Goal: Task Accomplishment & Management: Complete application form

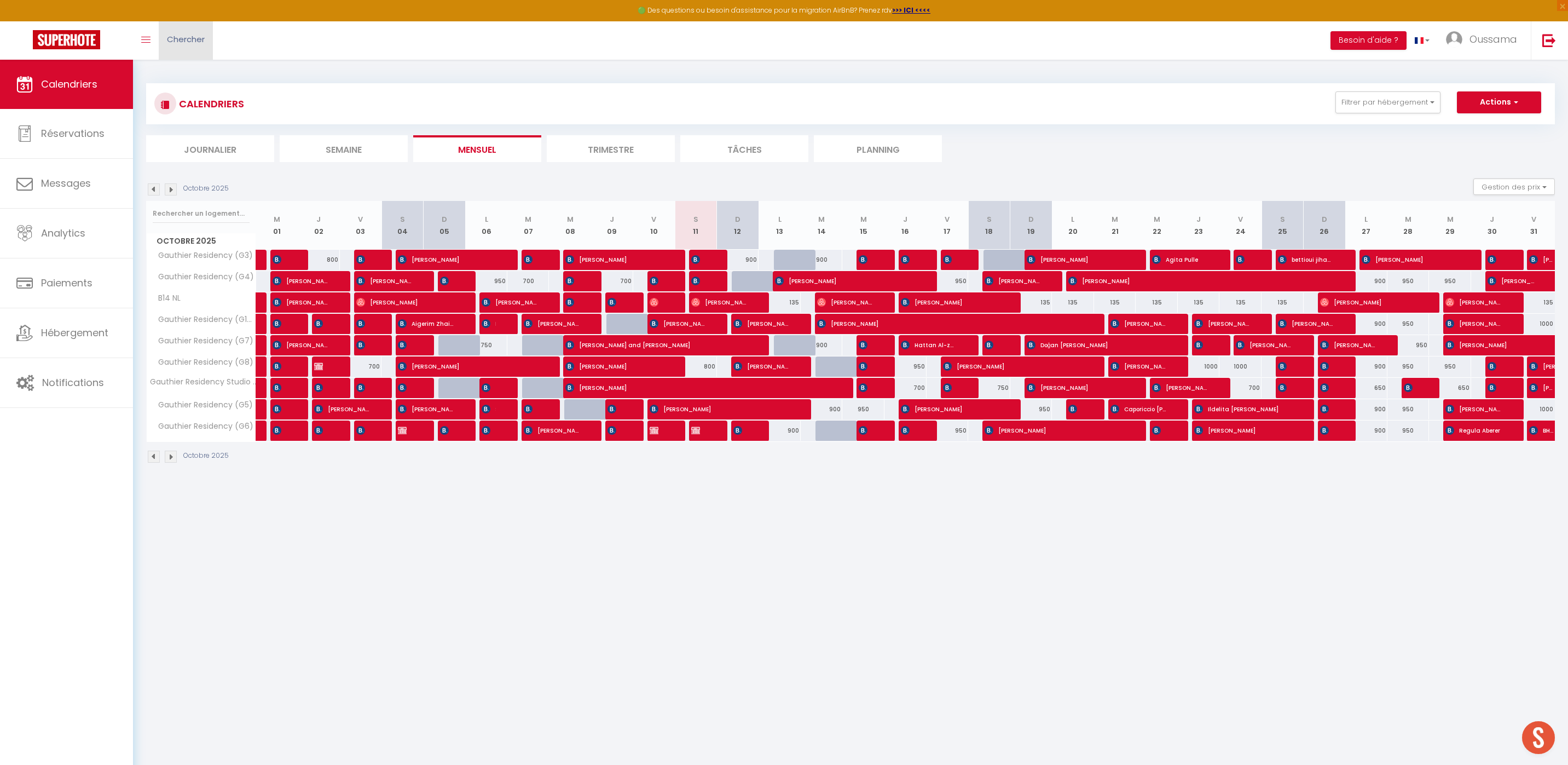
click at [182, 47] on link "Chercher" at bounding box center [185, 40] width 54 height 39
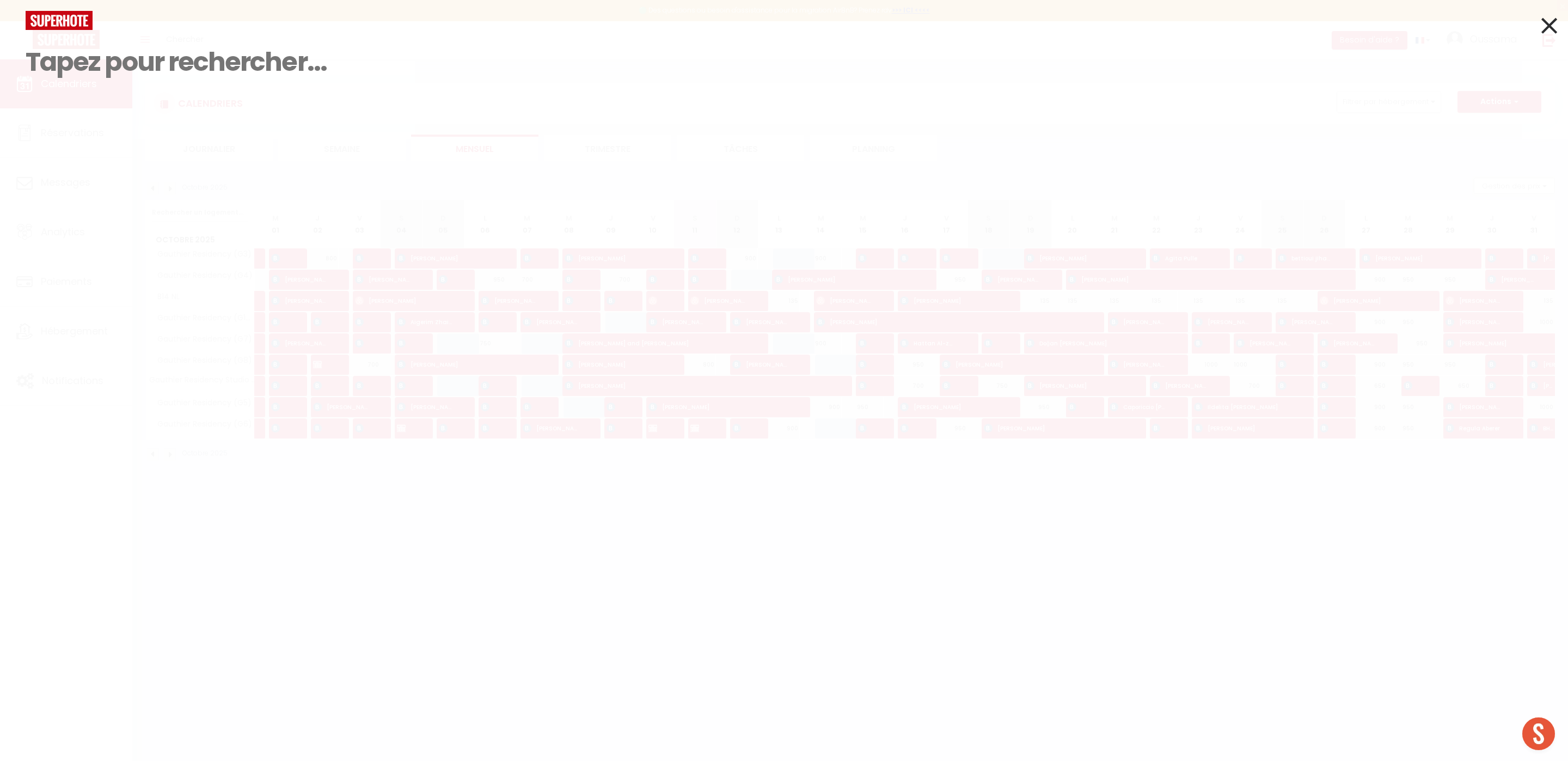
type input "Ç"
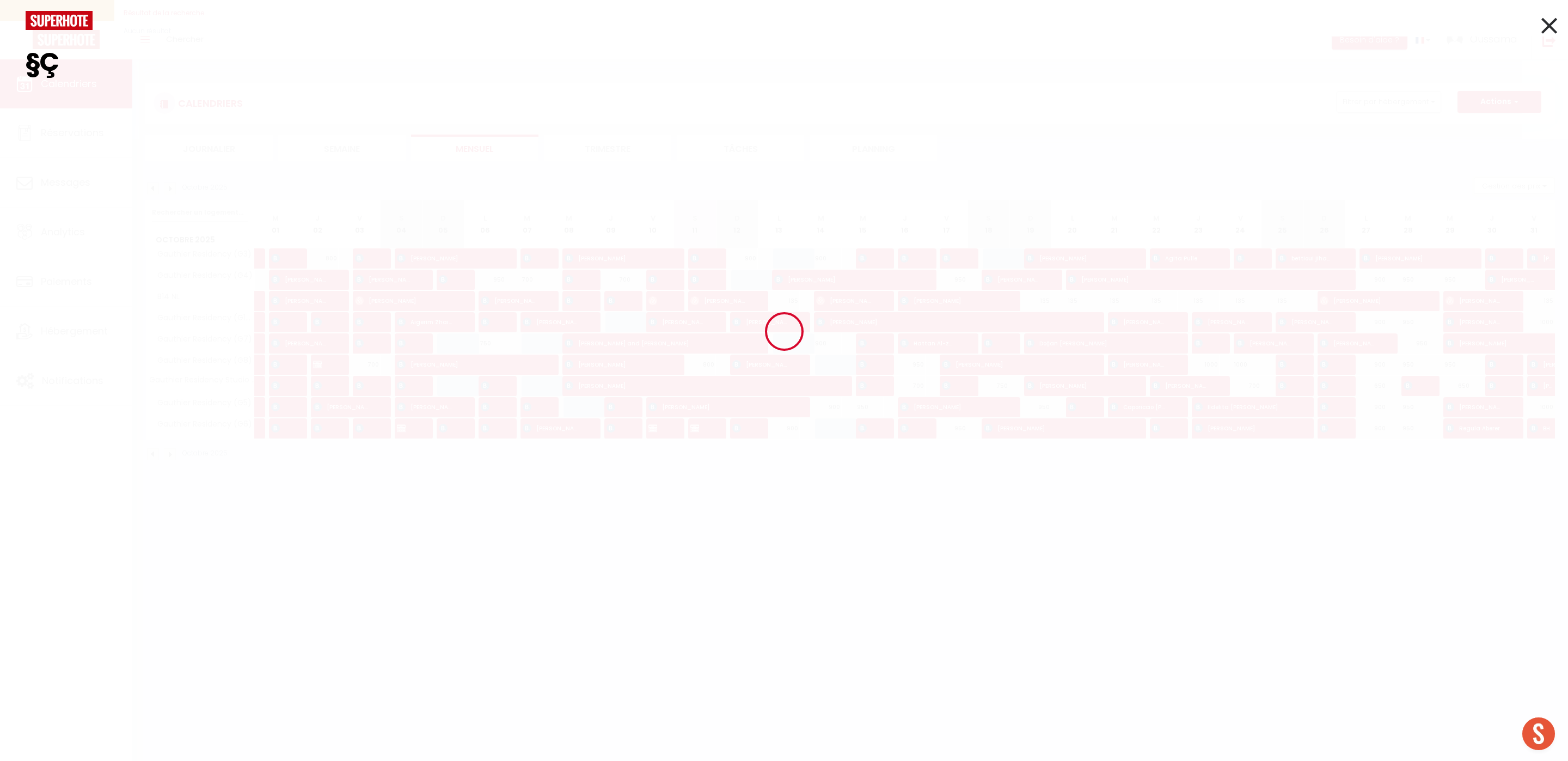
type input "§"
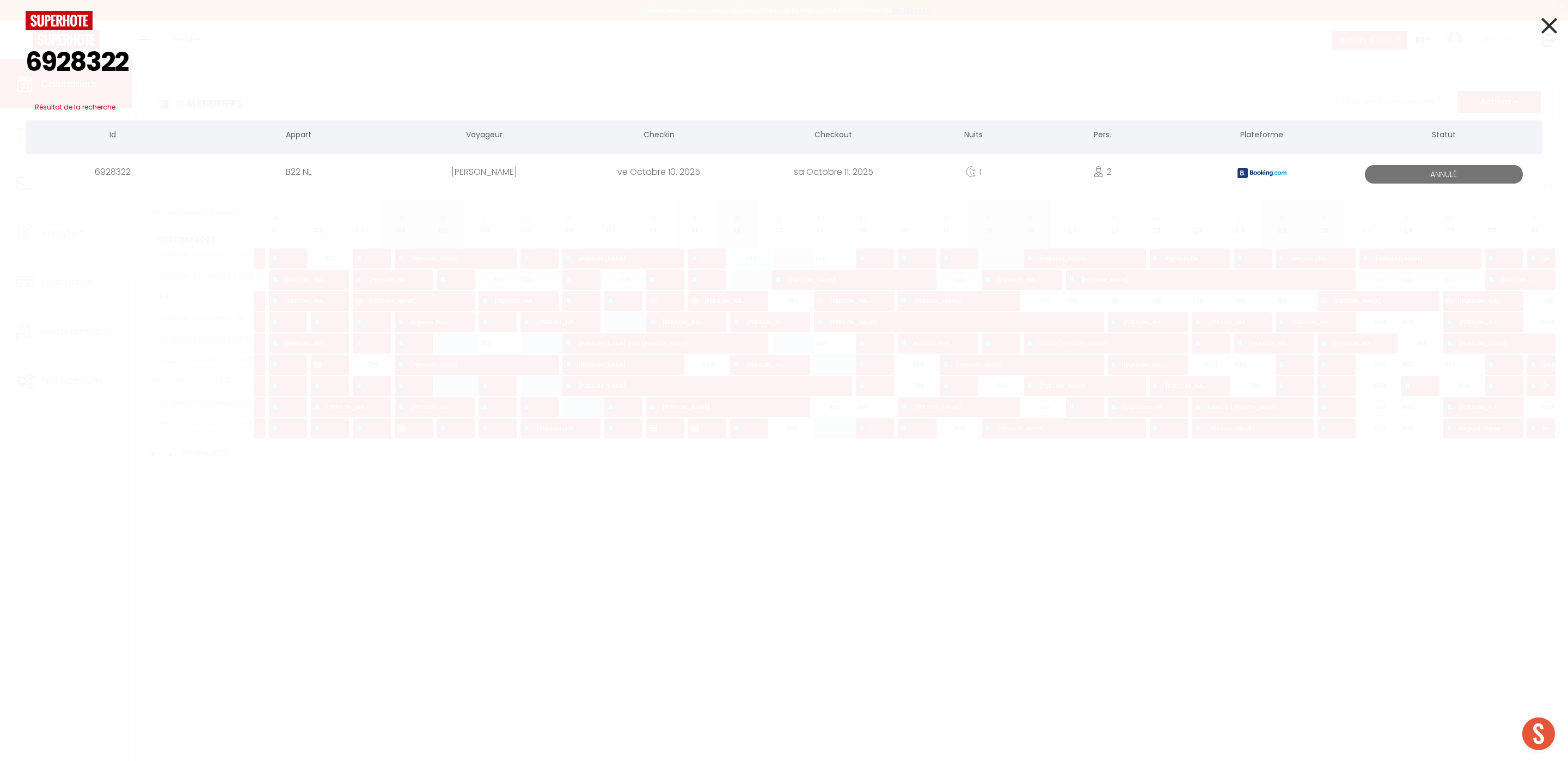
type input "6928322"
click at [344, 165] on div "B22 NL" at bounding box center [298, 172] width 197 height 35
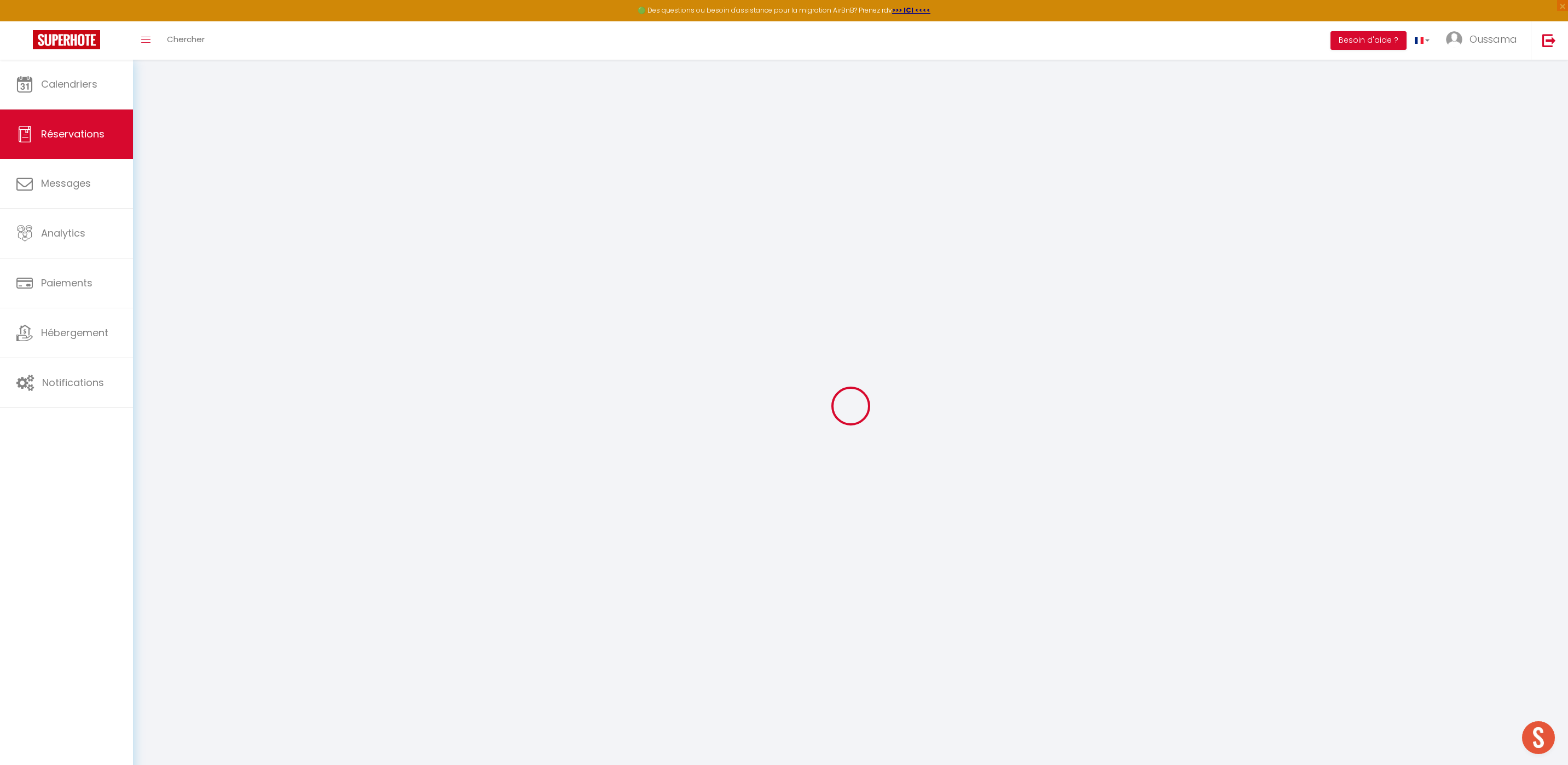
type input "Abderrazzak"
type input "Abounaji"
type input "boun.836028@guest.booking.com"
type input "+212661225238"
type input "."
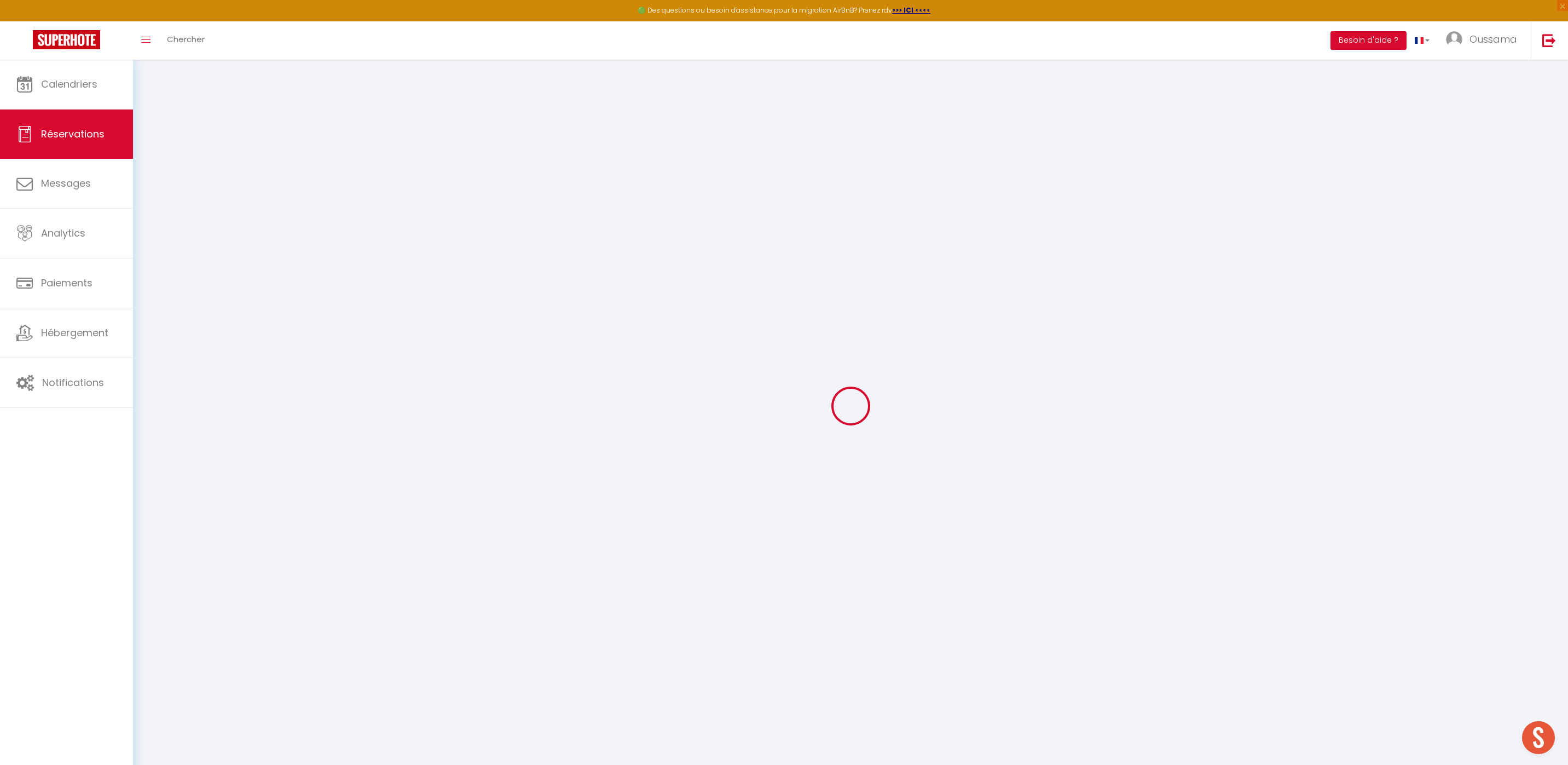
select select "MA"
type input "29.16"
type input "2.92"
select select "44362"
select select "0"
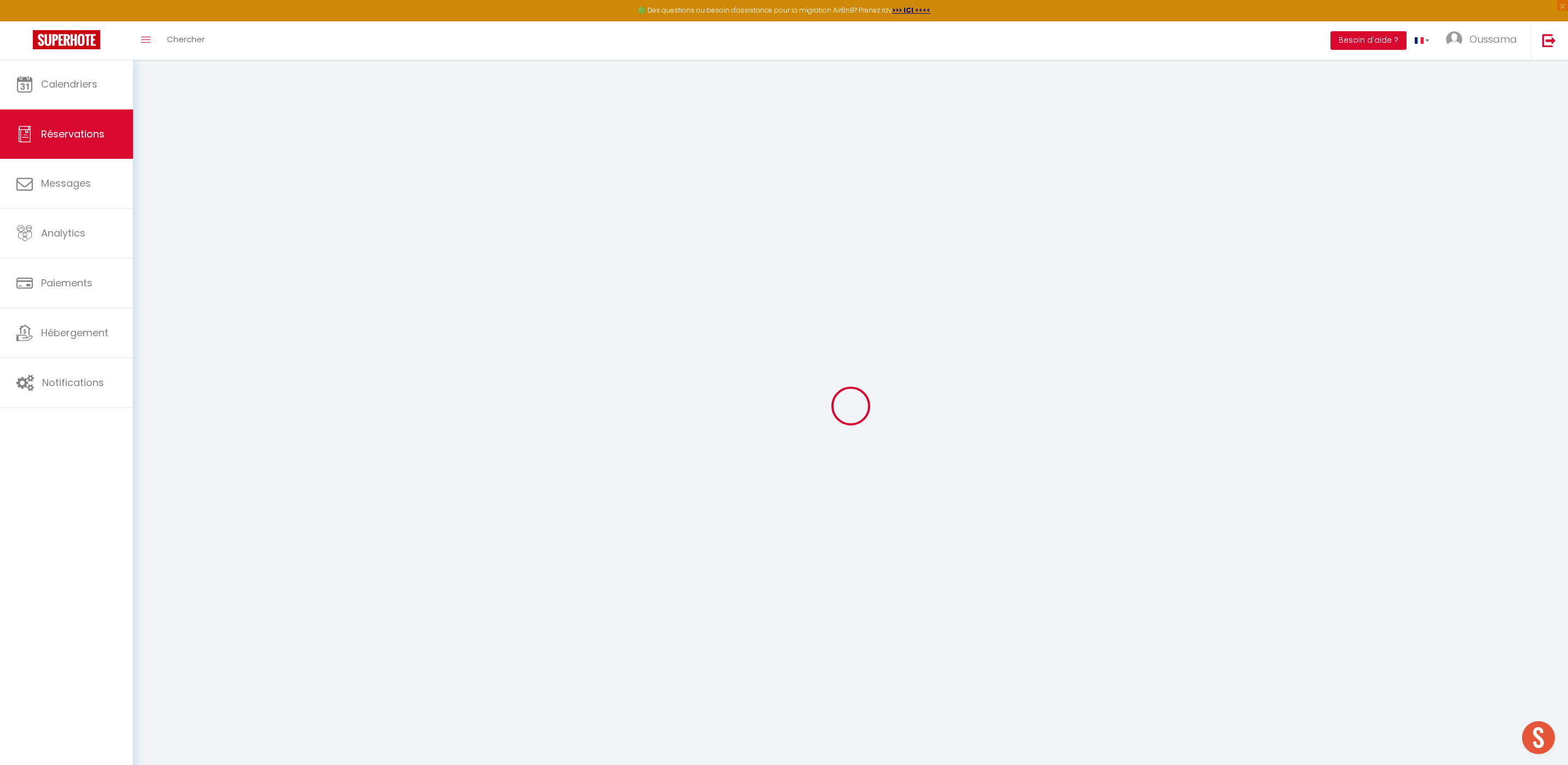
select select
type input "2"
select select "10"
select select
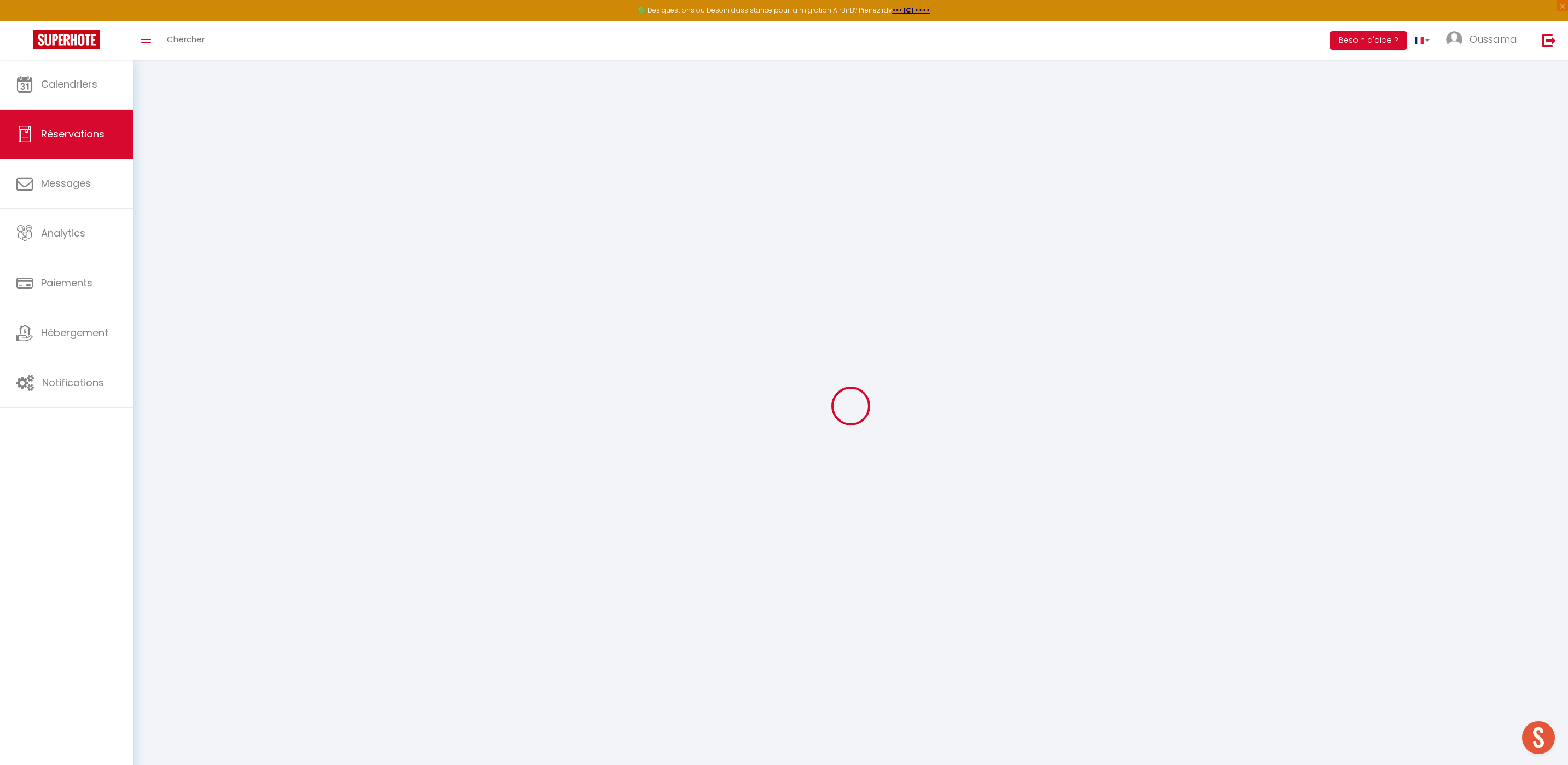
type input "145.8"
checkbox input "false"
type input "149.8"
select select "2"
type input "0"
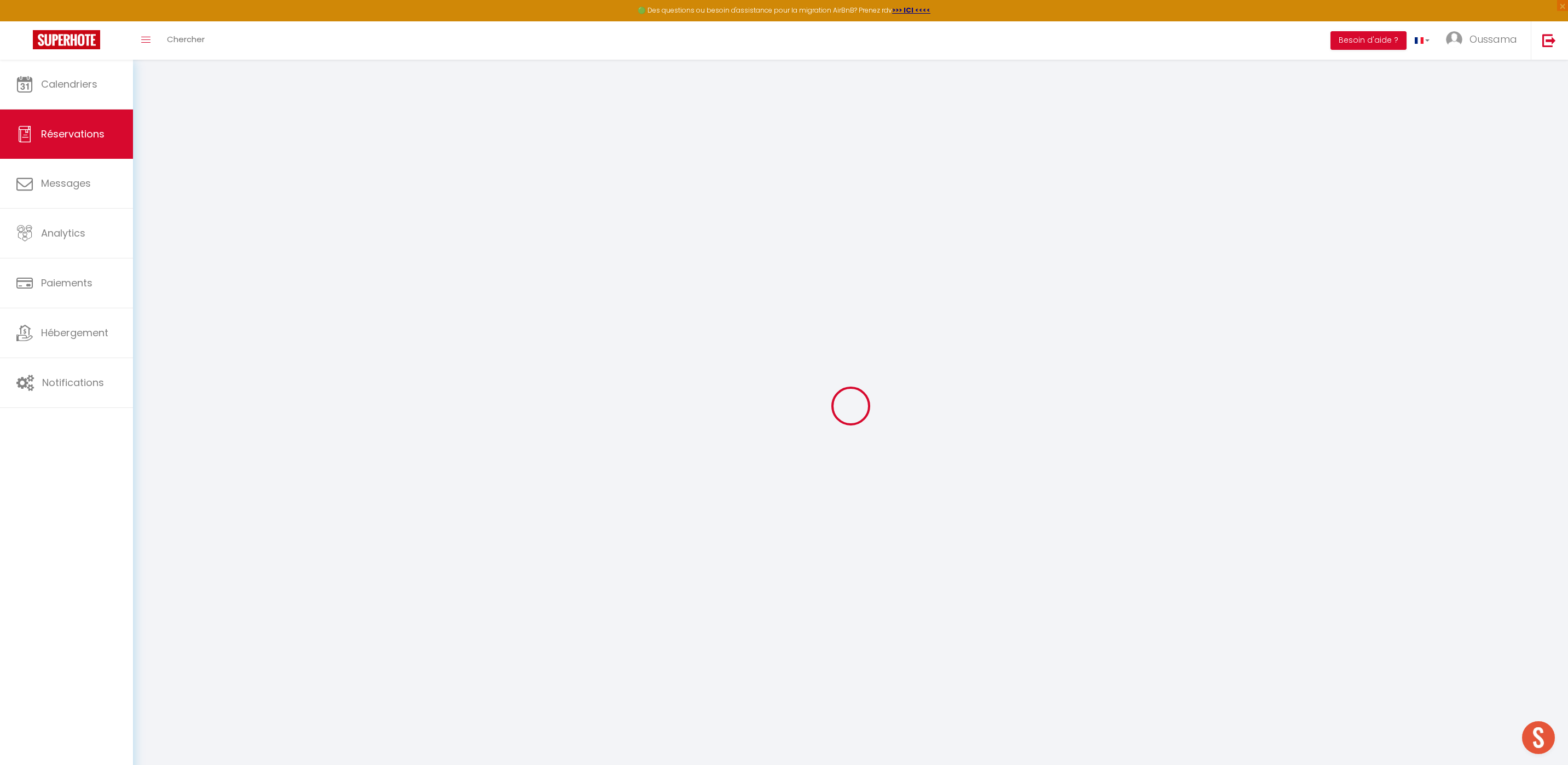
type input "0"
select select
select select "14"
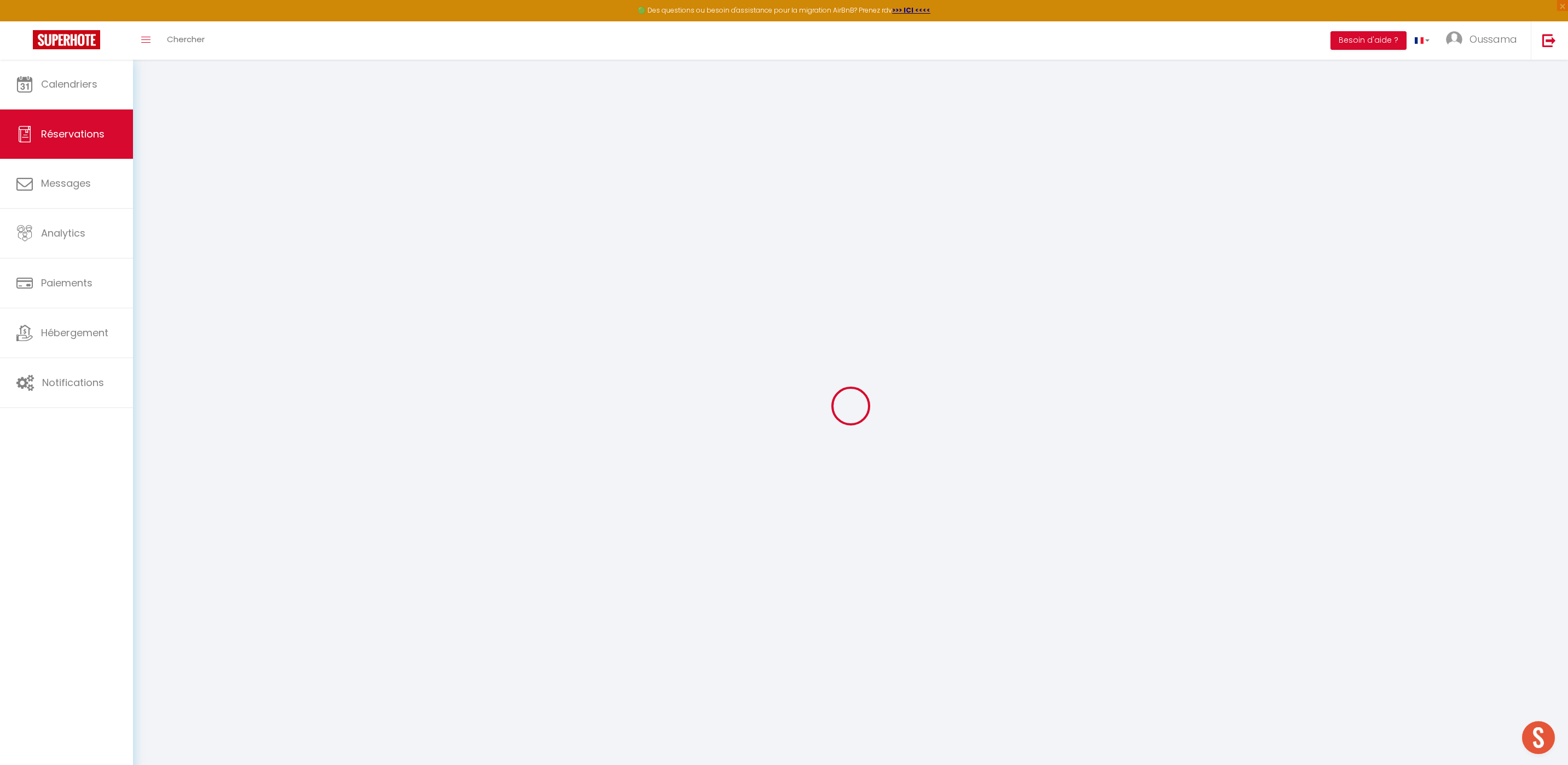
checkbox input "false"
select select
checkbox input "false"
select select
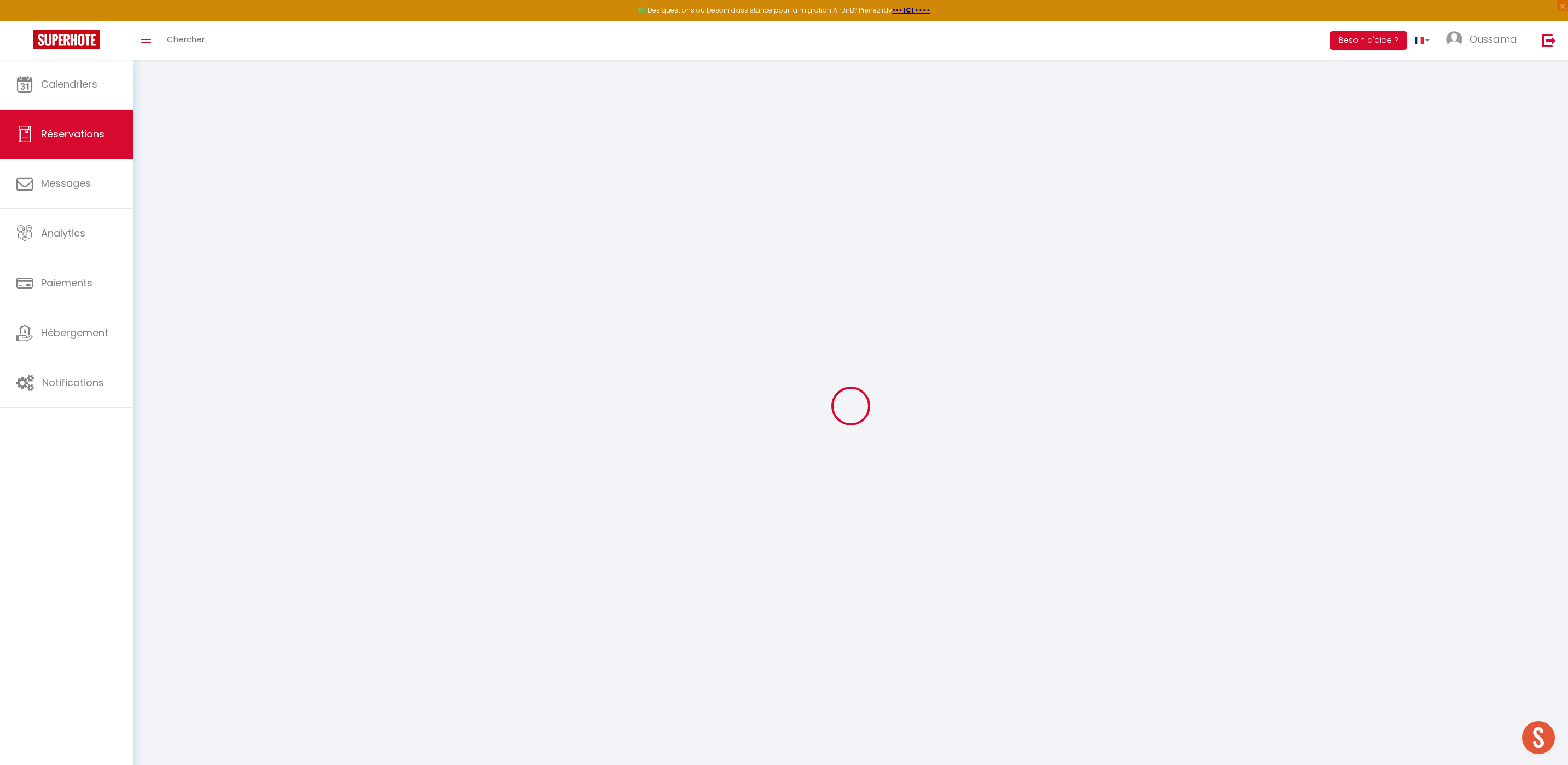
select select
checkbox input "false"
select select
checkbox input "false"
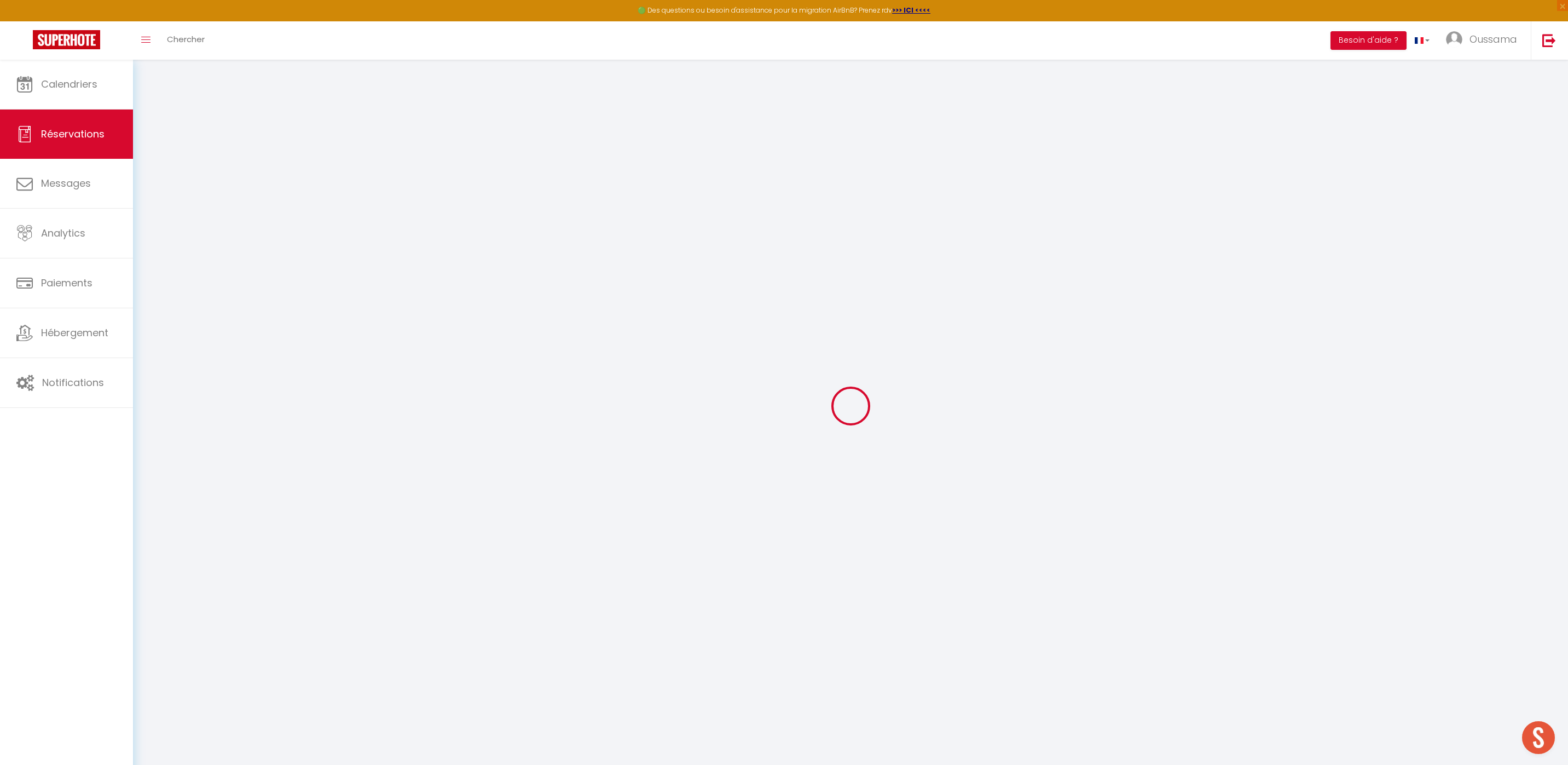
type textarea "** THIS RESERVATION HAS BEEN PRE-PAID ** BOOKING NOTE : Payment charge is EUR 2…"
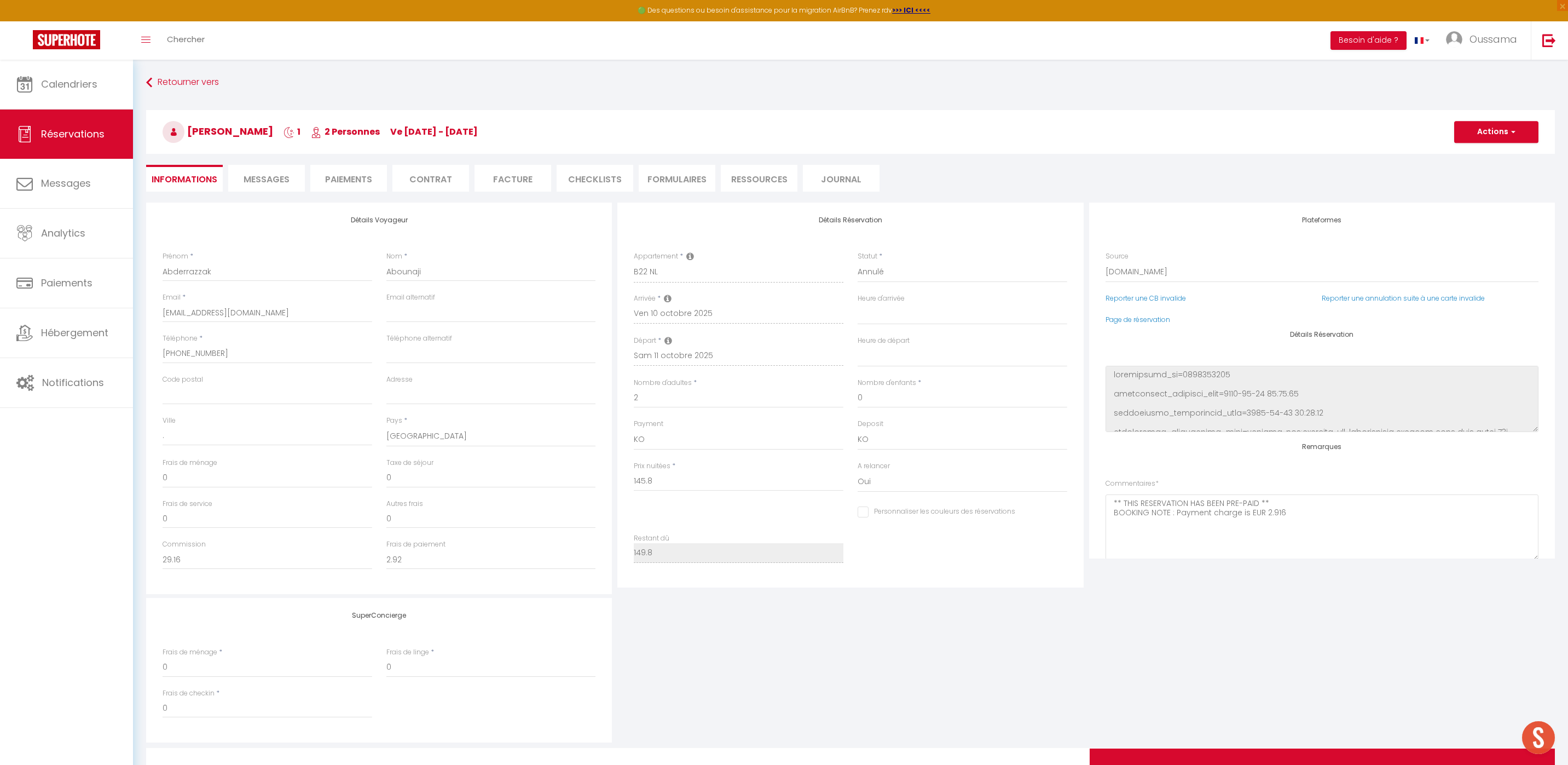
type input "4"
select select
checkbox input "false"
select select
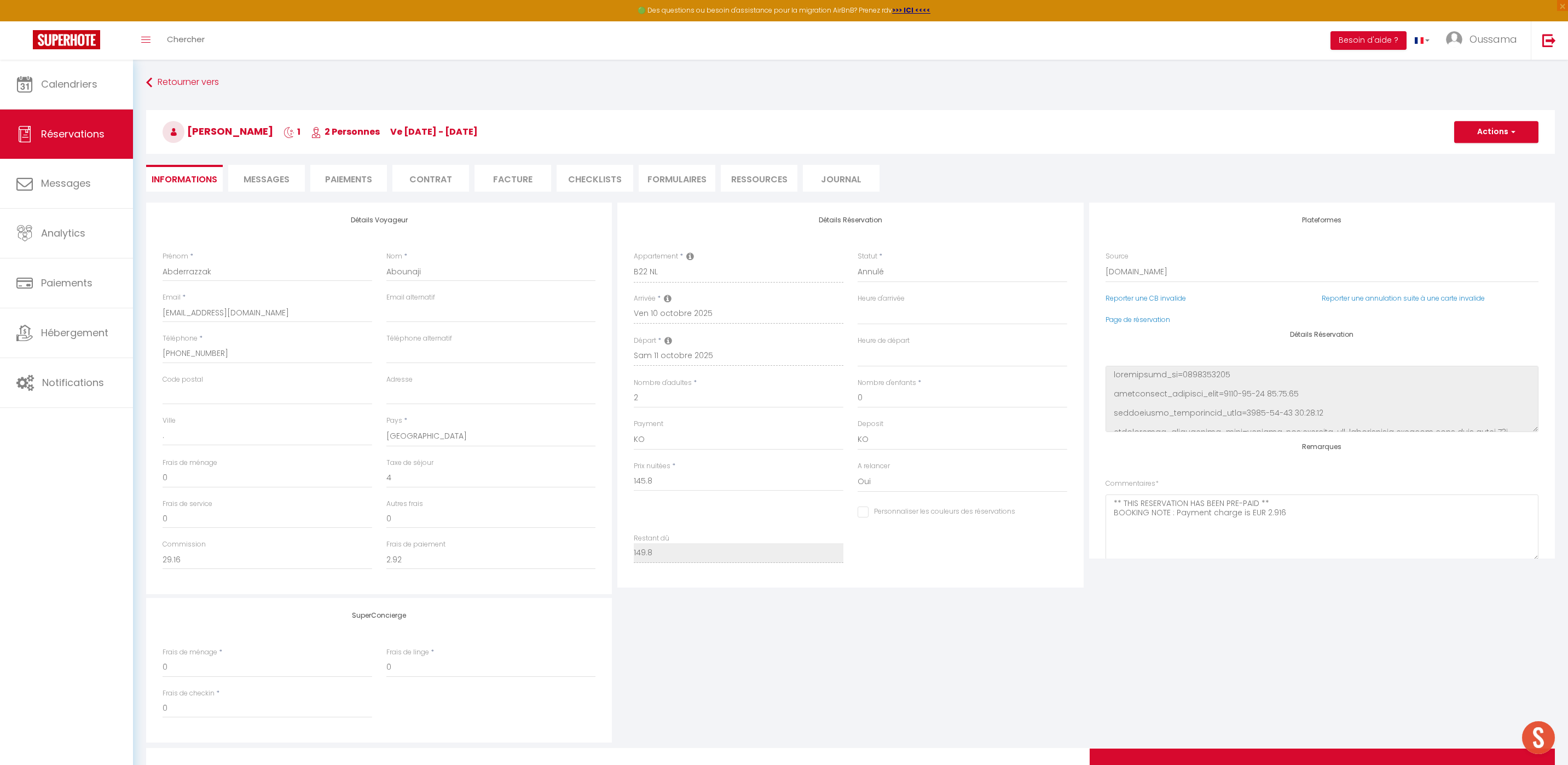
select select
click at [445, 225] on div "Détails Voyageur Prénom * Abderrazzak Nom * Abounaji Email * boun.836028@guest.…" at bounding box center [379, 398] width 466 height 392
click at [400, 218] on h4 "Détails Voyageur" at bounding box center [379, 220] width 433 height 8
drag, startPoint x: 406, startPoint y: 219, endPoint x: 417, endPoint y: 223, distance: 11.7
click at [417, 223] on h4 "Détails Voyageur" at bounding box center [379, 220] width 433 height 8
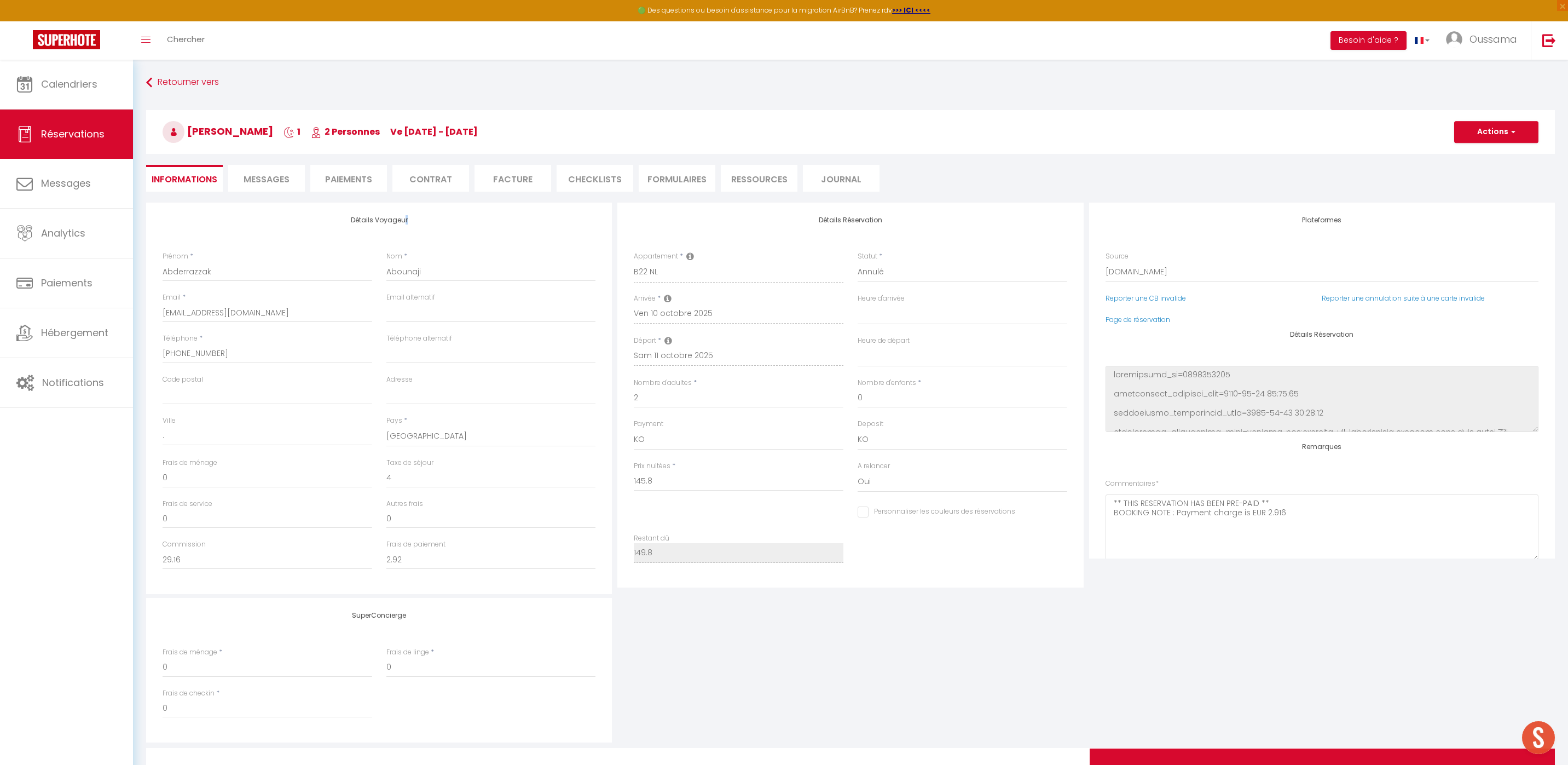
click at [414, 223] on h4 "Détails Voyageur" at bounding box center [379, 220] width 433 height 8
click at [411, 221] on h4 "Détails Voyageur" at bounding box center [379, 220] width 433 height 8
click at [406, 220] on h4 "Détails Voyageur" at bounding box center [379, 220] width 433 height 8
click at [79, 76] on link "Calendriers" at bounding box center [66, 84] width 133 height 49
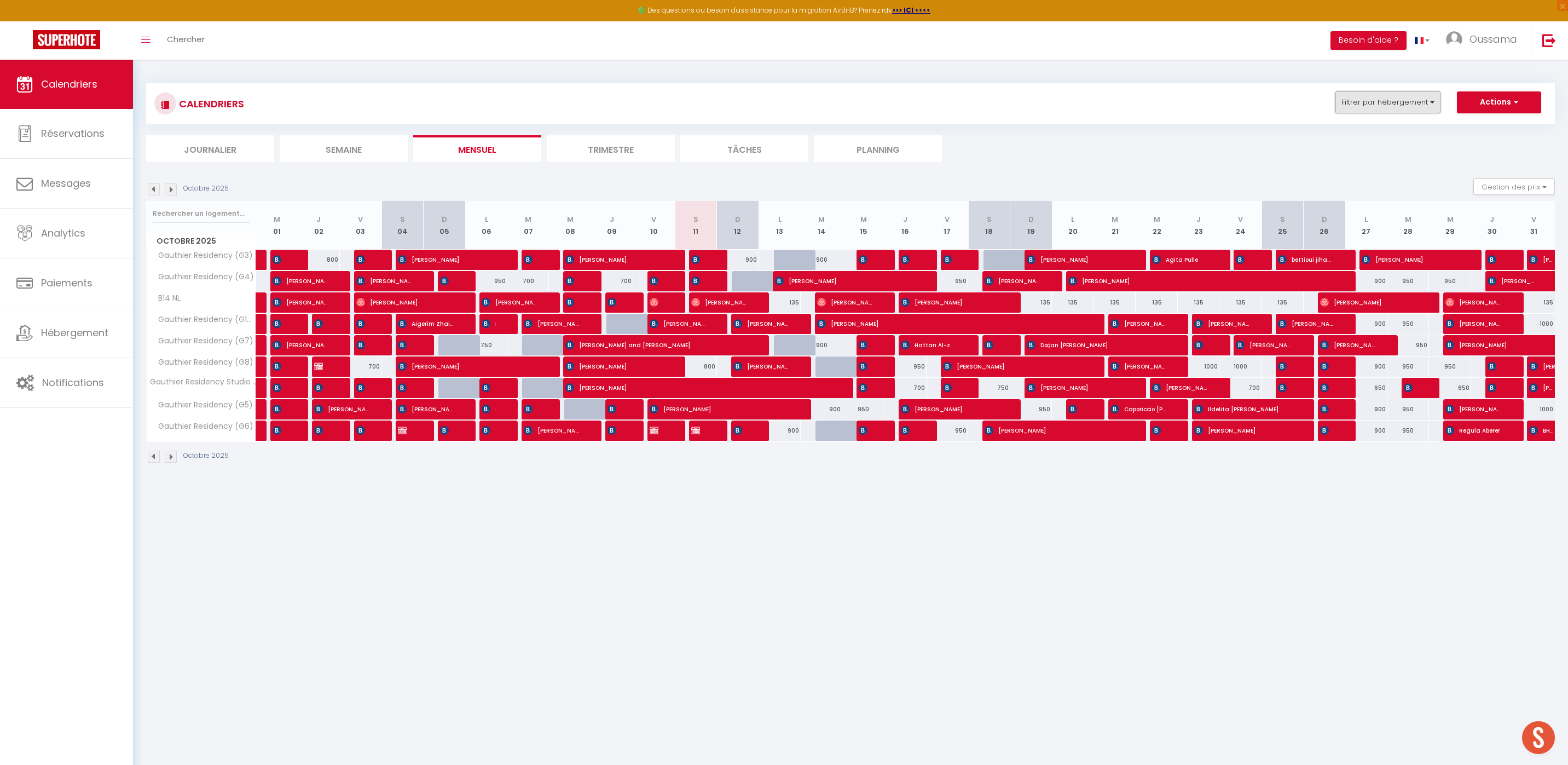
click at [1391, 102] on button "Filtrer par hébergement" at bounding box center [1388, 102] width 105 height 22
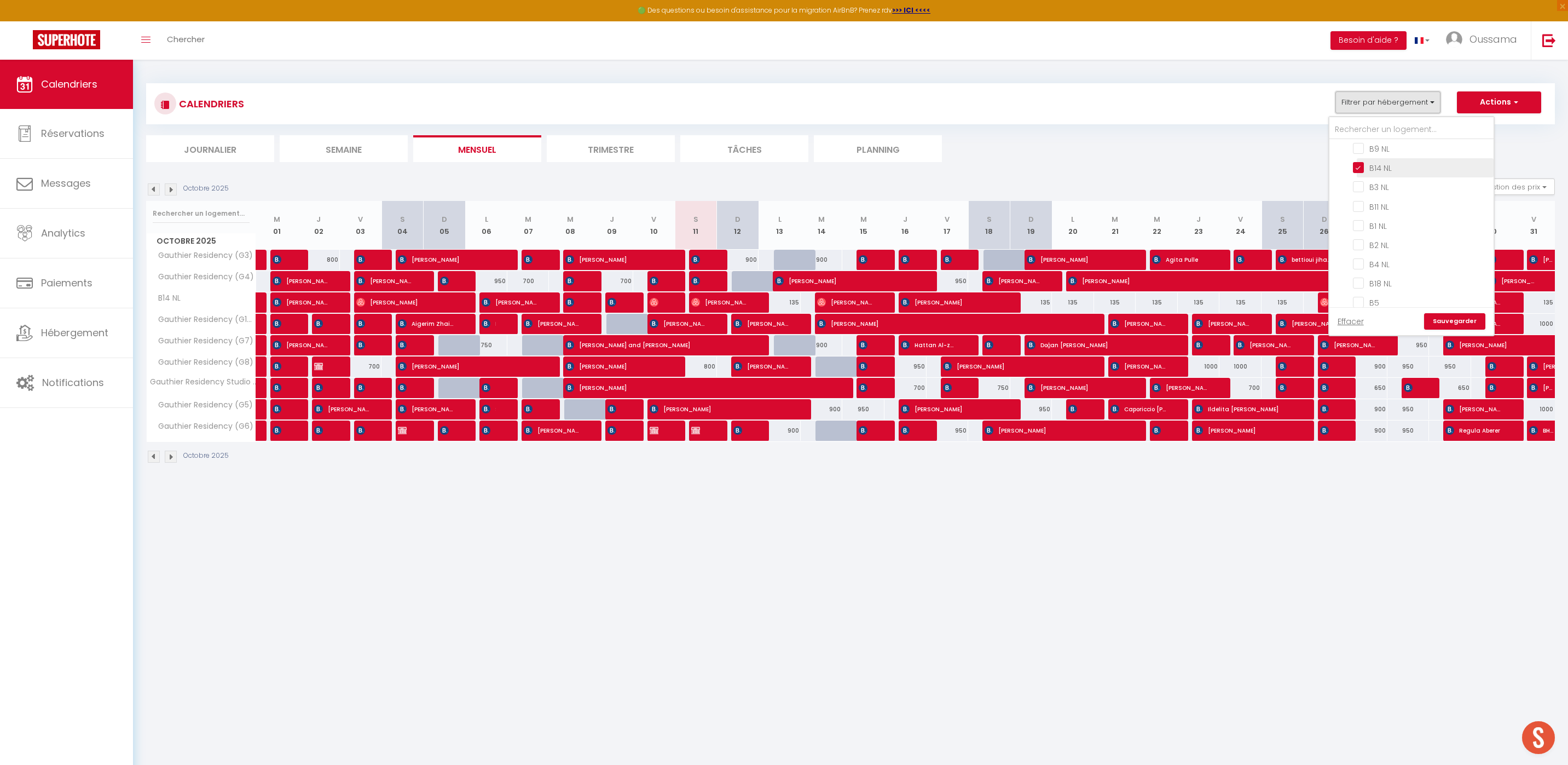
scroll to position [524, 0]
click at [1356, 232] on input "B14 NL" at bounding box center [1421, 231] width 137 height 11
checkbox input "false"
click at [1440, 323] on link "Sauvegarder" at bounding box center [1454, 321] width 61 height 17
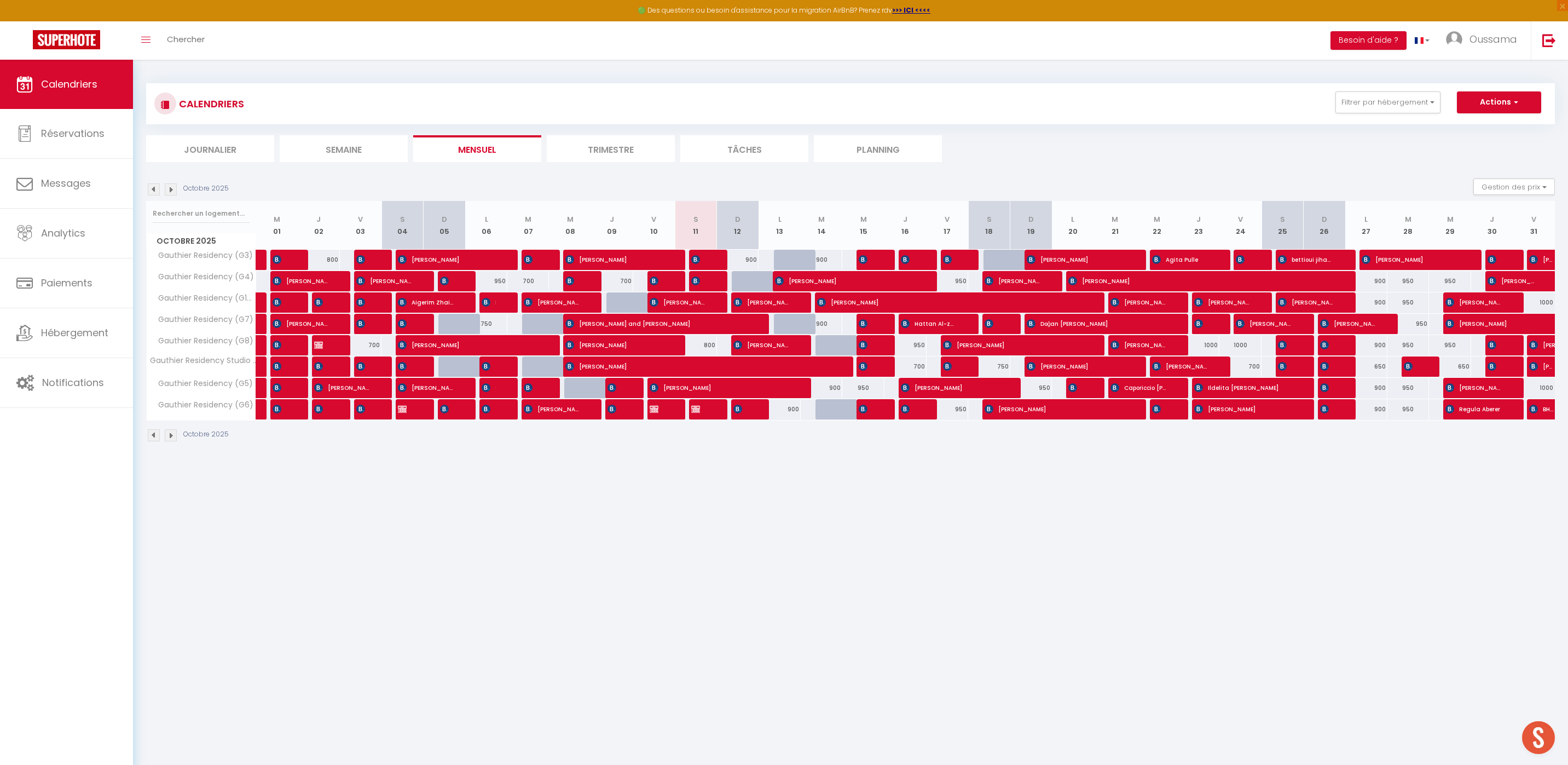
click at [712, 345] on div "800" at bounding box center [696, 345] width 42 height 20
type input "800"
type input "Sam 11 Octobre 2025"
type input "Dim 12 Octobre 2025"
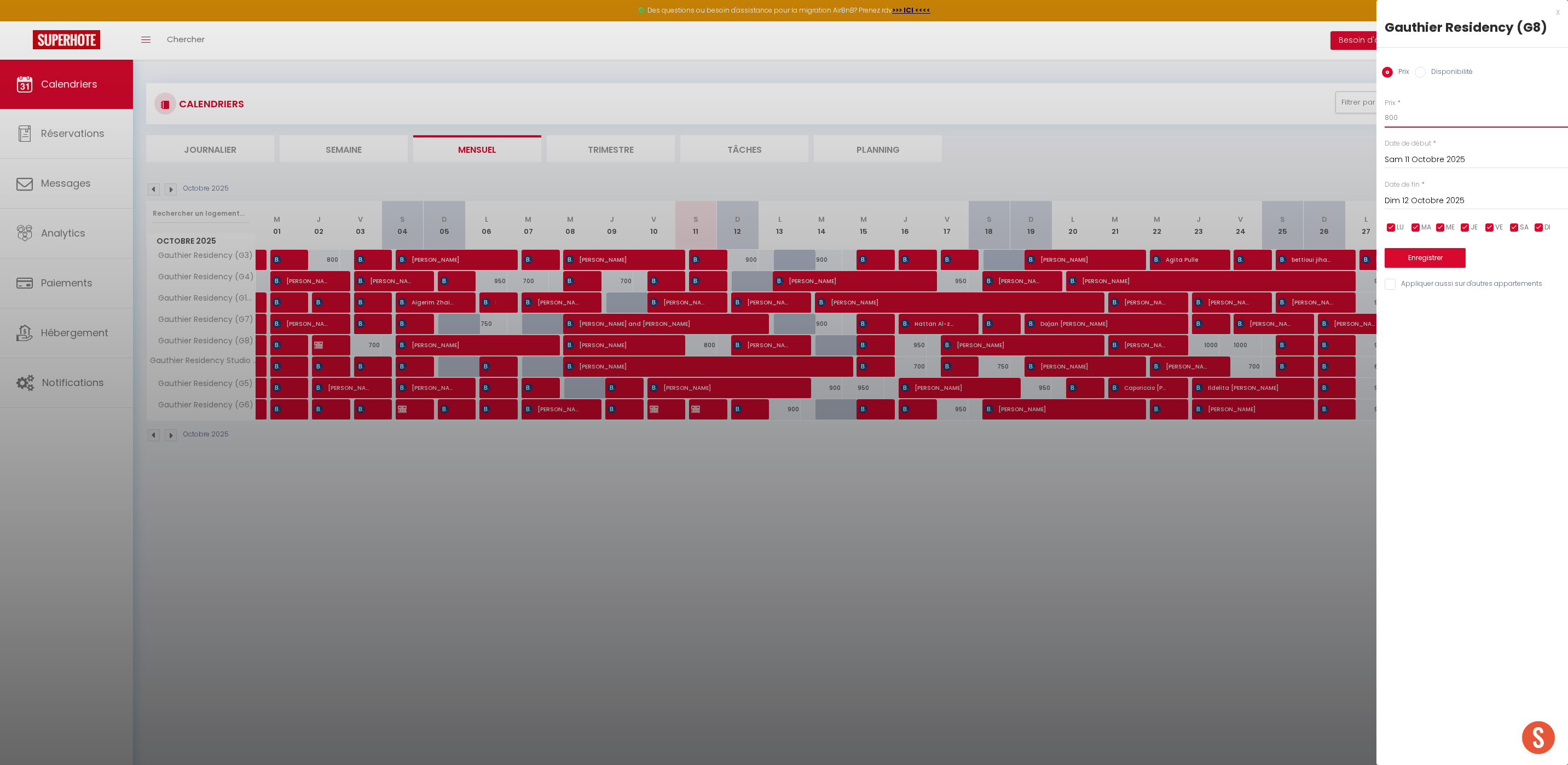
click at [1396, 118] on input "800" at bounding box center [1476, 118] width 184 height 20
type input "8"
type input "750"
click at [1430, 265] on button "Enregistrer" at bounding box center [1425, 258] width 81 height 20
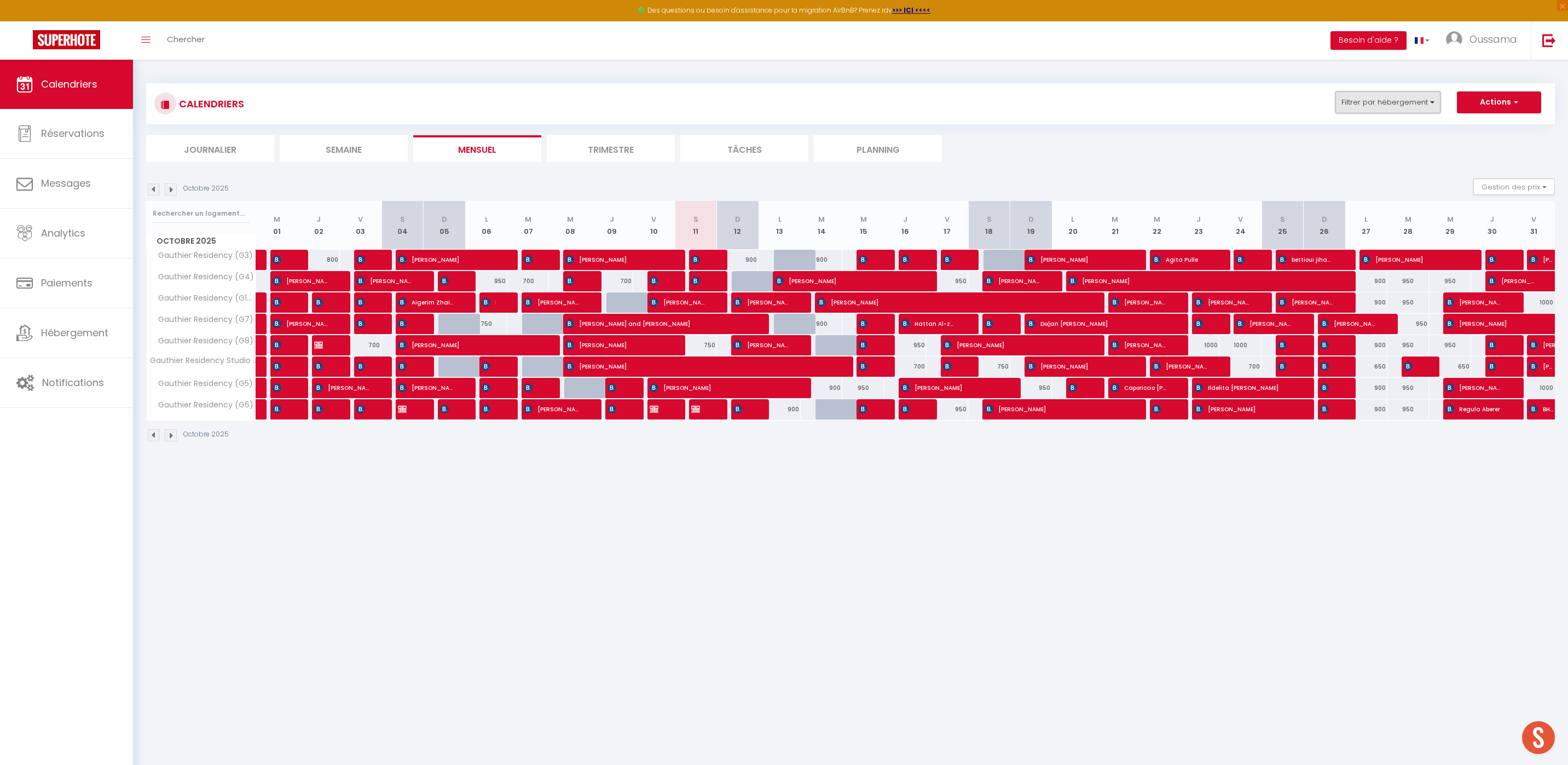
click at [1387, 112] on button "Filtrer par hébergement" at bounding box center [1388, 102] width 105 height 22
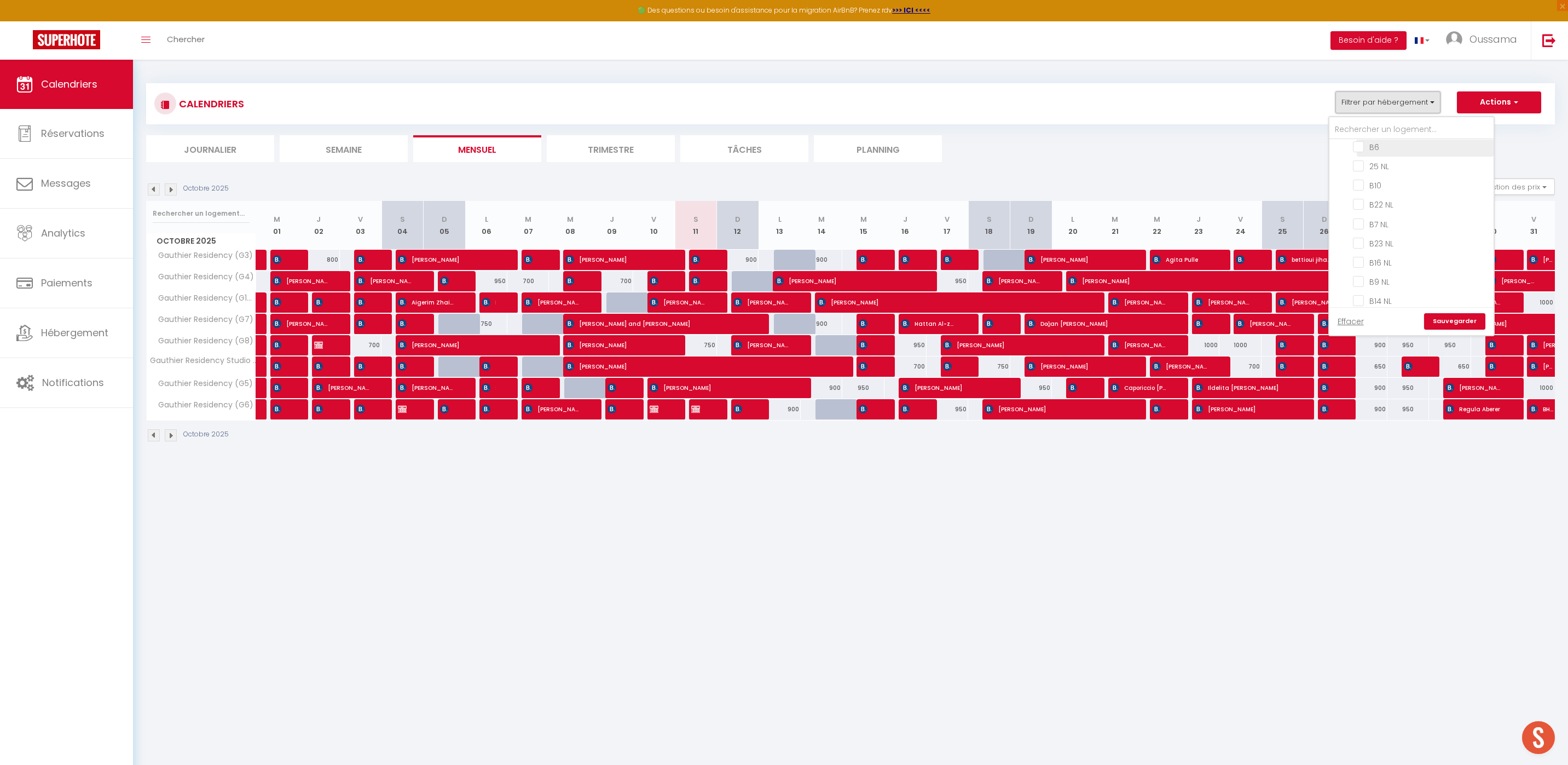
scroll to position [395, 0]
click at [1364, 186] on input "B27 NL" at bounding box center [1421, 187] width 137 height 11
checkbox input "true"
checkbox input "false"
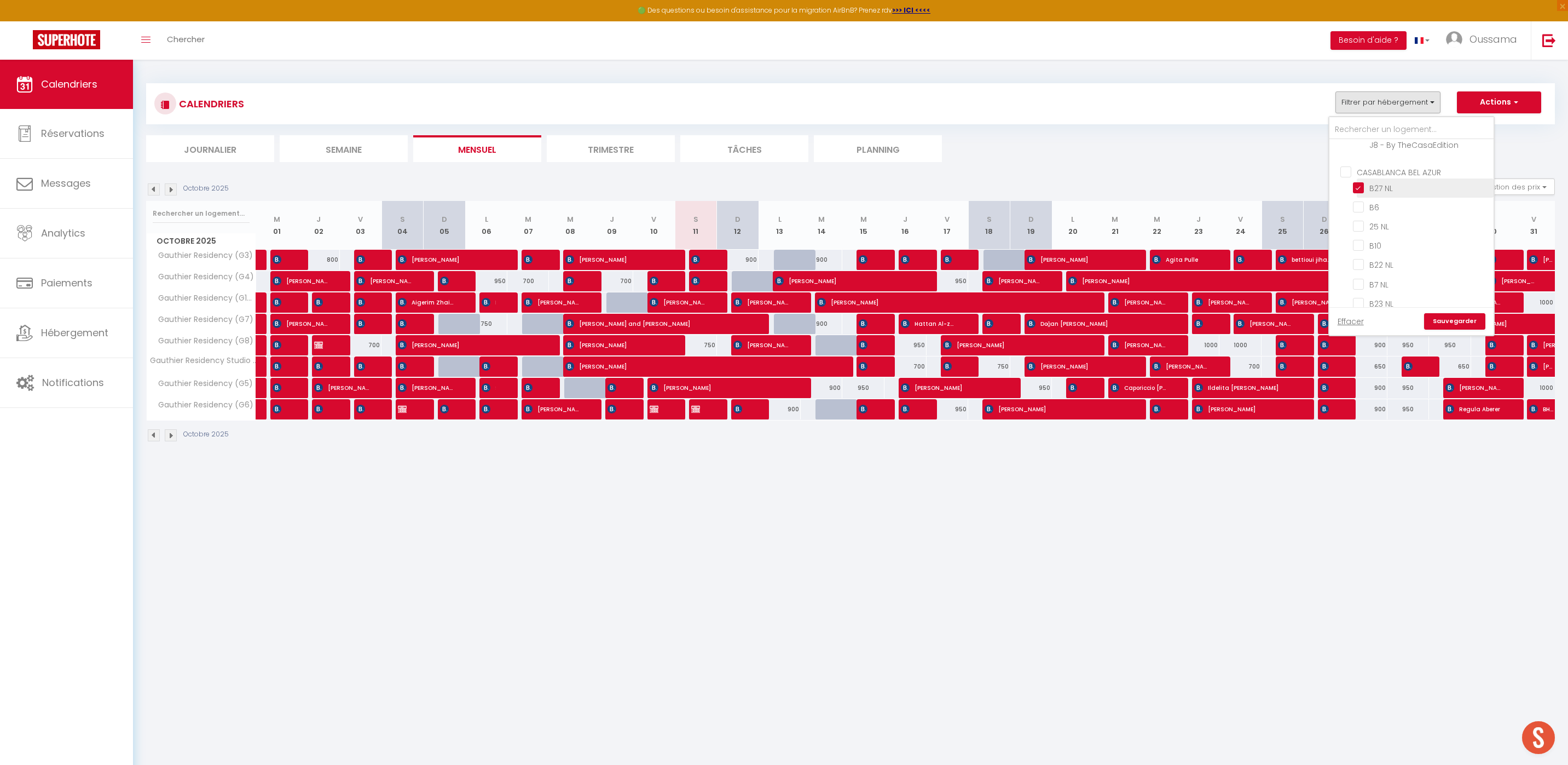
checkbox input "false"
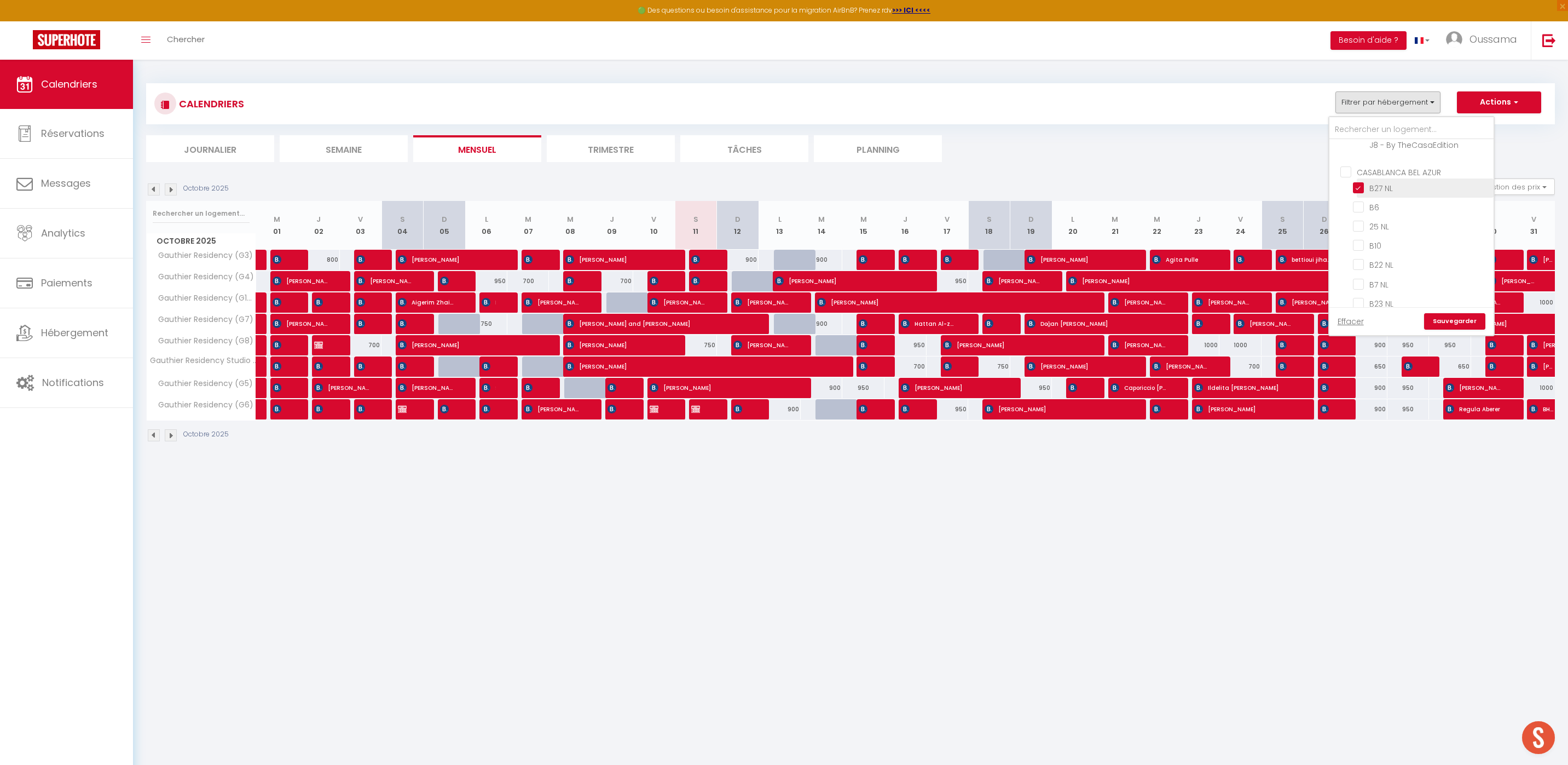
checkbox input "false"
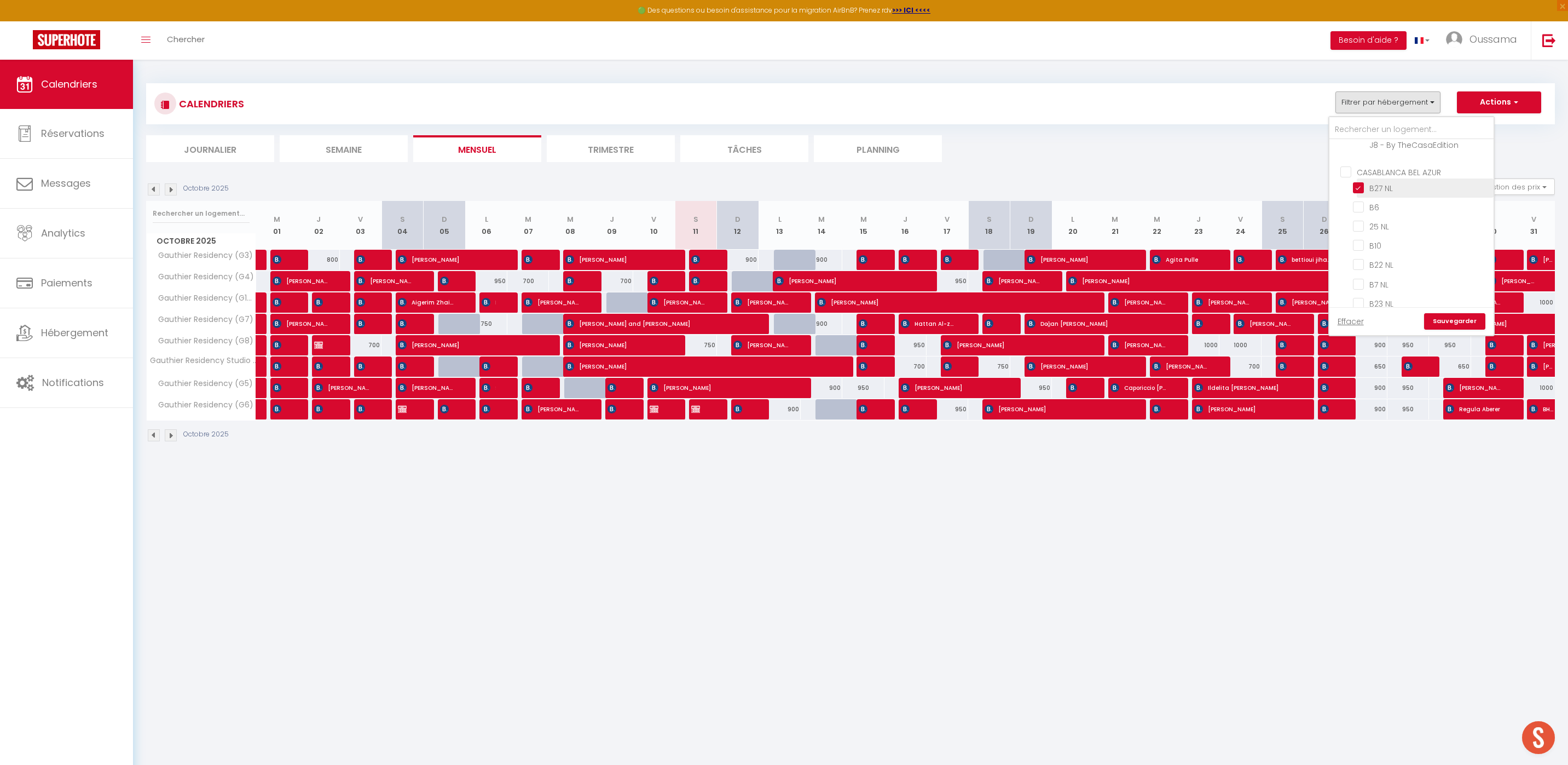
checkbox input "false"
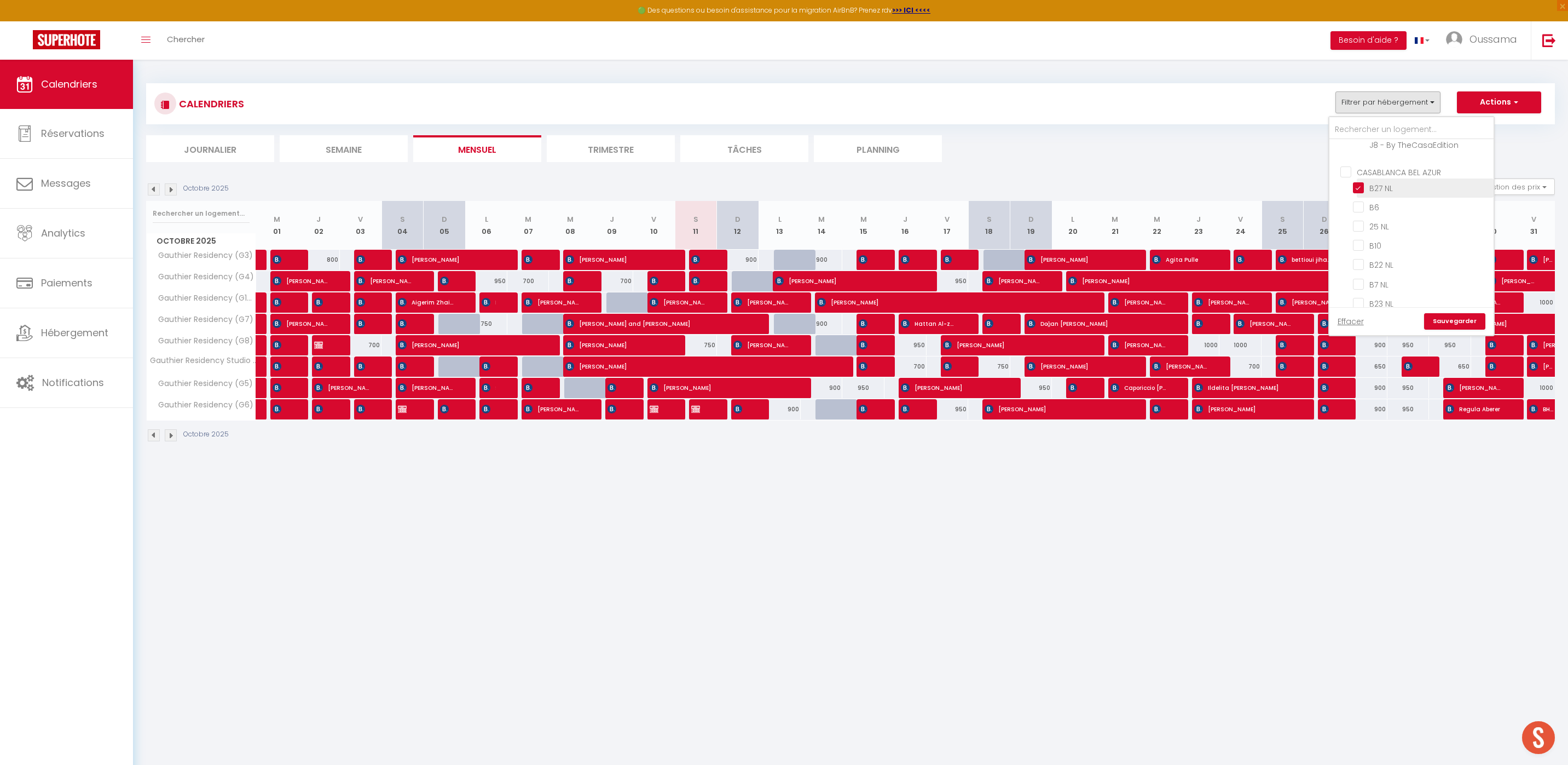
checkbox input "false"
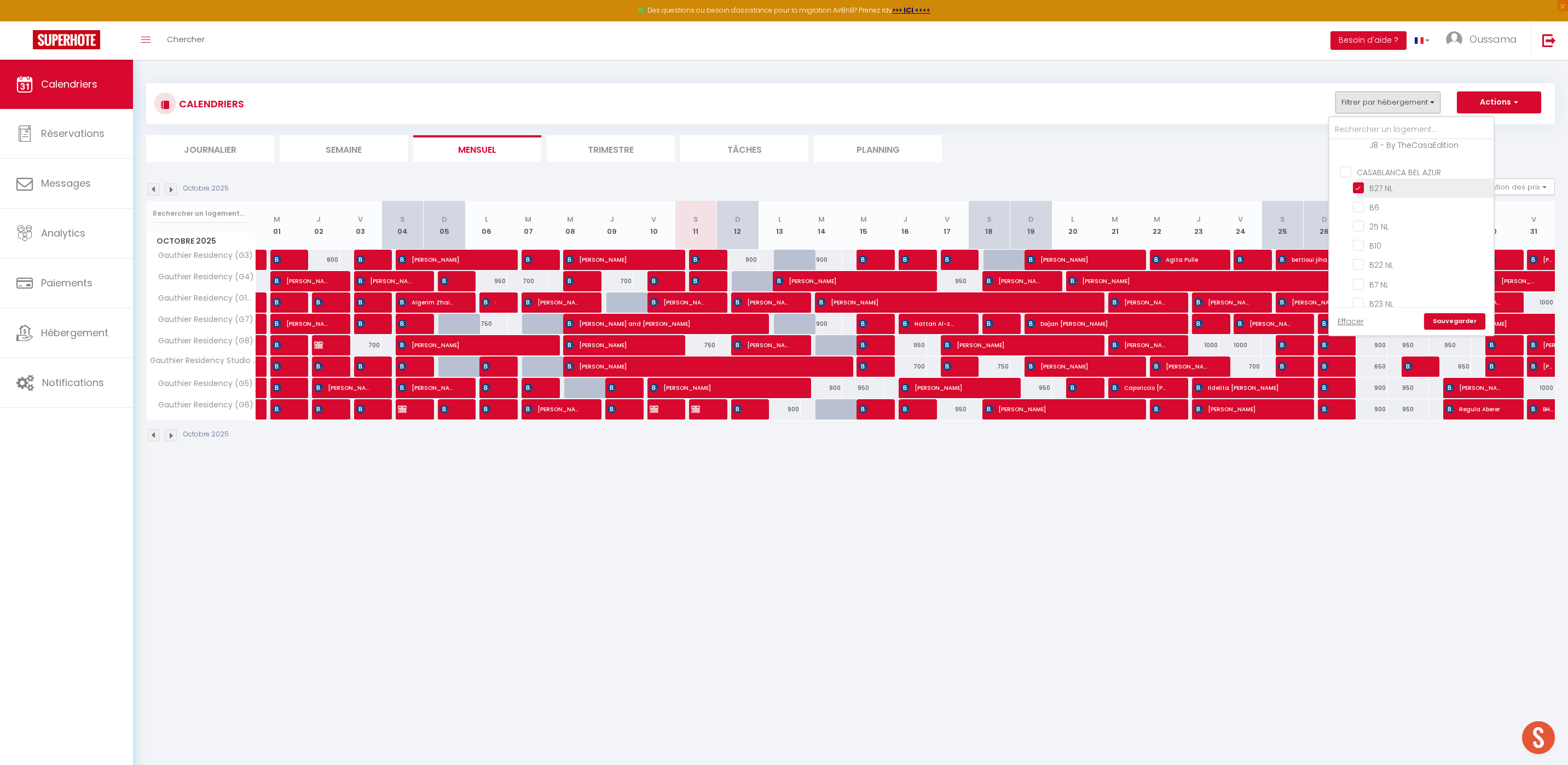
checkbox input "false"
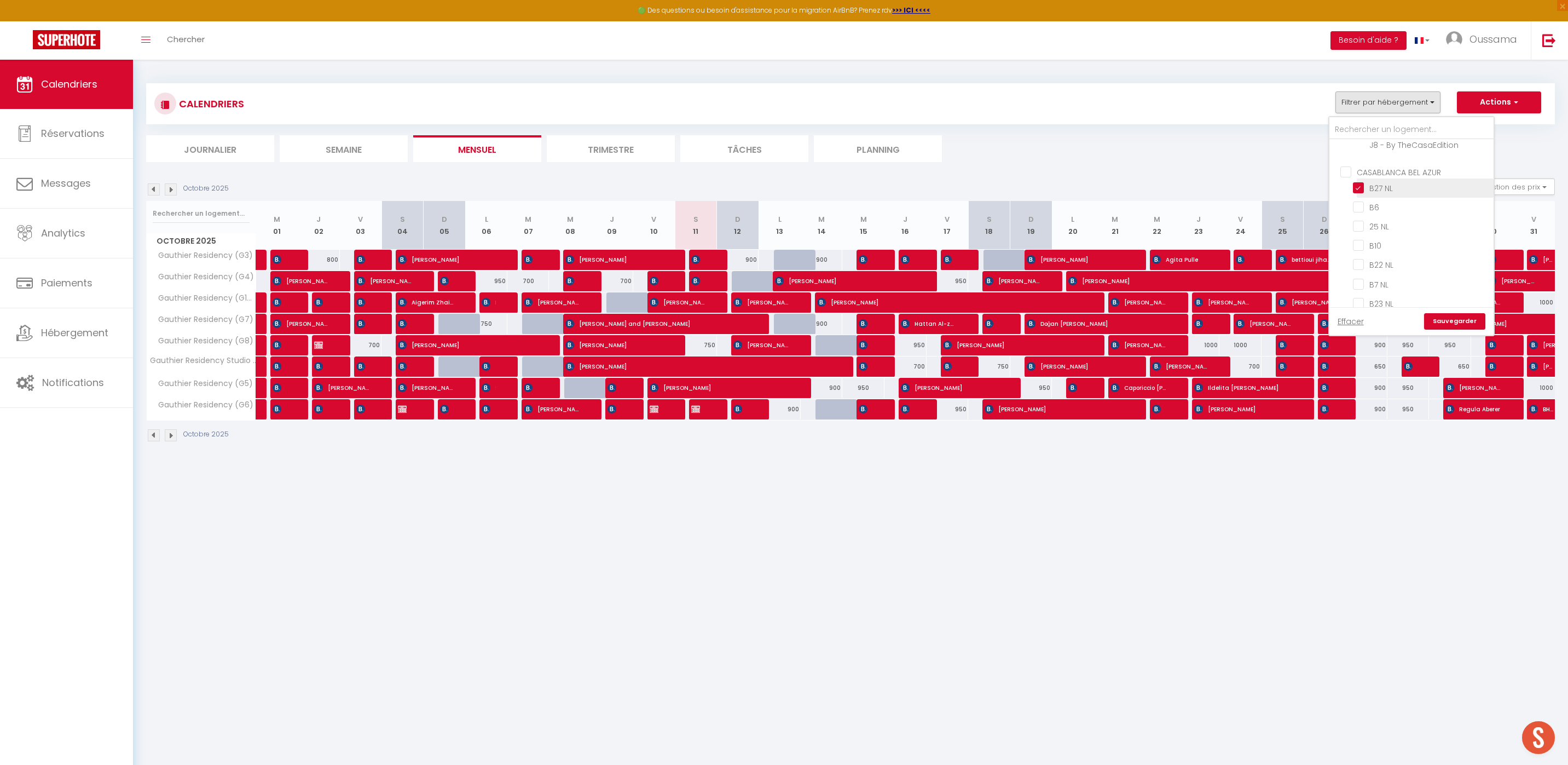
checkbox input "false"
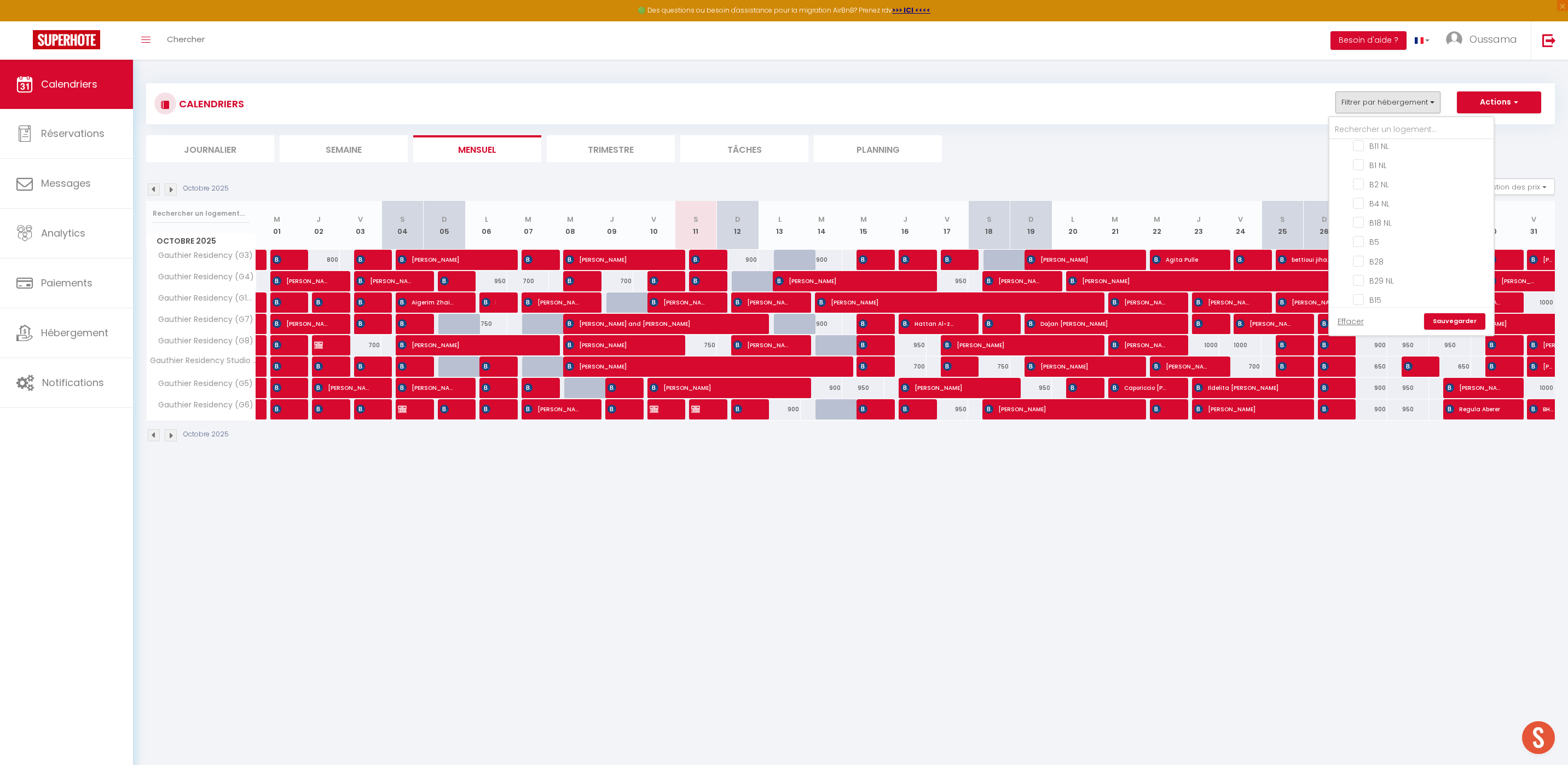
click at [1452, 324] on link "Sauvegarder" at bounding box center [1454, 321] width 61 height 17
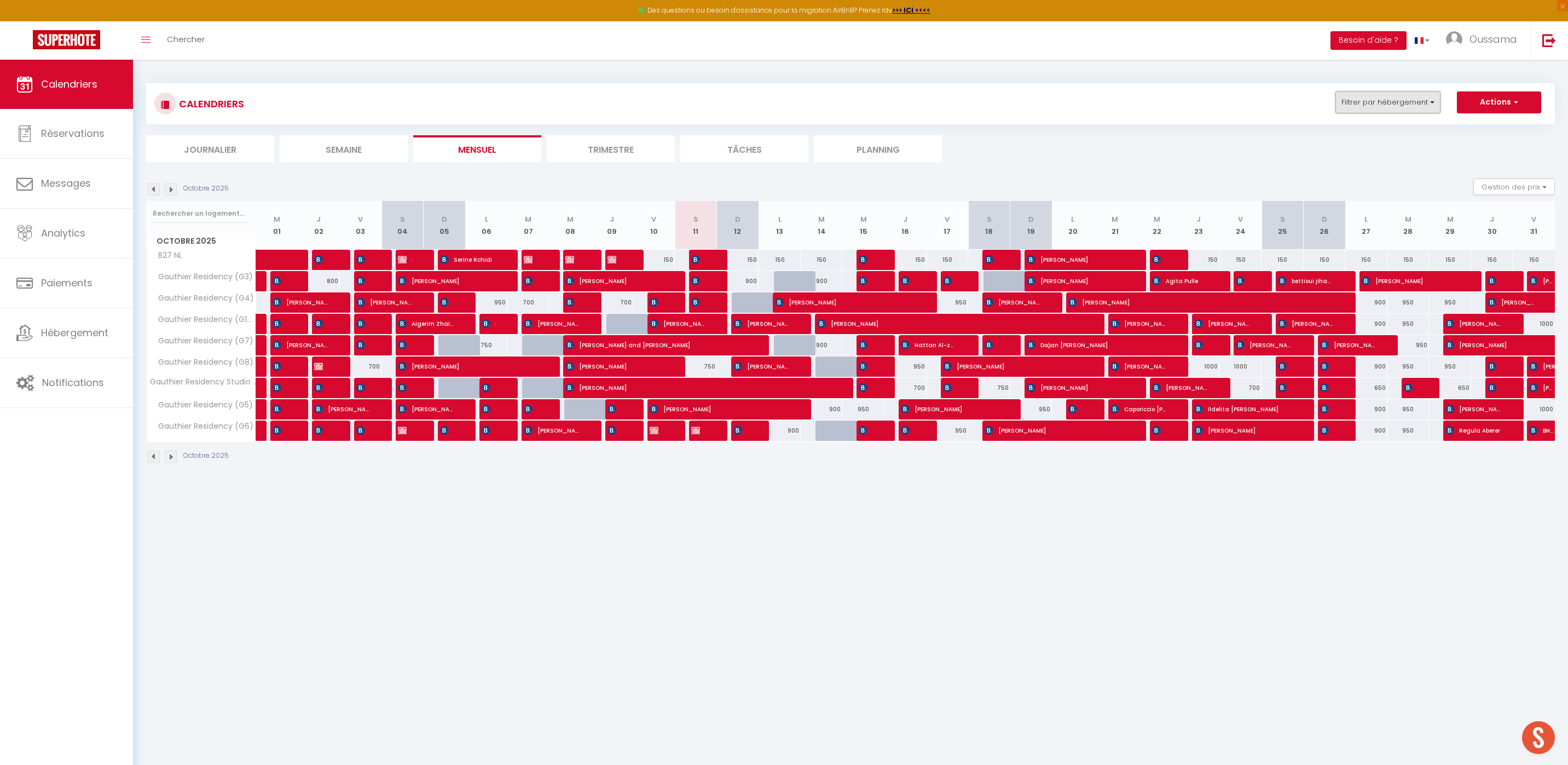
click at [1422, 101] on button "Filtrer par hébergement" at bounding box center [1388, 102] width 105 height 22
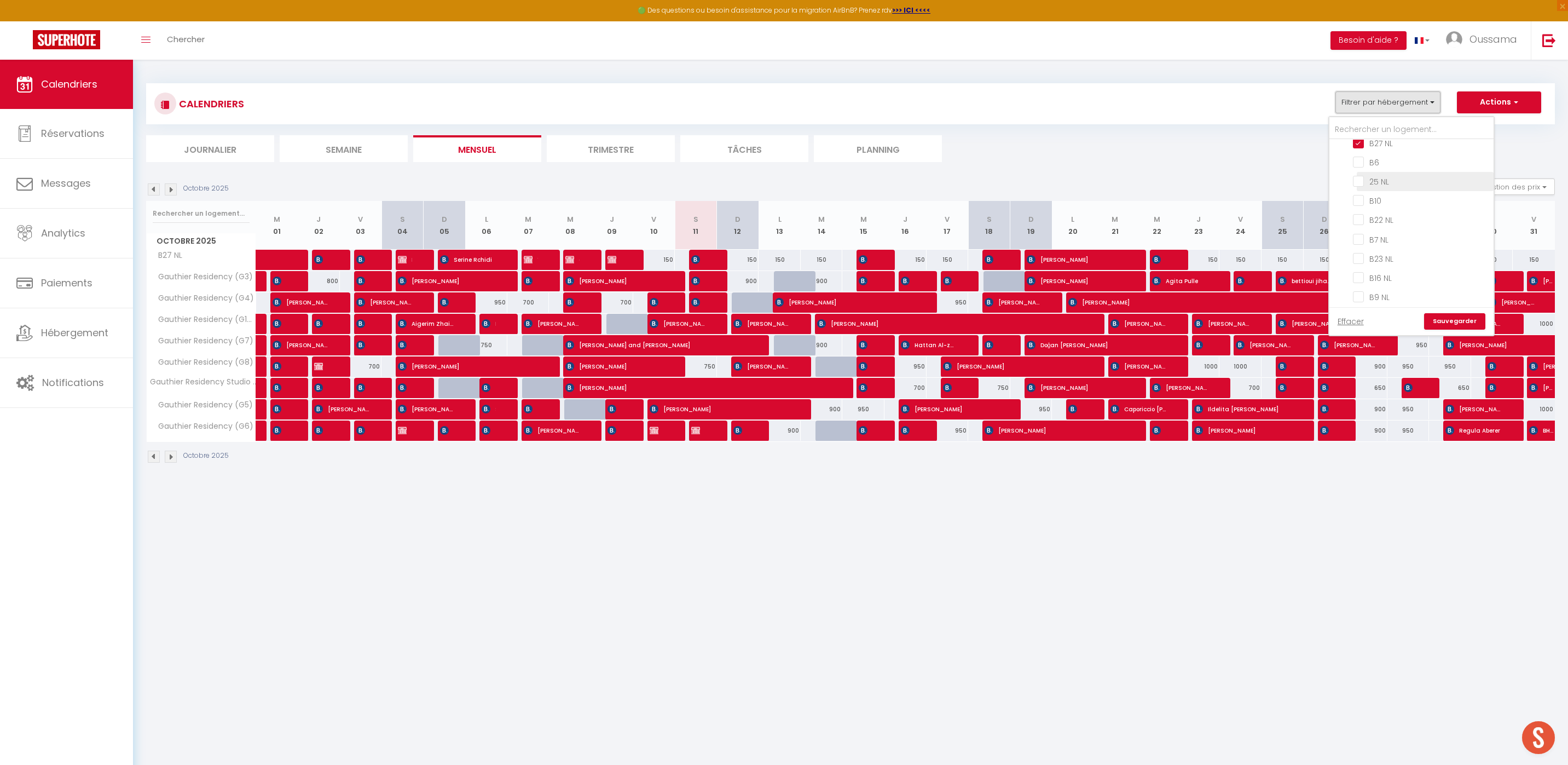
scroll to position [440, 0]
click at [1354, 219] on input "B22 NL" at bounding box center [1421, 219] width 137 height 11
checkbox input "true"
checkbox input "false"
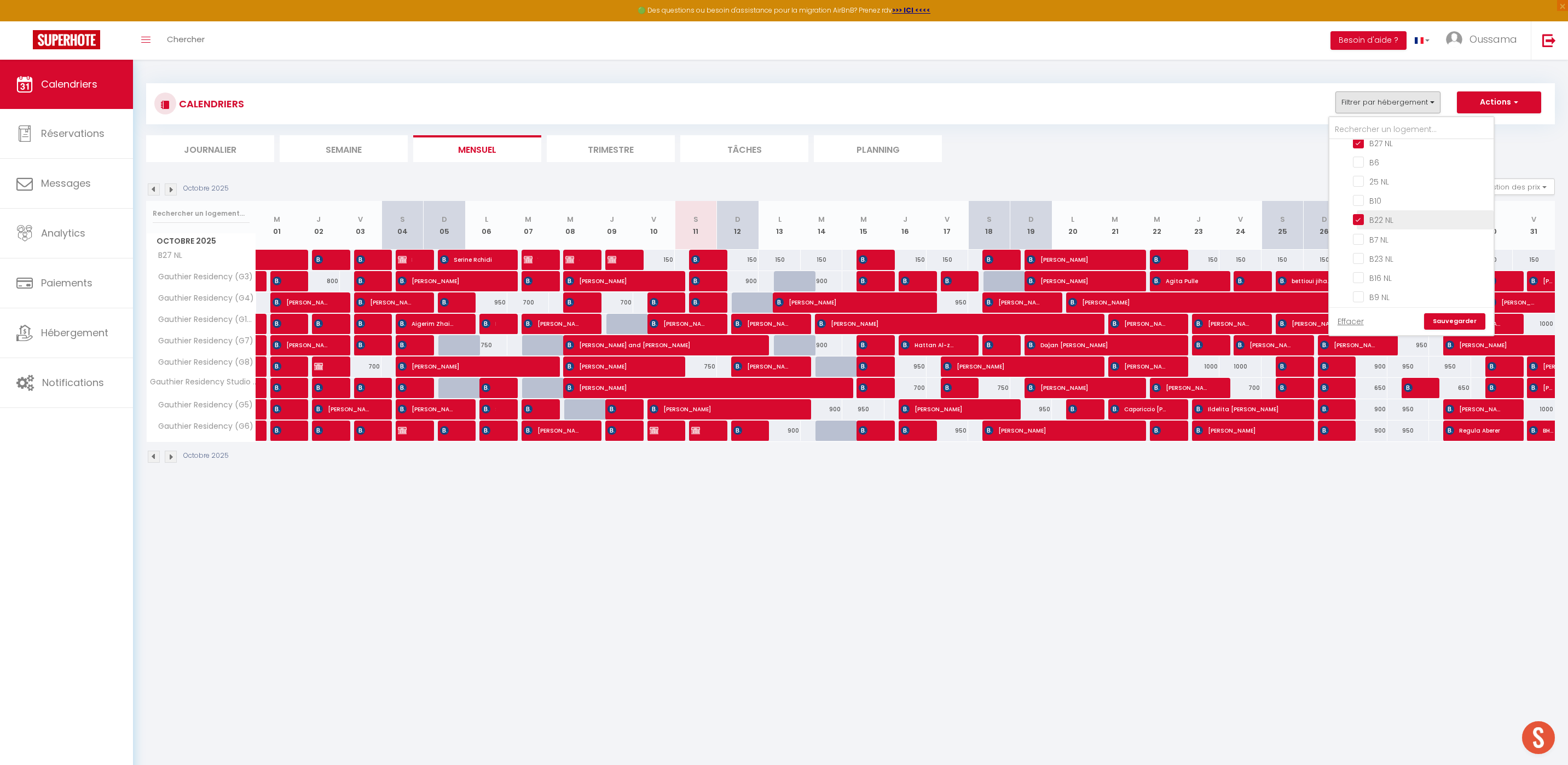
checkbox input "false"
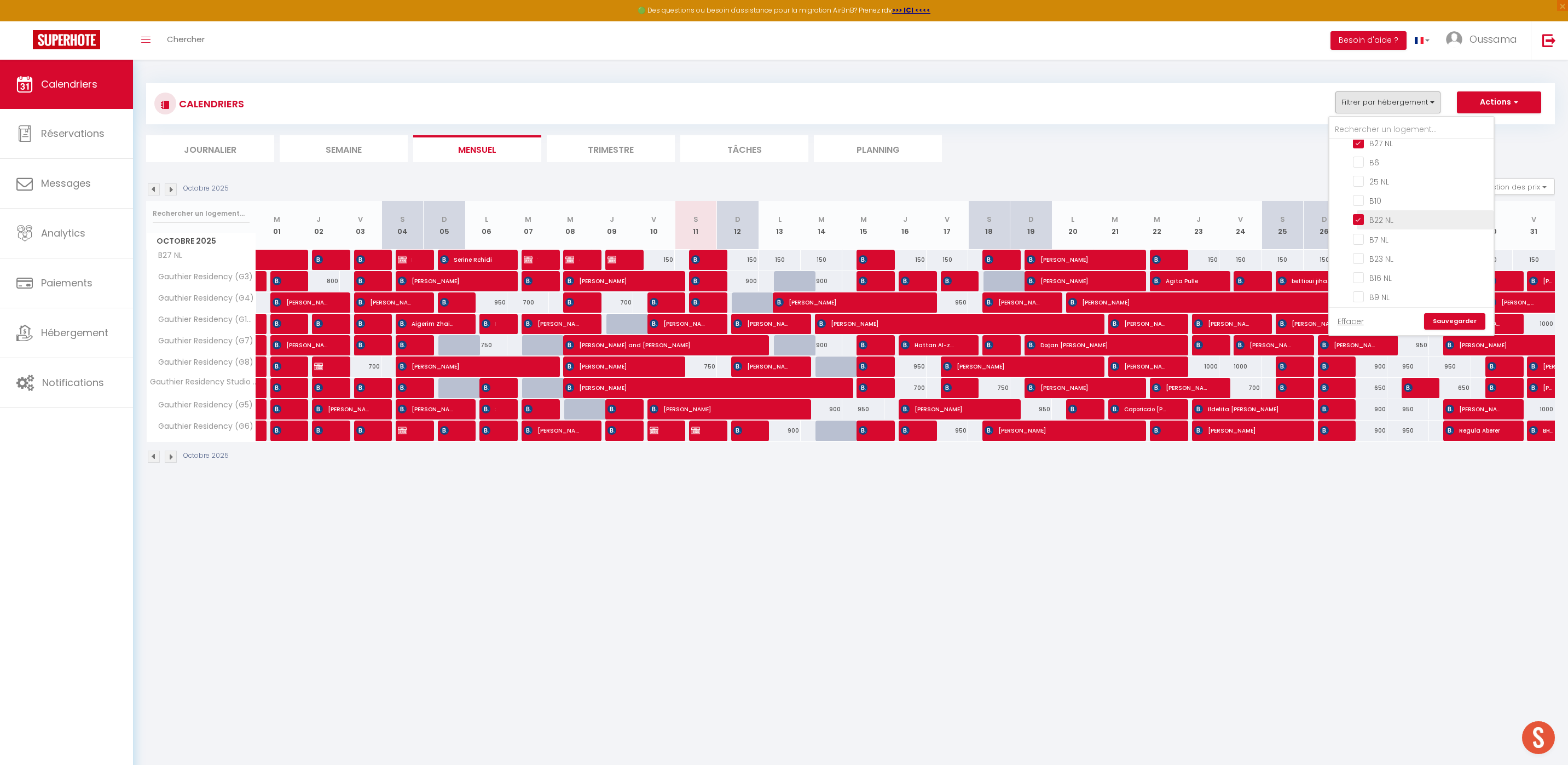
checkbox input "false"
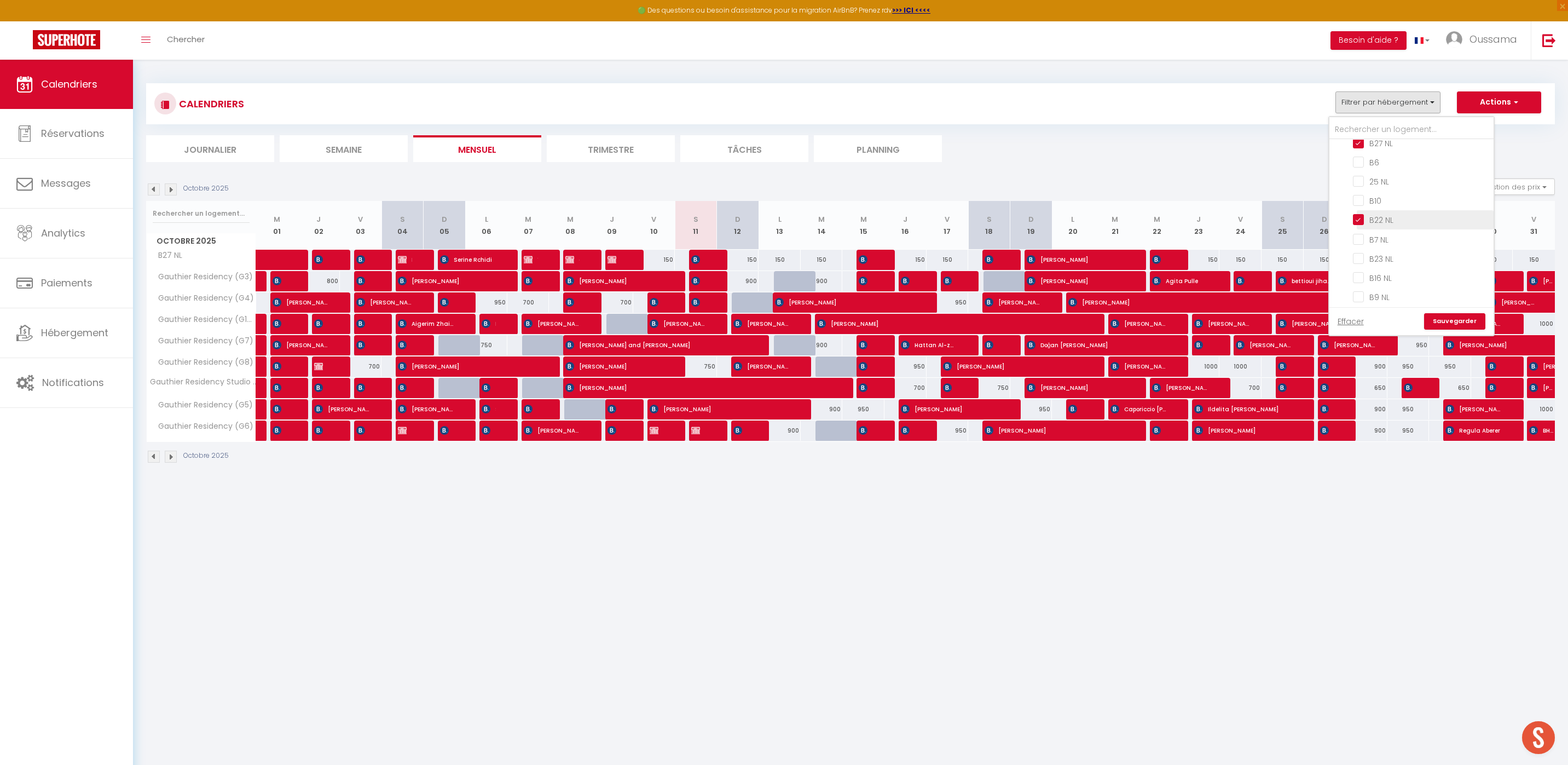
checkbox input "false"
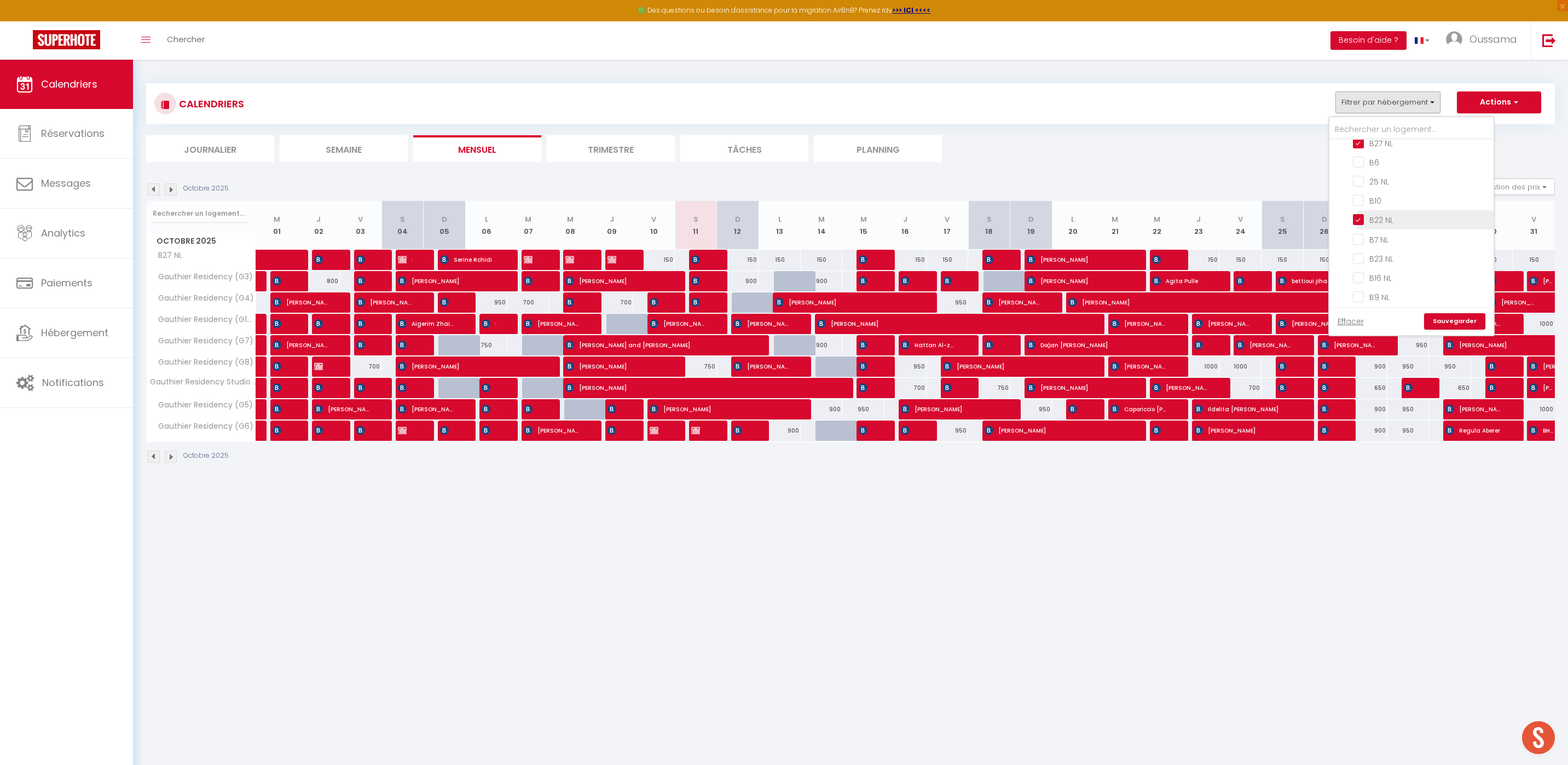
checkbox input "false"
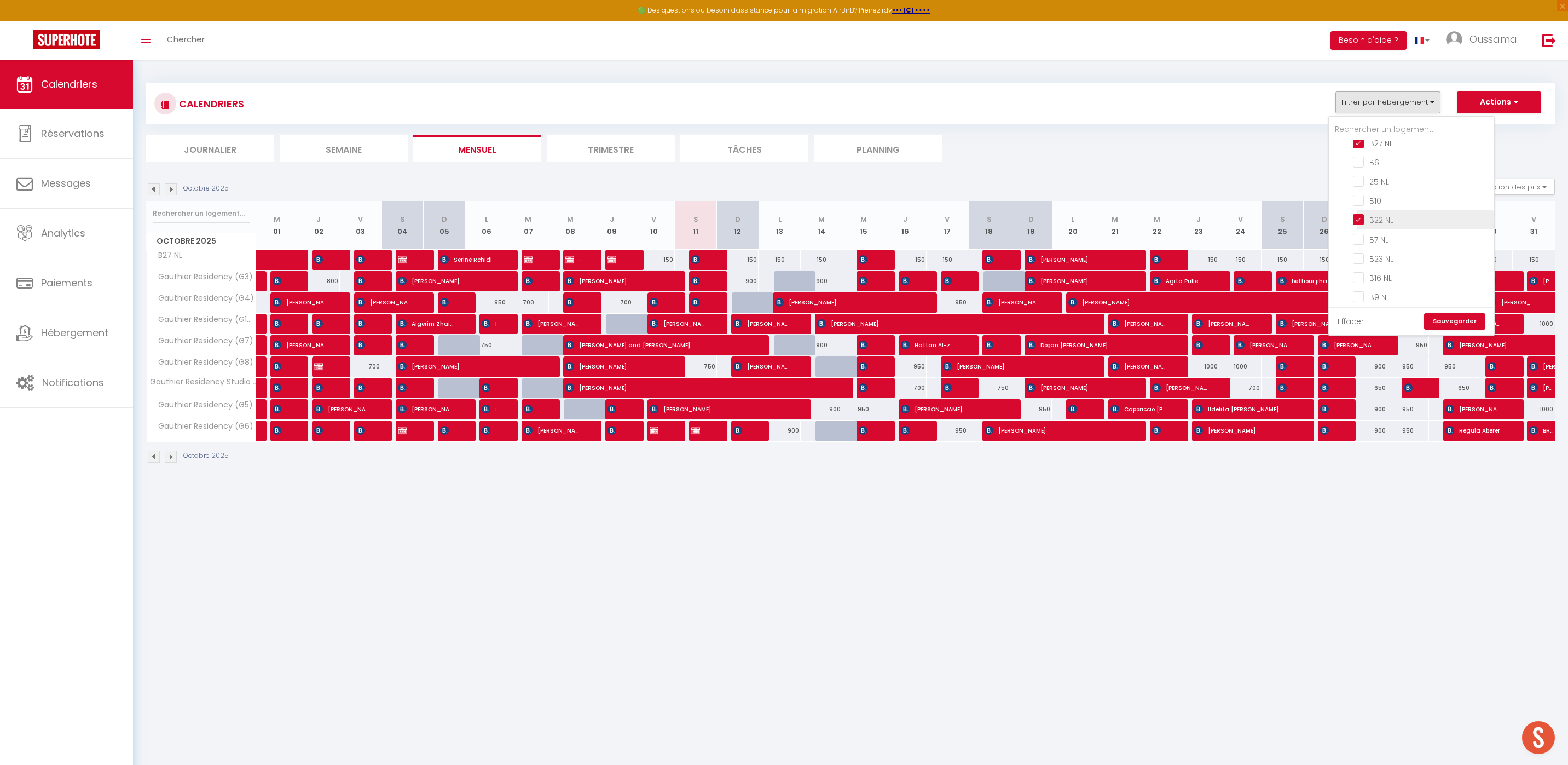
checkbox input "false"
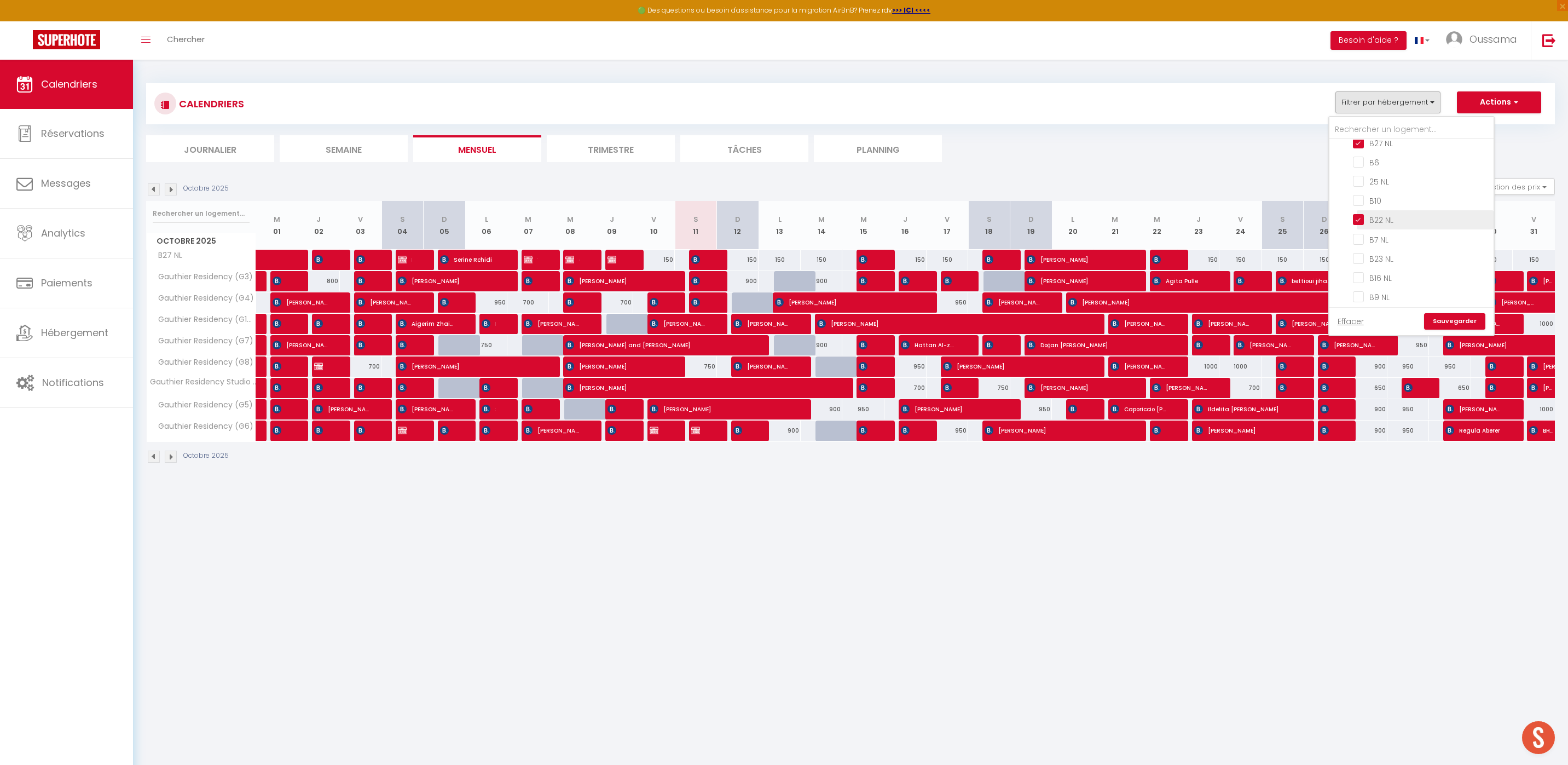
checkbox input "false"
click at [1475, 324] on link "Sauvegarder" at bounding box center [1454, 321] width 61 height 17
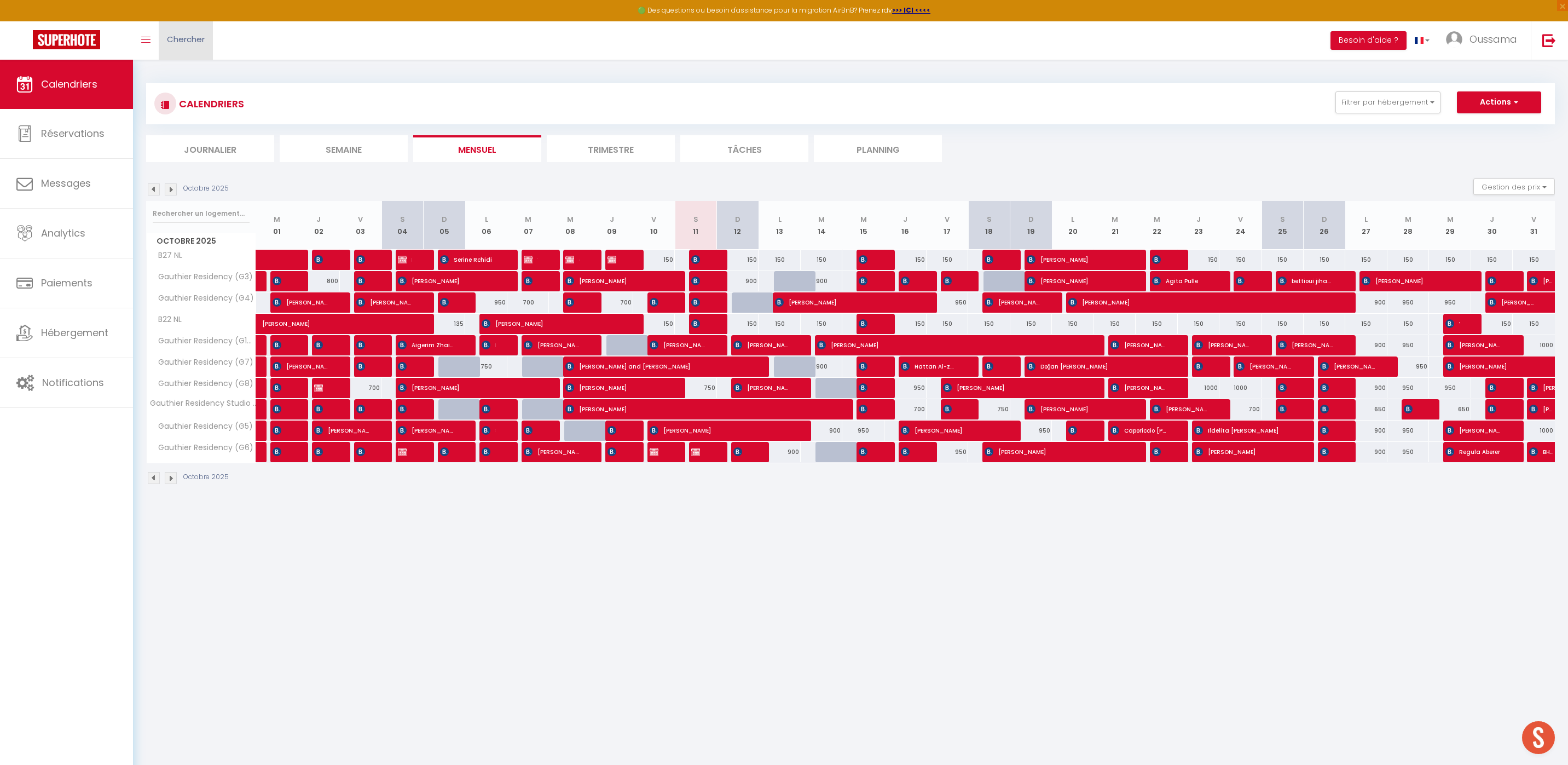
click at [162, 52] on link "Chercher" at bounding box center [185, 40] width 54 height 39
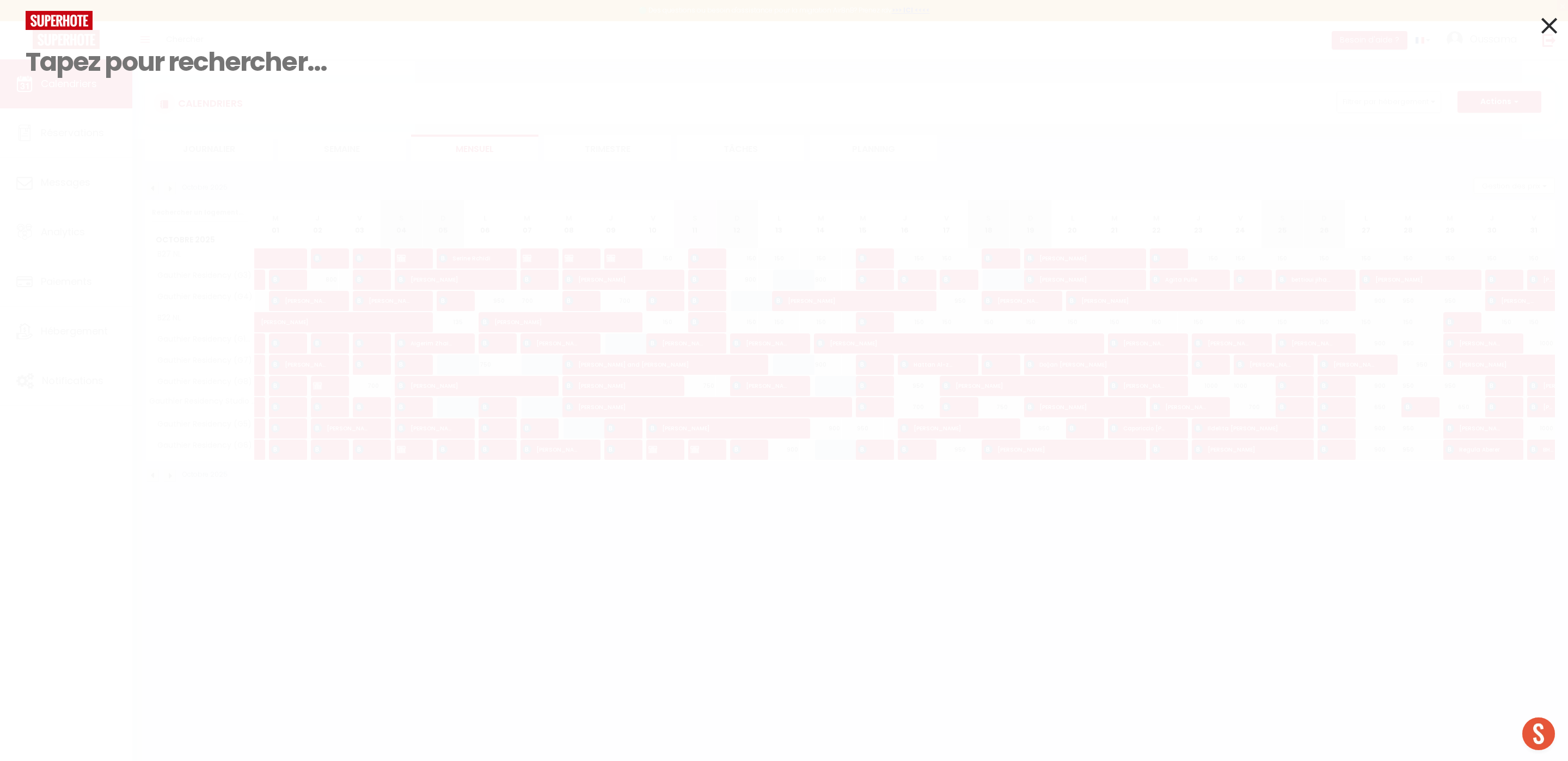
drag, startPoint x: 177, startPoint y: 55, endPoint x: 135, endPoint y: 58, distance: 42.1
paste input "Abderrazzak Abounaji"
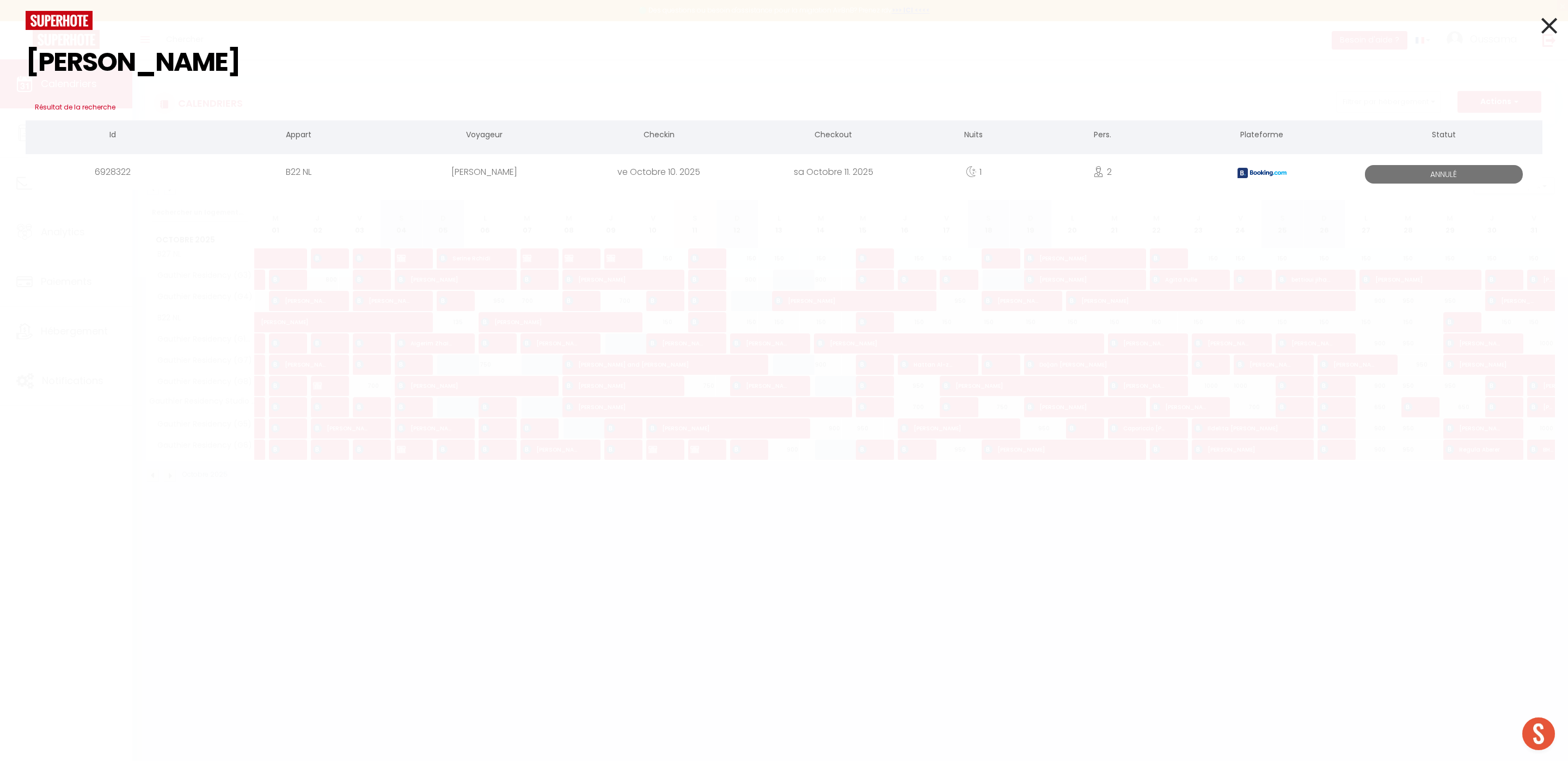
type input "Abderrazzak Abounaji"
click at [699, 168] on div "ve Octobre 10. 2025" at bounding box center [659, 172] width 174 height 35
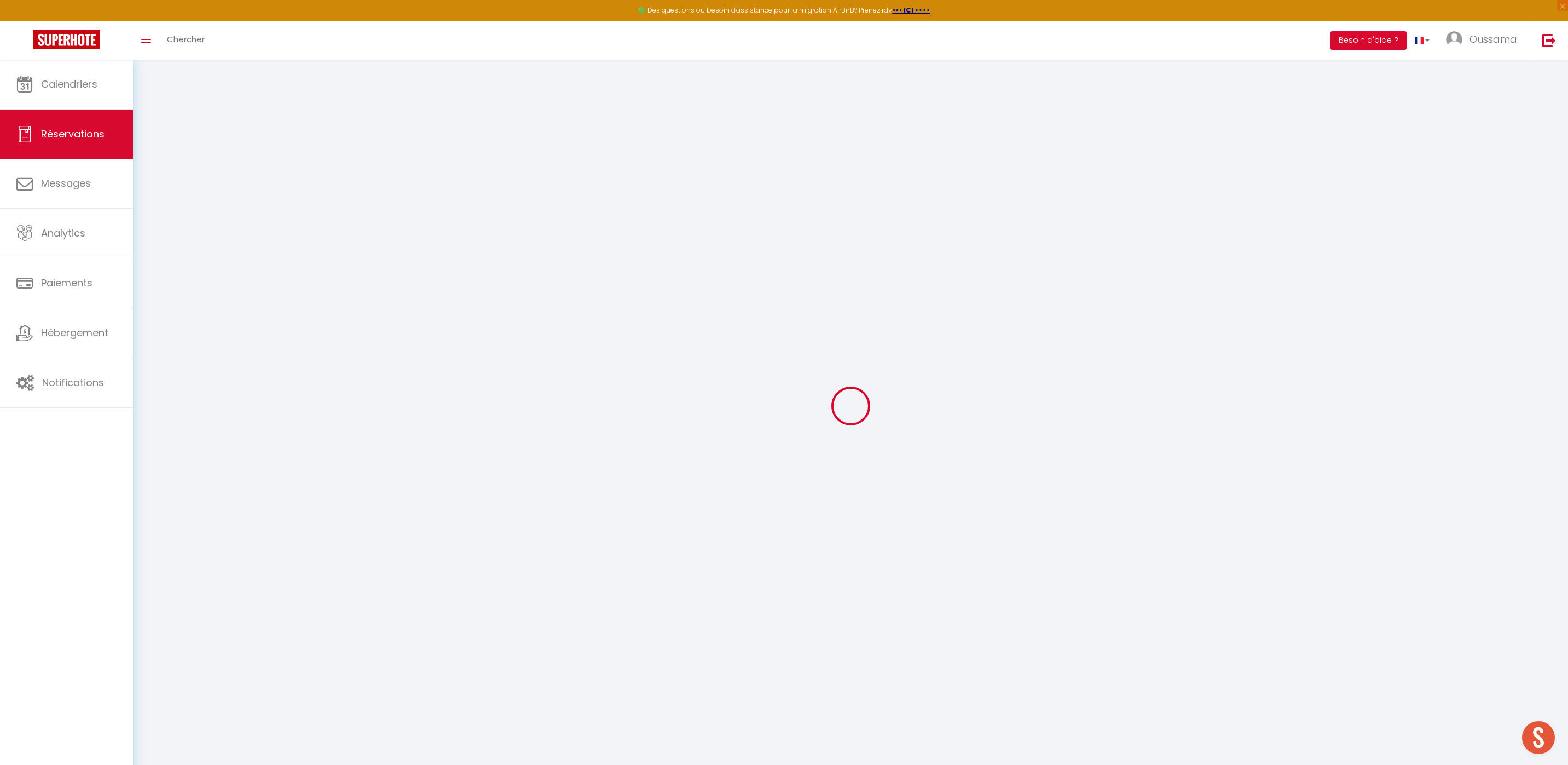
type input "Abderrazzak"
type input "Abounaji"
type input "boun.836028@guest.booking.com"
type input "+212661225238"
type input "."
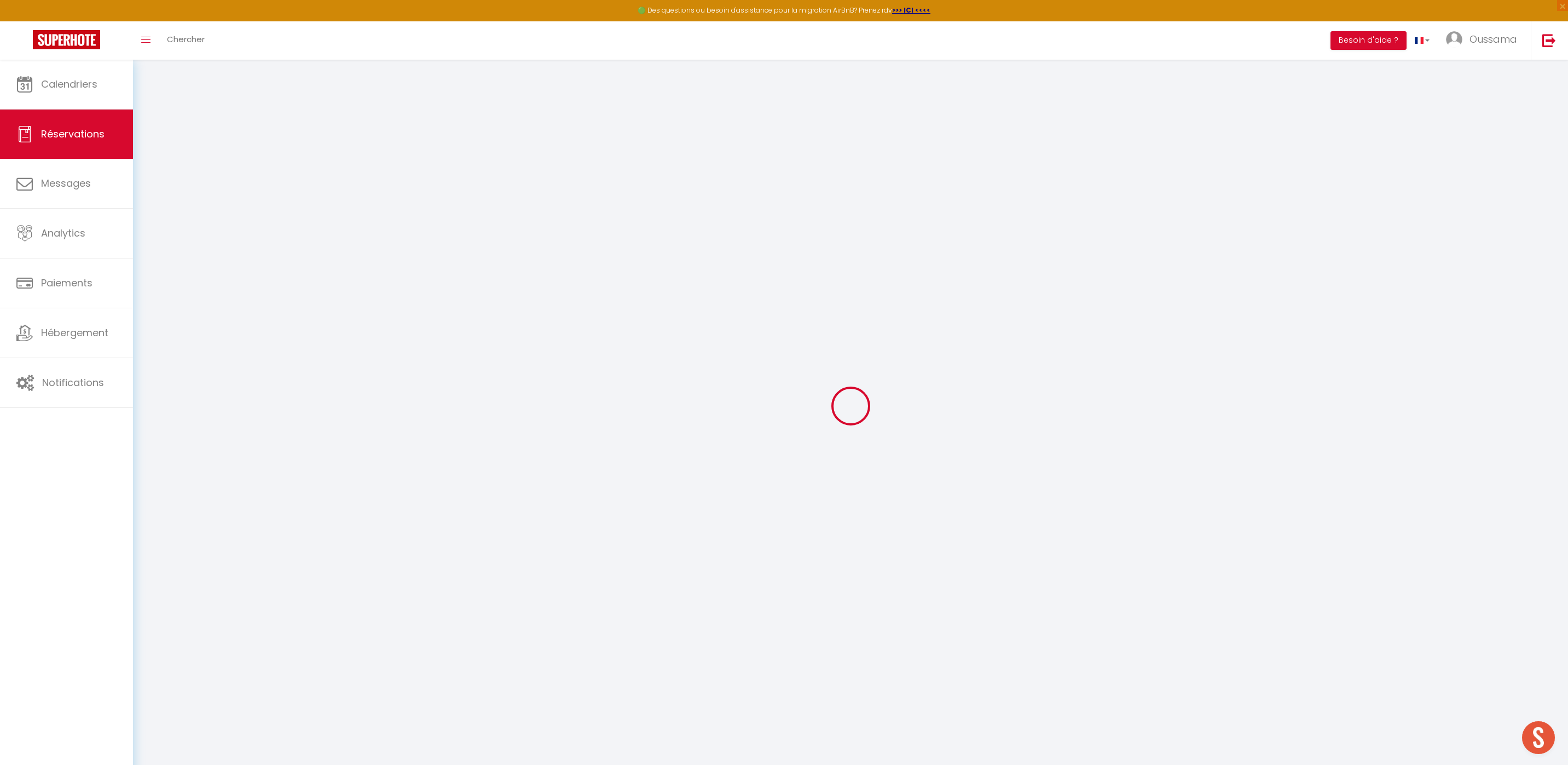
select select "MA"
type input "29.16"
type input "2.92"
select select "44362"
select select "0"
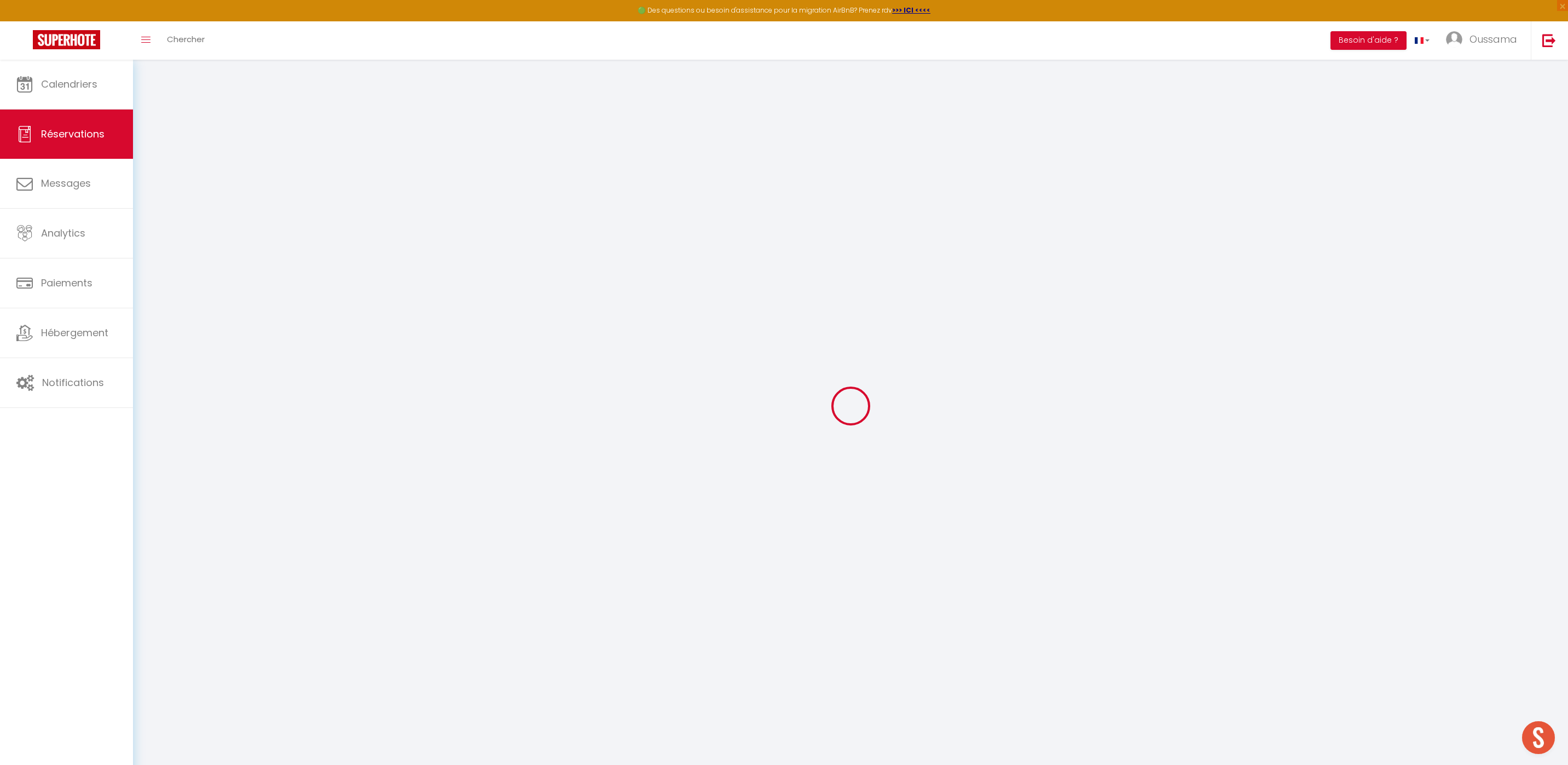
select select
type input "2"
select select "10"
select select
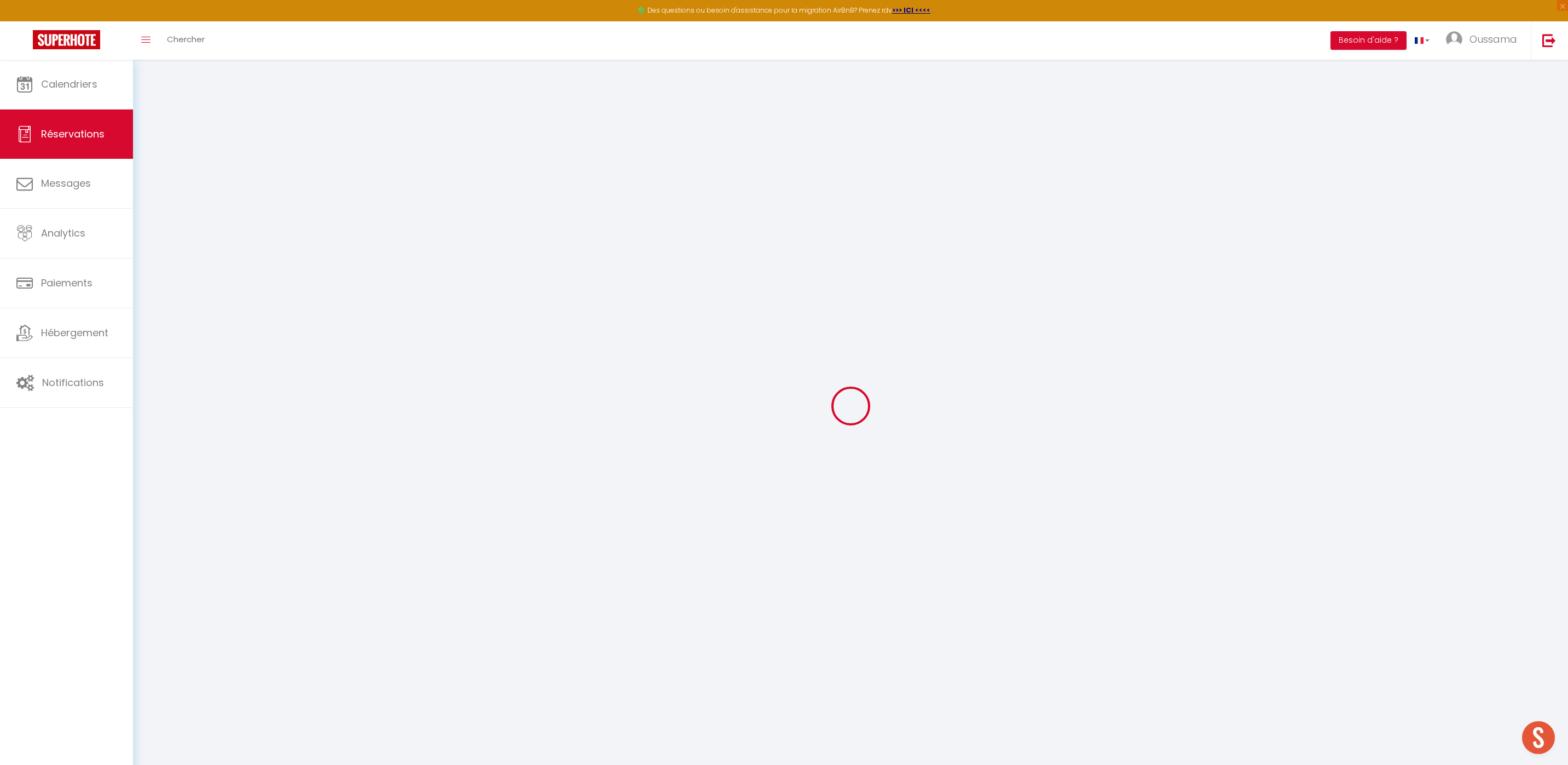
type input "145.8"
checkbox input "false"
type input "149.8"
select select "2"
type input "0"
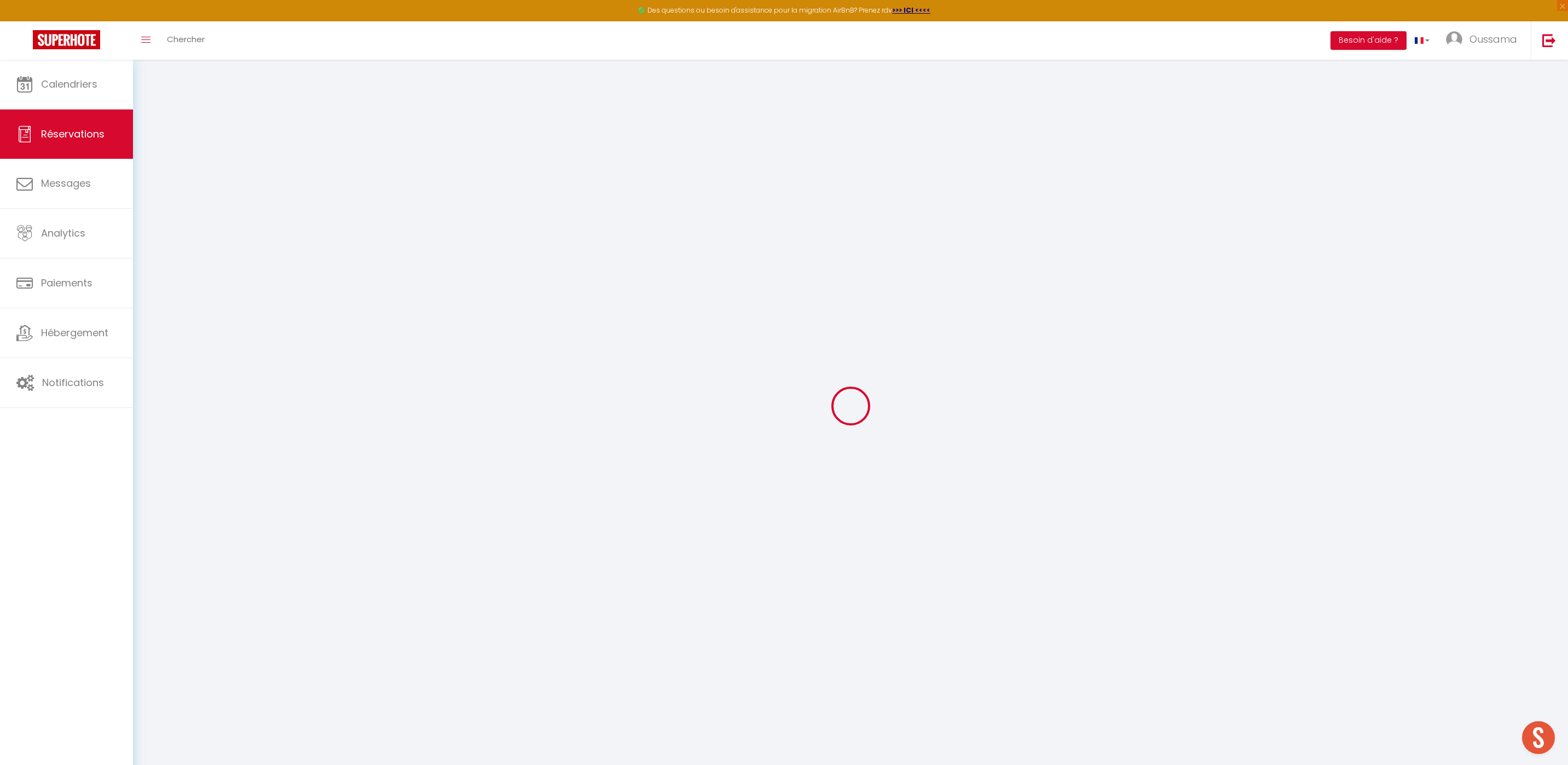
type input "0"
select select
select select "14"
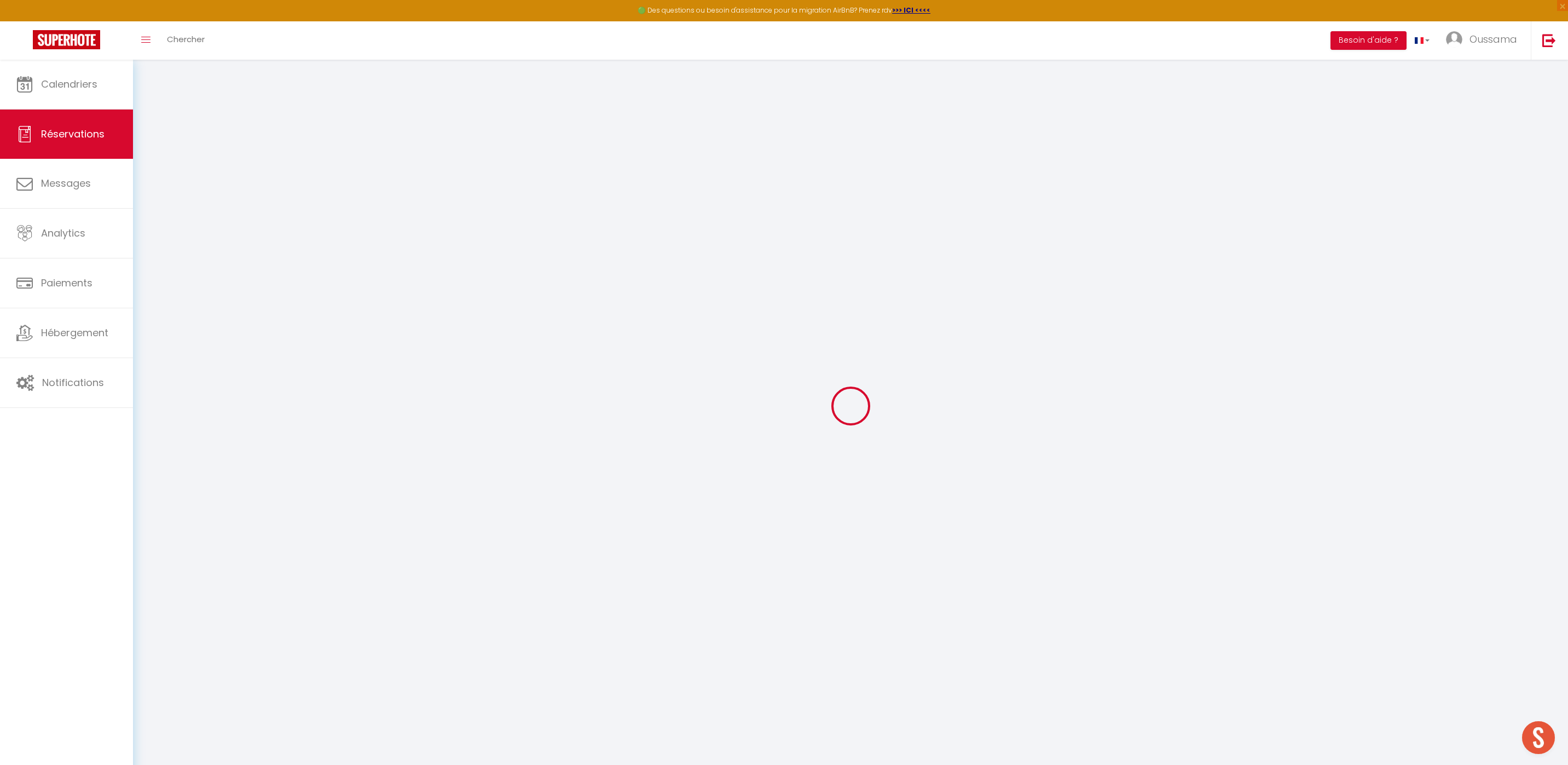
checkbox input "false"
select select
checkbox input "false"
select select
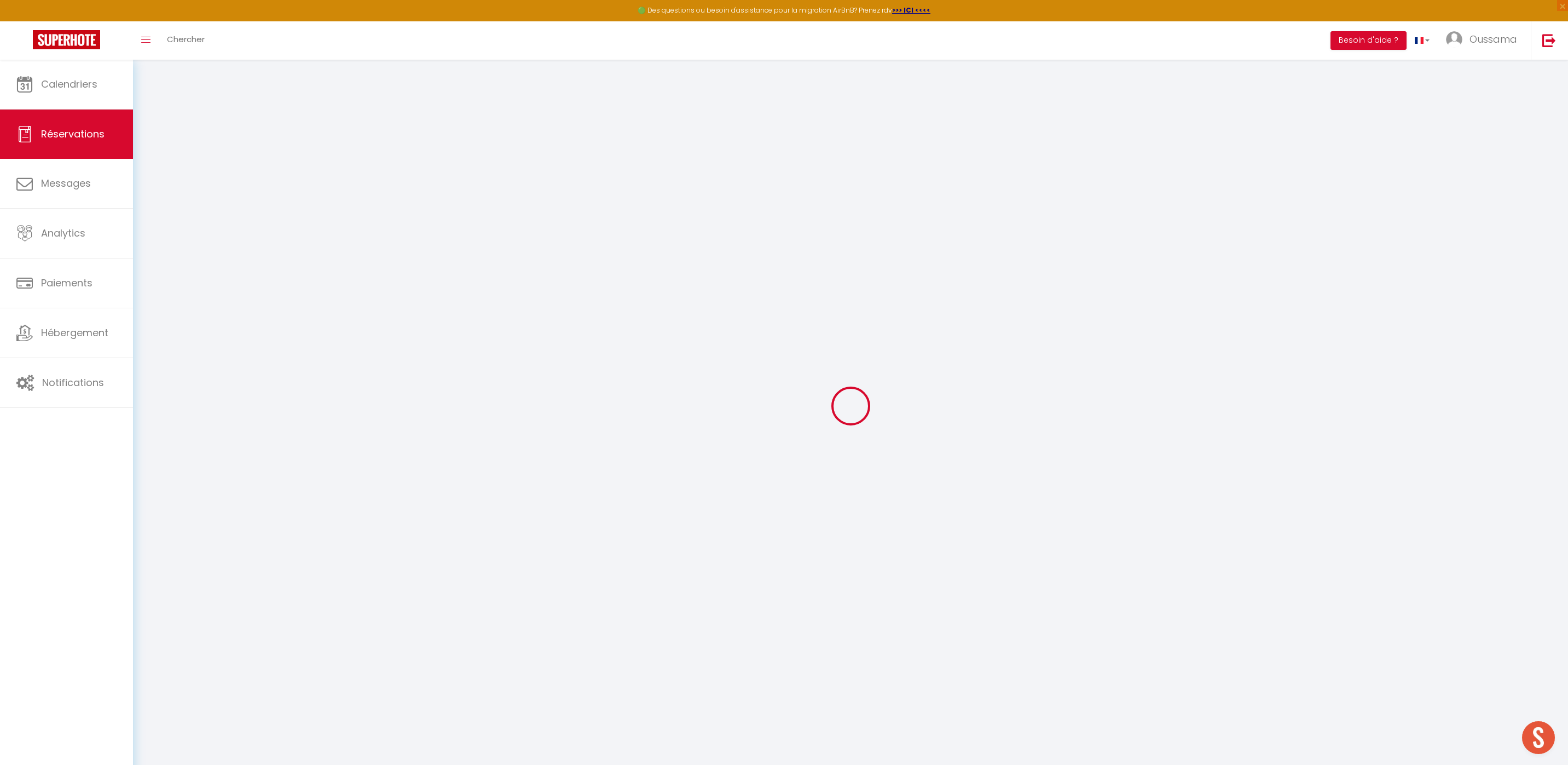
select select
checkbox input "false"
select select
checkbox input "false"
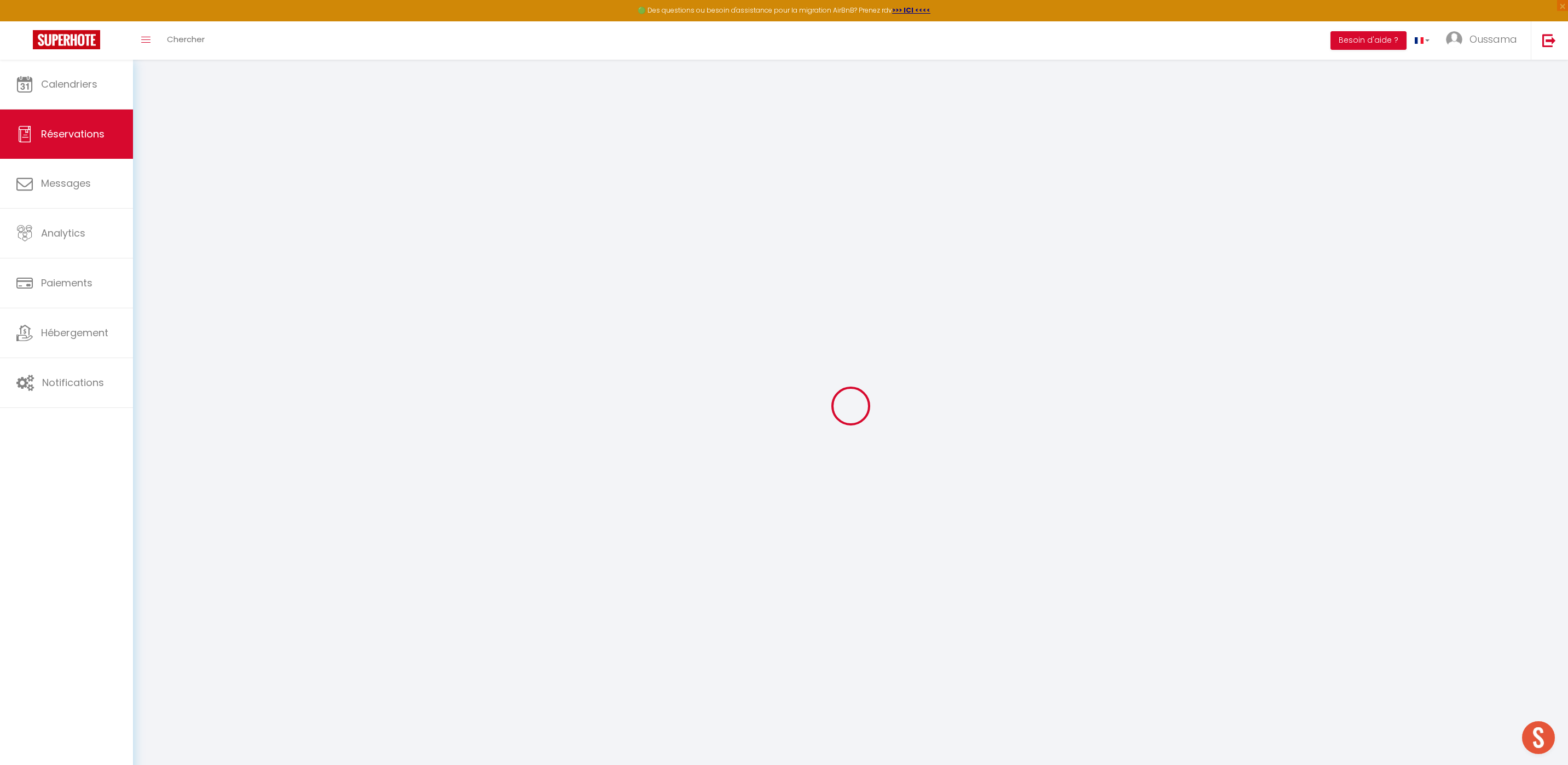
type textarea "** THIS RESERVATION HAS BEEN PRE-PAID ** BOOKING NOTE : Payment charge is EUR 2…"
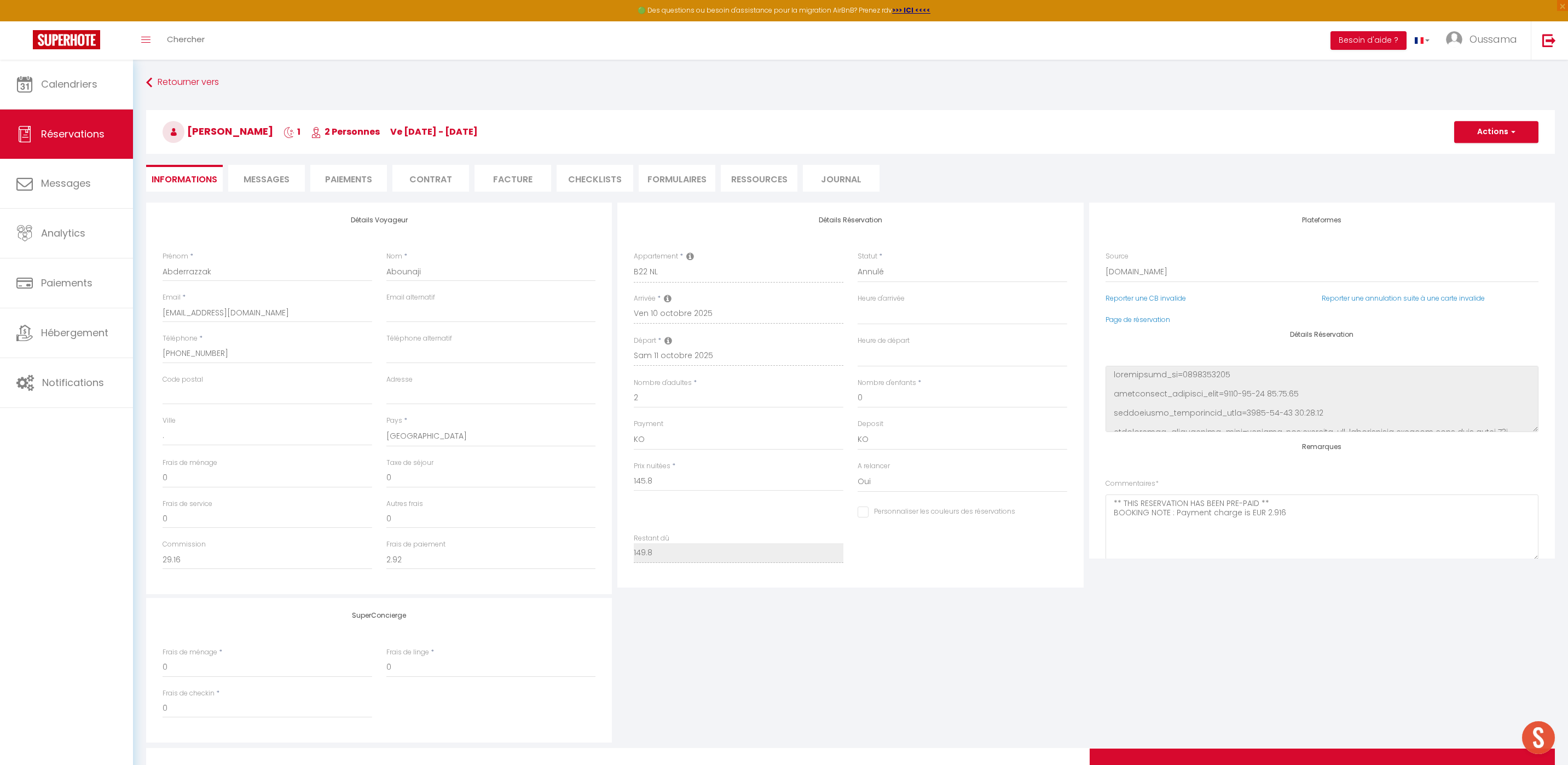
type input "4"
select select
checkbox input "false"
select select
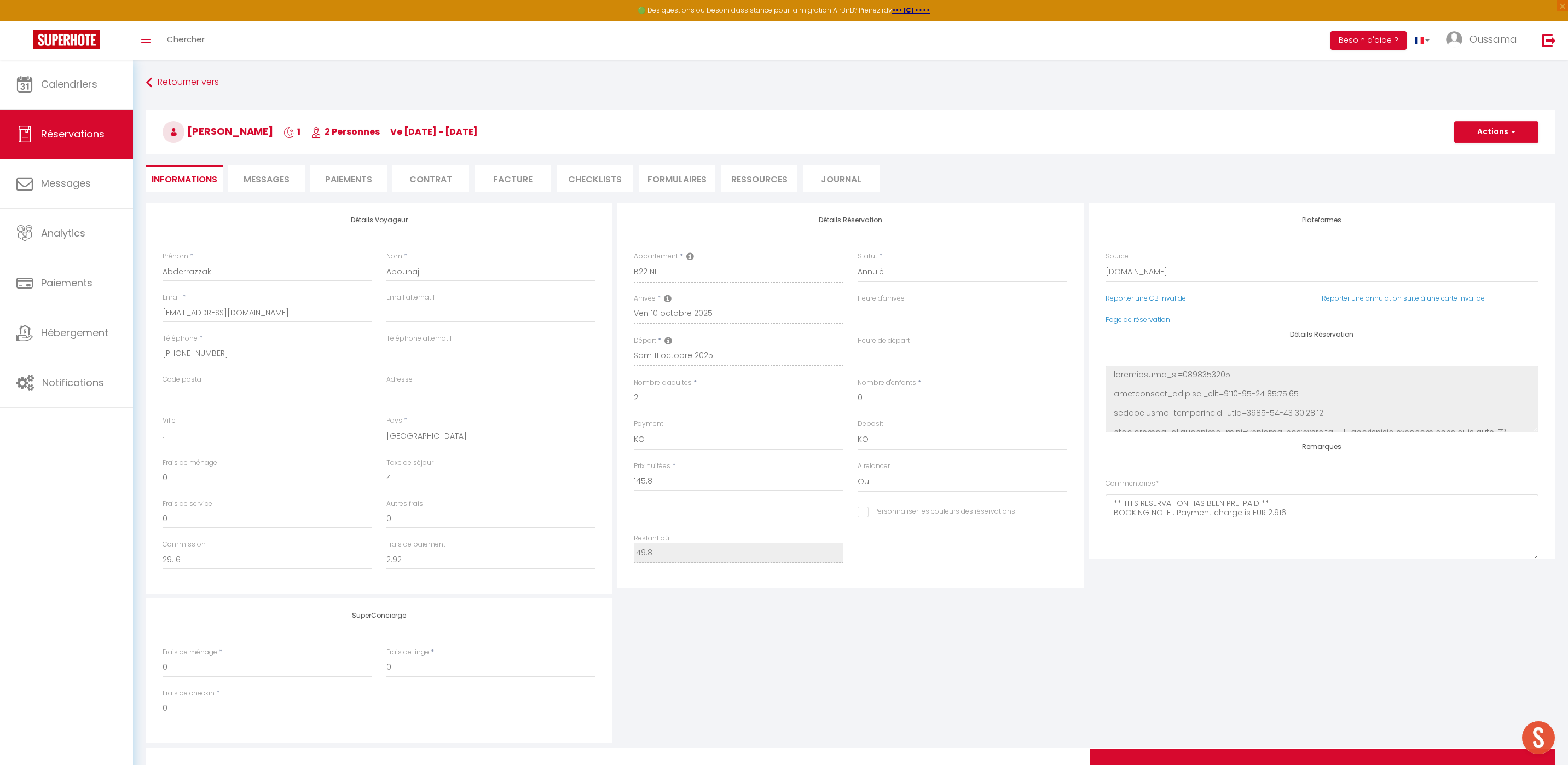
select select
click at [914, 275] on select "Confirmé Non Confirmé [PERSON_NAME] par le voyageur No Show Request" at bounding box center [962, 272] width 210 height 21
select select "1"
click at [858, 262] on select "Confirmé Non Confirmé [PERSON_NAME] par le voyageur No Show Request" at bounding box center [962, 272] width 210 height 21
select select
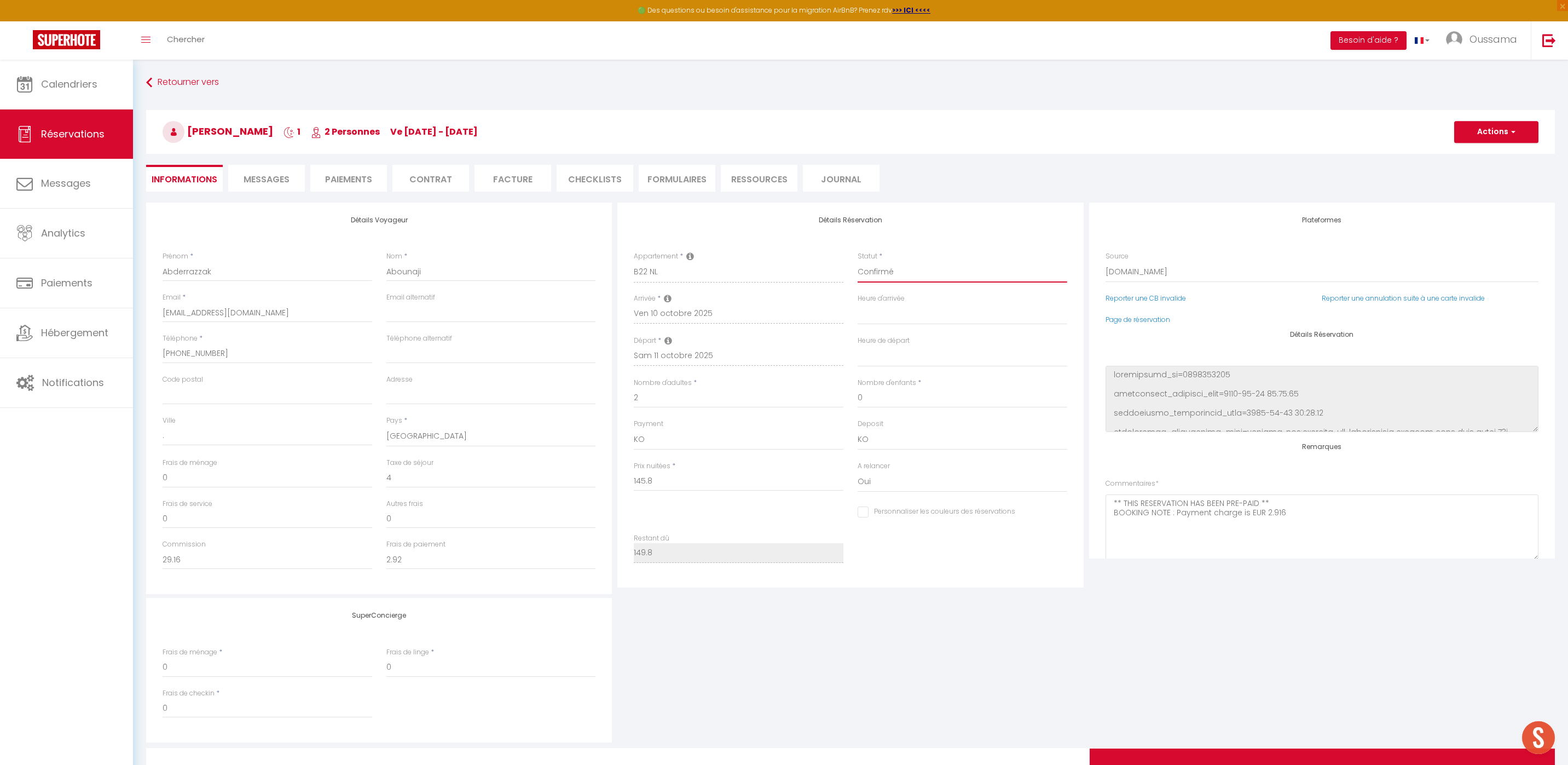
select select
checkbox input "false"
click at [1508, 137] on button "Actions" at bounding box center [1496, 132] width 84 height 22
click at [1480, 156] on link "Enregistrer" at bounding box center [1485, 155] width 86 height 14
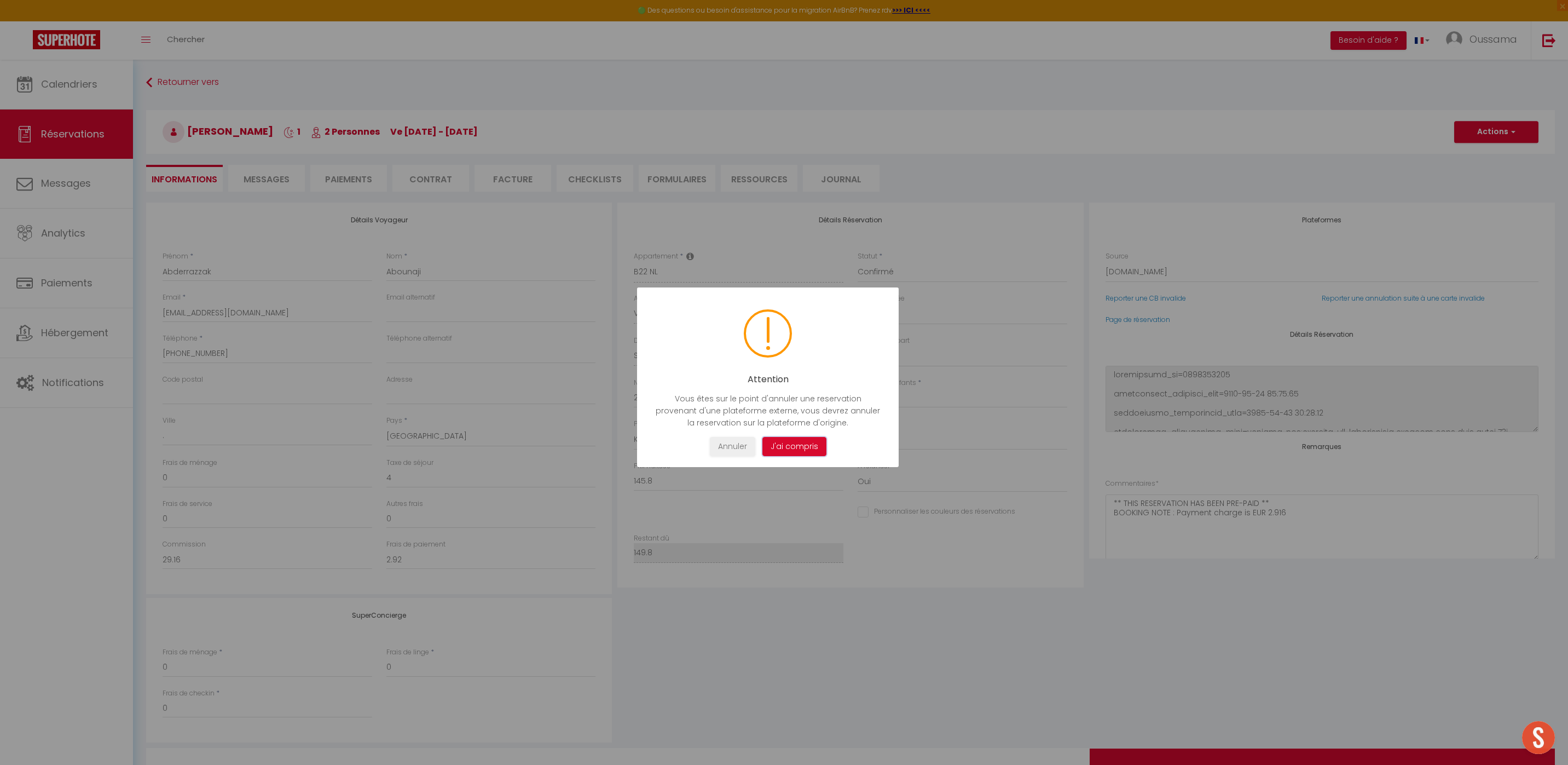
click at [786, 447] on button "J'ai compris" at bounding box center [793, 446] width 64 height 19
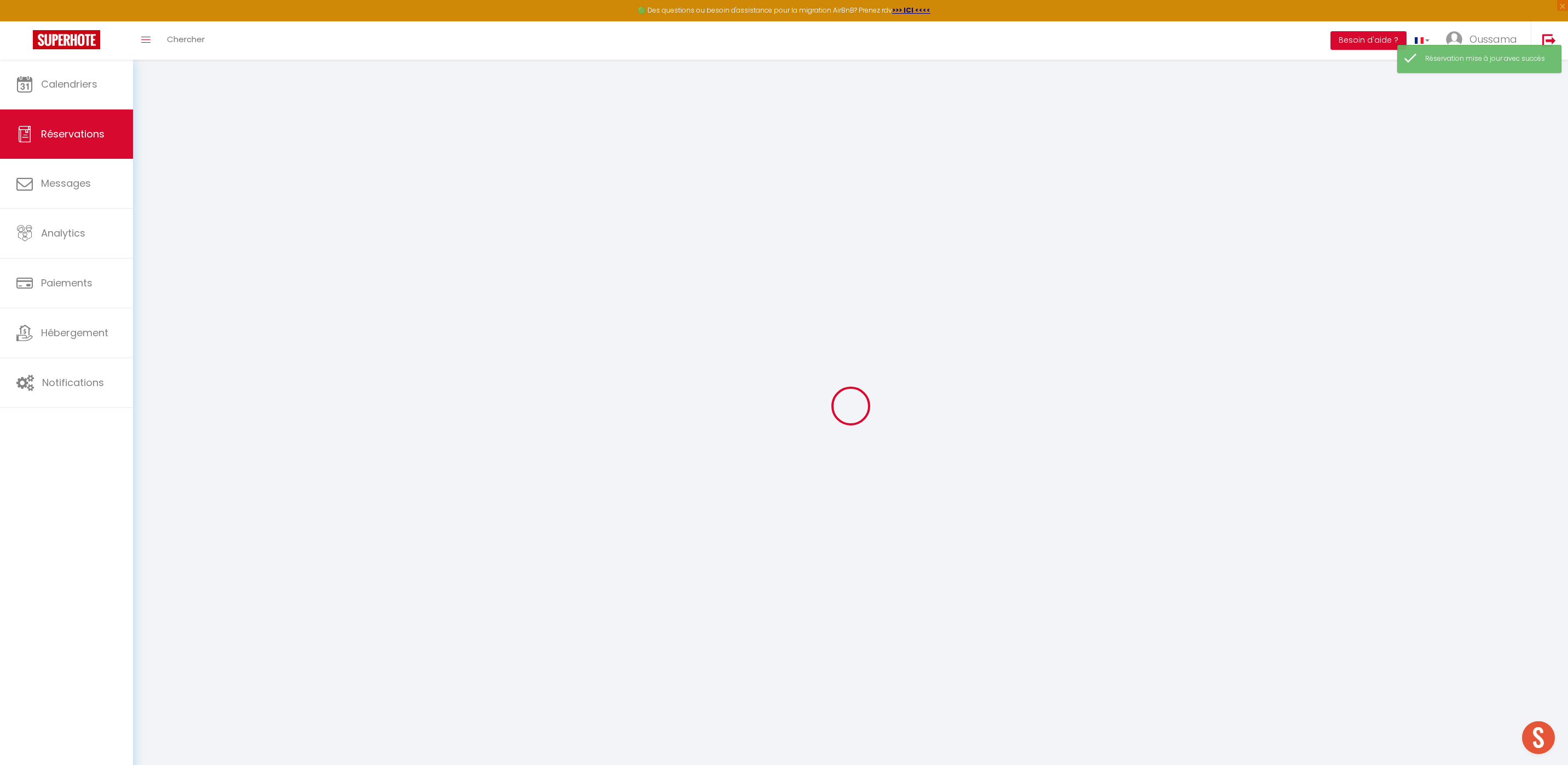
select select "confirmed"
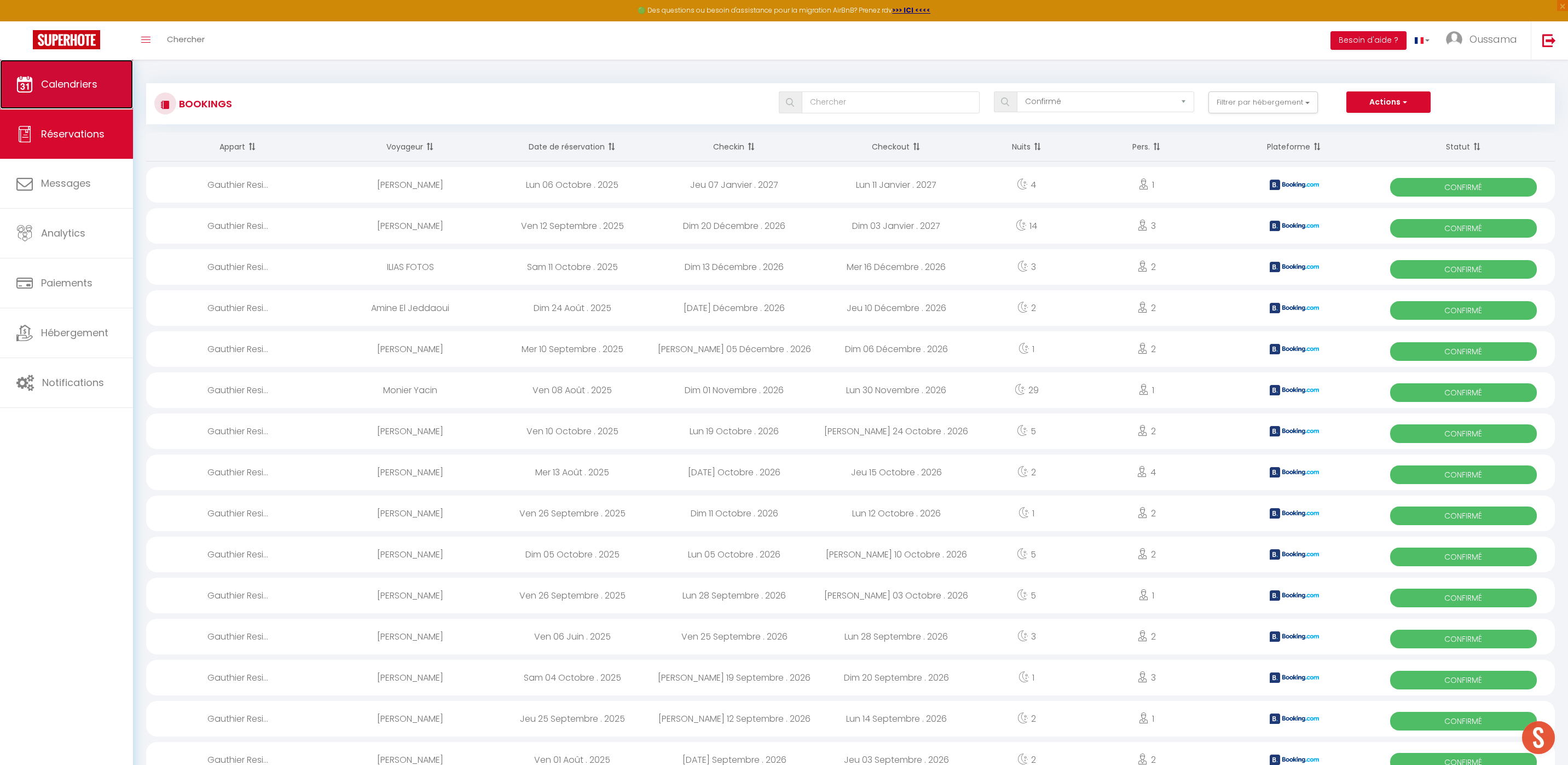
click at [101, 73] on link "Calendriers" at bounding box center [66, 84] width 133 height 49
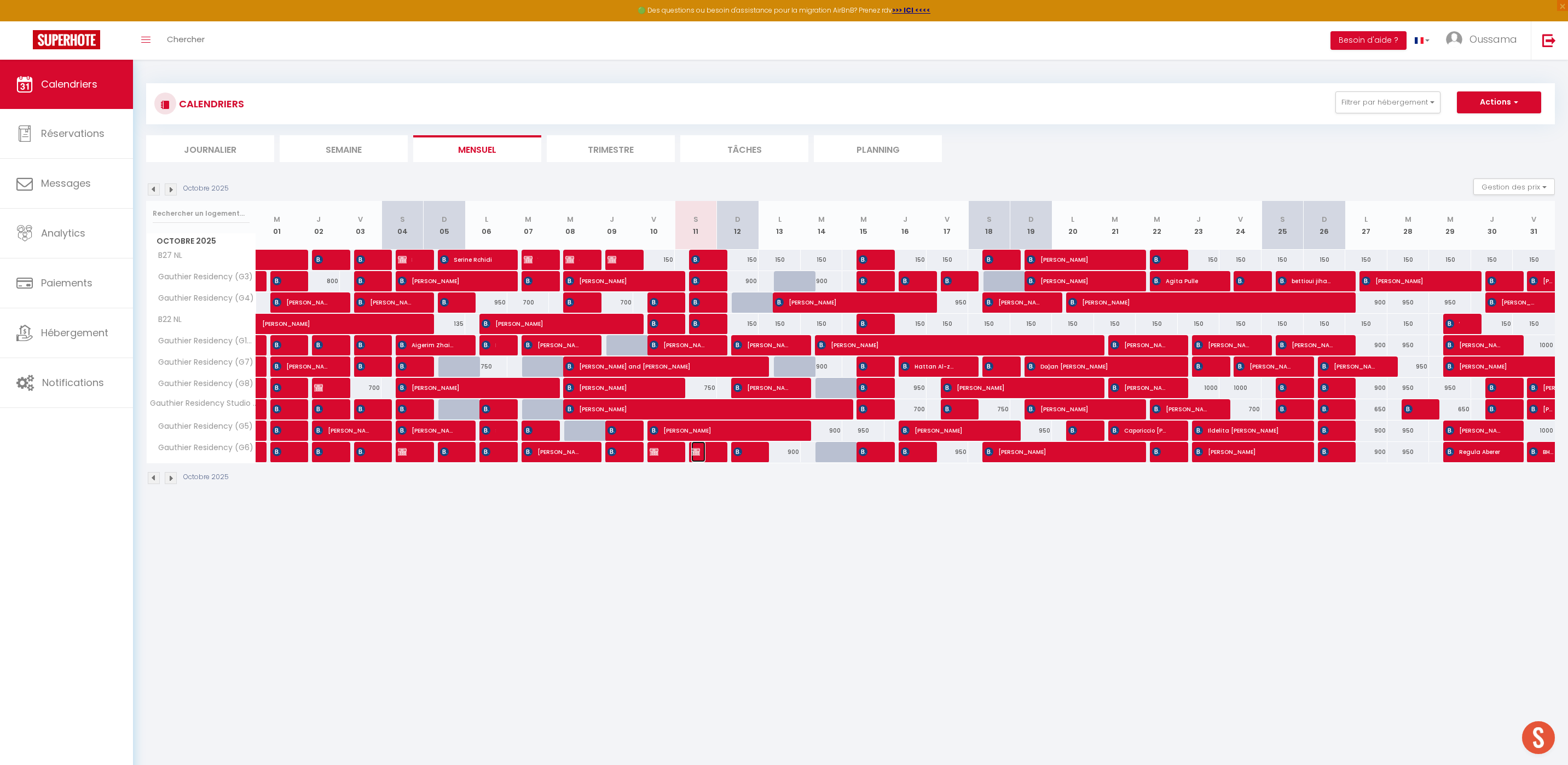
click at [696, 455] on img at bounding box center [696, 452] width 9 height 9
select select "OK"
select select "KO"
select select "0"
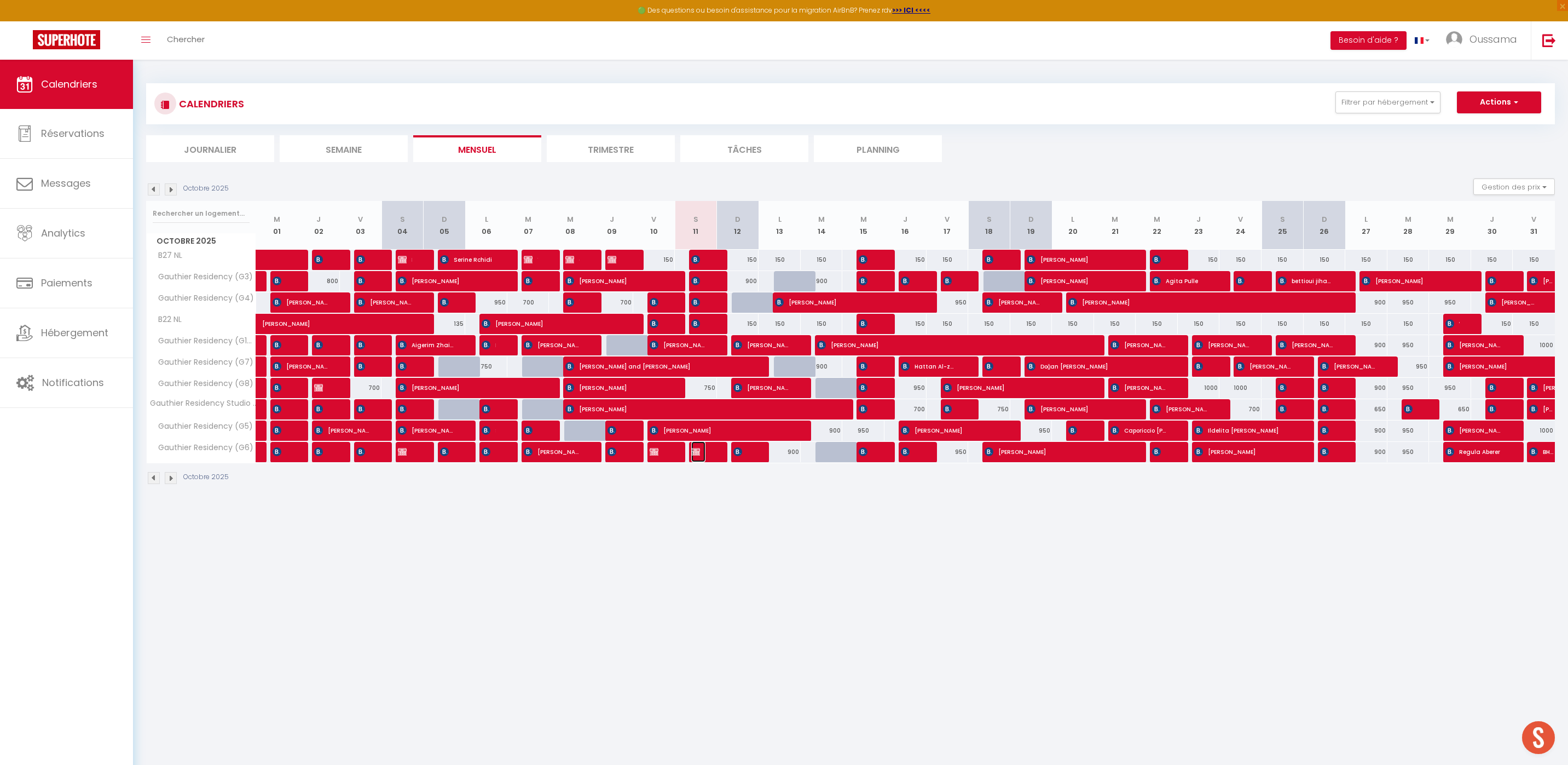
select select "1"
select select
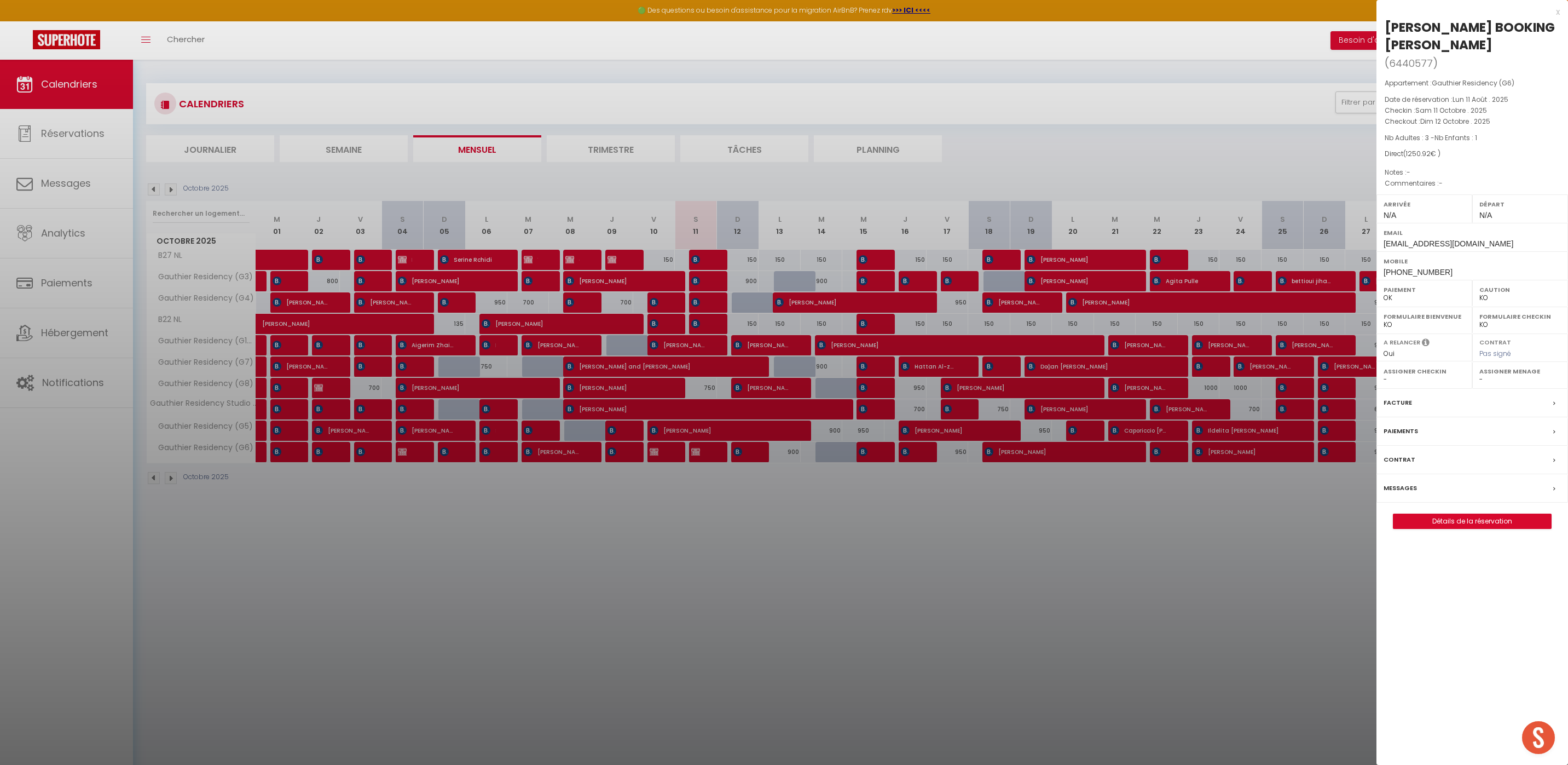
click at [1194, 510] on div at bounding box center [784, 382] width 1568 height 765
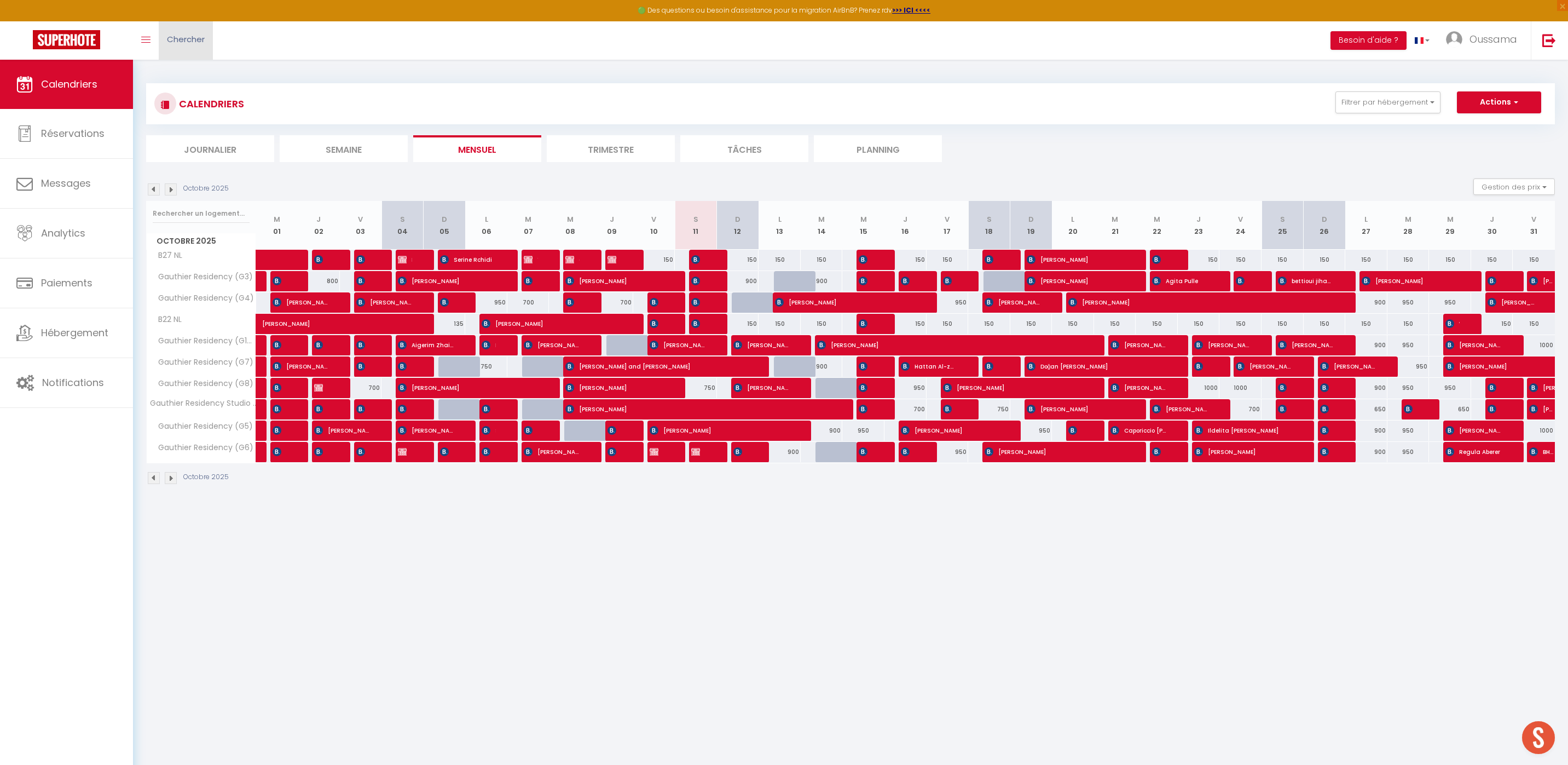
click at [184, 44] on span "Chercher" at bounding box center [186, 39] width 38 height 12
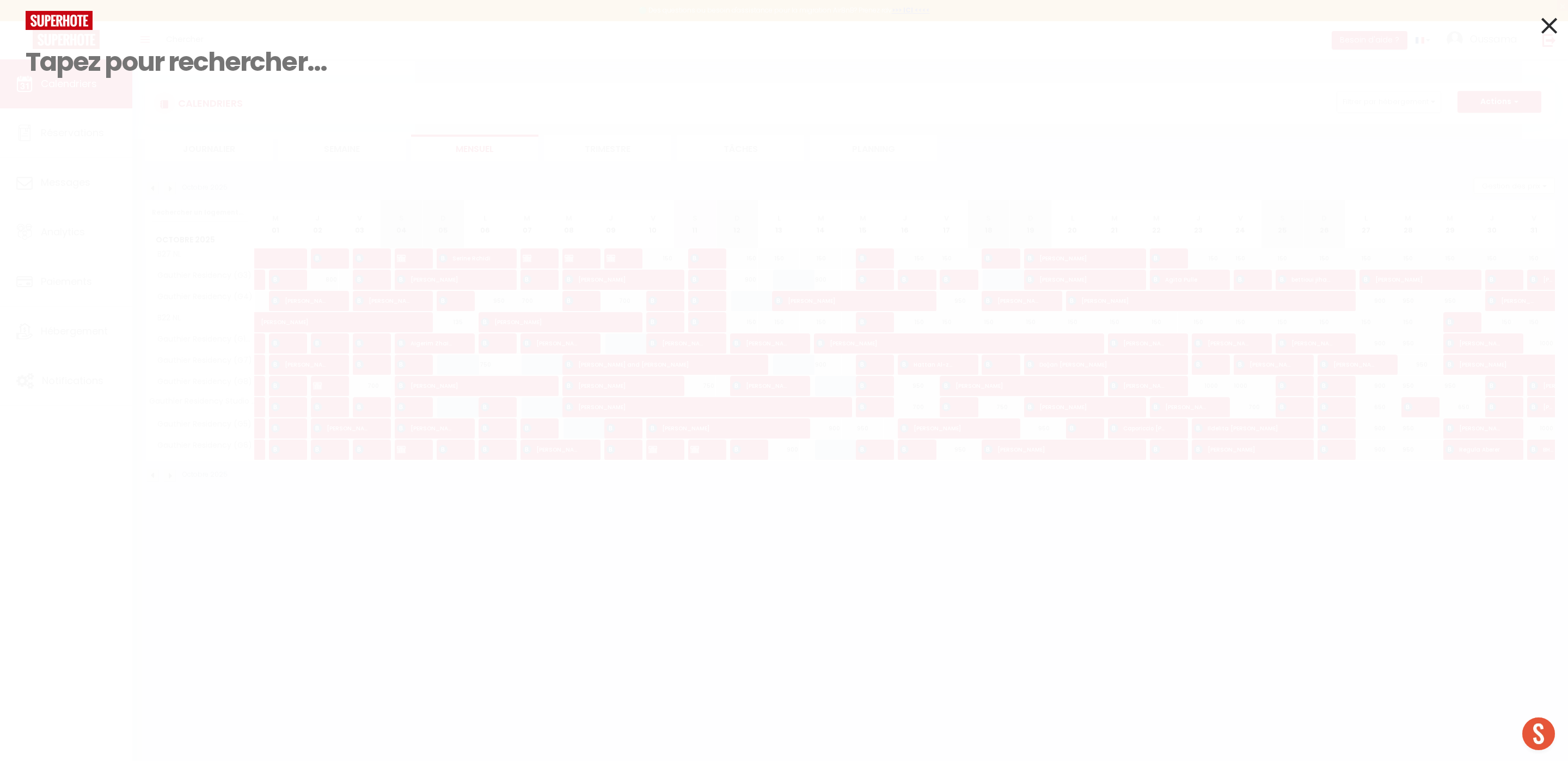
paste input "Temur"
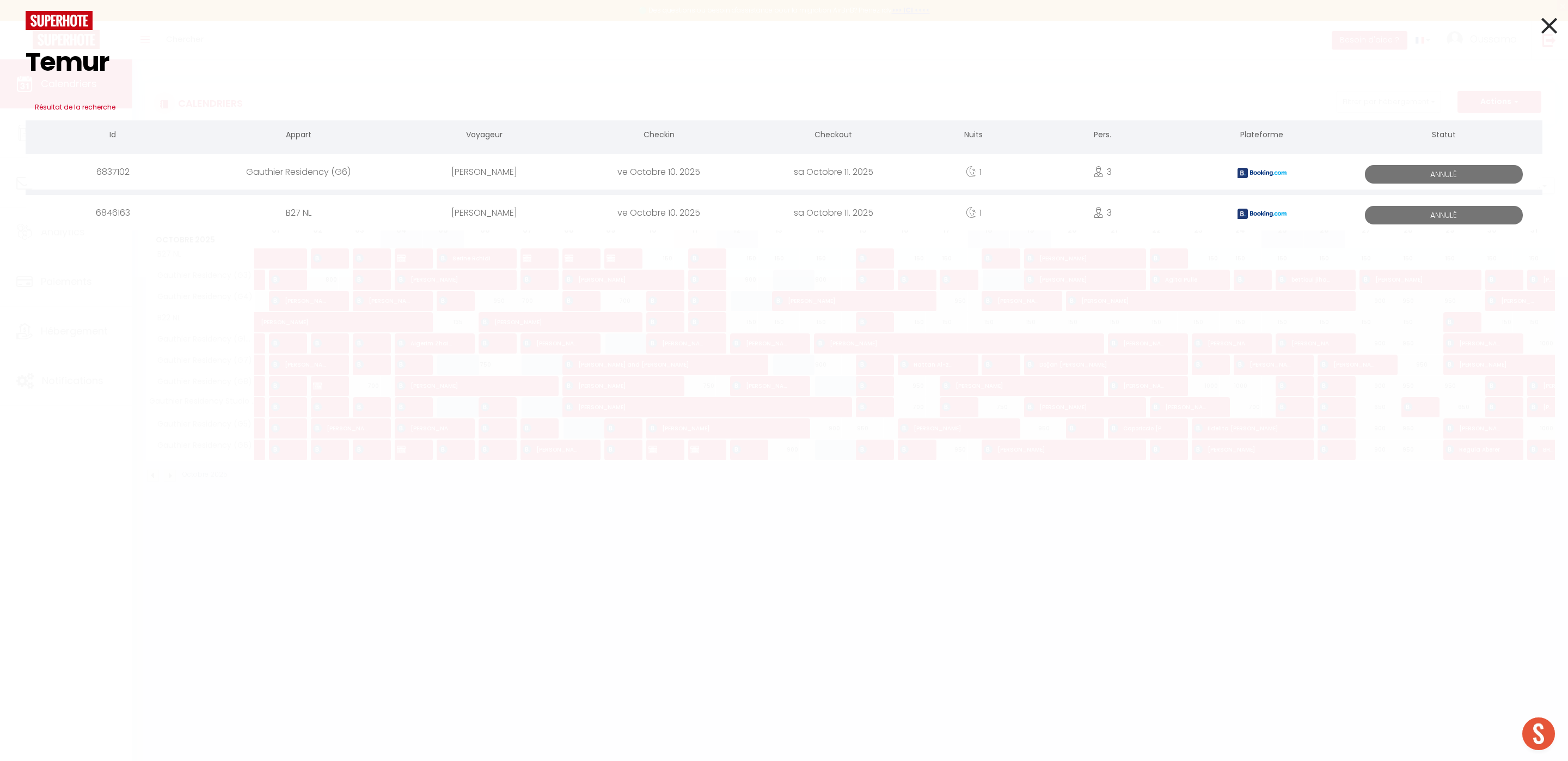
type input "Temur"
click at [369, 216] on div "B27 NL" at bounding box center [298, 212] width 197 height 35
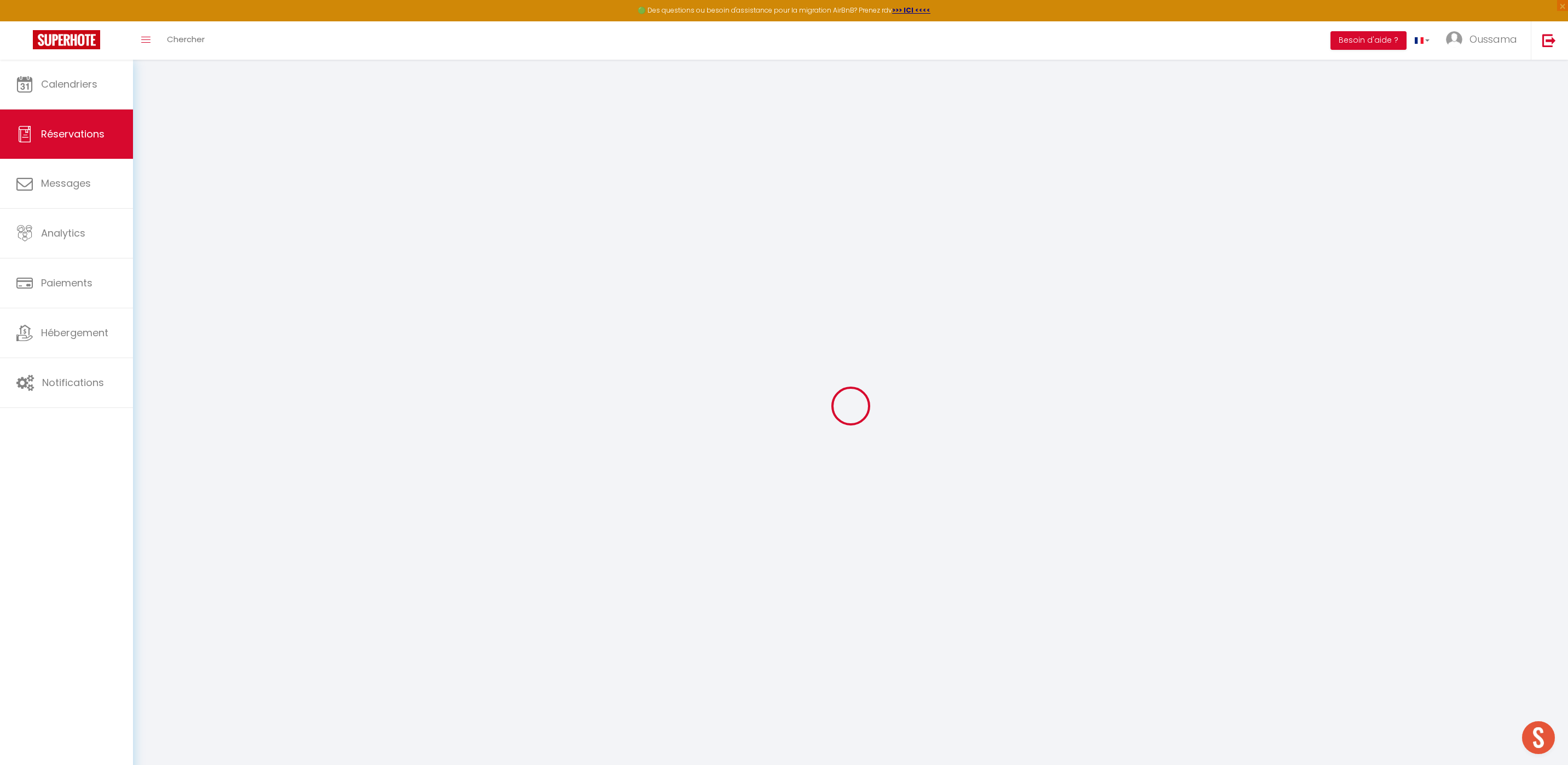
select select
checkbox input "false"
select select
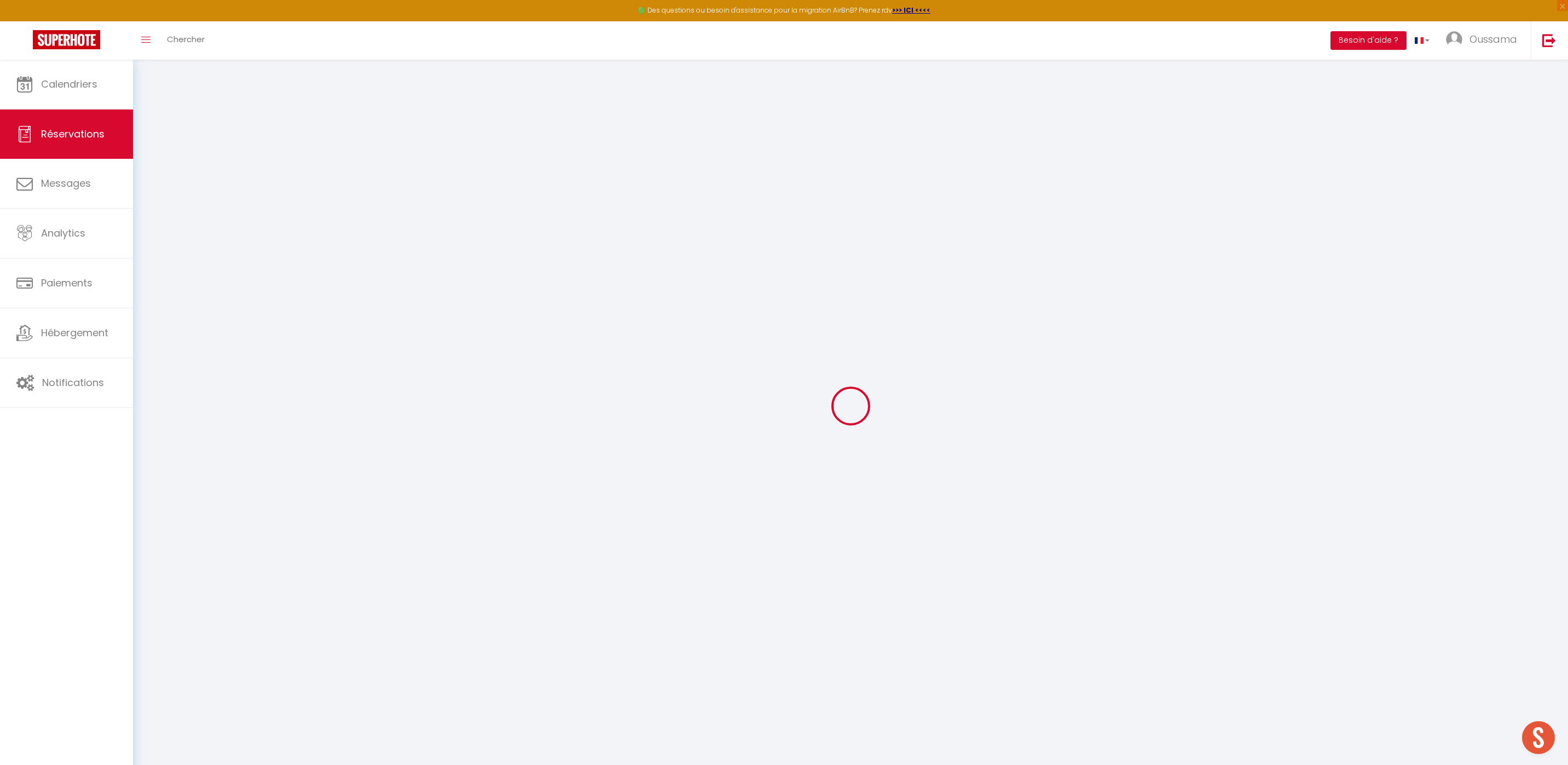
checkbox input "false"
select select
checkbox input "false"
type textarea "** THIS RESERVATION HAS BEEN PRE-PAID ** Reservation has a cancellation grace p…"
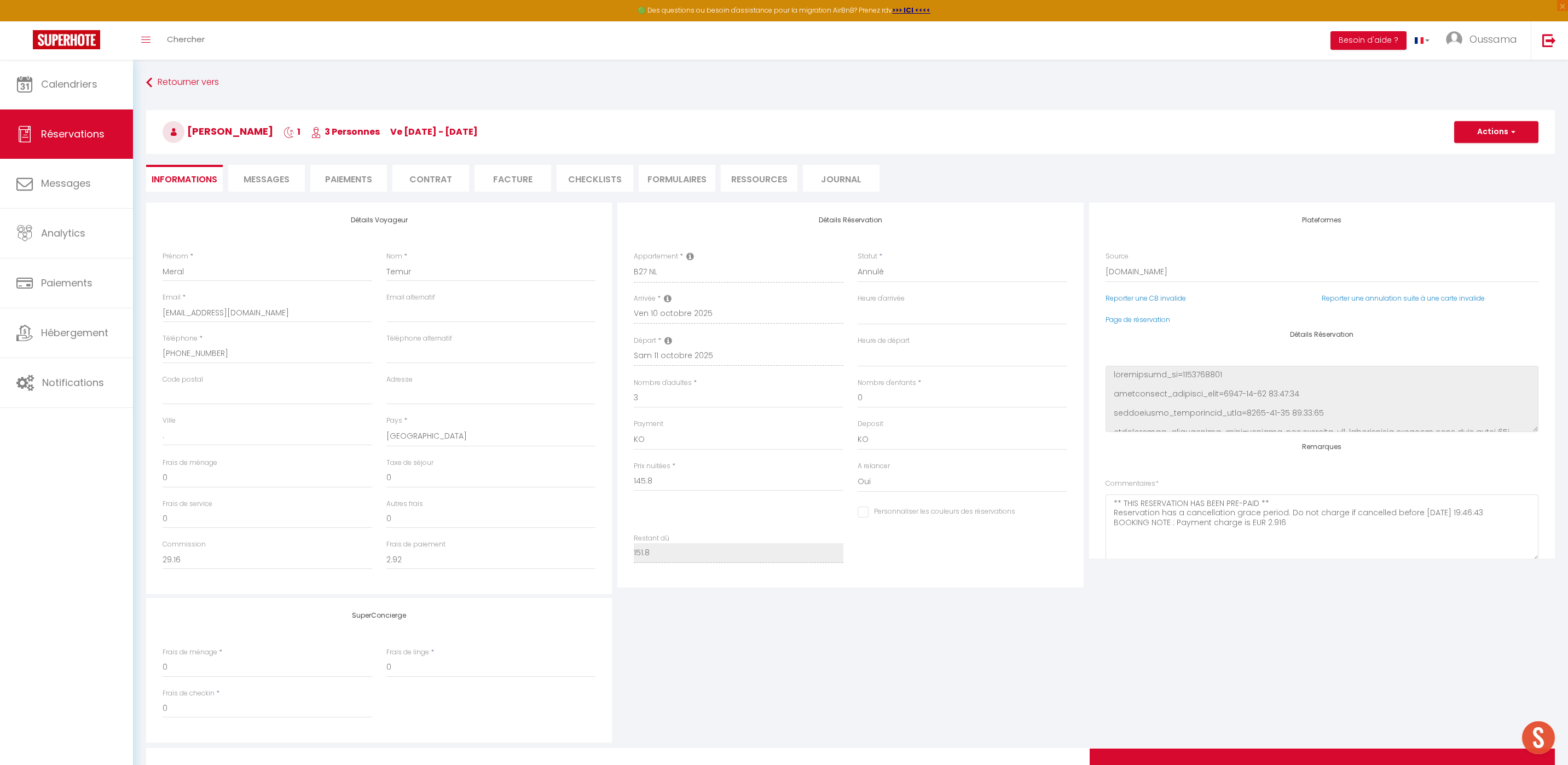
type input "6"
select select
checkbox input "false"
select select
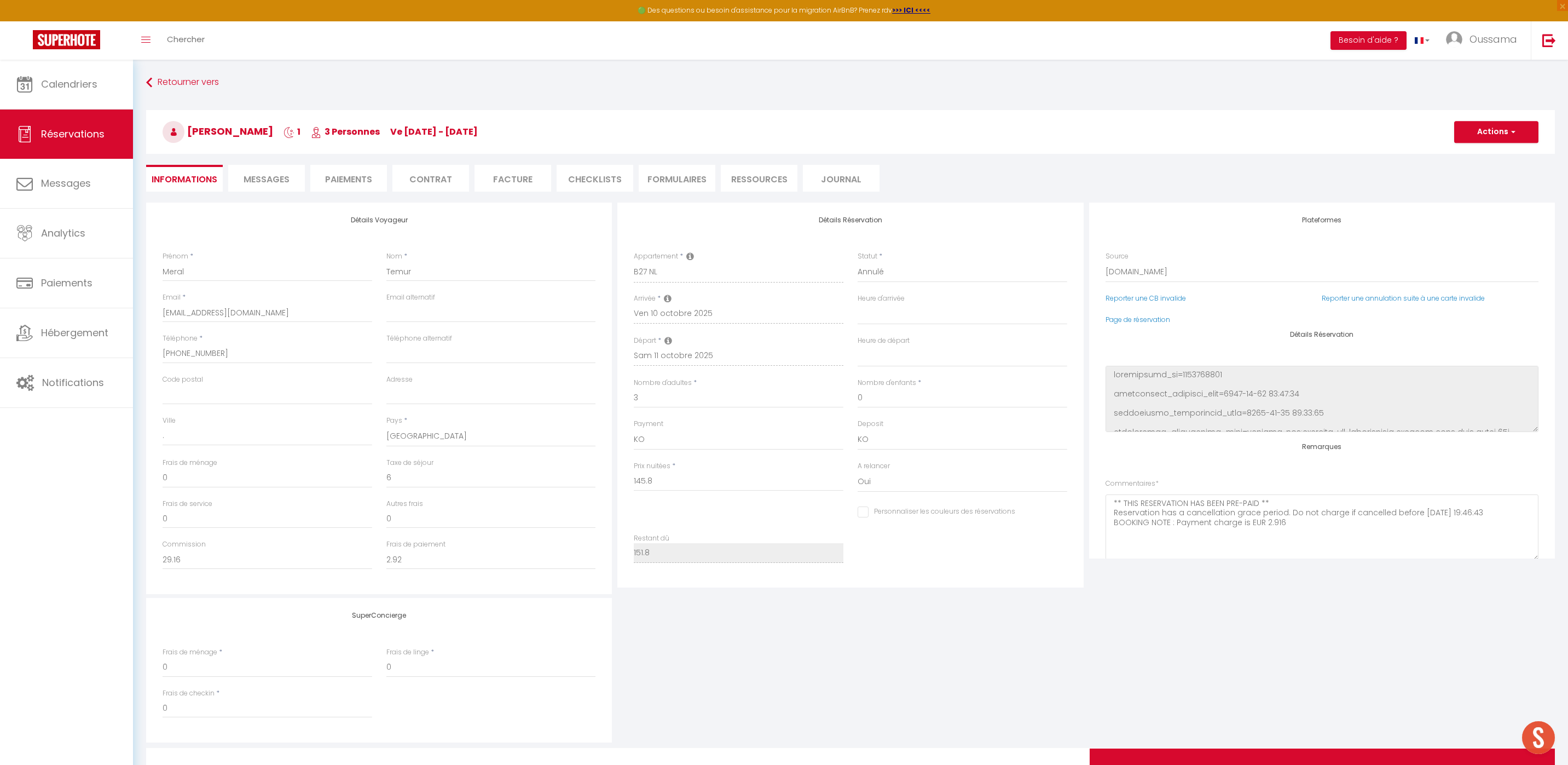
select select
click at [894, 275] on select "Confirmé Non Confirmé [PERSON_NAME] par le voyageur No Show Request" at bounding box center [962, 272] width 210 height 21
select select "1"
click at [858, 262] on select "Confirmé Non Confirmé [PERSON_NAME] par le voyageur No Show Request" at bounding box center [962, 272] width 210 height 21
select select
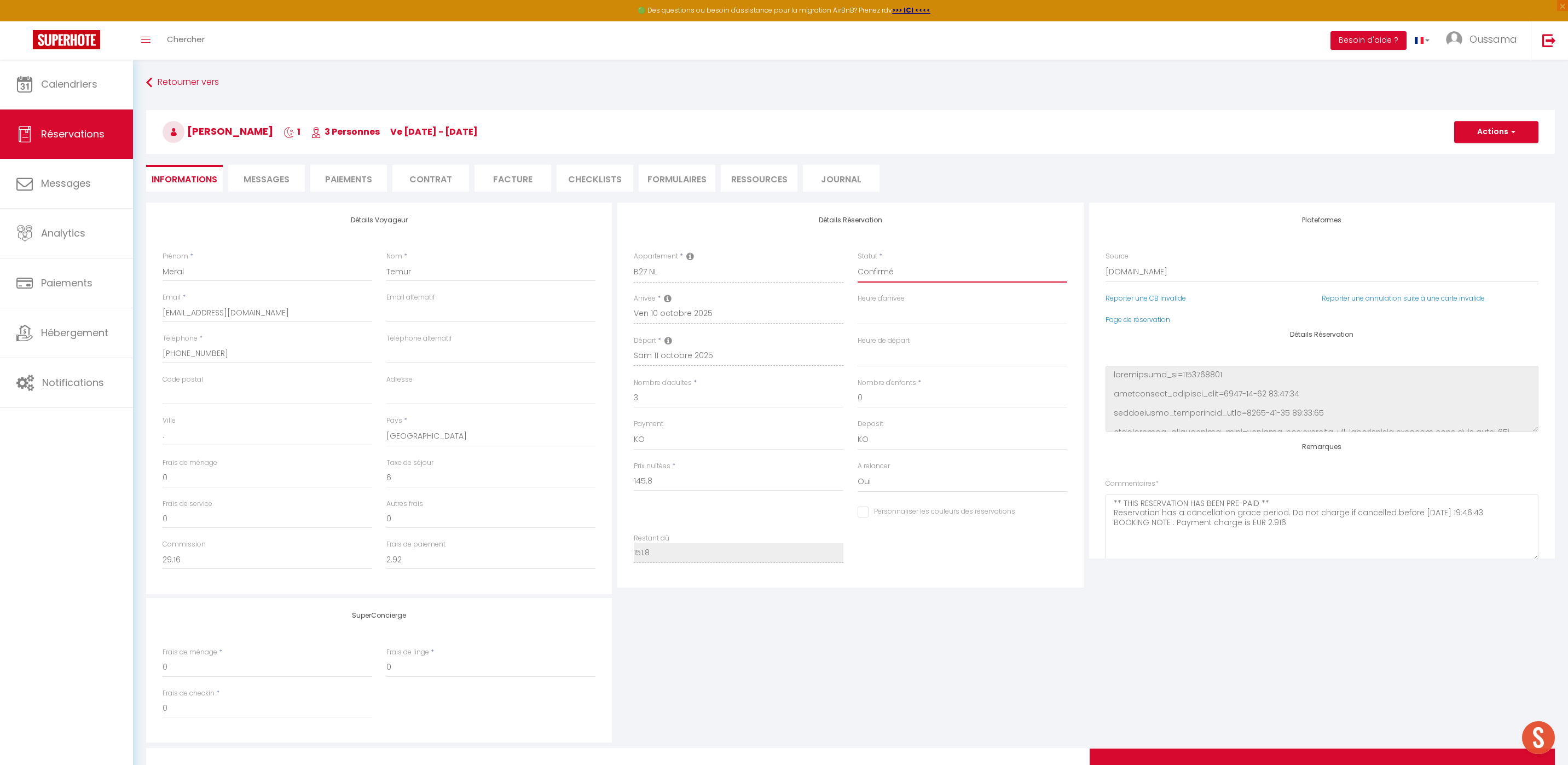
select select
checkbox input "false"
click at [1488, 135] on button "Actions" at bounding box center [1496, 132] width 84 height 22
click at [1483, 149] on link "Enregistrer" at bounding box center [1485, 155] width 86 height 14
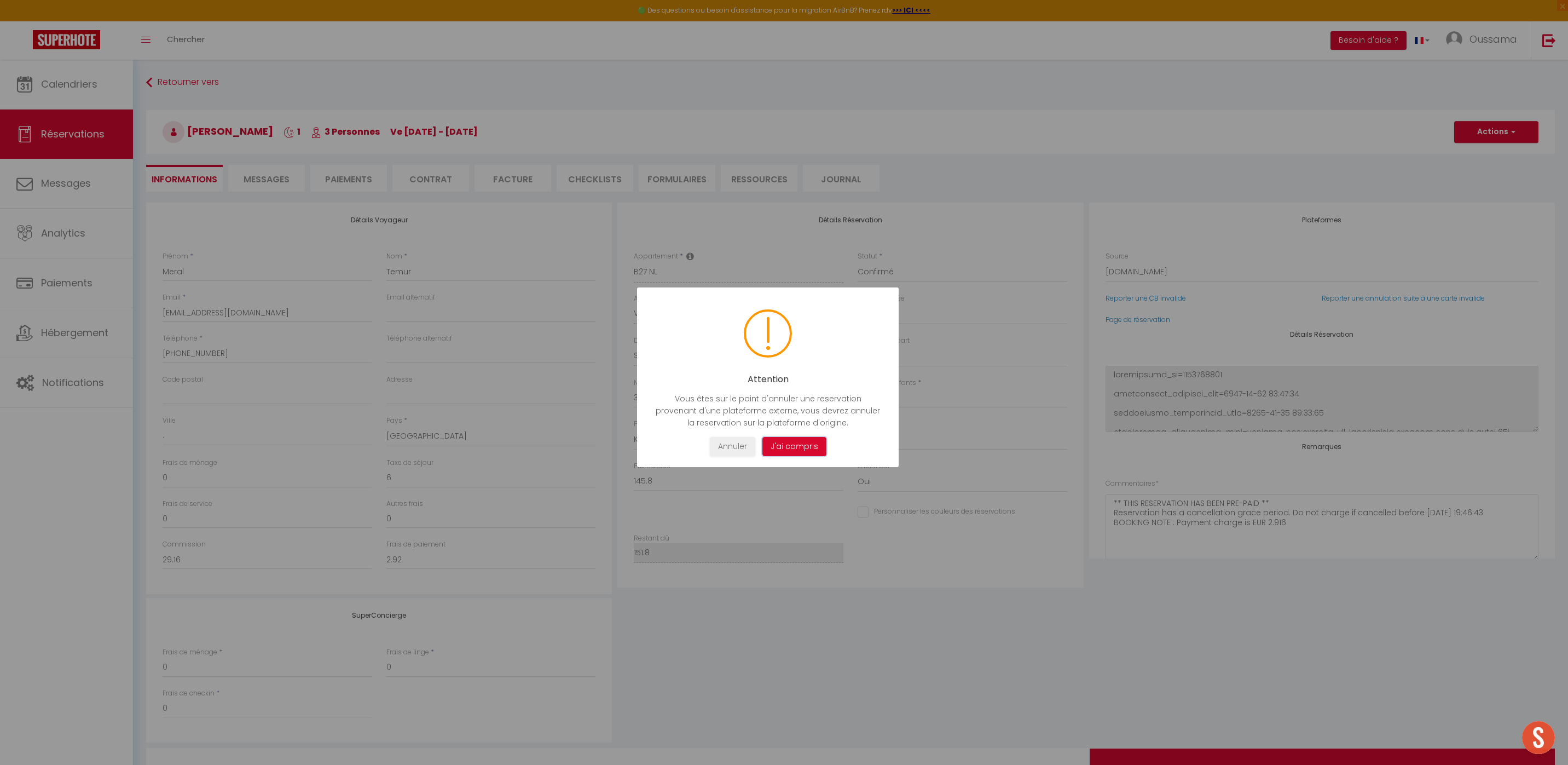
click at [775, 449] on button "J'ai compris" at bounding box center [793, 446] width 64 height 19
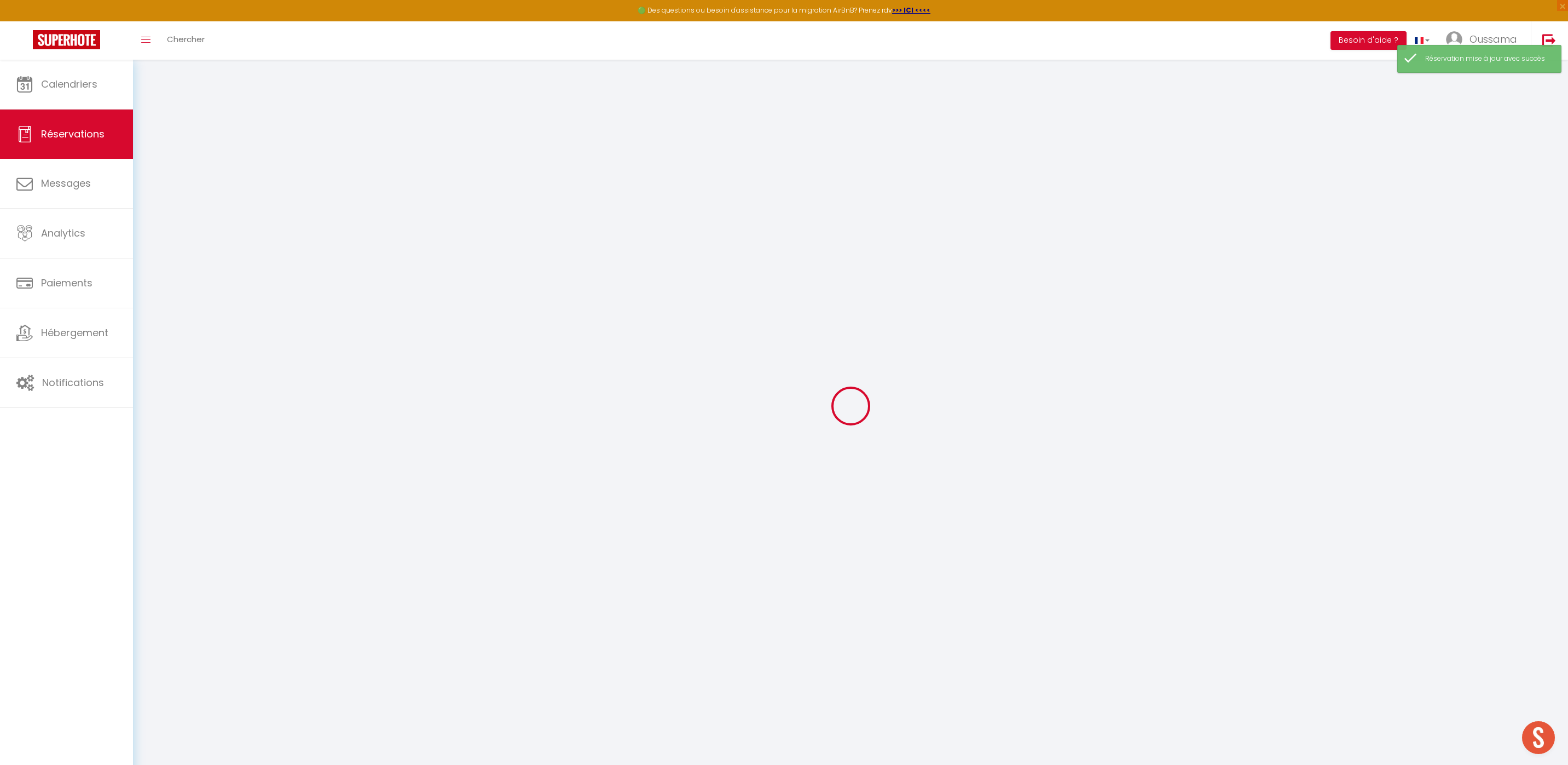
select select "confirmed"
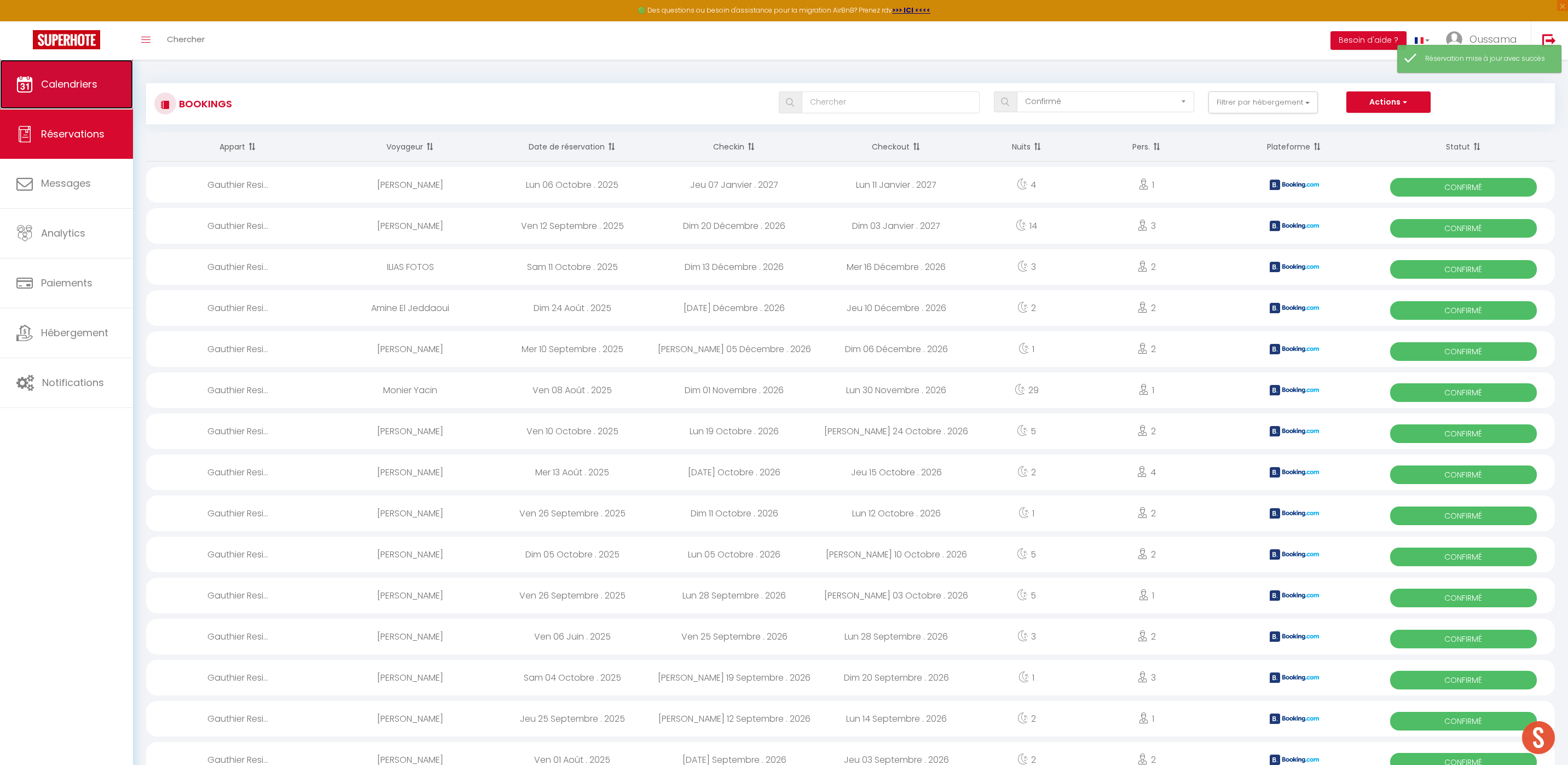
click at [33, 91] on link "Calendriers" at bounding box center [66, 84] width 133 height 49
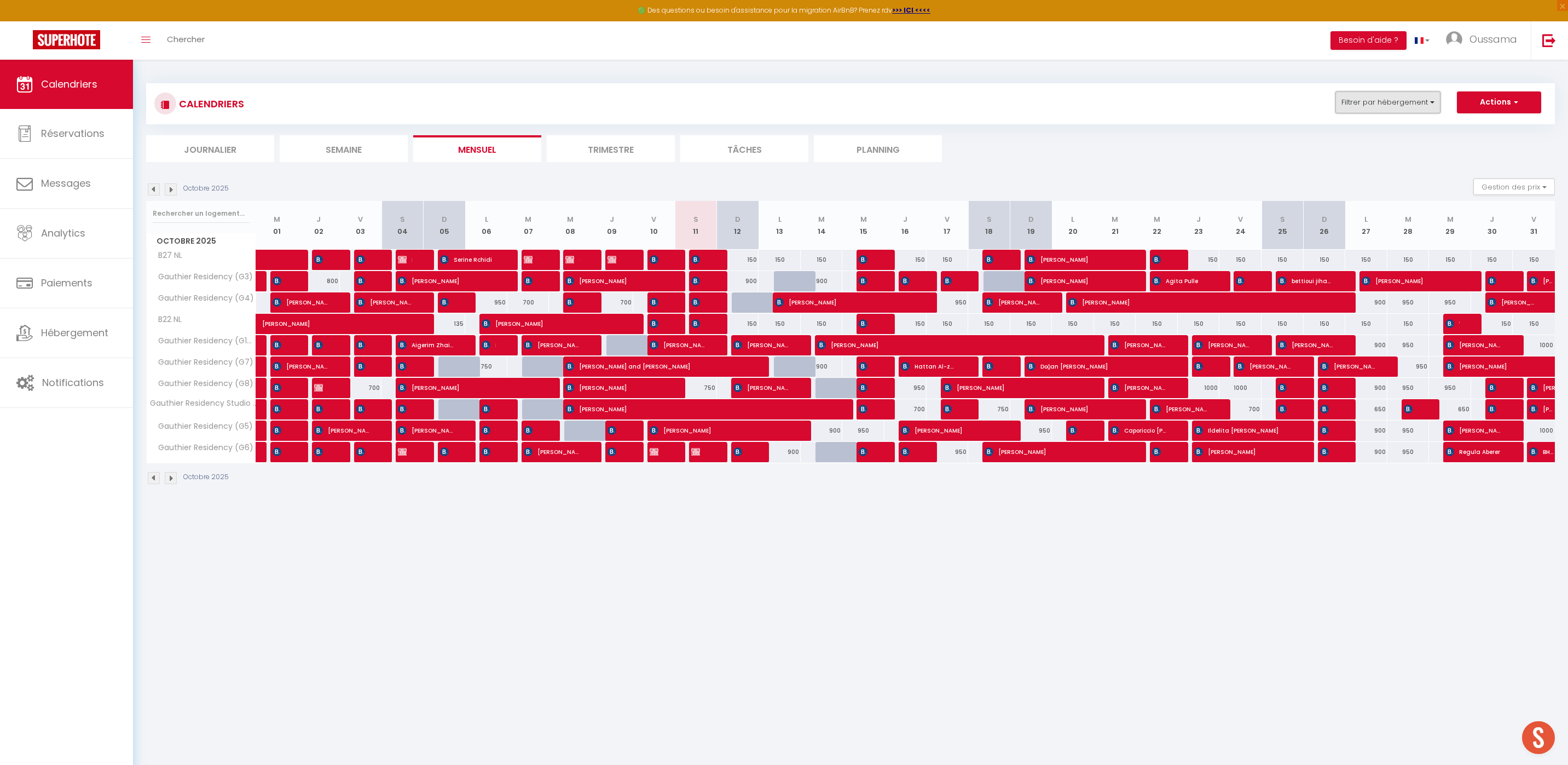
click at [1387, 106] on button "Filtrer par hébergement" at bounding box center [1388, 102] width 105 height 22
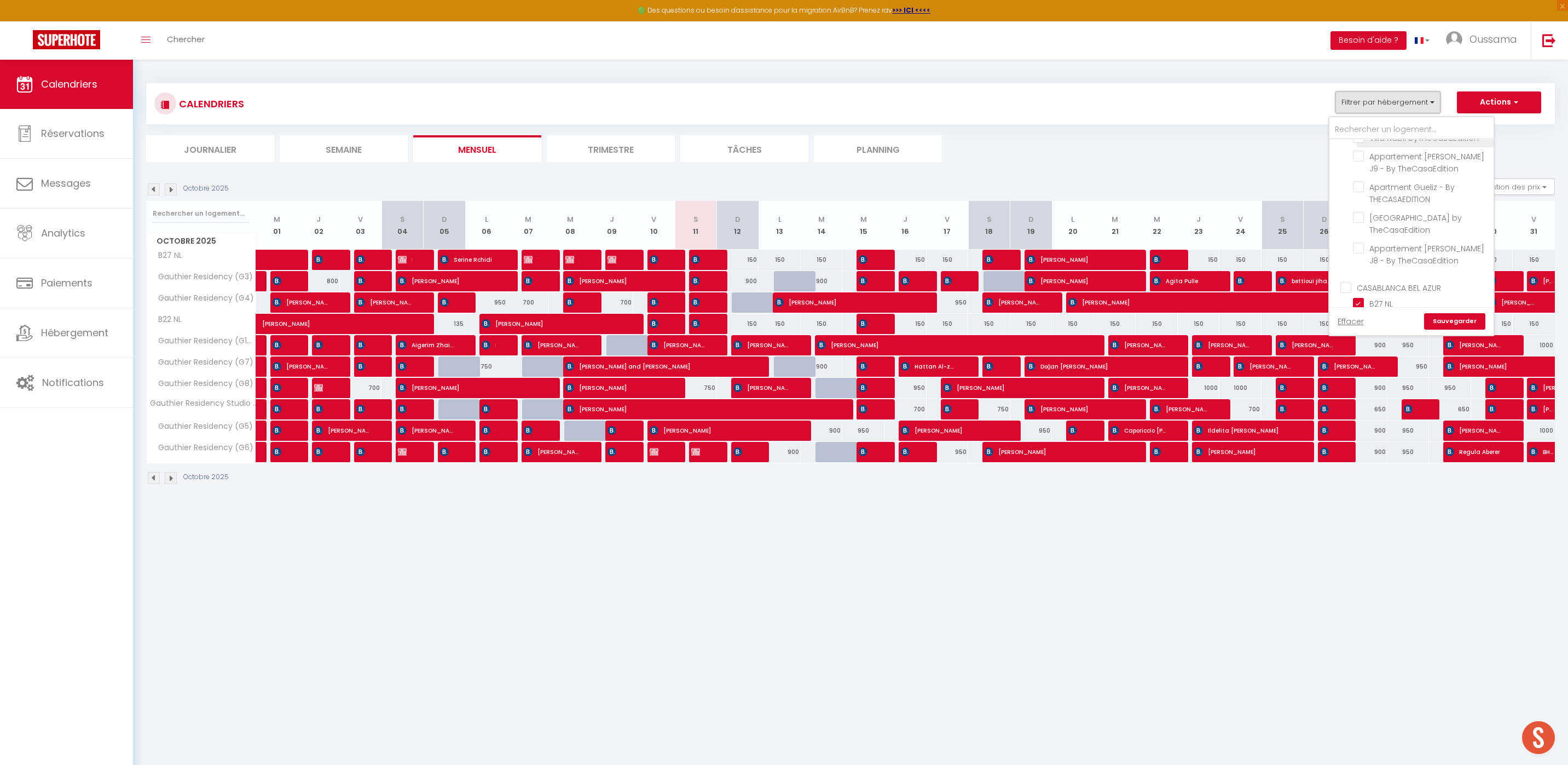
scroll to position [303, 0]
click at [1359, 278] on input "B27 NL" at bounding box center [1421, 280] width 137 height 11
checkbox input "false"
click at [1361, 262] on input "B22 NL" at bounding box center [1421, 263] width 137 height 11
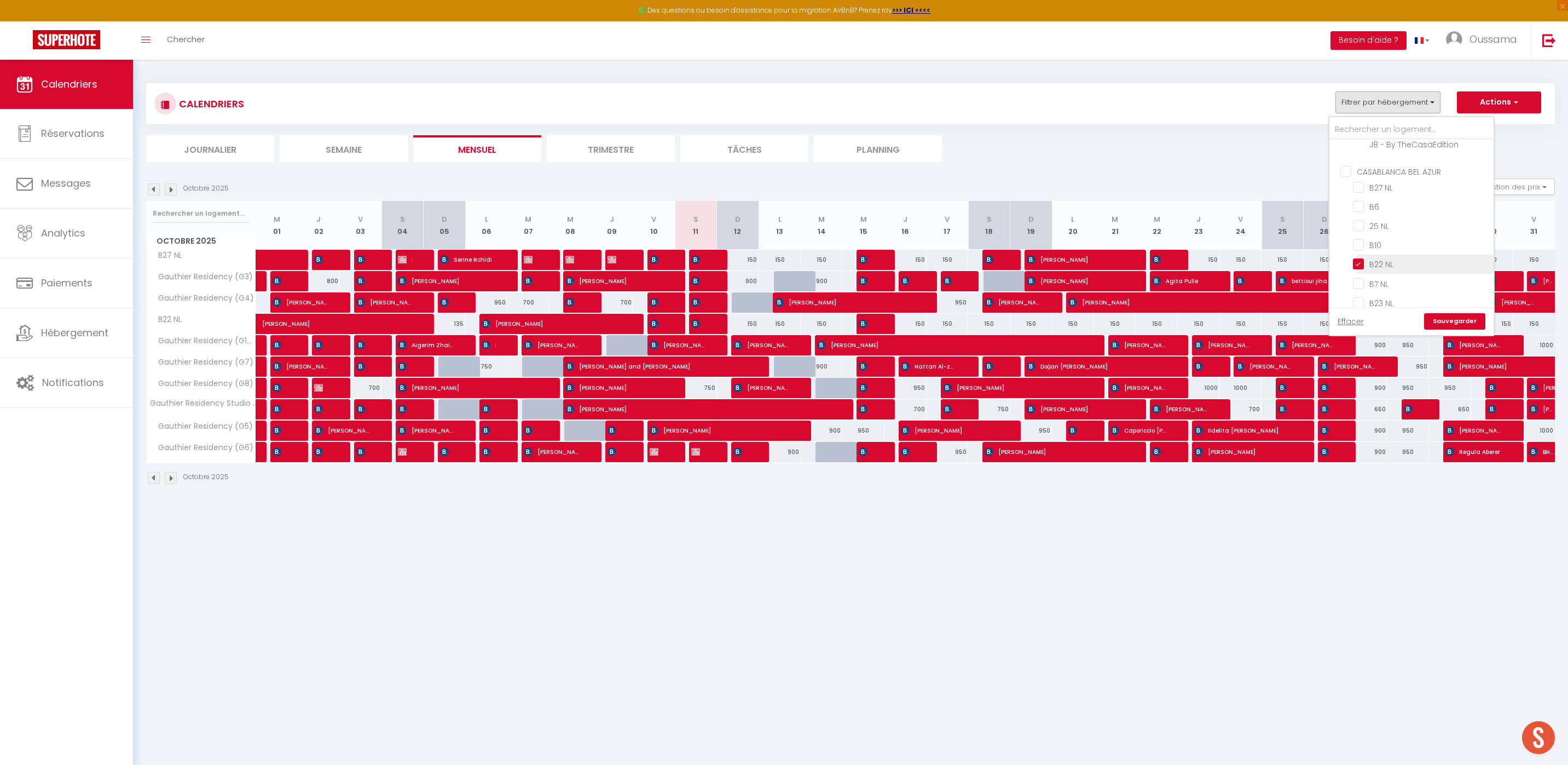
checkbox input "false"
click at [1476, 324] on link "Sauvegarder" at bounding box center [1454, 321] width 61 height 17
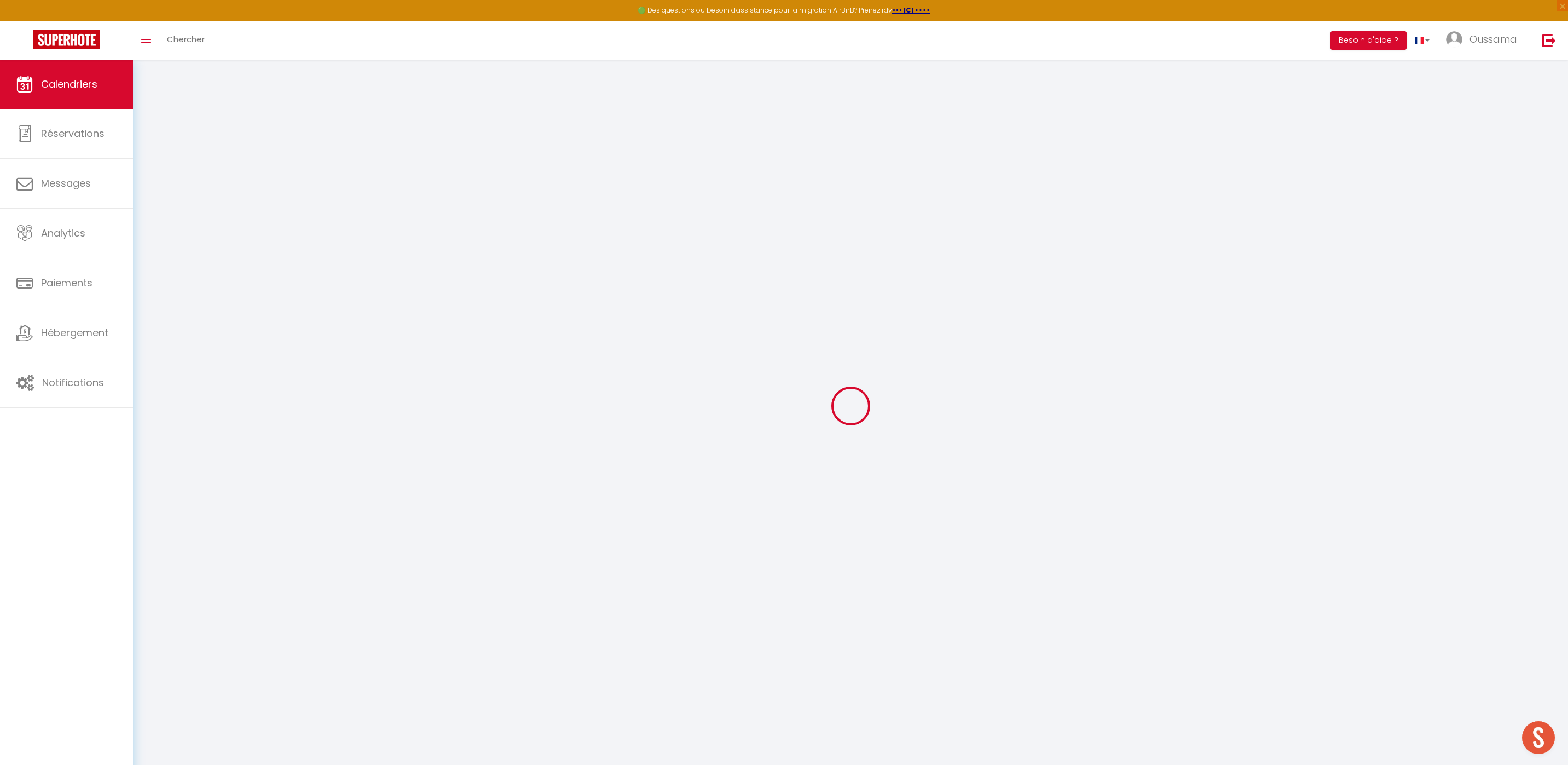
click at [1476, 324] on div at bounding box center [850, 406] width 1408 height 666
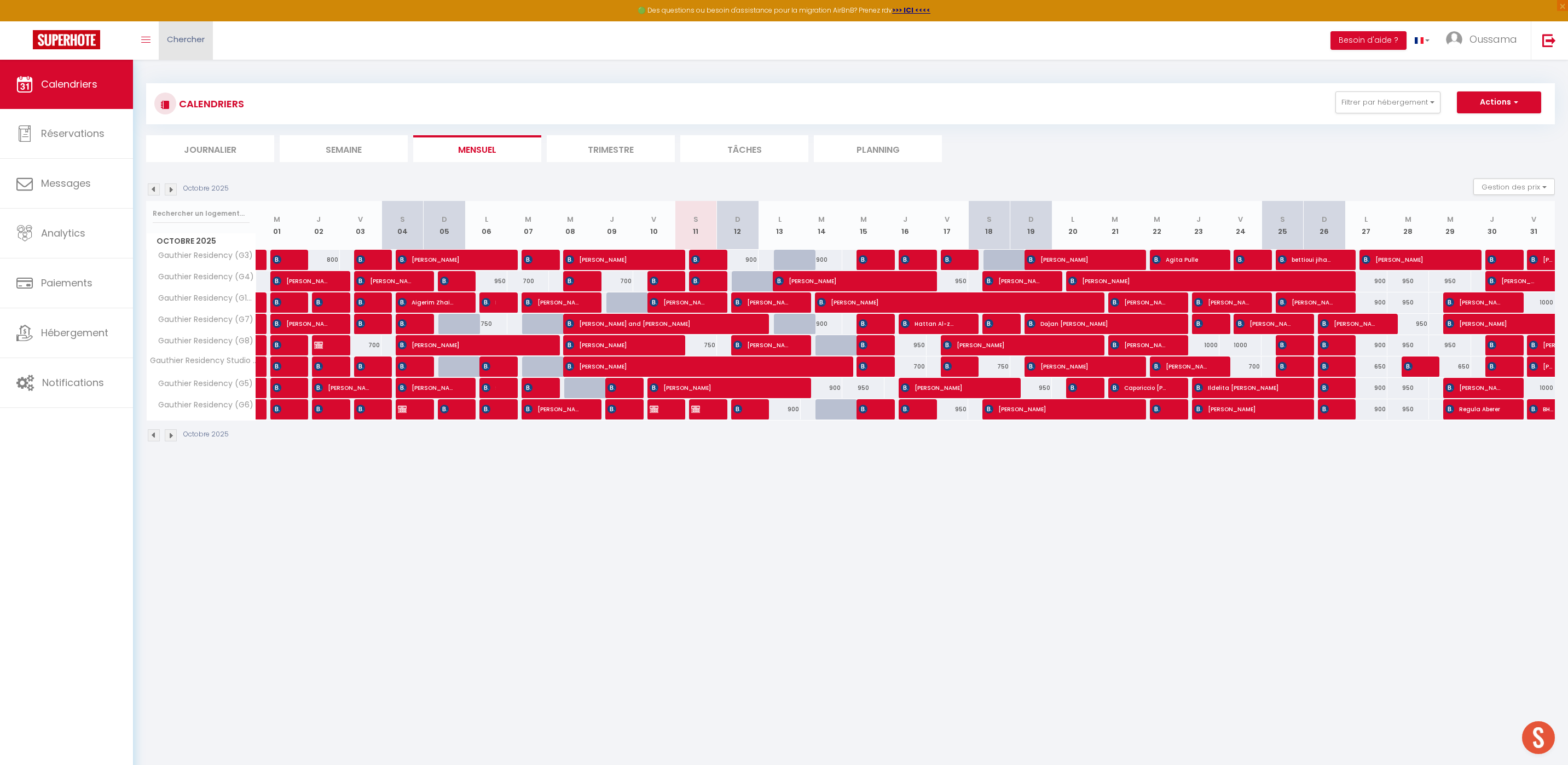
click at [178, 40] on span "Chercher" at bounding box center [186, 39] width 38 height 12
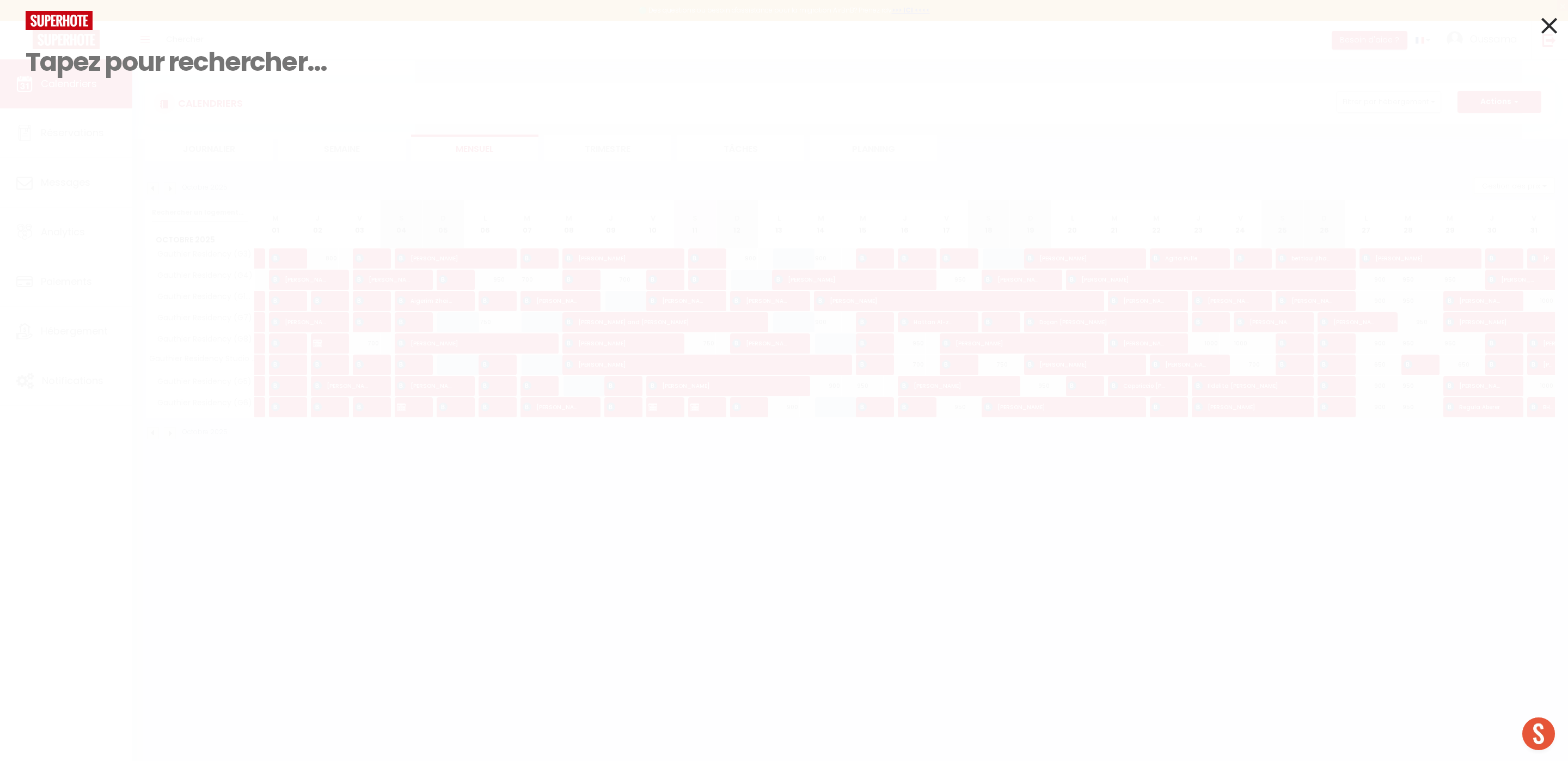
click at [1550, 13] on icon at bounding box center [1549, 26] width 16 height 27
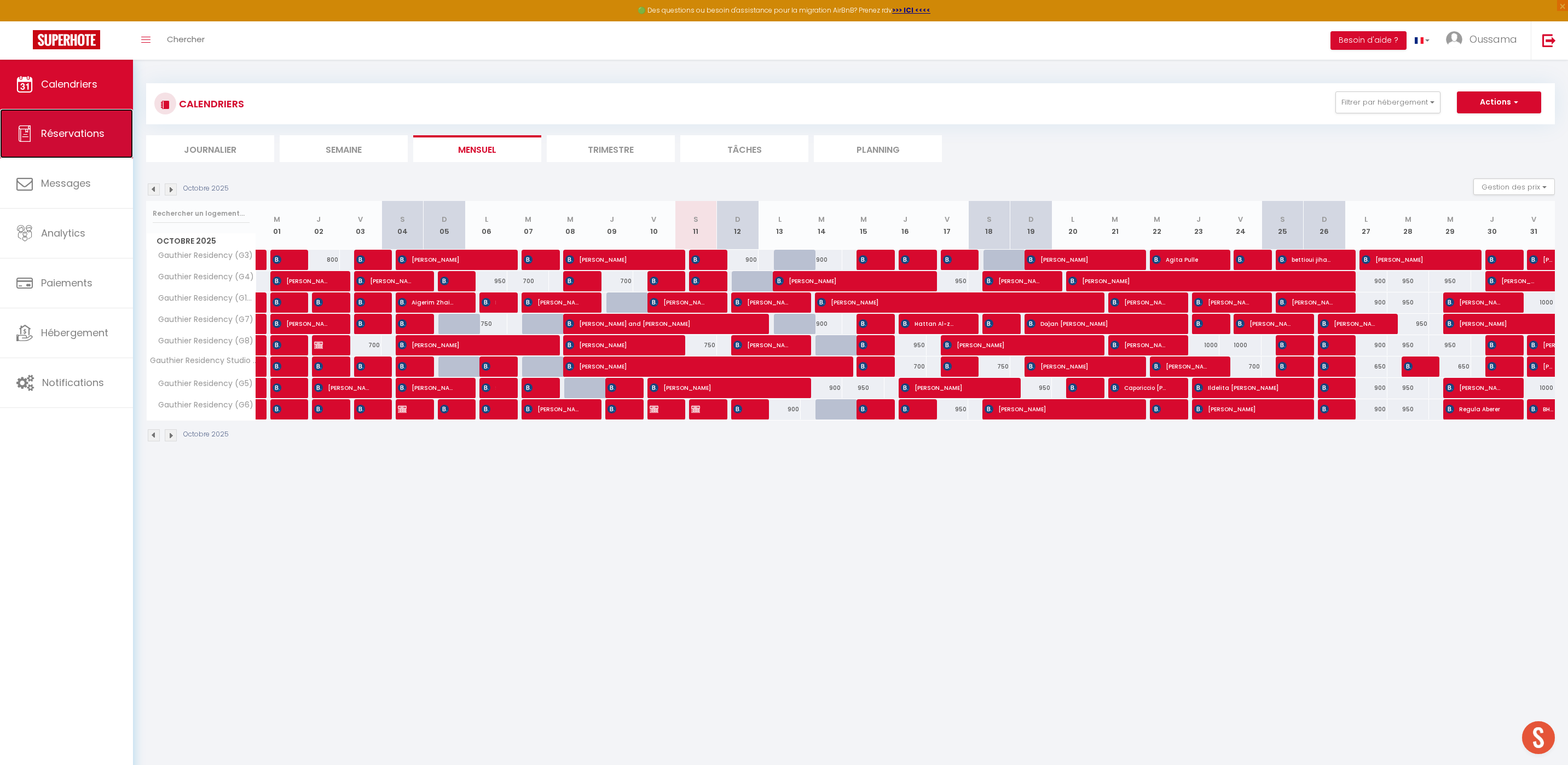
click at [81, 138] on span "Réservations" at bounding box center [73, 133] width 64 height 13
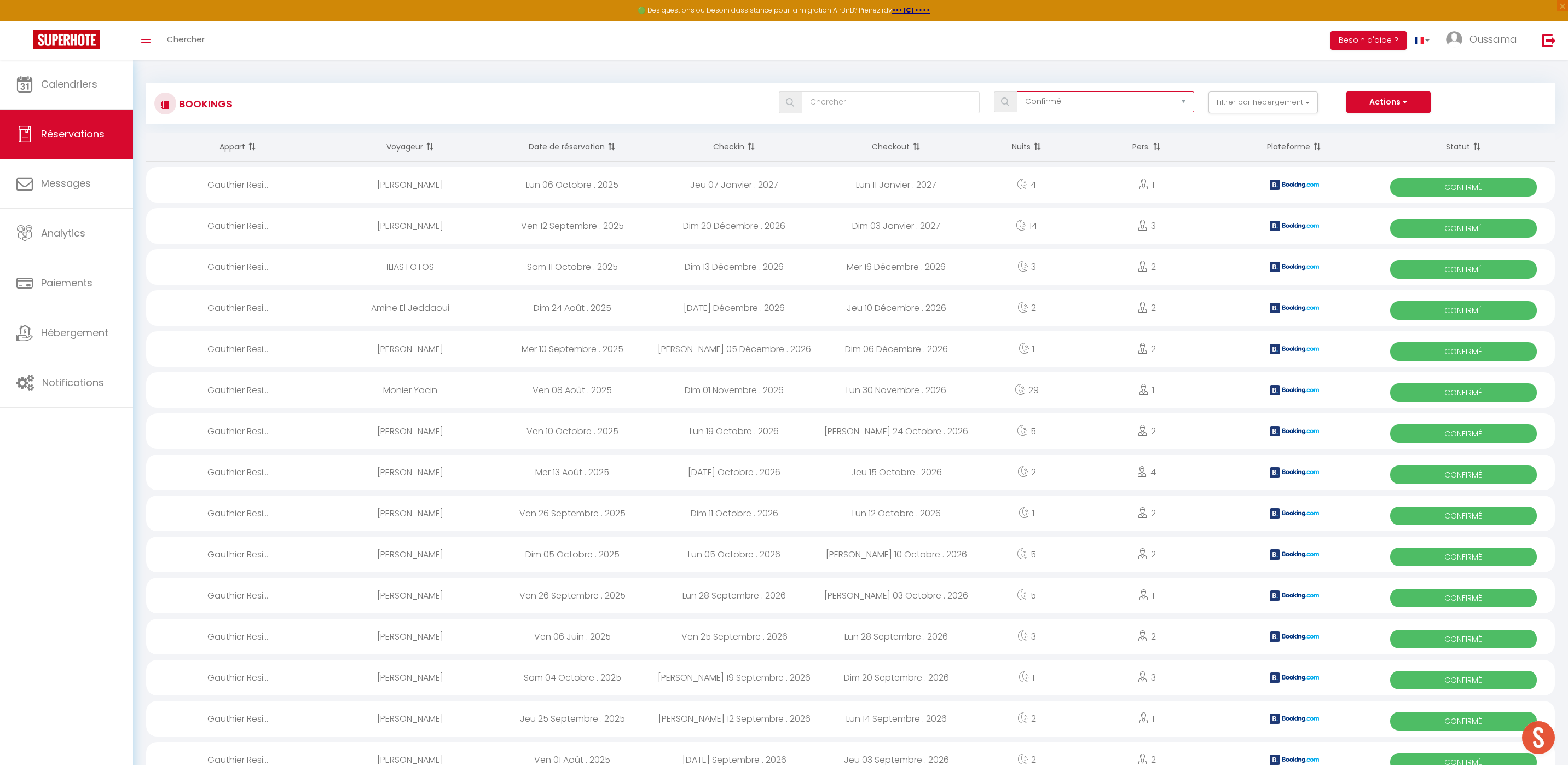
click at [1180, 105] on select "Tous les statuts Annulé Confirmé Non Confirmé Tout sauf annulé No Show Request" at bounding box center [1105, 102] width 177 height 21
select select "no_show"
click at [1017, 91] on select "Tous les statuts Annulé Confirmé Non Confirmé Tout sauf annulé No Show Request" at bounding box center [1105, 102] width 177 height 21
checkbox input "false"
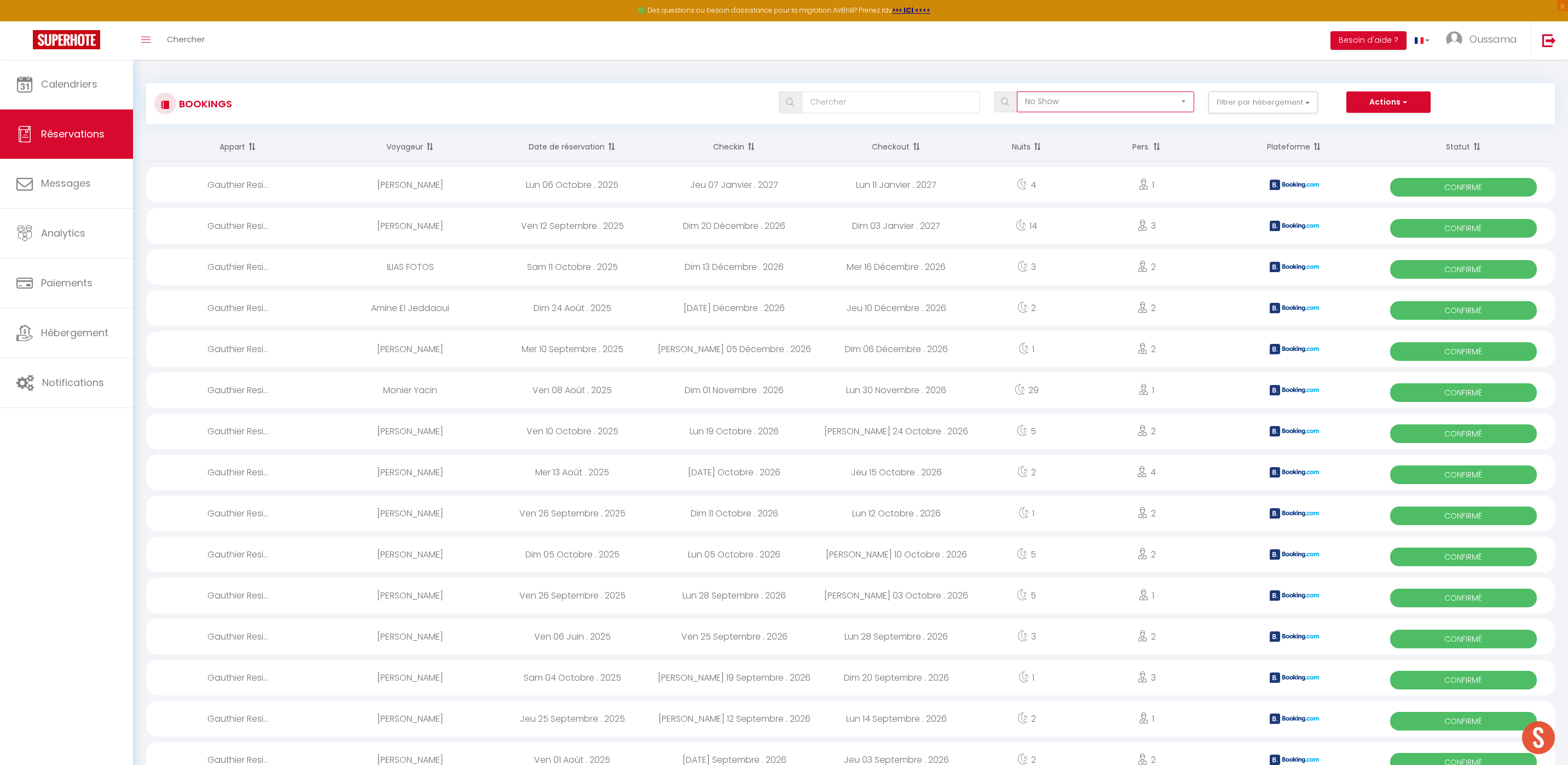
checkbox input "false"
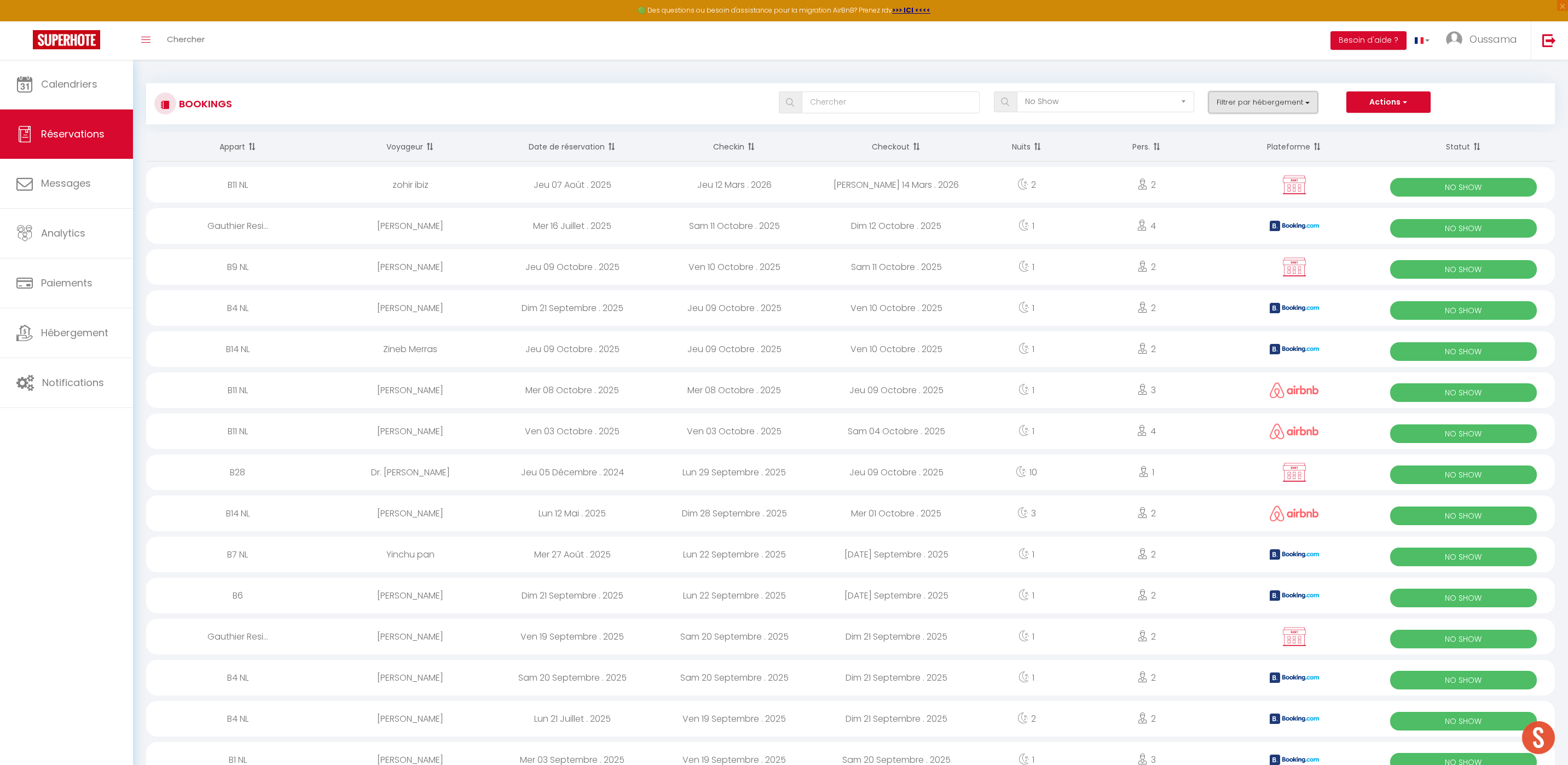
click at [1250, 111] on button "Filtrer par hébergement" at bounding box center [1263, 102] width 110 height 22
click at [1255, 113] on button "Filtrer par hébergement" at bounding box center [1263, 102] width 110 height 22
click at [746, 154] on span at bounding box center [749, 147] width 11 height 22
click at [727, 143] on th "Checkin" at bounding box center [734, 146] width 162 height 29
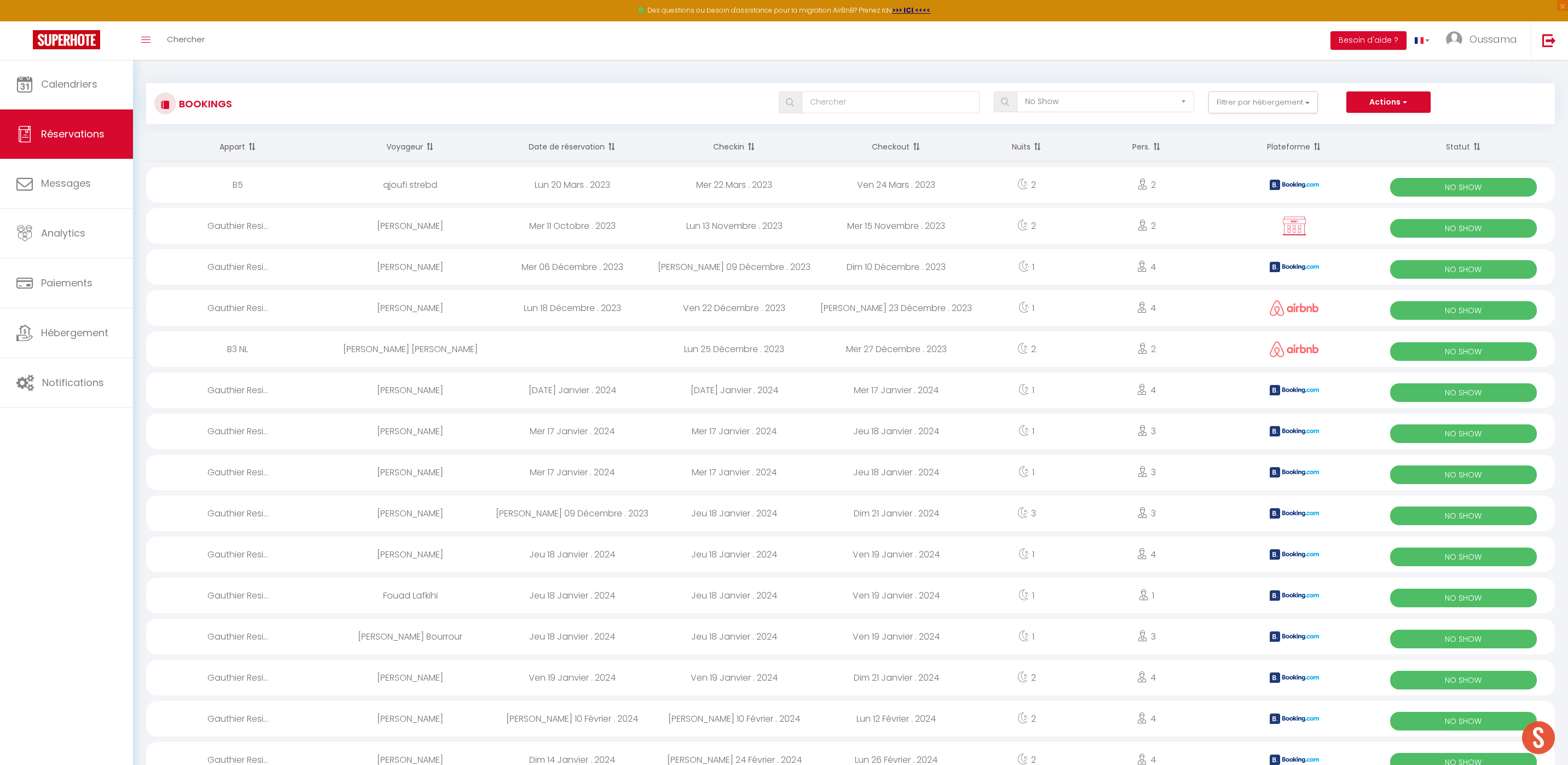
click at [738, 153] on th "Checkin" at bounding box center [734, 146] width 162 height 29
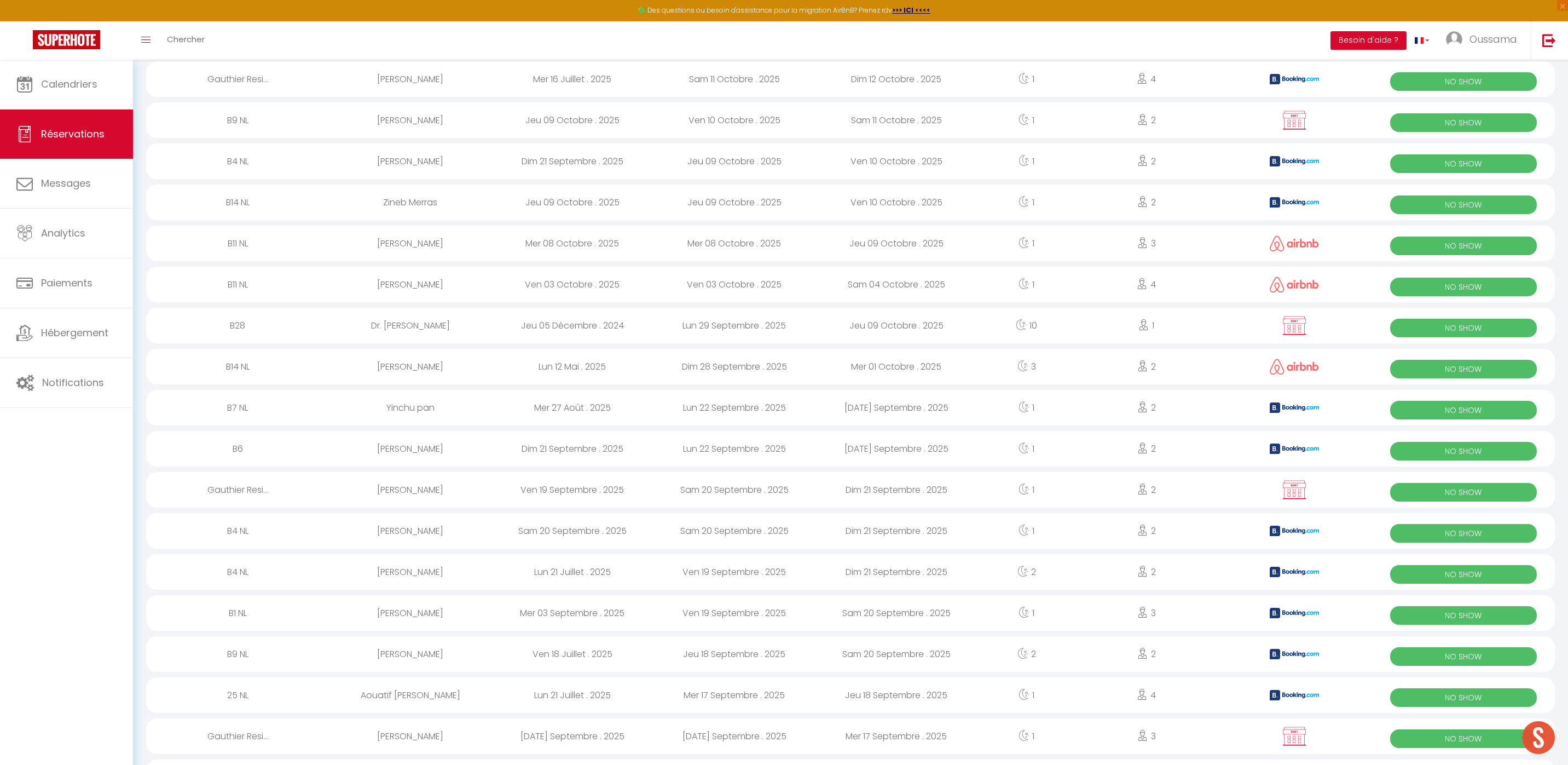
scroll to position [154, 0]
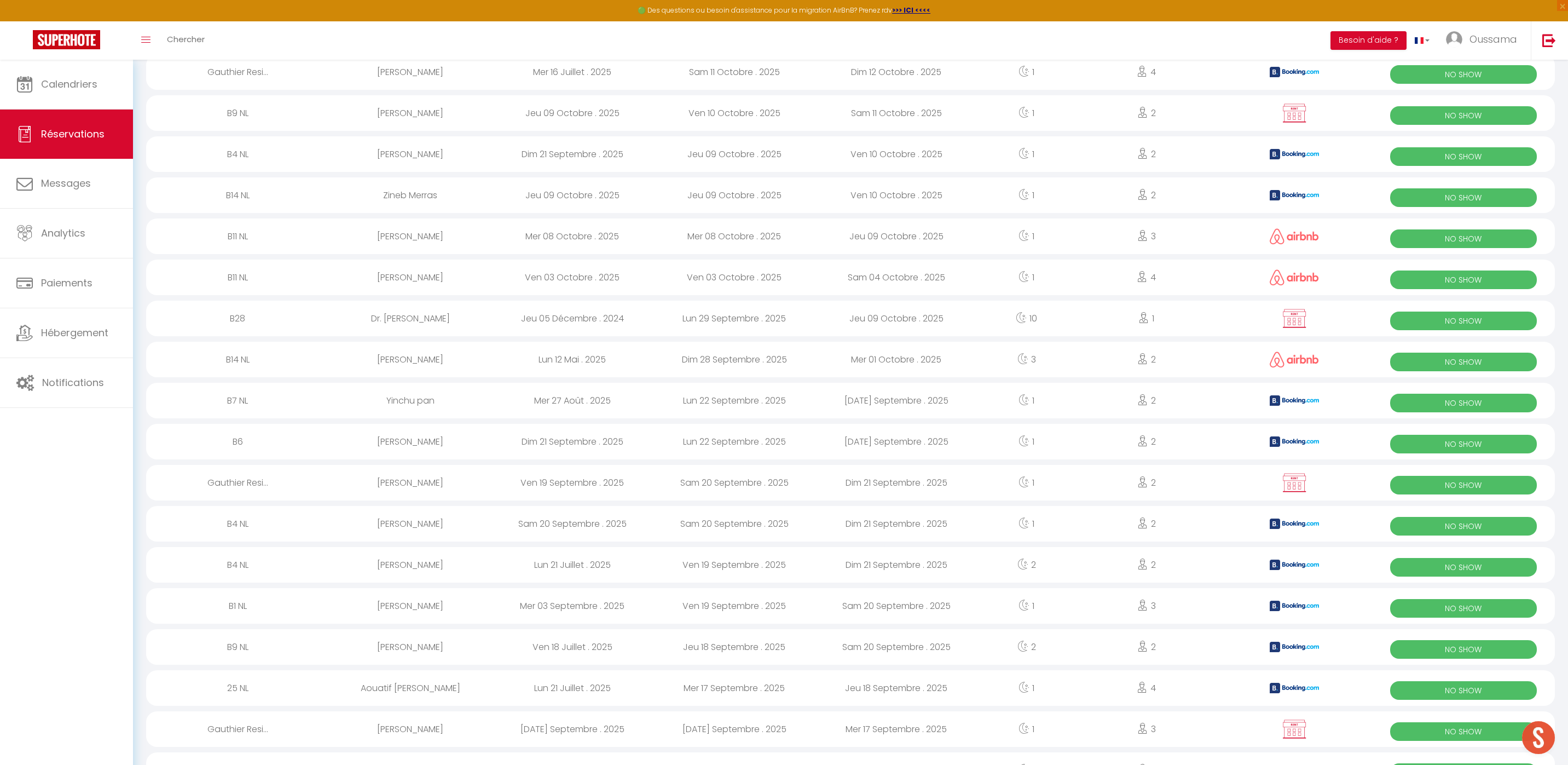
click at [724, 198] on div "Jeu 09 Octobre . 2025" at bounding box center [734, 195] width 162 height 35
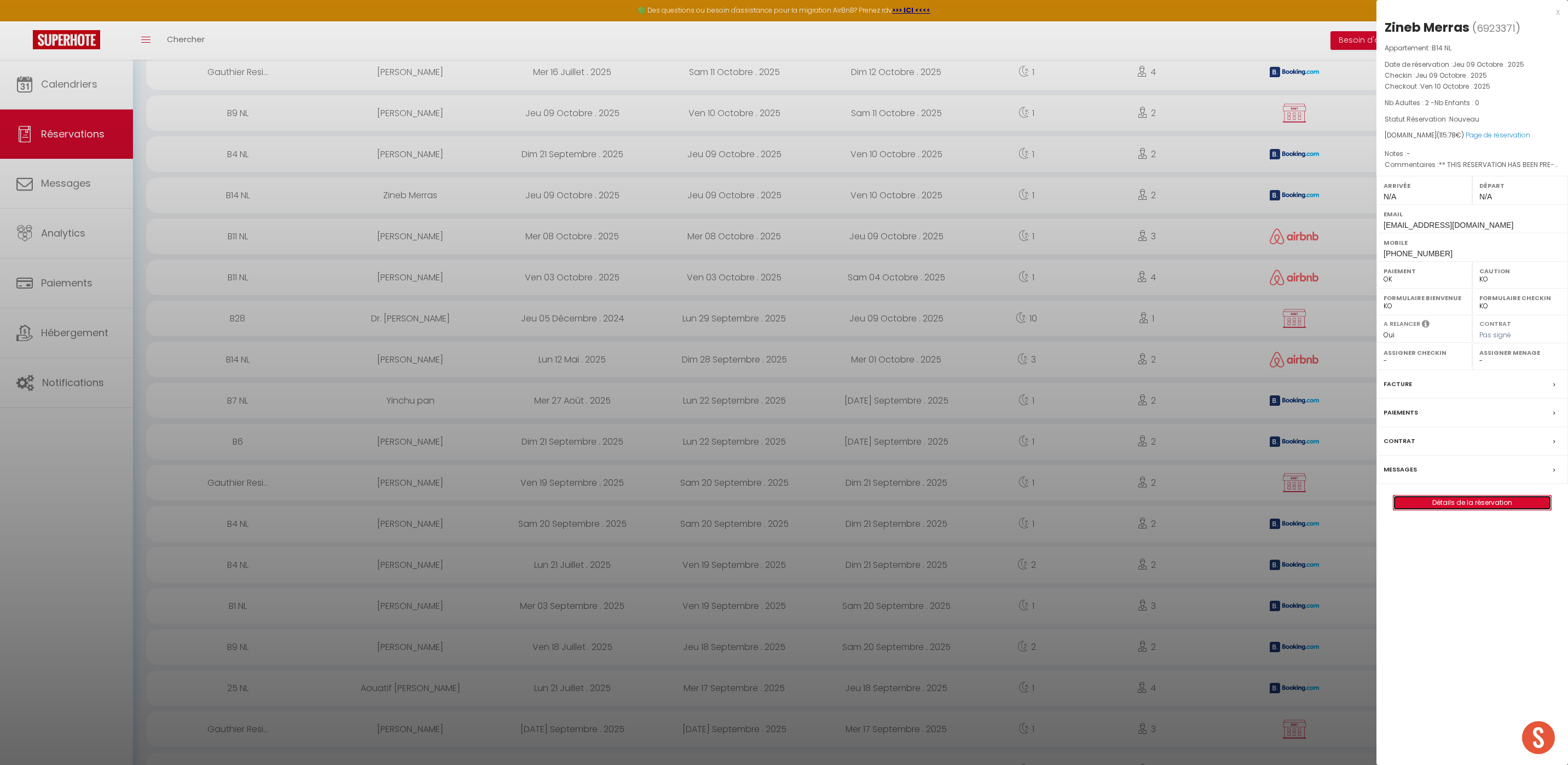
click at [1471, 501] on link "Détails de la réservation" at bounding box center [1472, 502] width 158 height 14
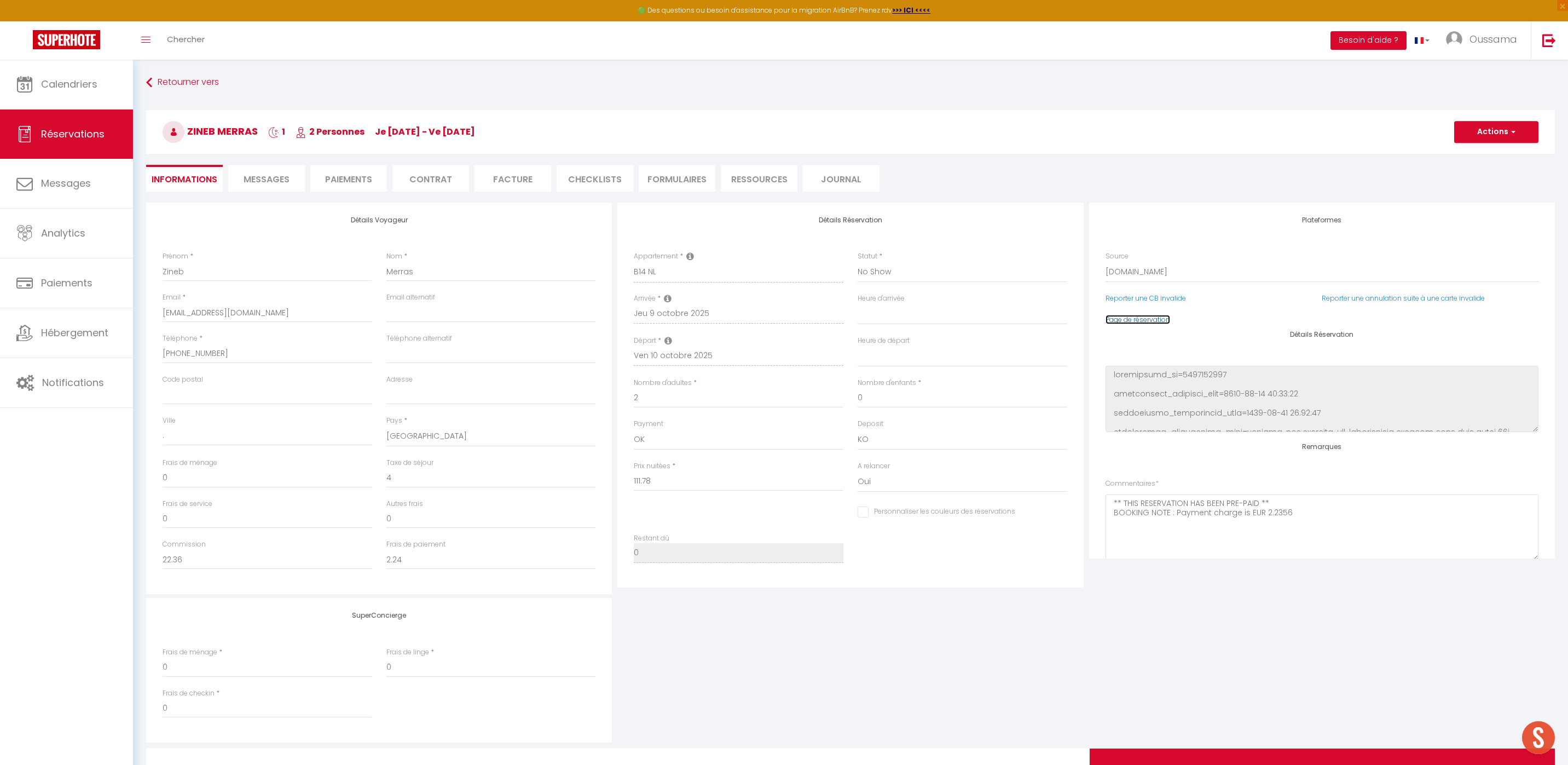
click at [1156, 323] on link "Page de réservation" at bounding box center [1138, 319] width 65 height 9
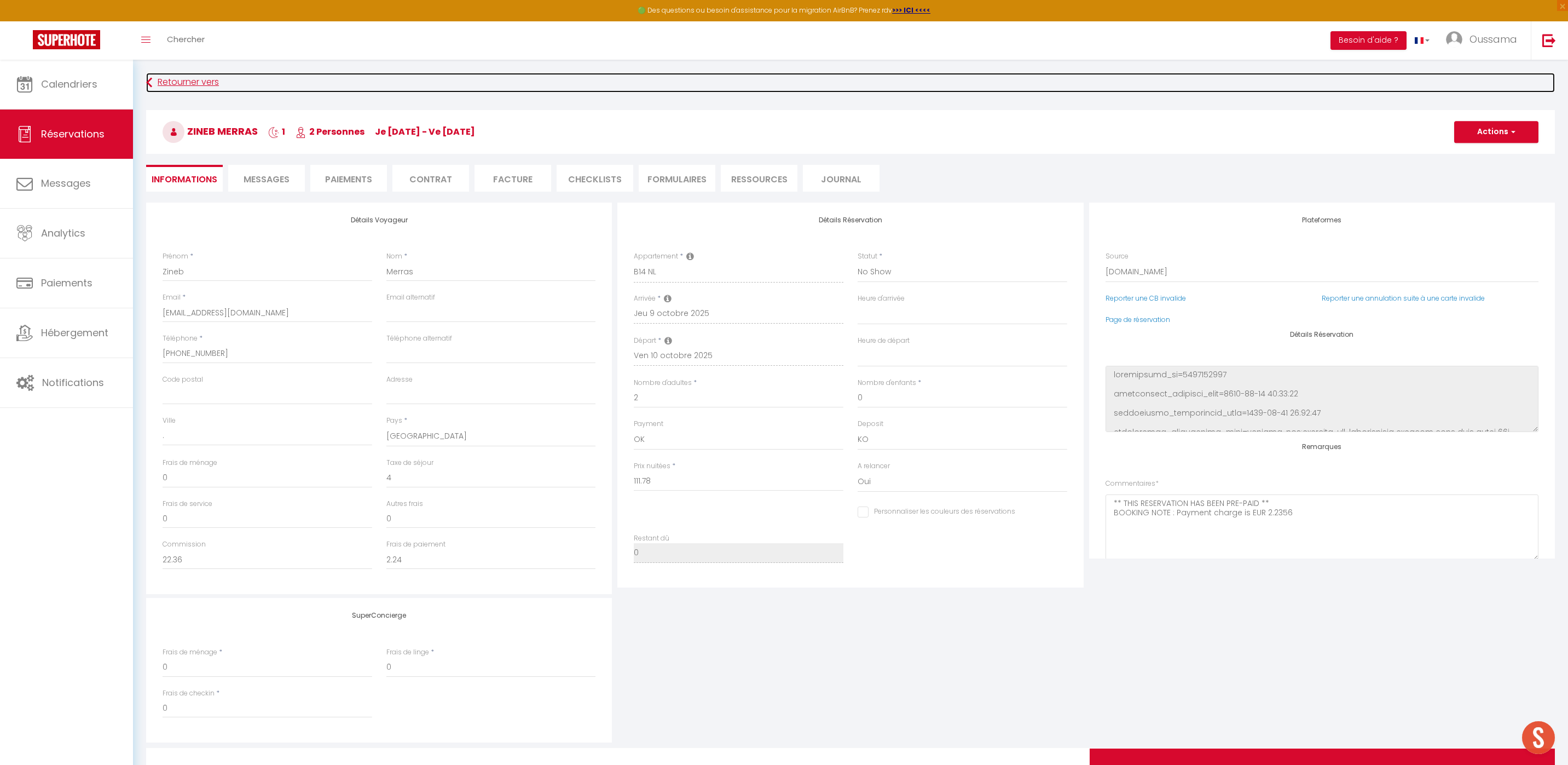
click at [180, 76] on link "Retourner vers" at bounding box center [850, 83] width 1408 height 20
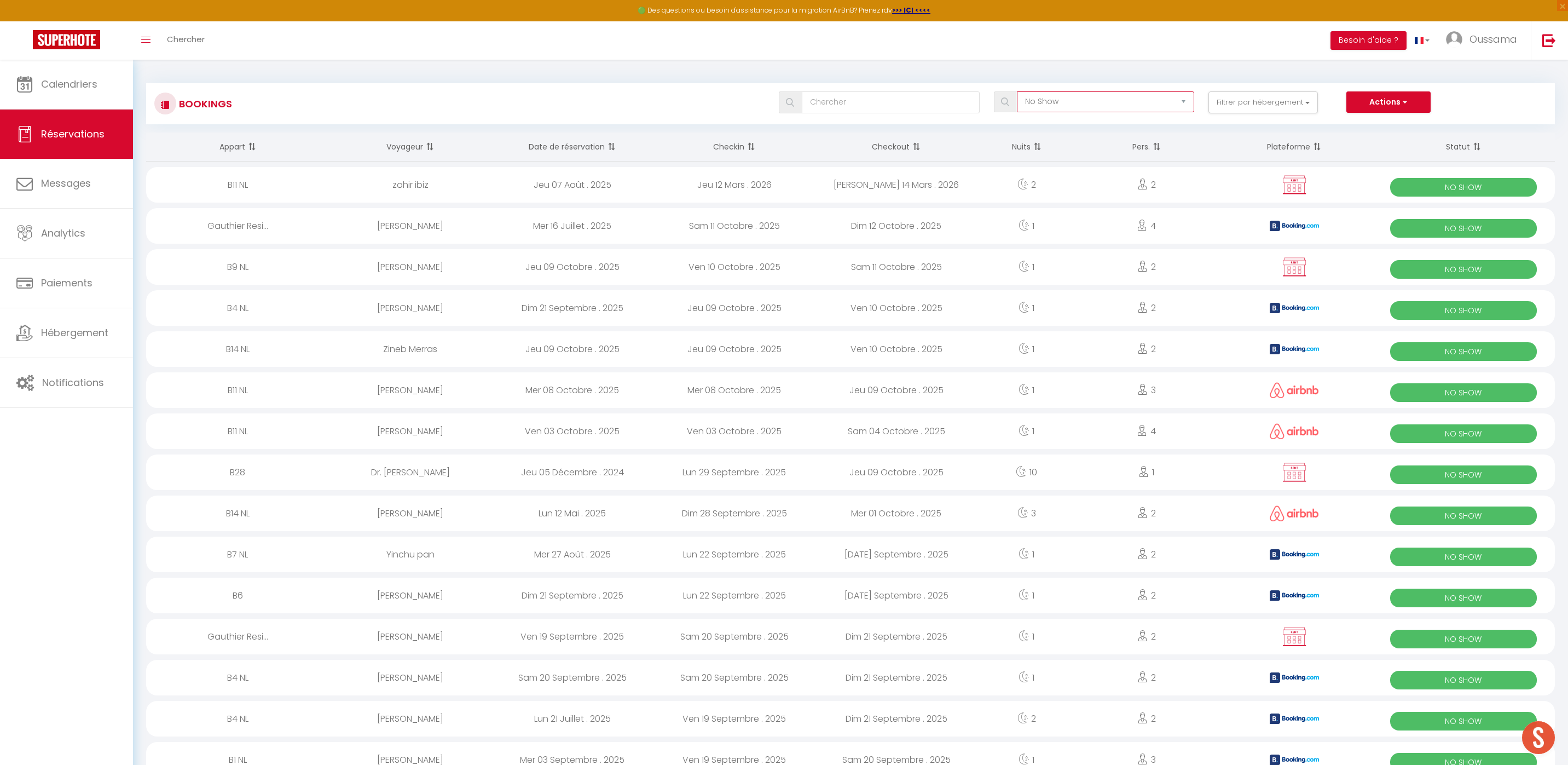
click at [1090, 108] on select "Tous les statuts Annulé Confirmé Non Confirmé Tout sauf annulé No Show Request" at bounding box center [1105, 102] width 177 height 21
click at [1028, 98] on select "Tous les statuts Annulé Confirmé Non Confirmé Tout sauf annulé No Show Request" at bounding box center [1105, 102] width 177 height 21
click at [1017, 91] on select "Tous les statuts Annulé Confirmé Non Confirmé Tout sauf annulé No Show Request" at bounding box center [1105, 102] width 177 height 21
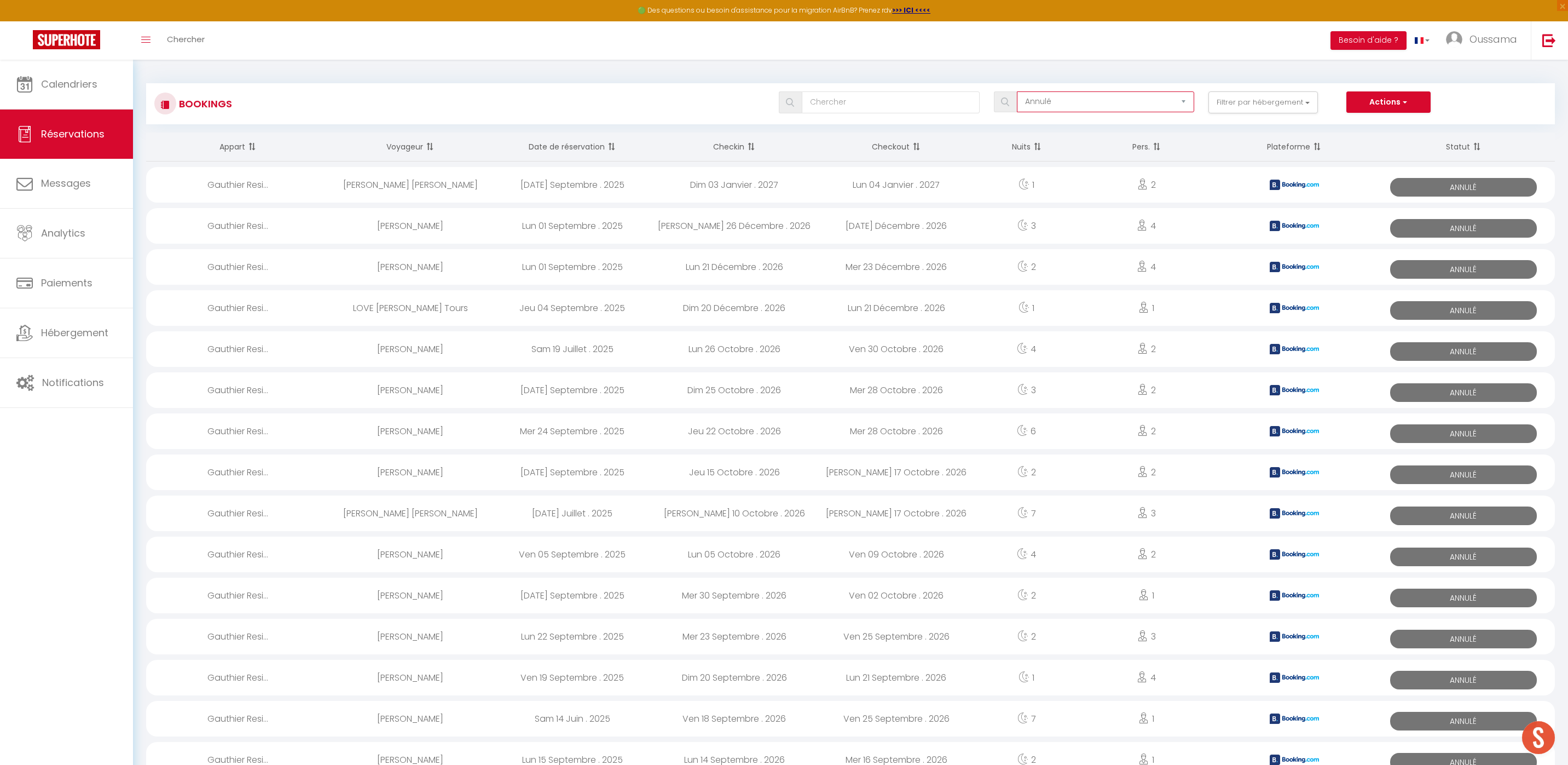
click at [1170, 104] on select "Tous les statuts Annulé Confirmé Non Confirmé Tout sauf annulé No Show Request" at bounding box center [1105, 102] width 177 height 21
click at [1017, 91] on select "Tous les statuts Annulé Confirmé Non Confirmé Tout sauf annulé No Show Request" at bounding box center [1105, 102] width 177 height 21
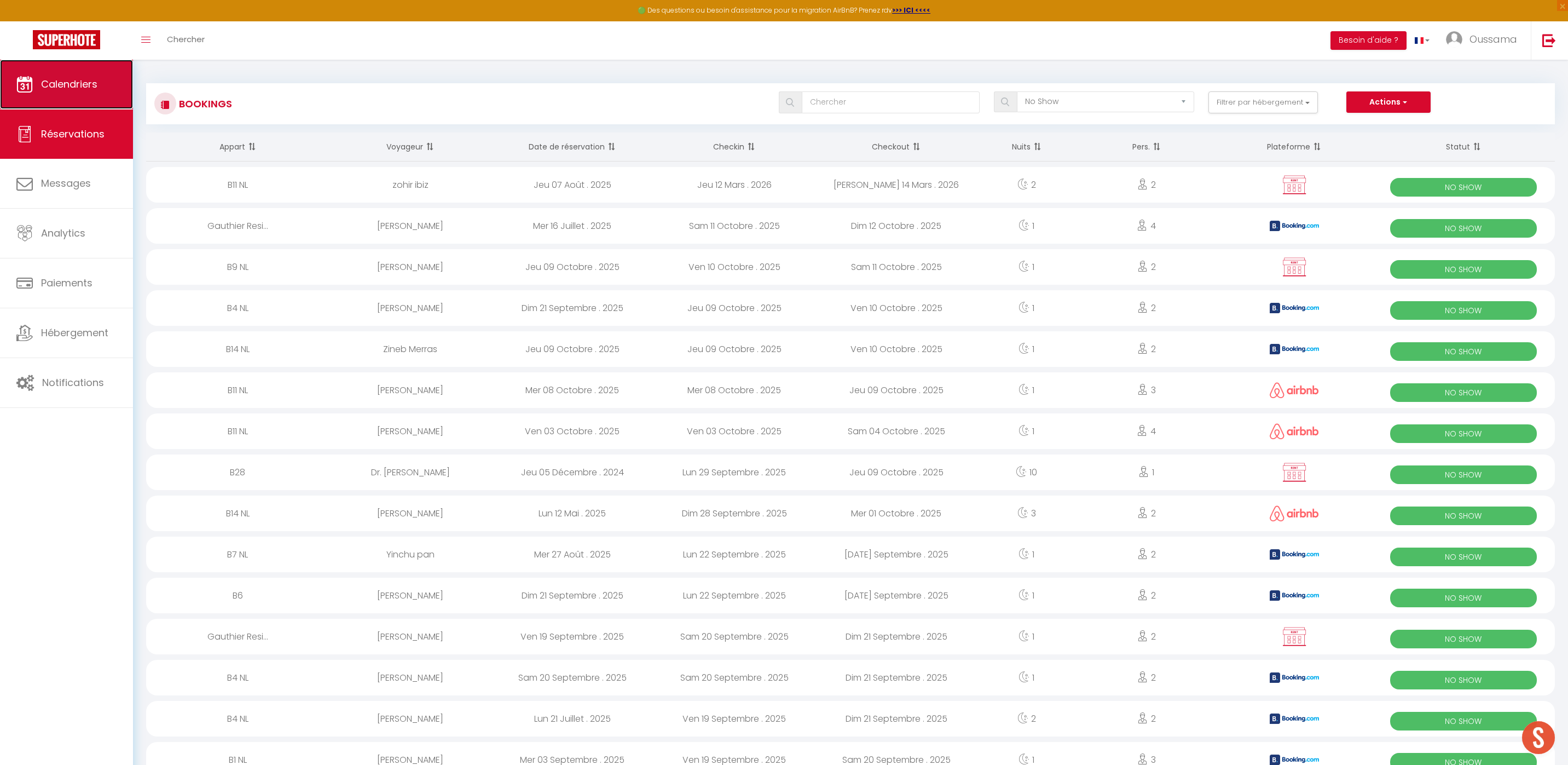
click at [87, 103] on link "Calendriers" at bounding box center [66, 84] width 133 height 49
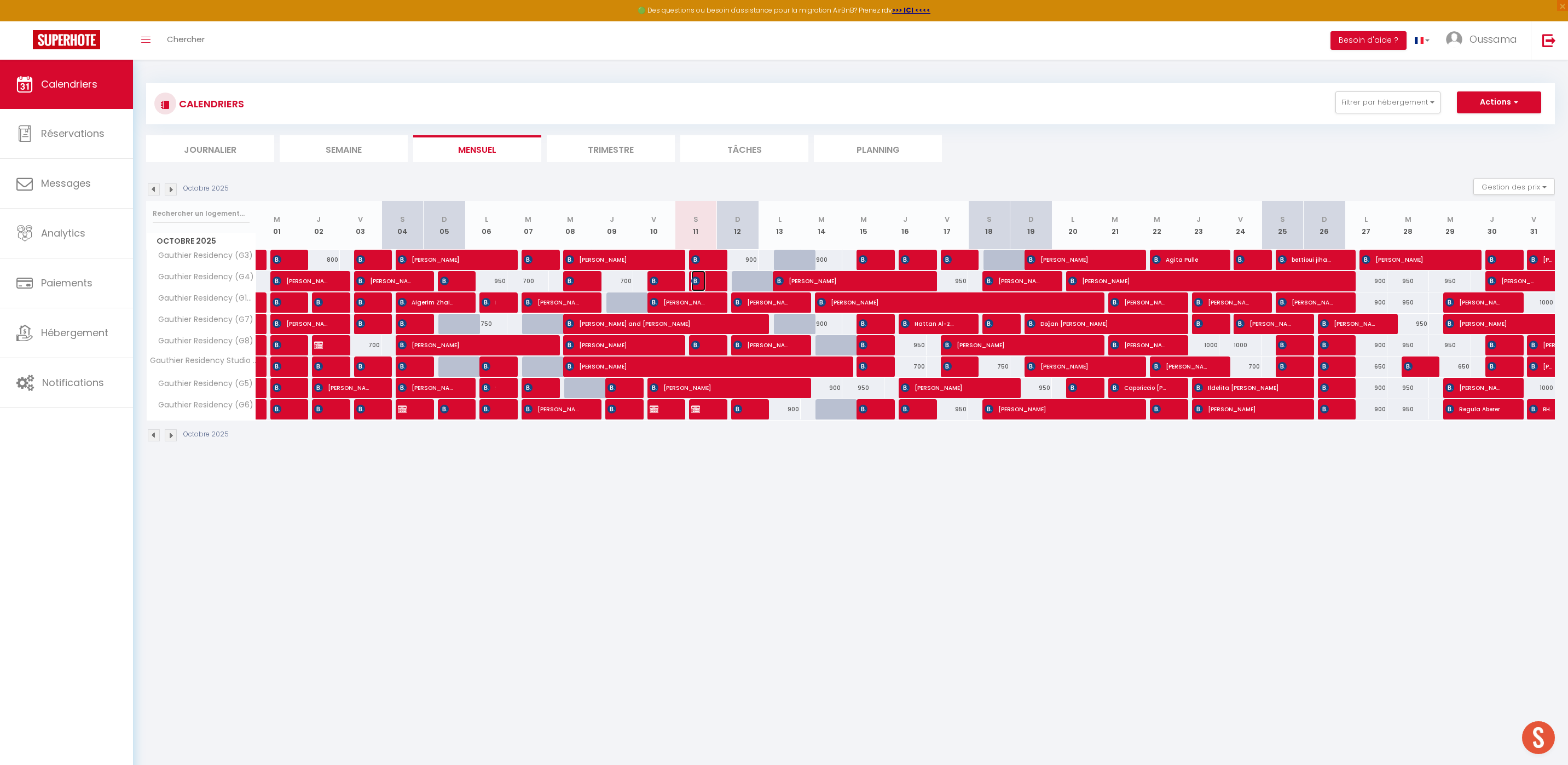
click at [700, 282] on span "[PERSON_NAME]" at bounding box center [698, 281] width 14 height 21
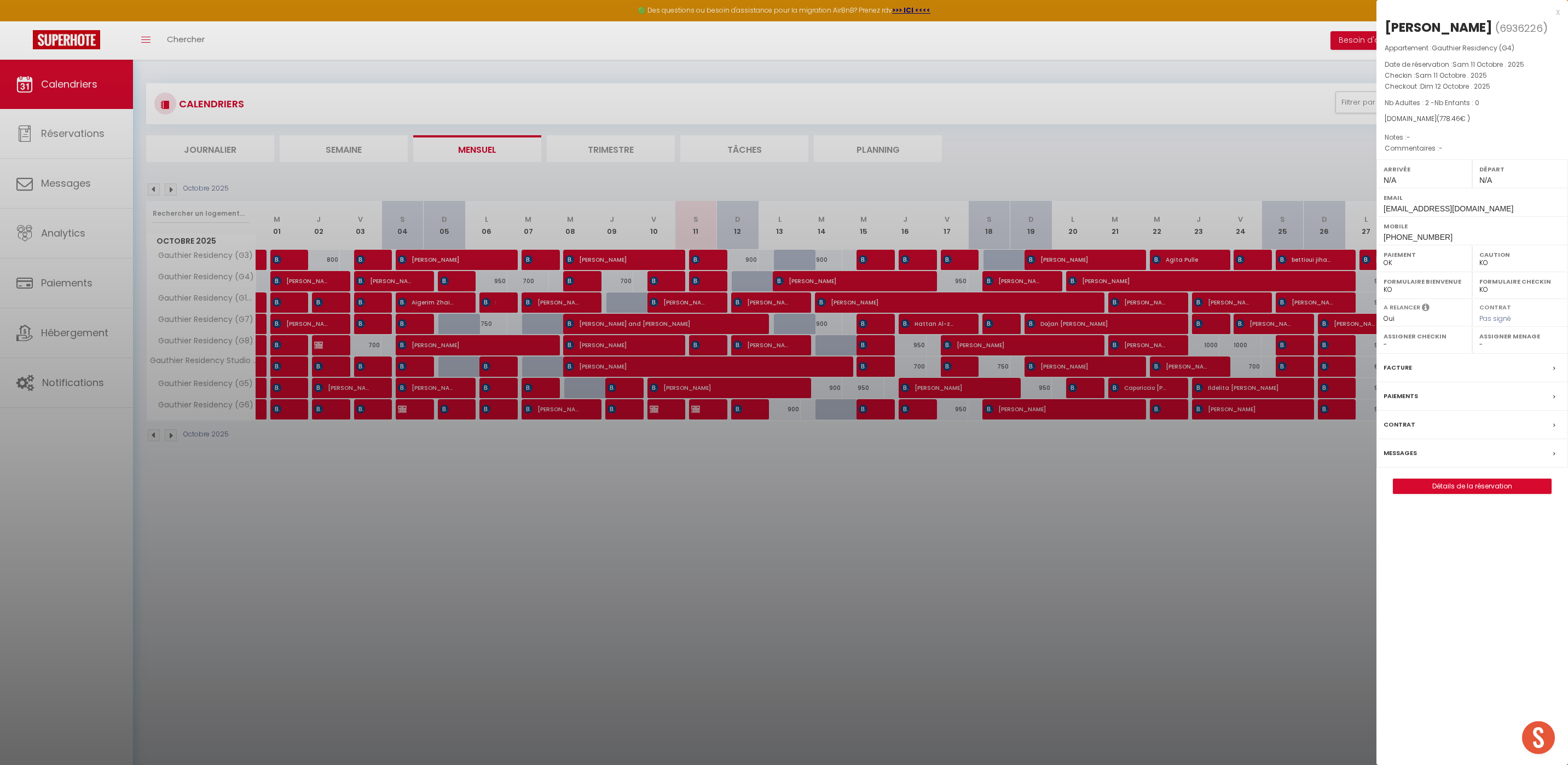
click at [733, 547] on div at bounding box center [784, 382] width 1568 height 765
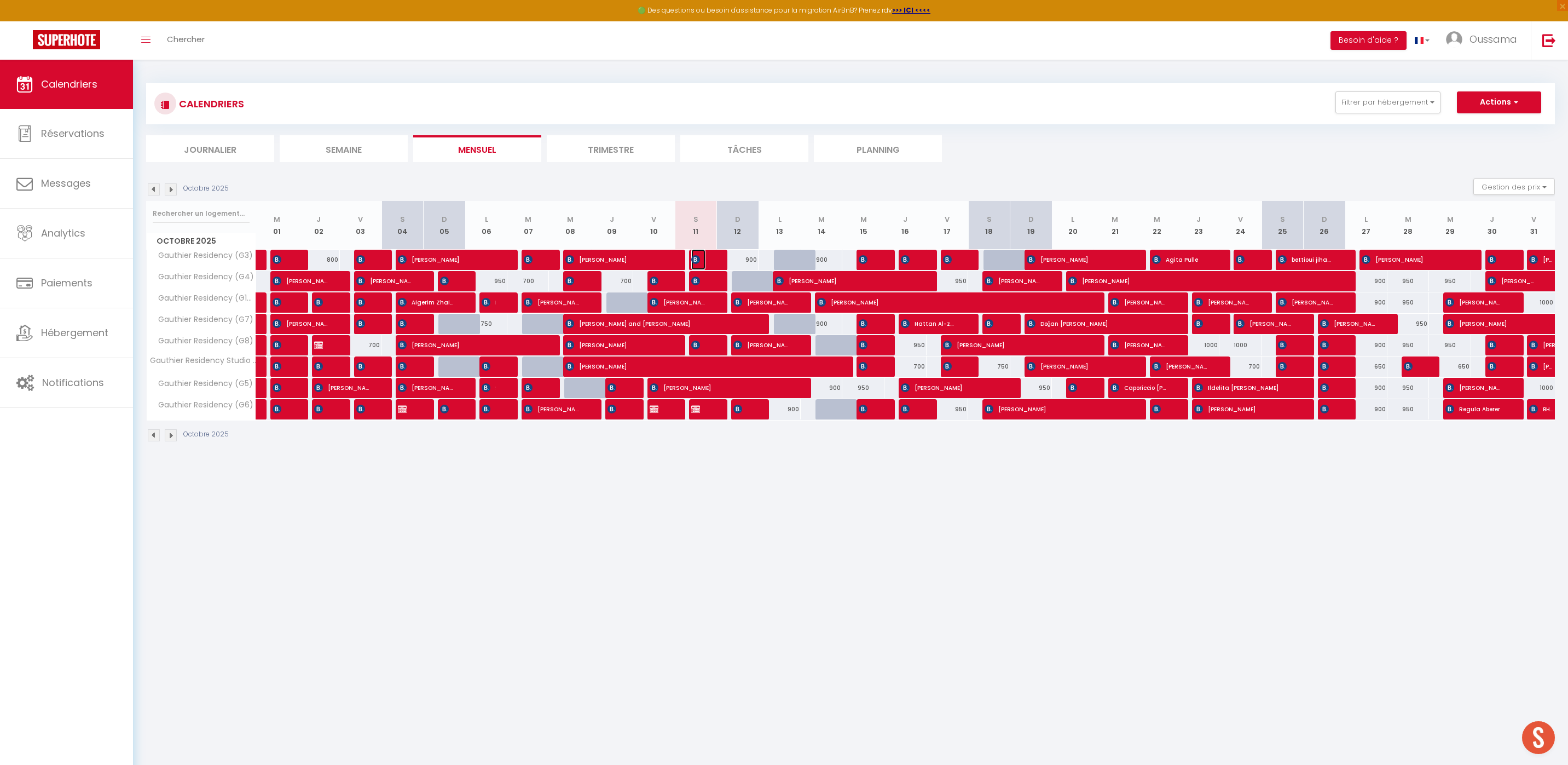
click at [695, 253] on span "[PERSON_NAME]" at bounding box center [698, 259] width 14 height 21
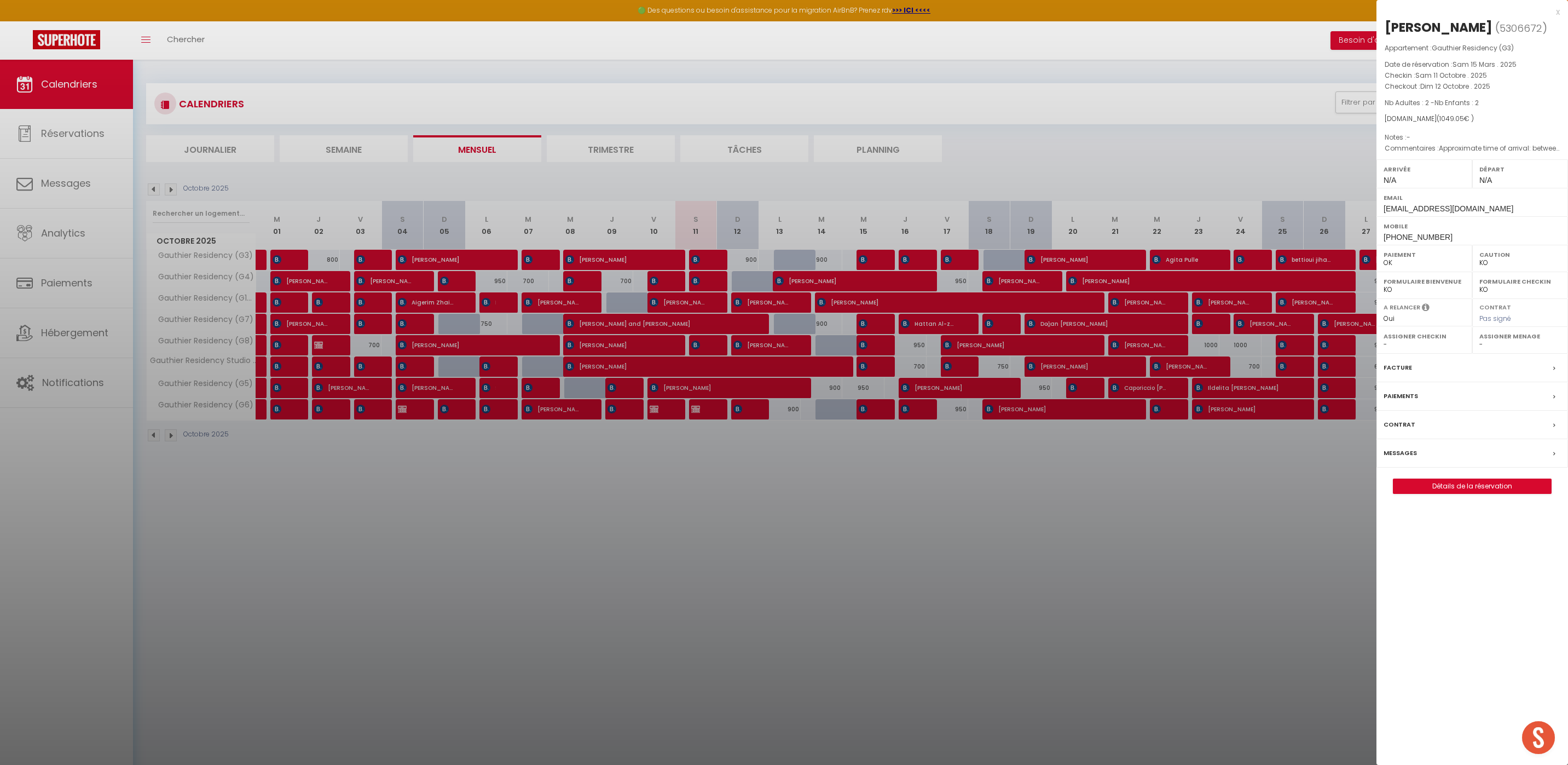
click at [739, 509] on div at bounding box center [784, 382] width 1568 height 765
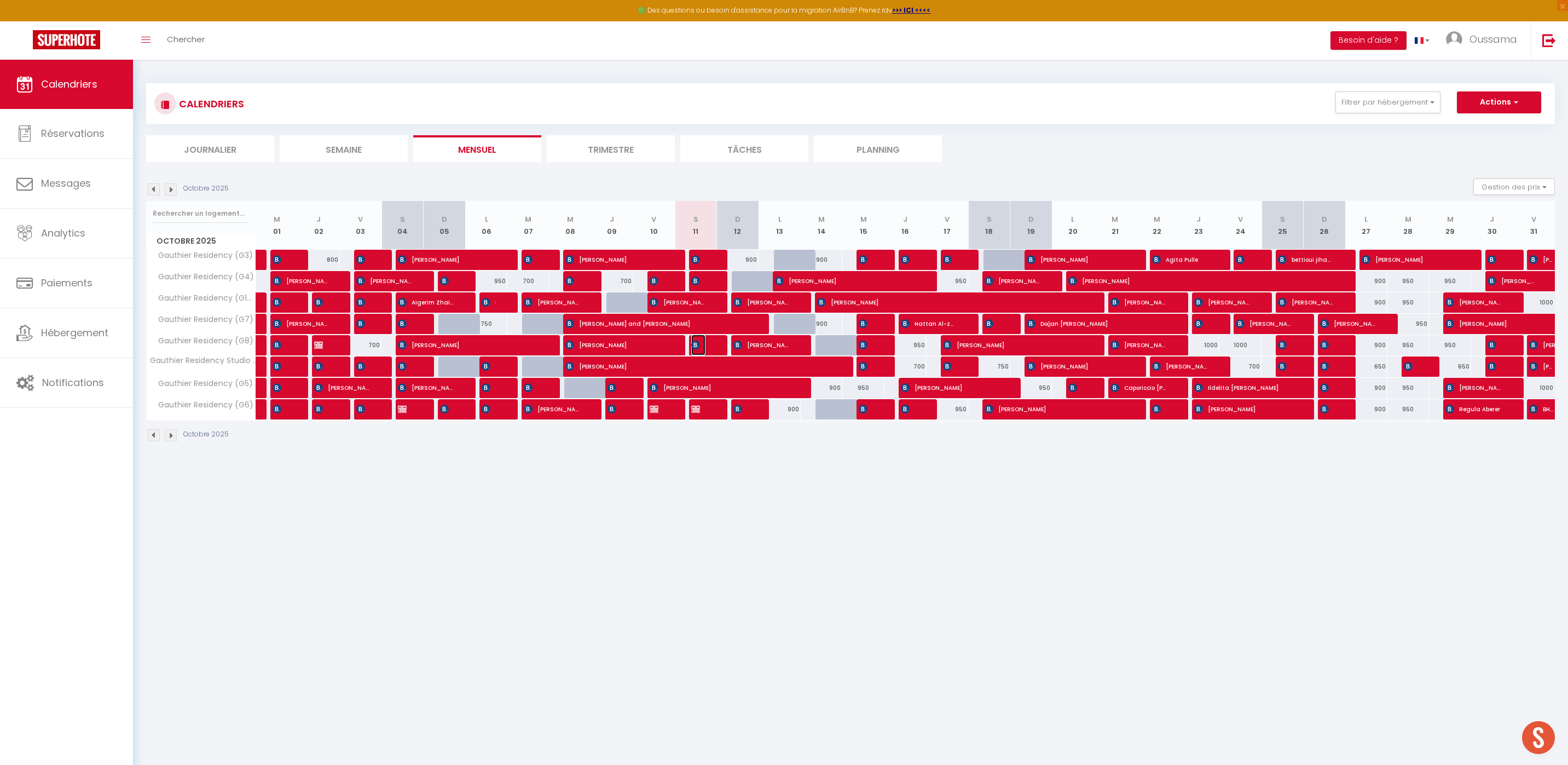
click at [704, 347] on span "[PERSON_NAME]" at bounding box center [698, 345] width 14 height 21
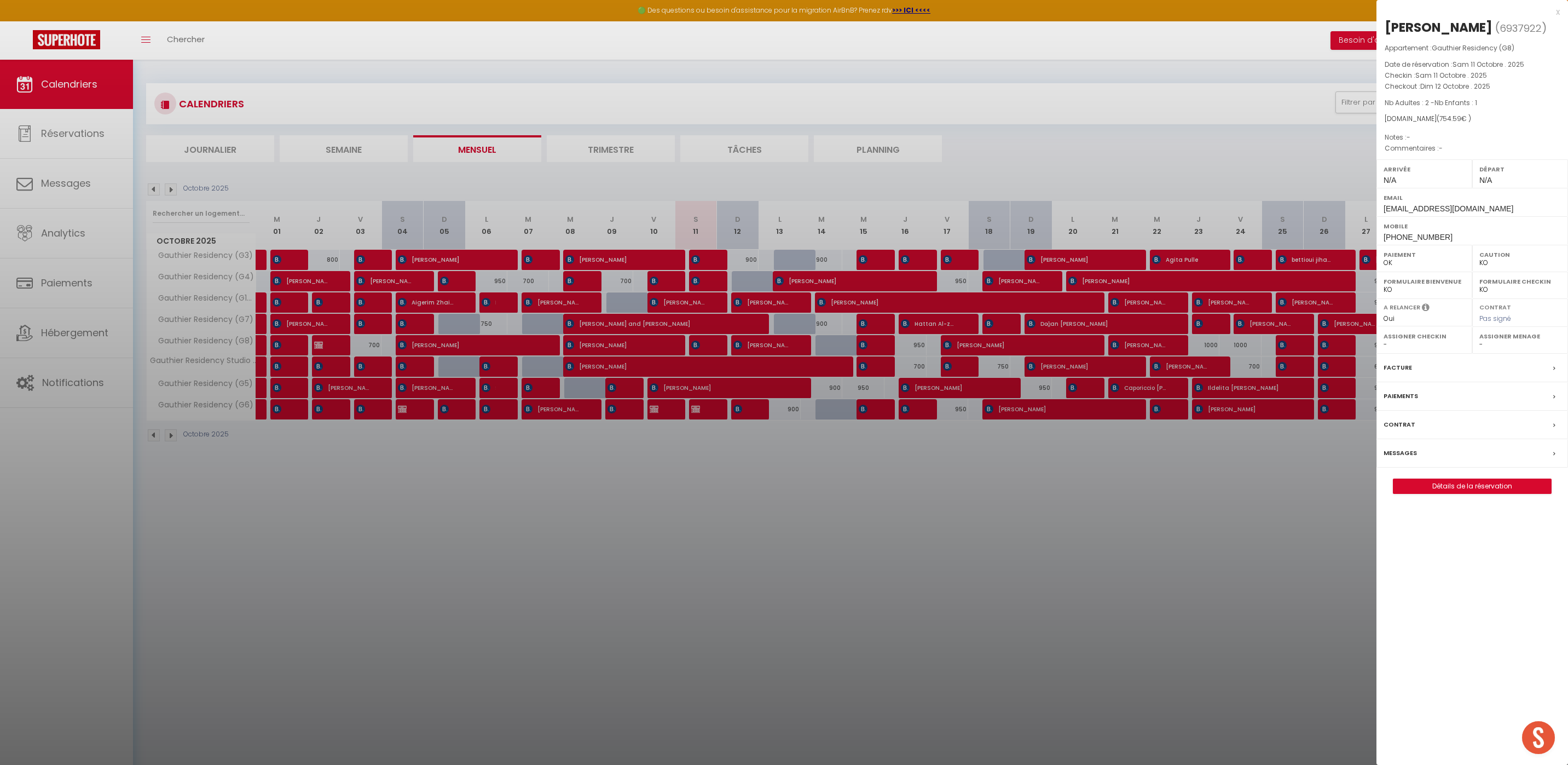
click at [767, 481] on div at bounding box center [784, 382] width 1568 height 765
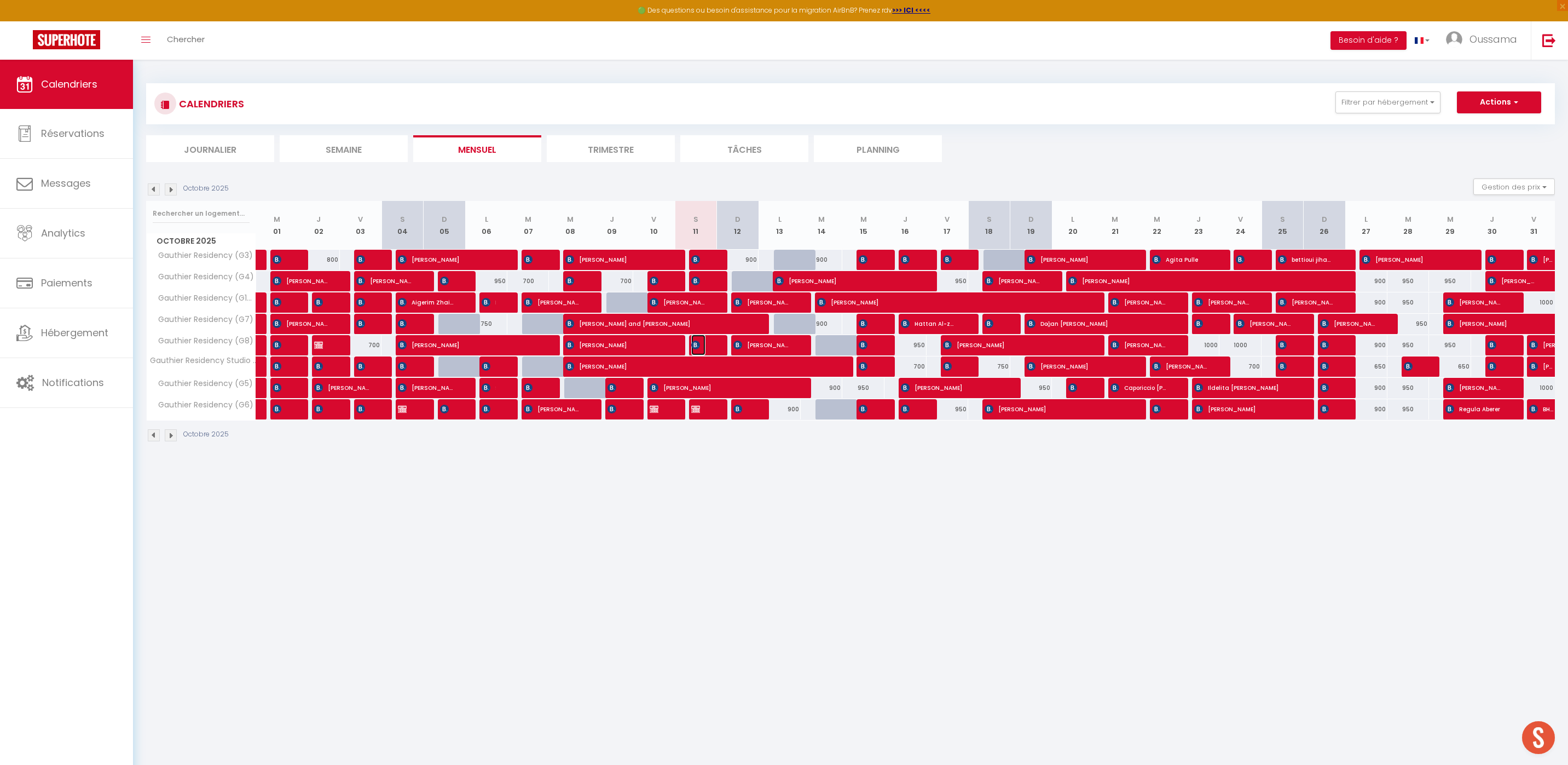
click at [702, 340] on span "[PERSON_NAME]" at bounding box center [698, 345] width 14 height 21
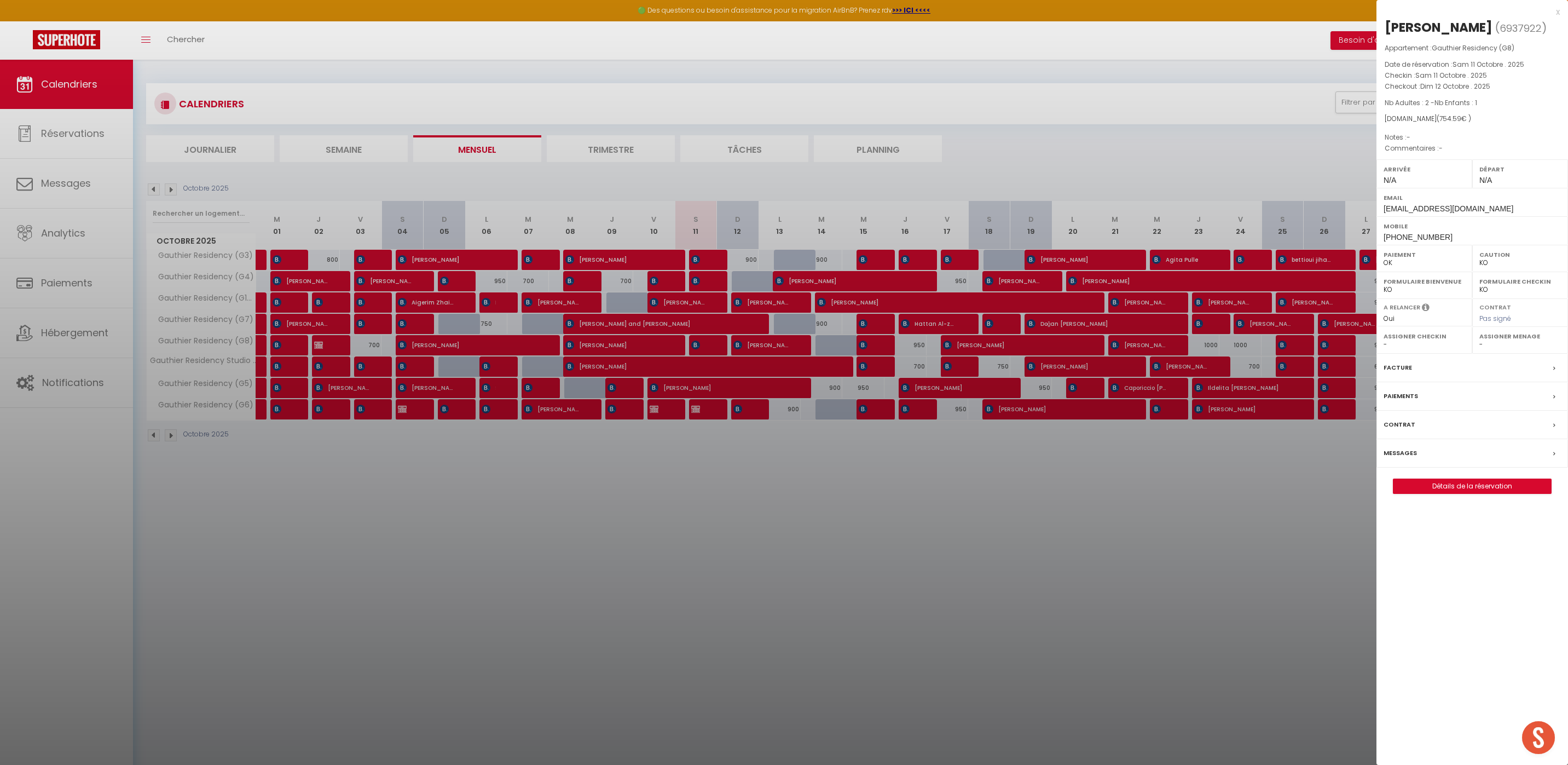
click at [773, 580] on div at bounding box center [784, 382] width 1568 height 765
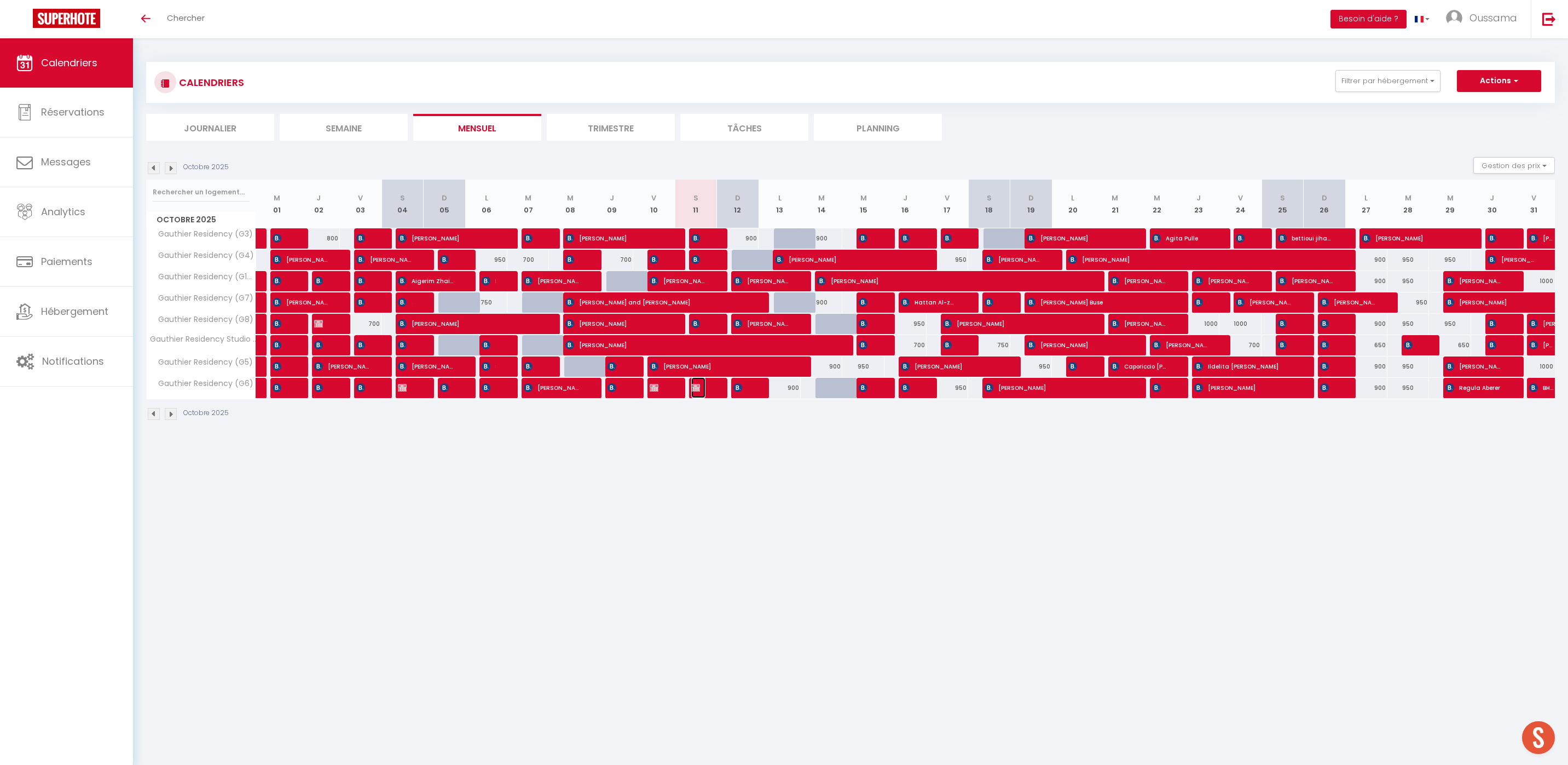
click at [702, 390] on span "[PERSON_NAME] BOOKING DELOGE" at bounding box center [698, 387] width 14 height 21
select select "OK"
select select "KO"
select select "0"
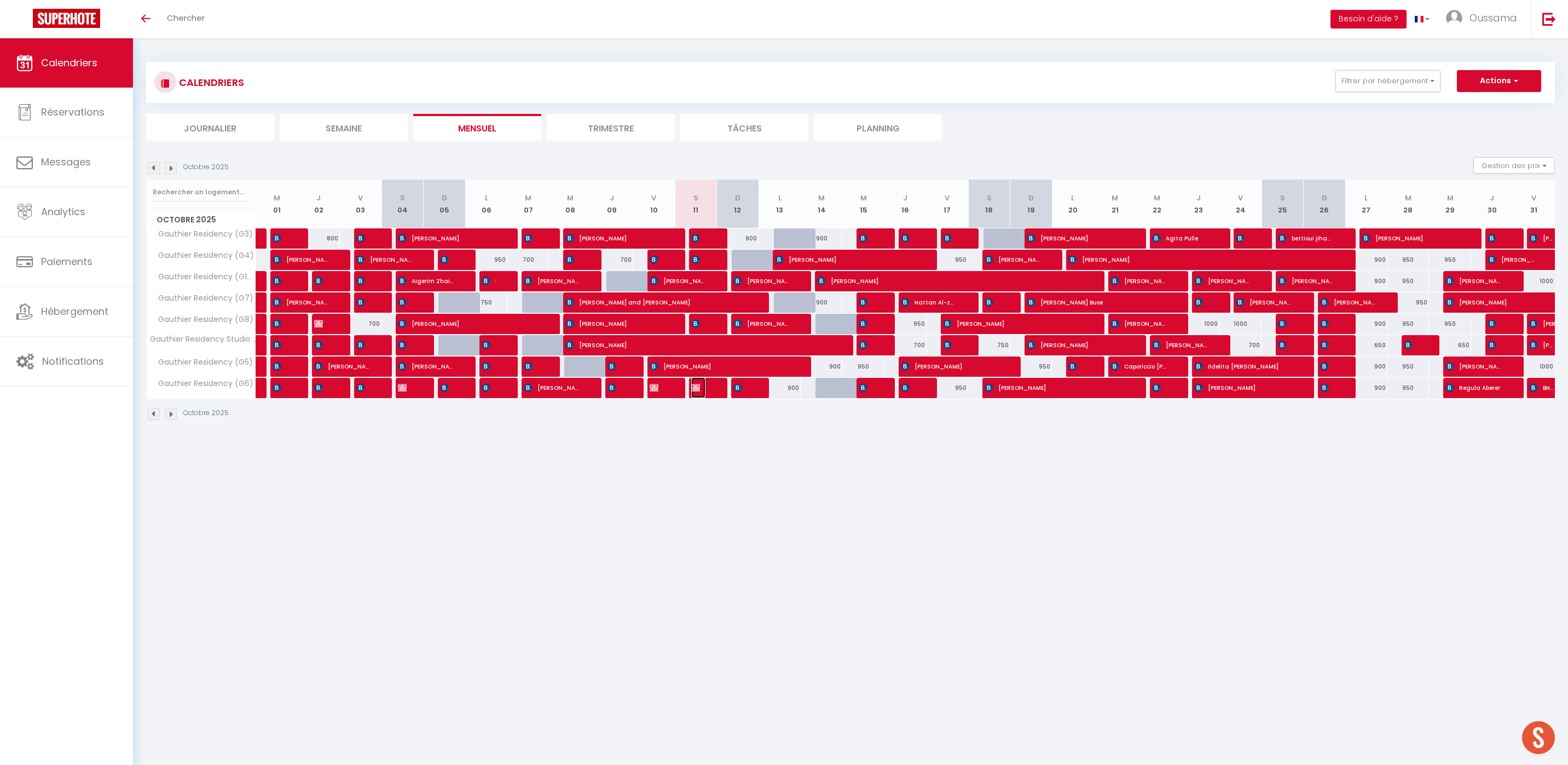
select select "1"
select select
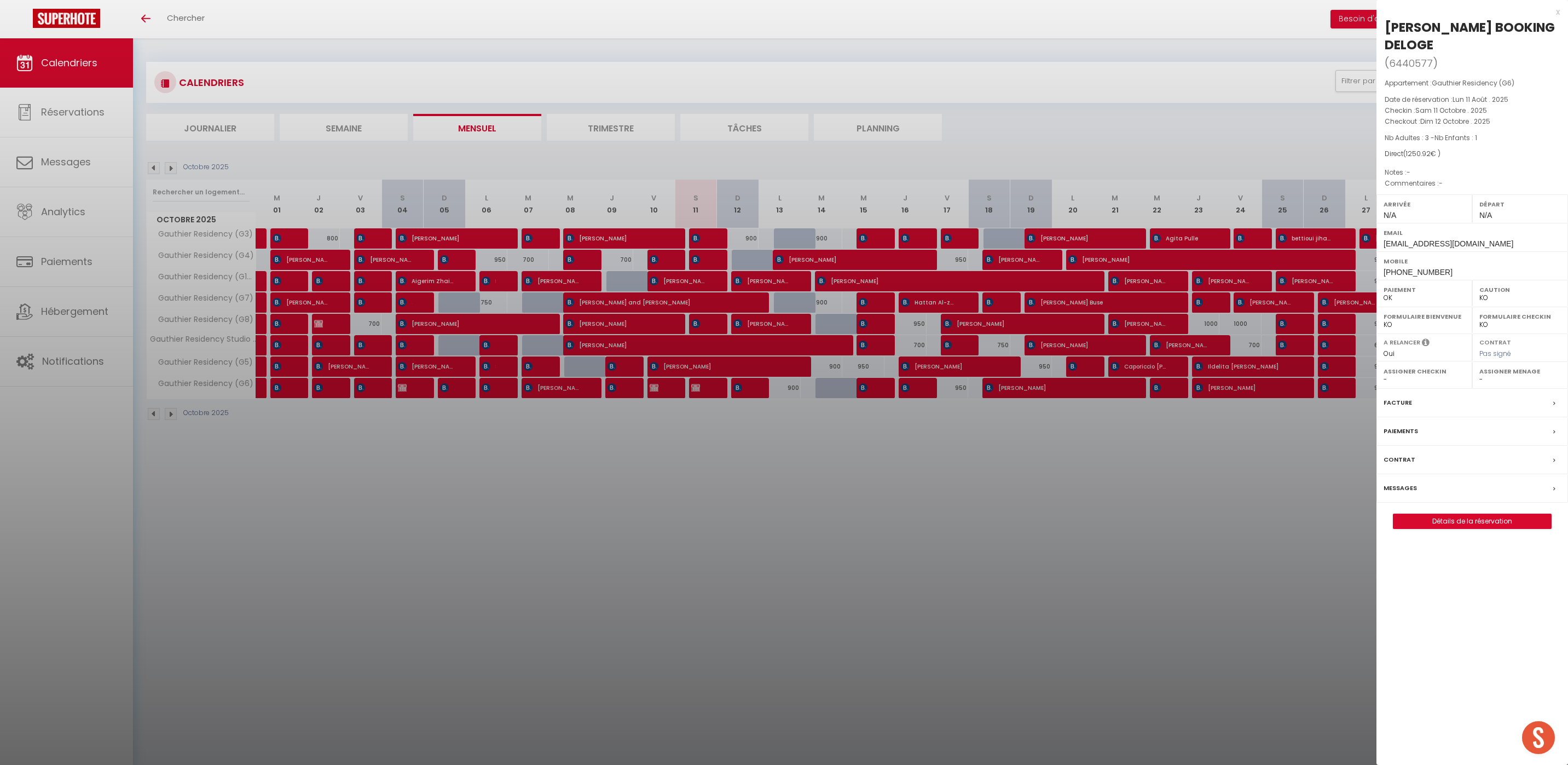
click at [1558, 8] on div "x" at bounding box center [1468, 12] width 184 height 13
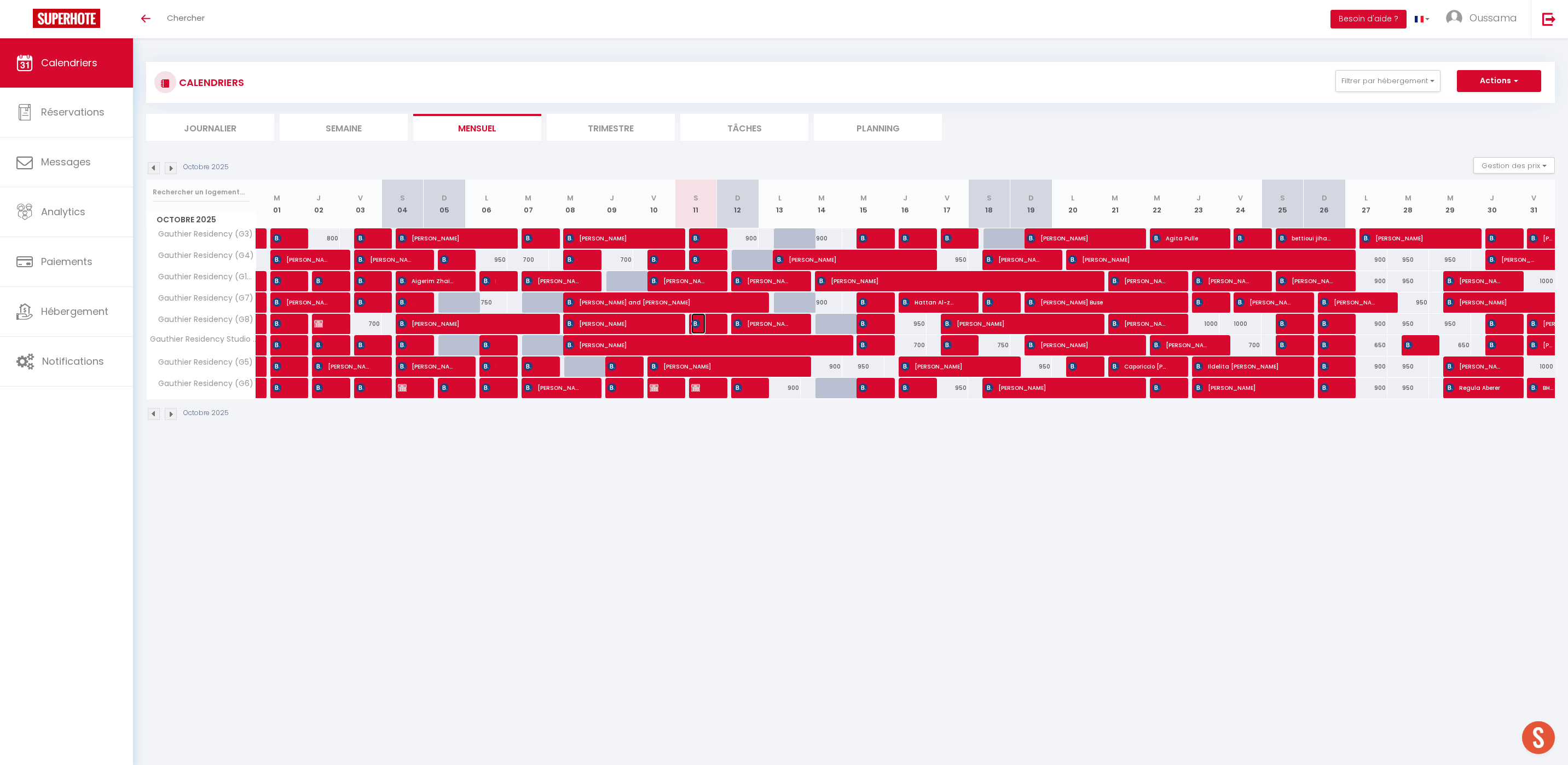
click at [697, 321] on img at bounding box center [696, 323] width 9 height 9
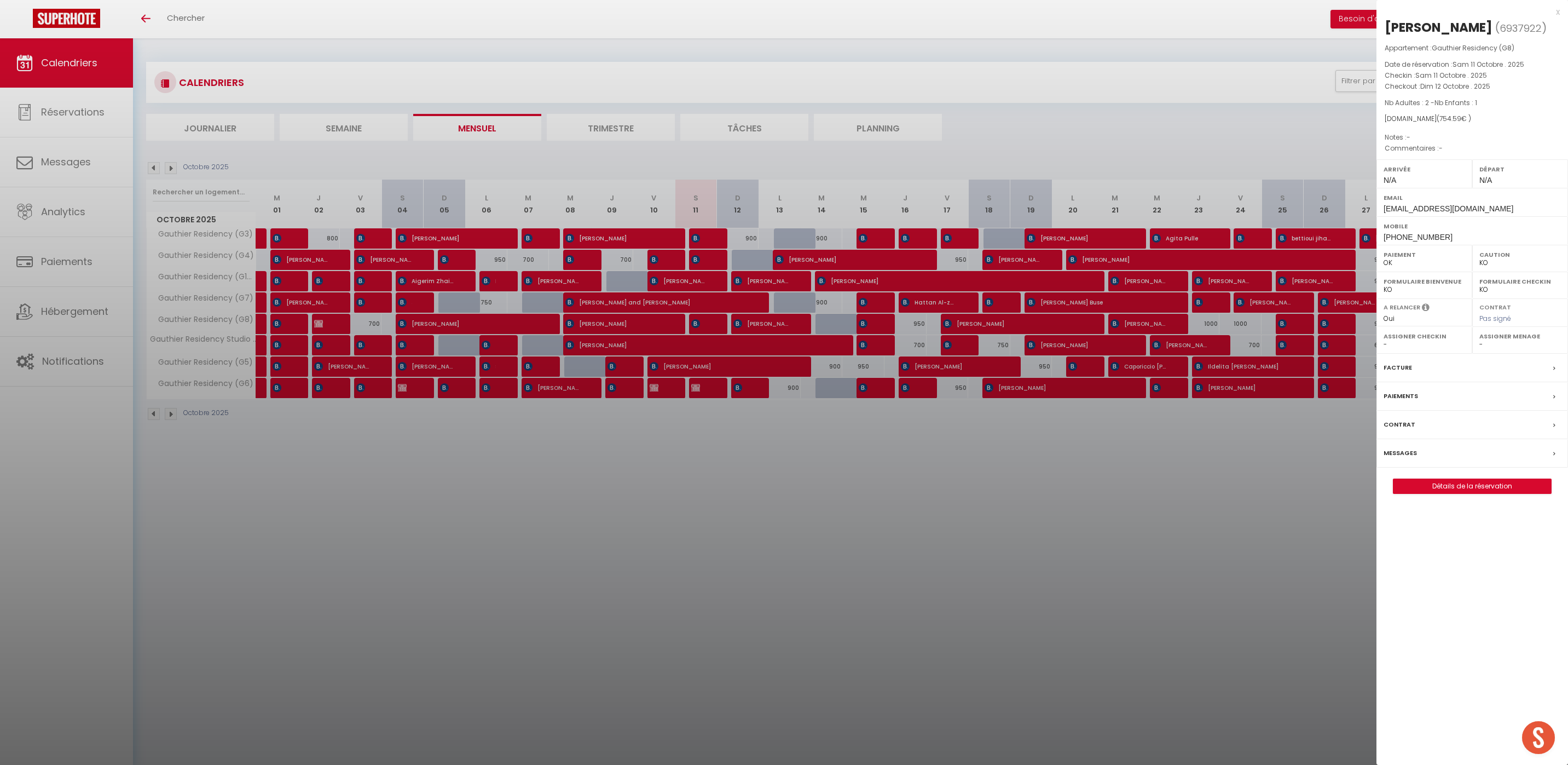
click at [1558, 15] on div "x" at bounding box center [1468, 12] width 184 height 13
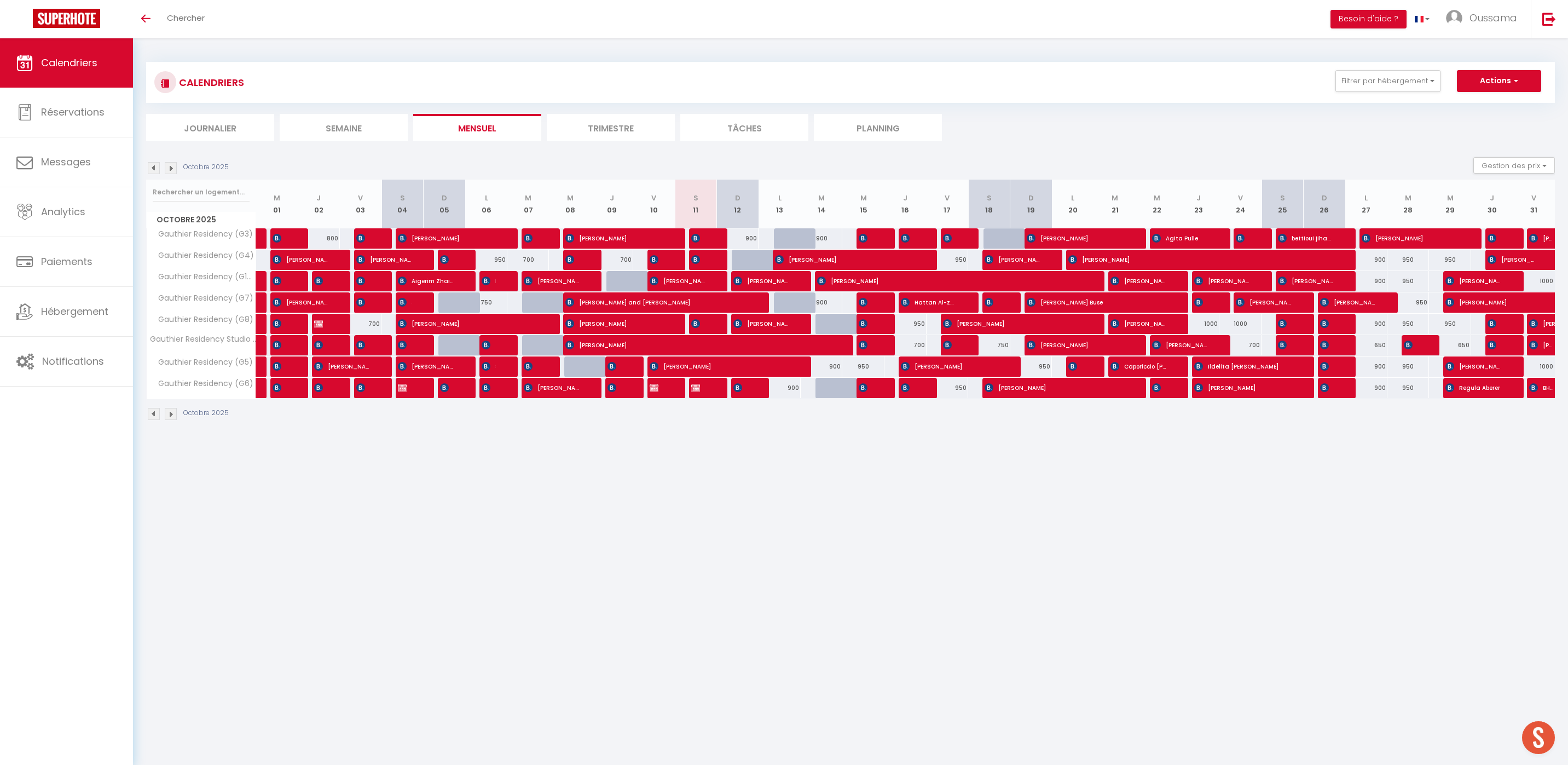
click at [678, 698] on body "🟢 Des questions ou besoin d'assistance pour la migration AirBnB? Prenez rdv >>>…" at bounding box center [784, 421] width 1568 height 765
click at [704, 387] on span "[PERSON_NAME] BOOKING DELOGE" at bounding box center [698, 387] width 14 height 21
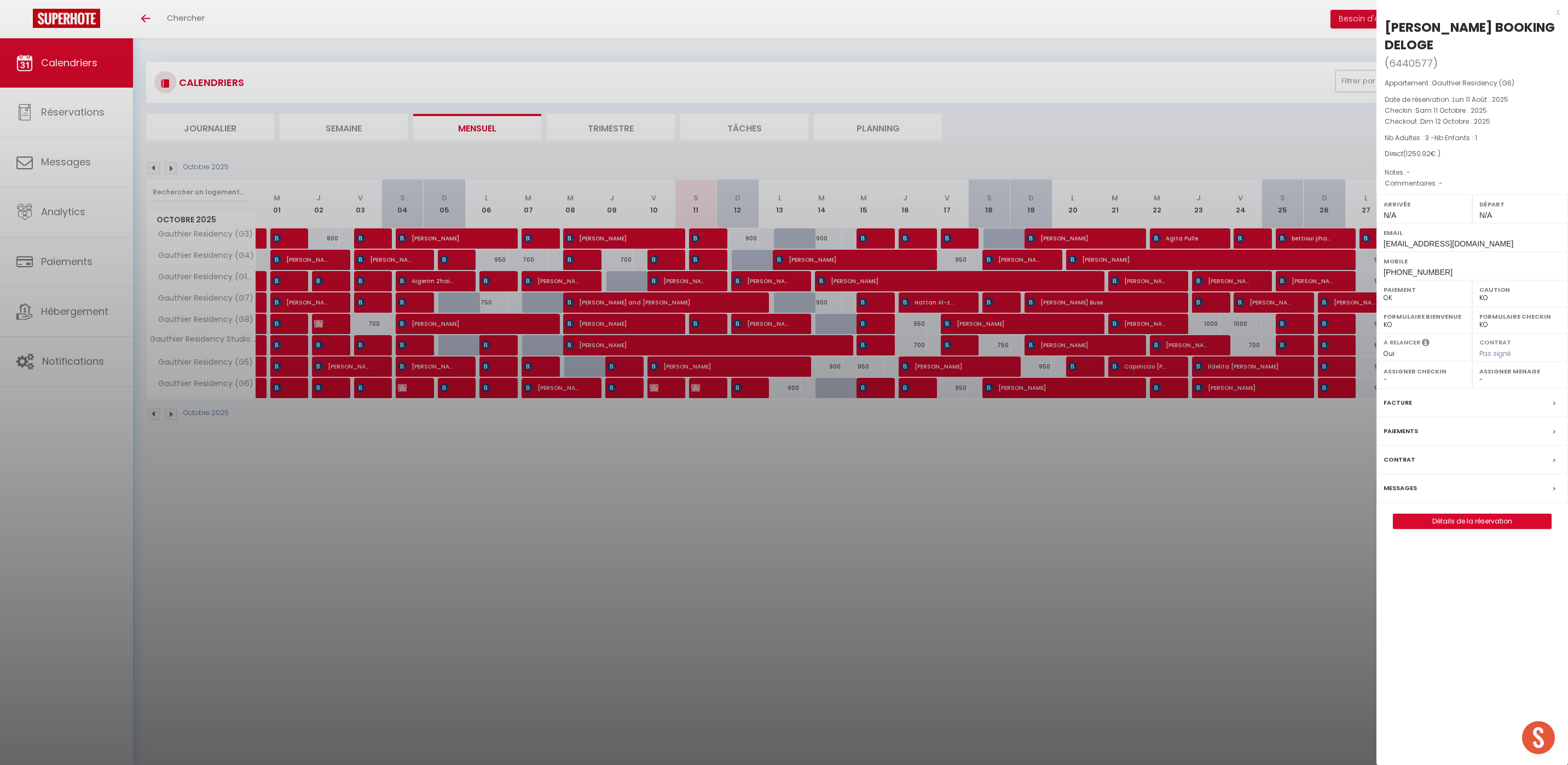
click at [1227, 539] on div at bounding box center [784, 382] width 1568 height 765
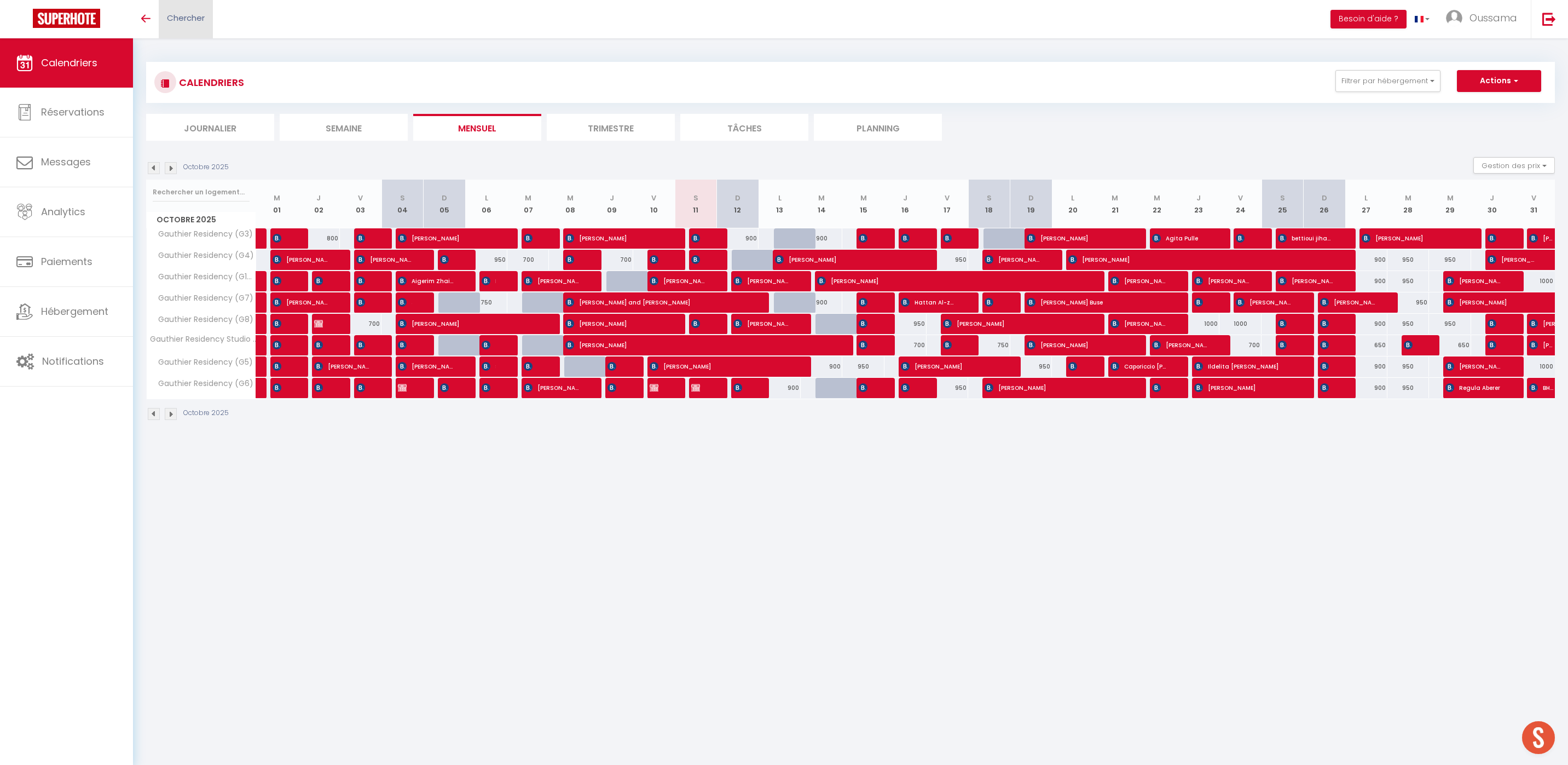
click at [199, 13] on span "Chercher" at bounding box center [186, 18] width 38 height 12
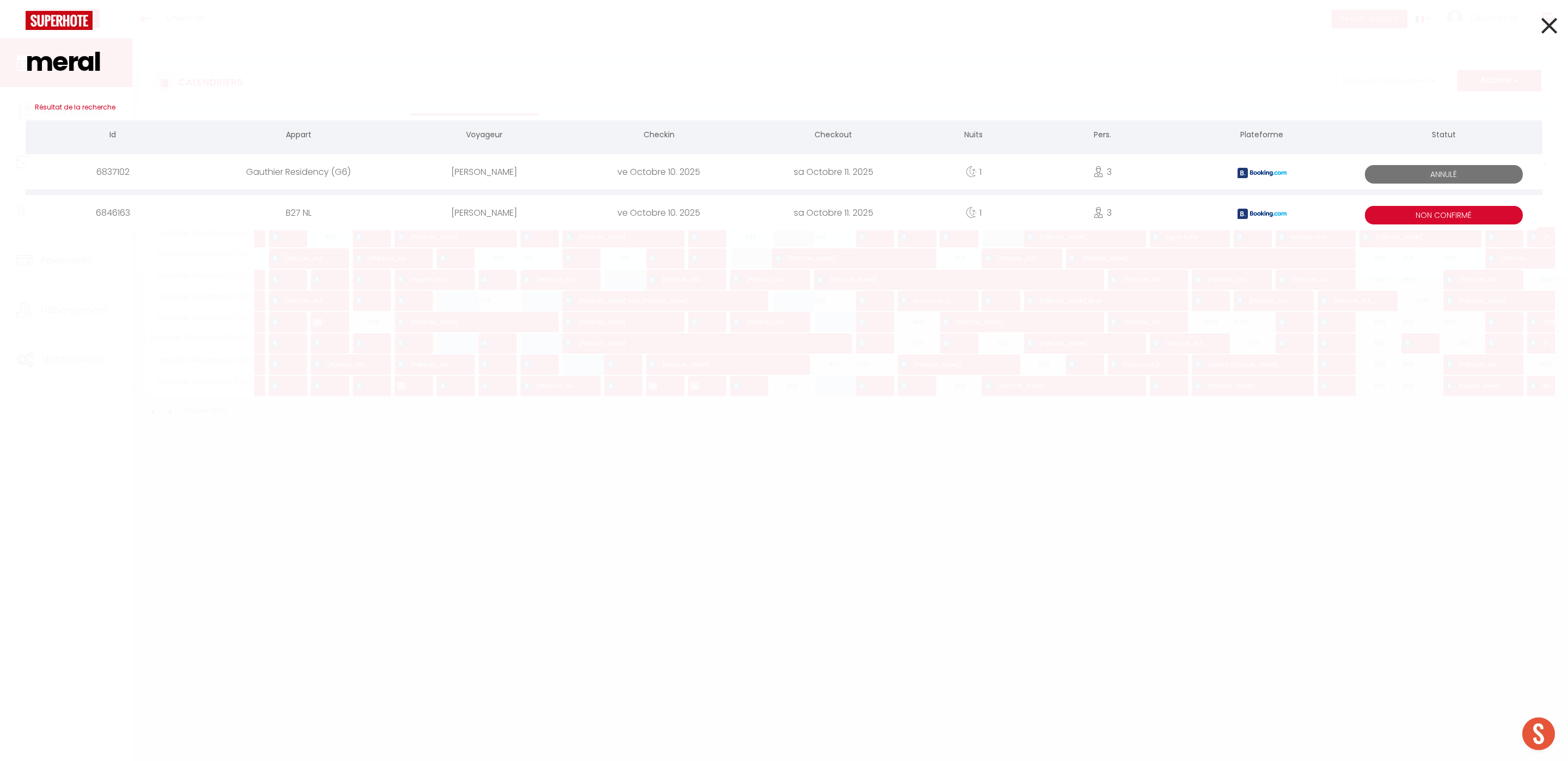
type input "meral"
click at [477, 211] on div "[PERSON_NAME]" at bounding box center [485, 212] width 174 height 35
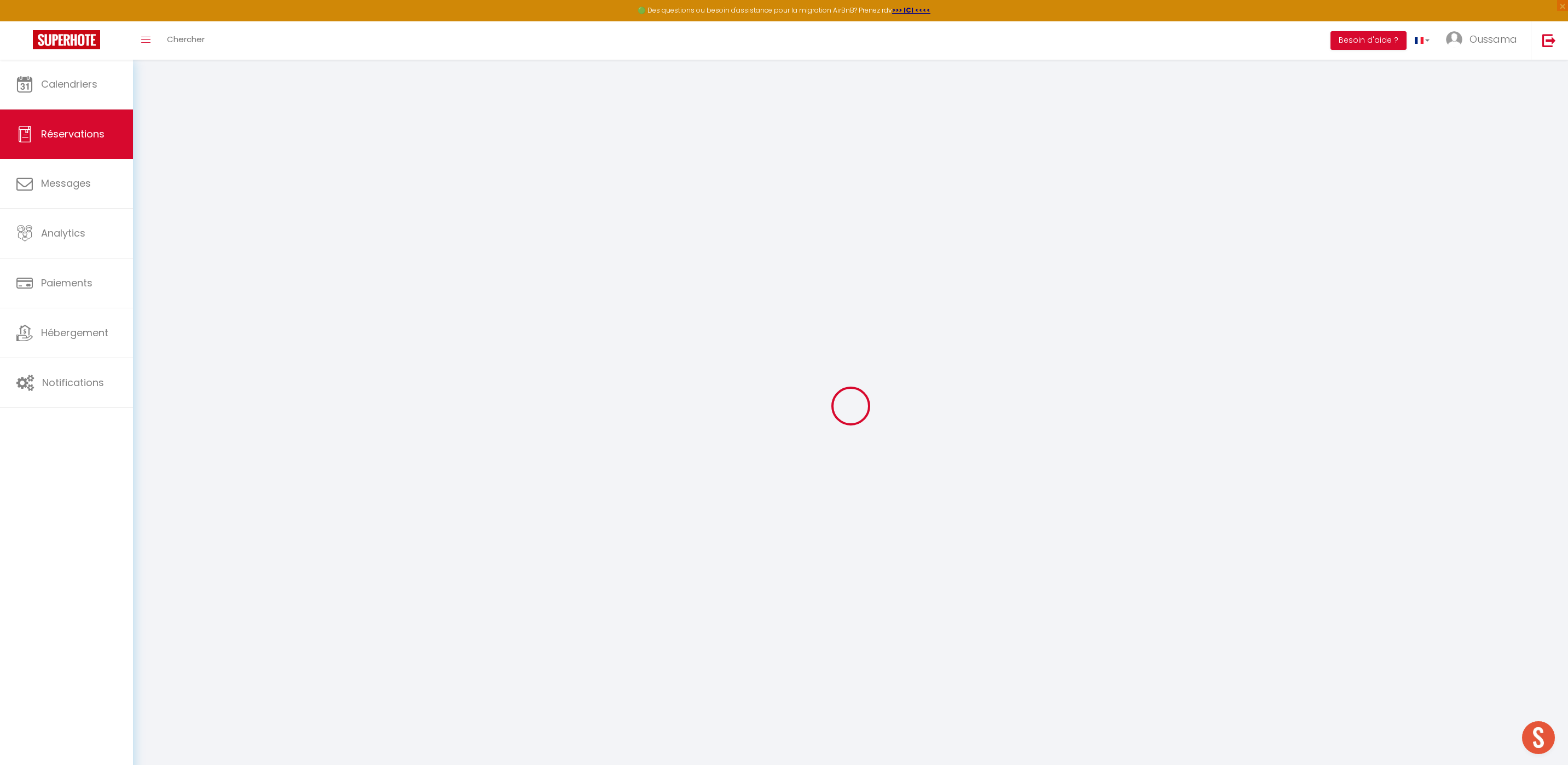
select select
checkbox input "false"
select select
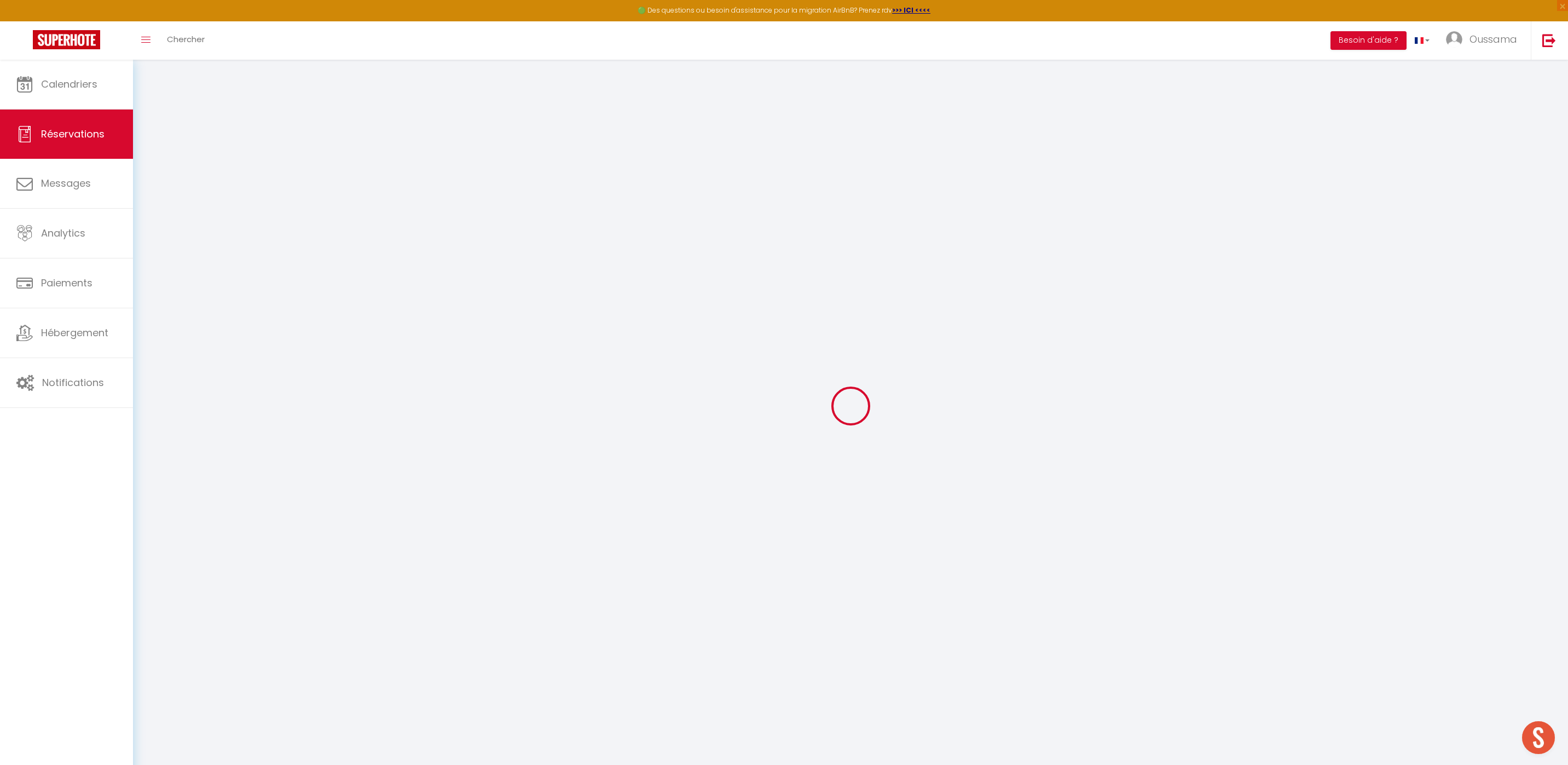
checkbox input "false"
type textarea "** THIS RESERVATION HAS BEEN PRE-PAID ** Reservation has a cancellation grace p…"
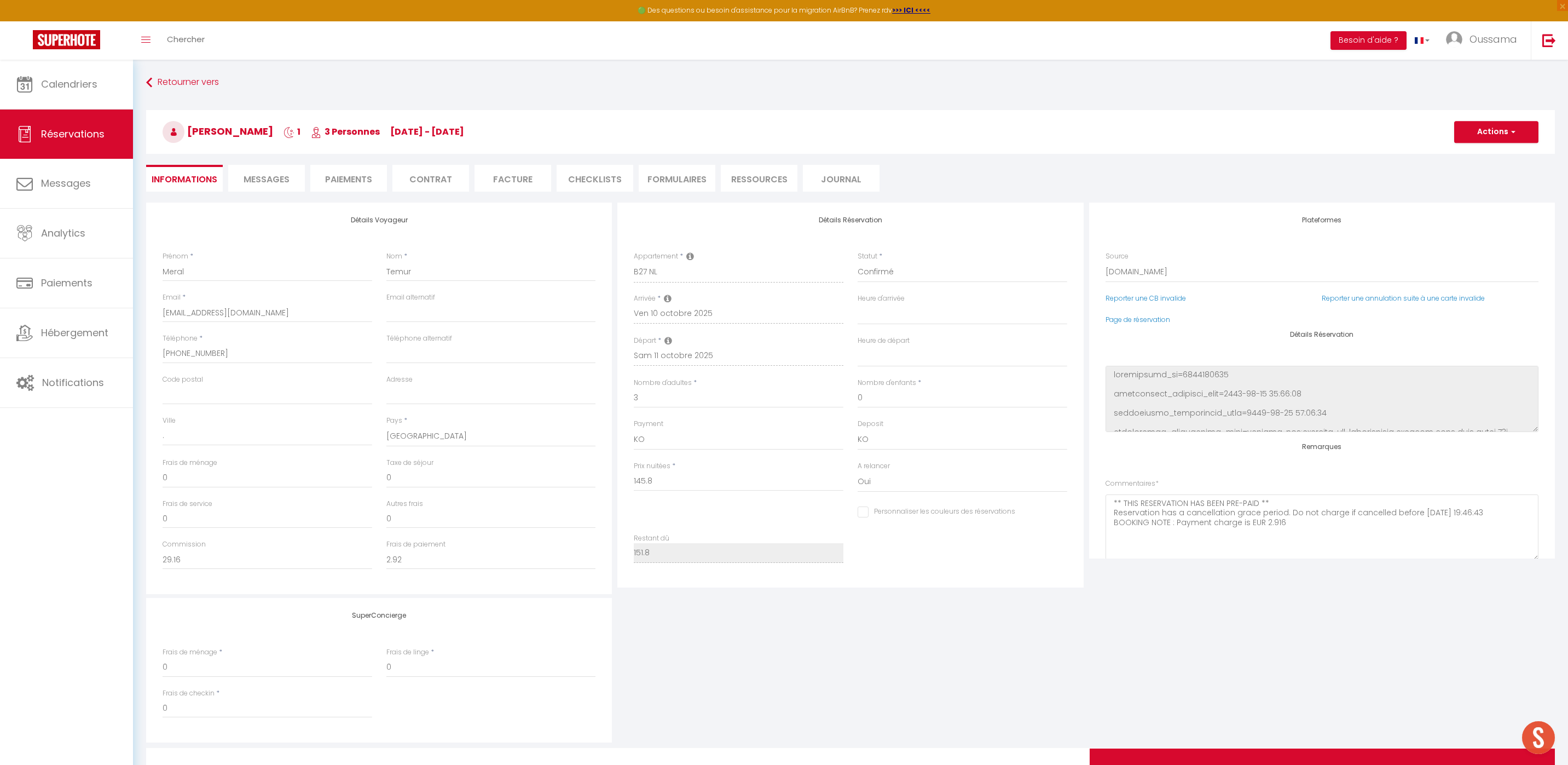
type input "6"
select select
checkbox input "false"
select select
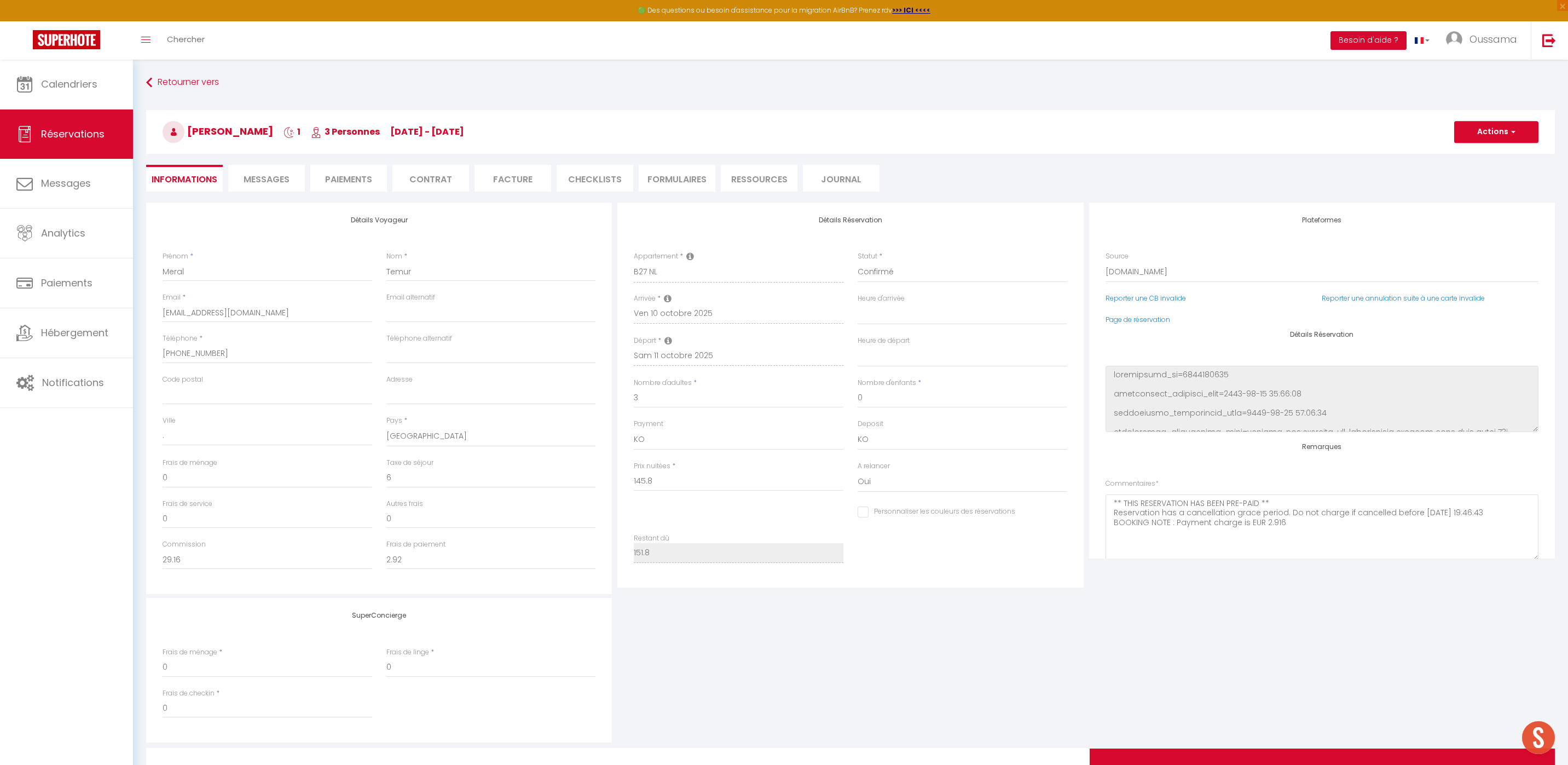
select select
click at [1161, 320] on link "Page de réservation" at bounding box center [1138, 319] width 65 height 9
click at [95, 97] on link "Calendriers" at bounding box center [66, 84] width 133 height 49
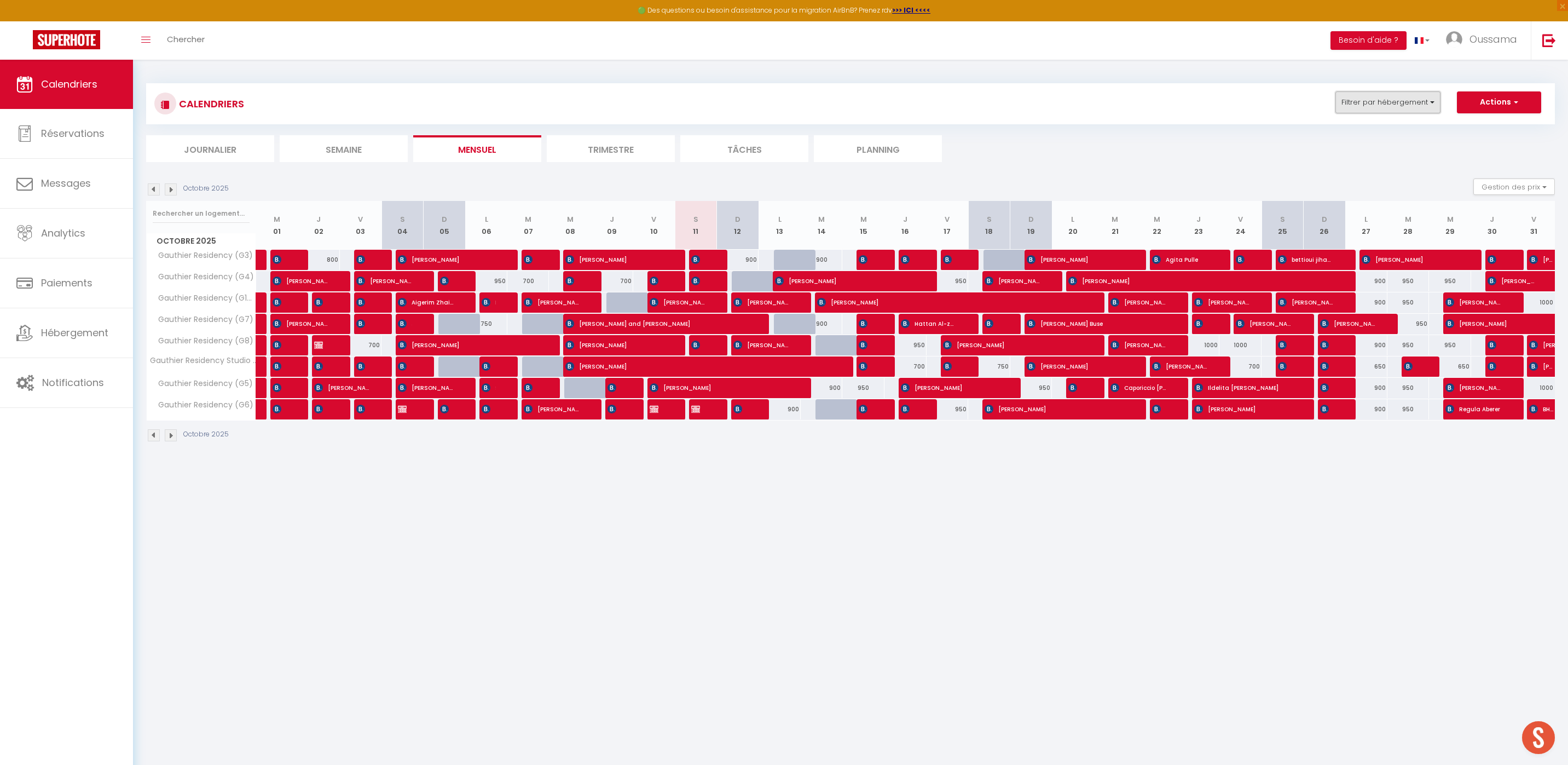
click at [1370, 113] on button "Filtrer par hébergement" at bounding box center [1388, 102] width 105 height 22
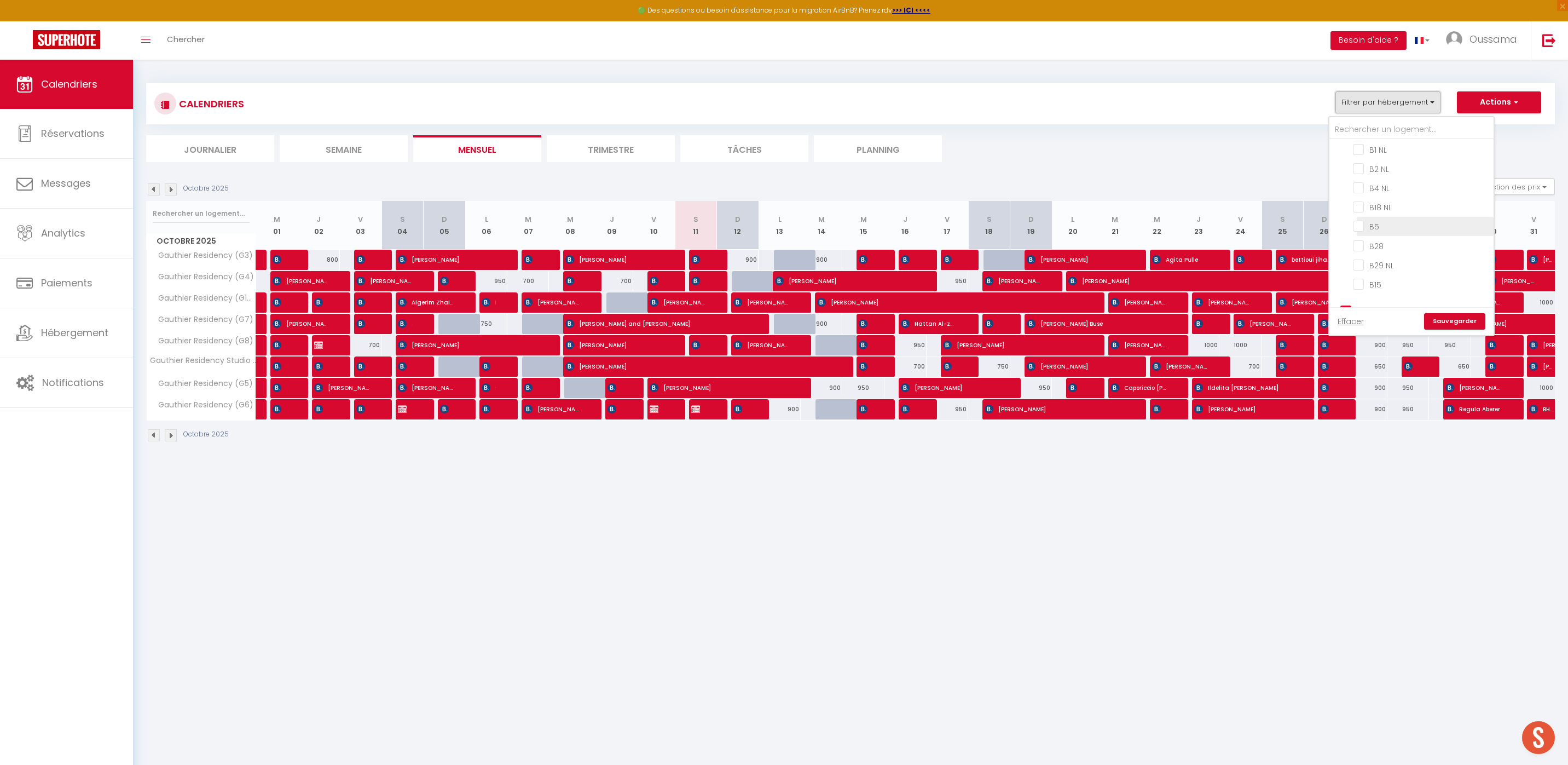
scroll to position [688, 0]
click at [1349, 281] on input "CASABLANCA GAUTHIER" at bounding box center [1422, 286] width 164 height 11
checkbox input "false"
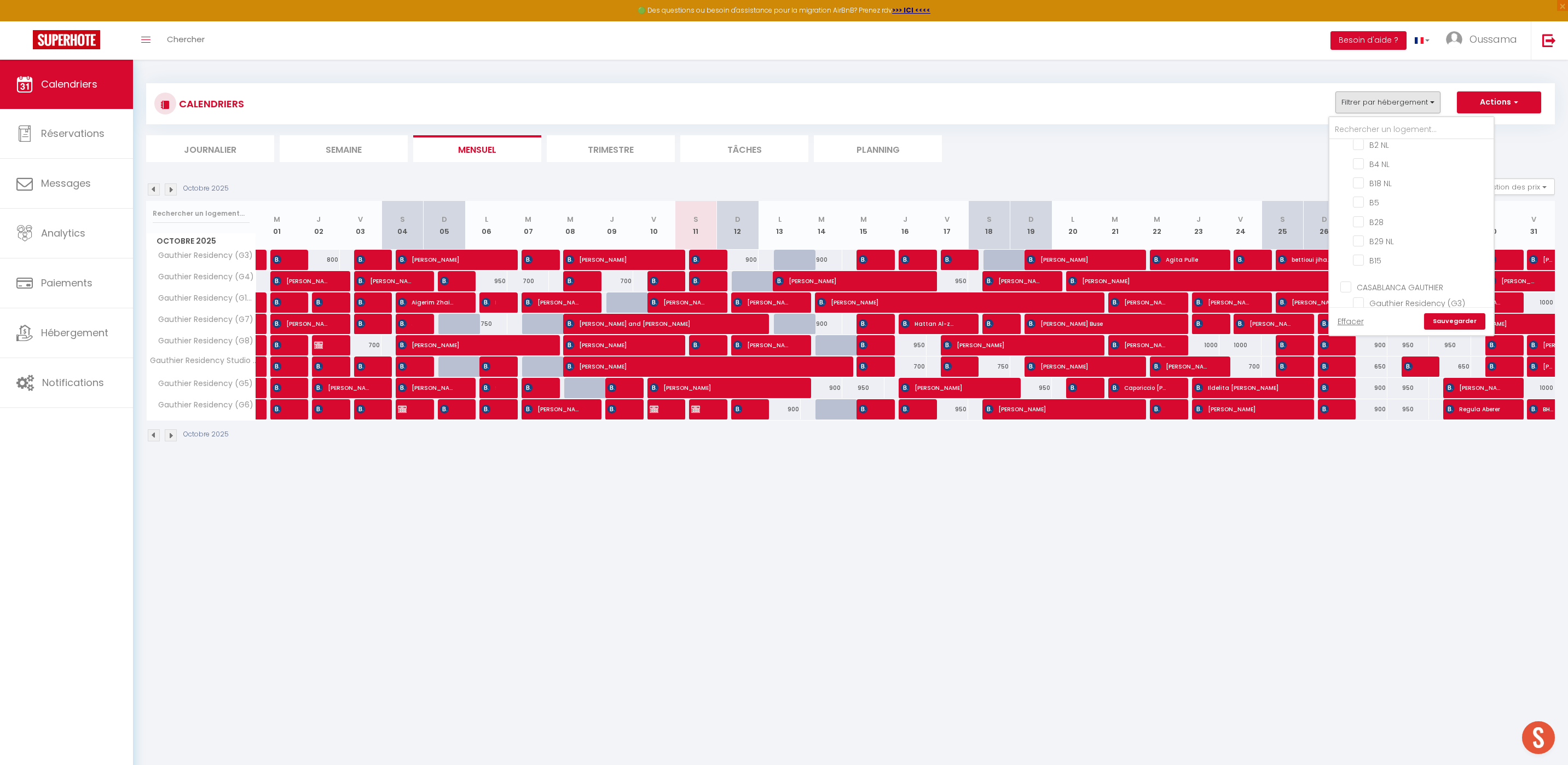
checkbox input "false"
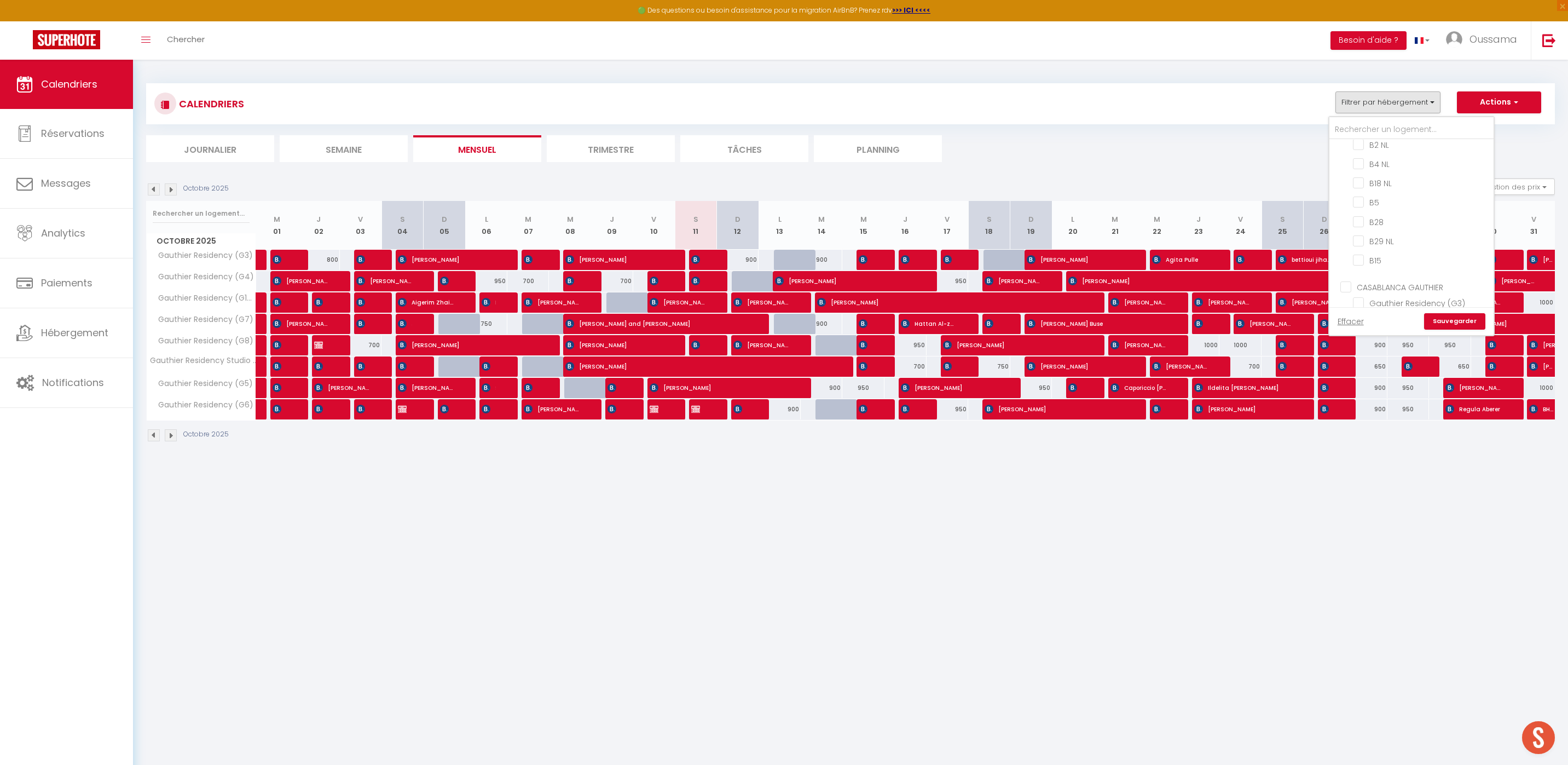
checkbox input "false"
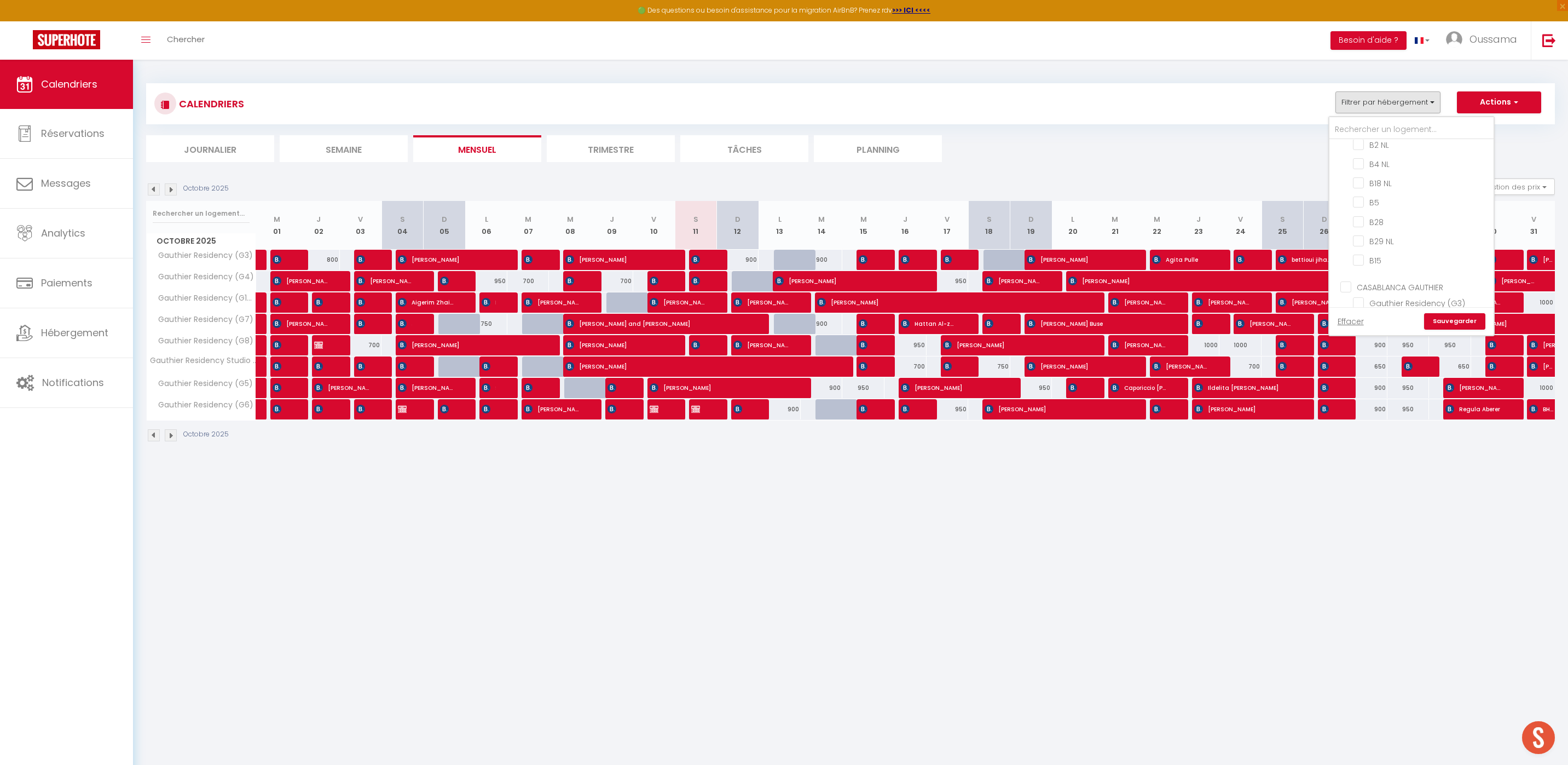
checkbox input "false"
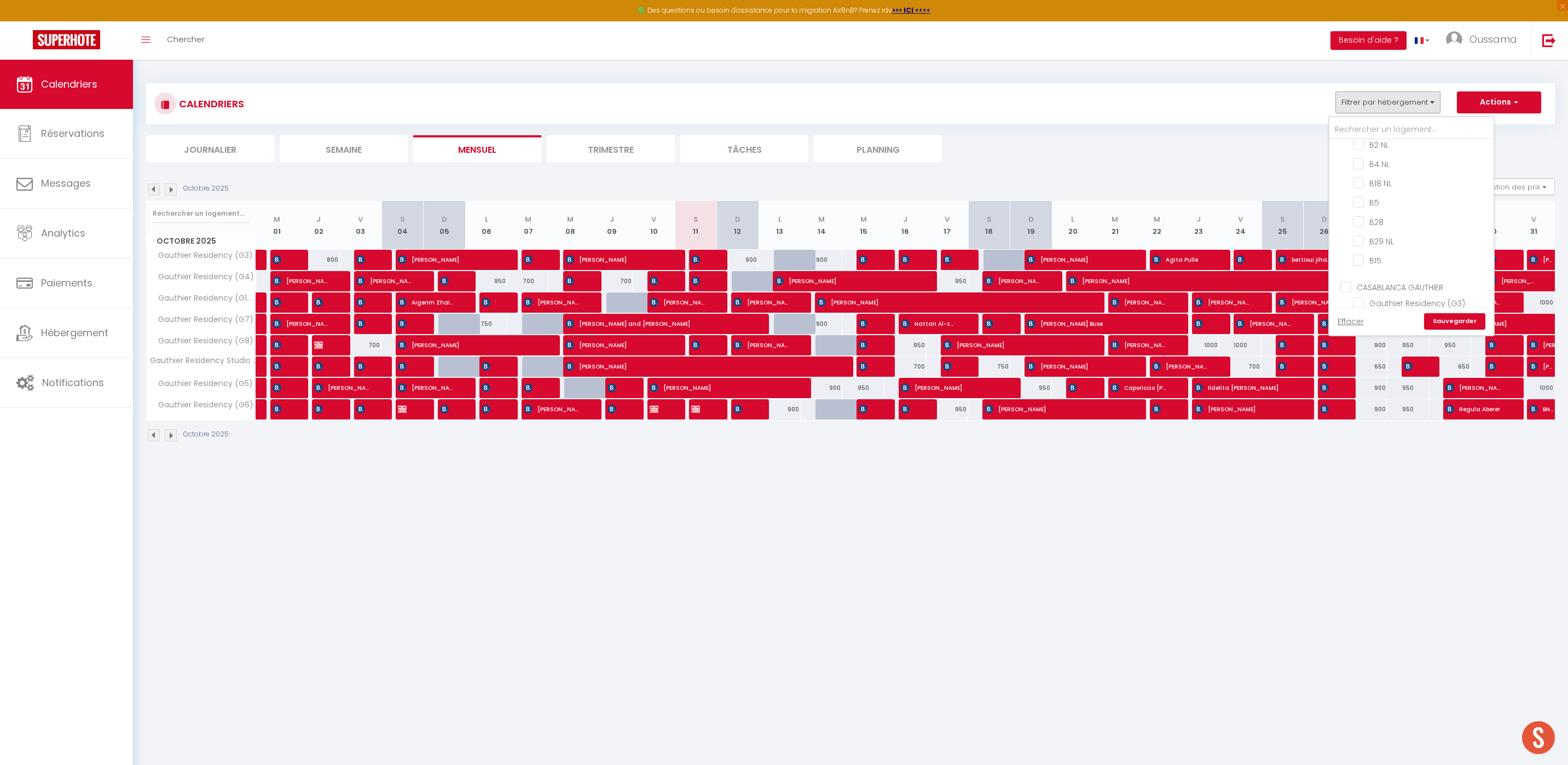
checkbox input "false"
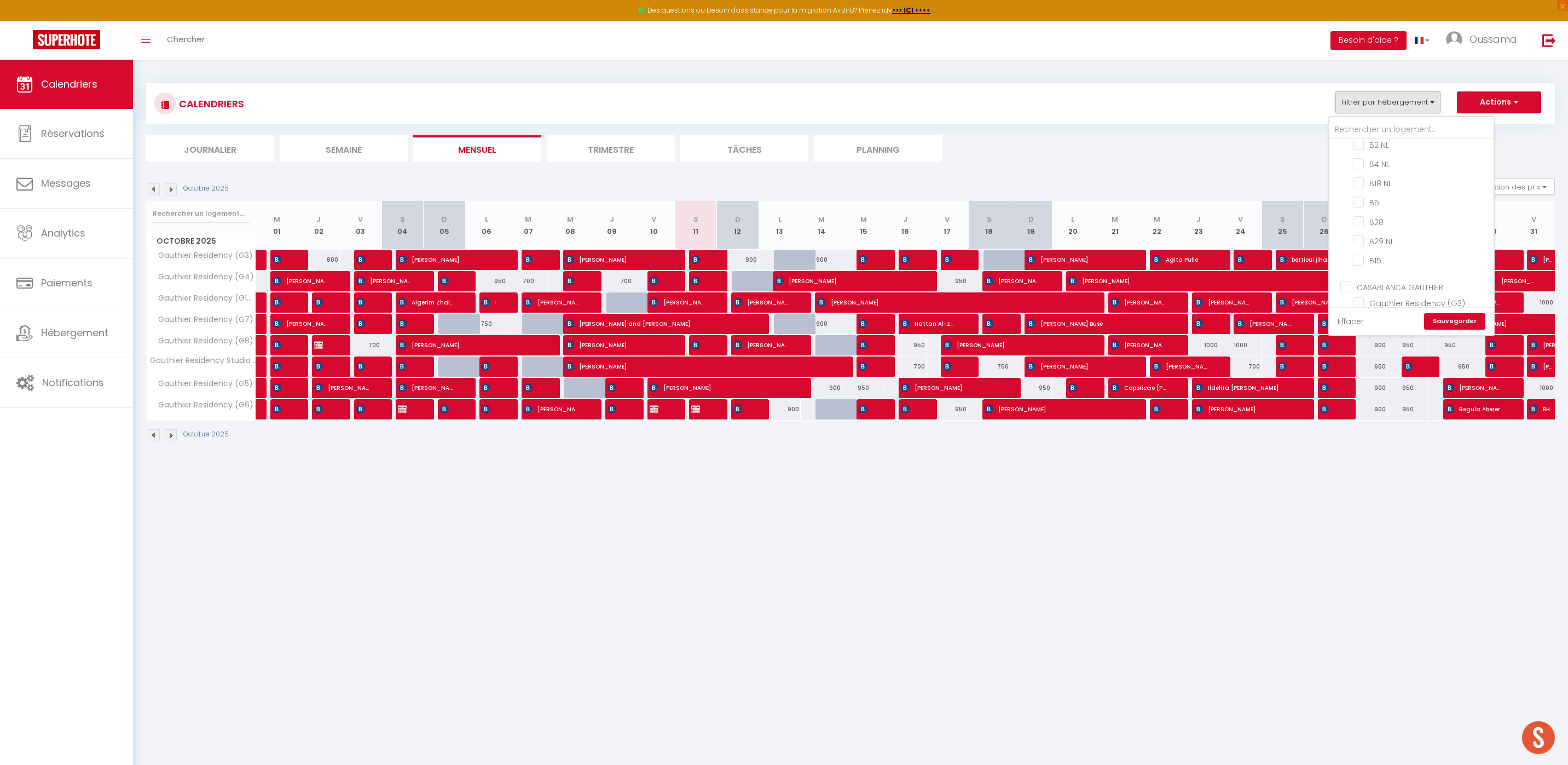
checkbox input "false"
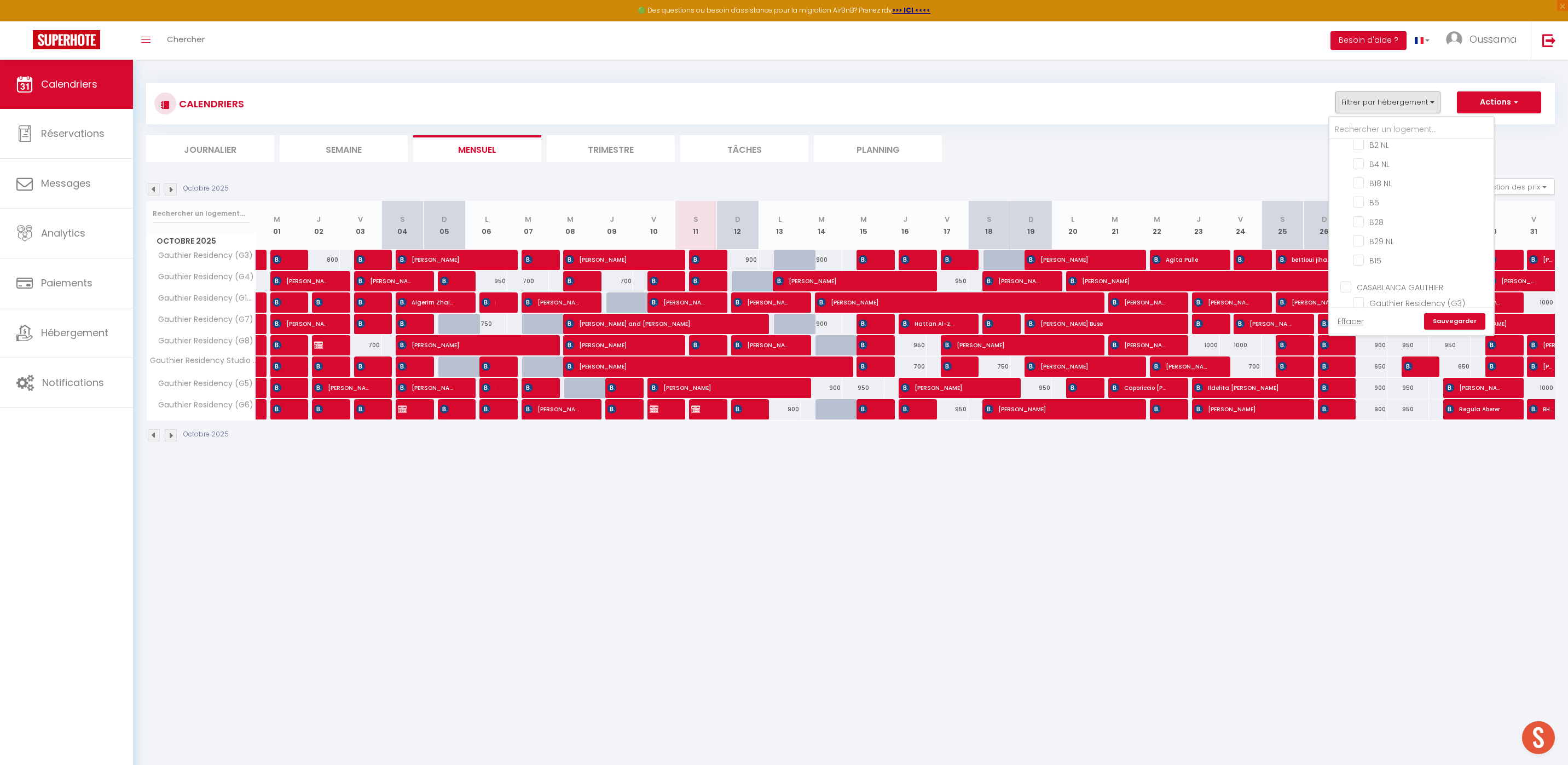
checkbox input "false"
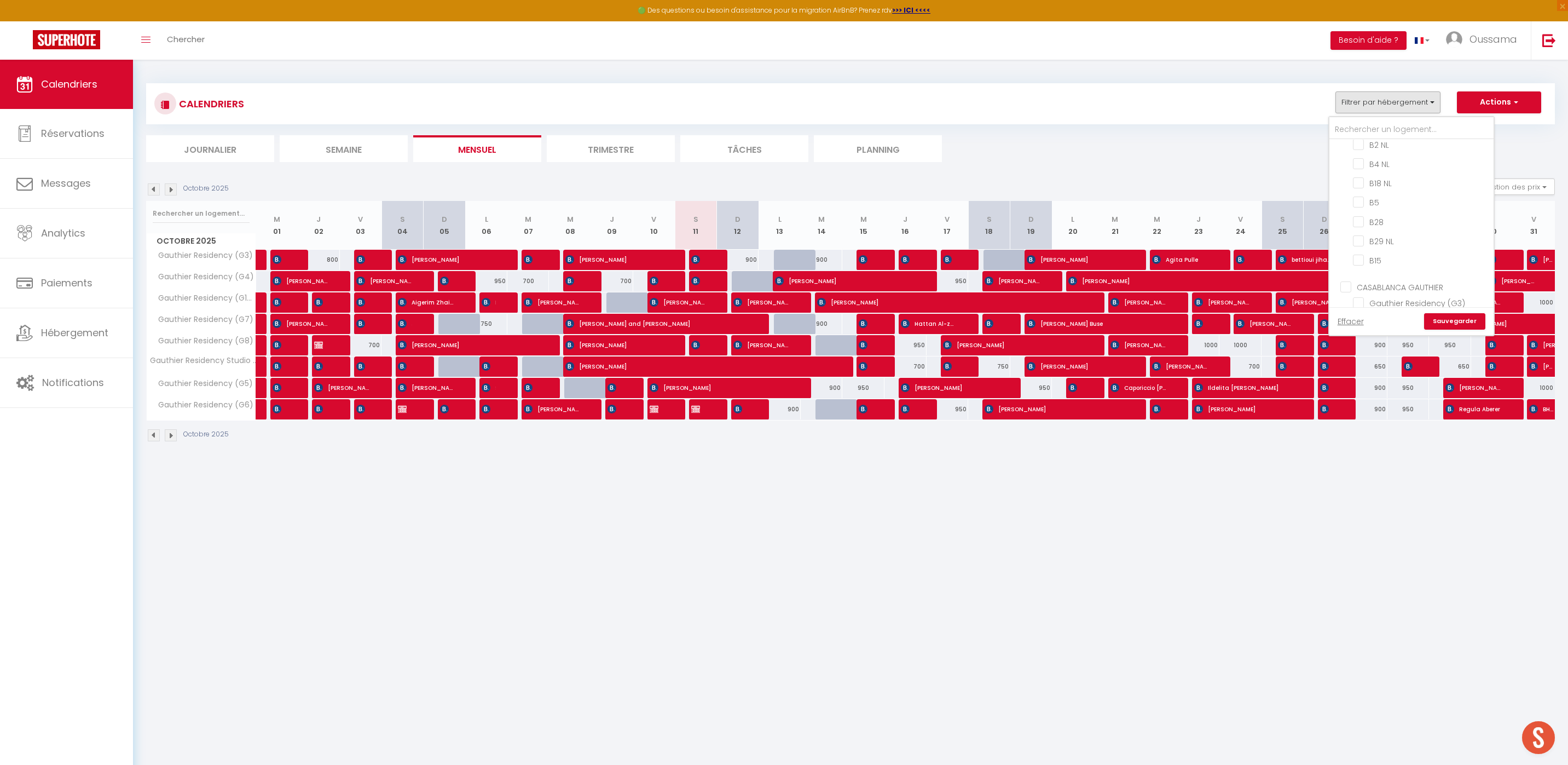
checkbox input "false"
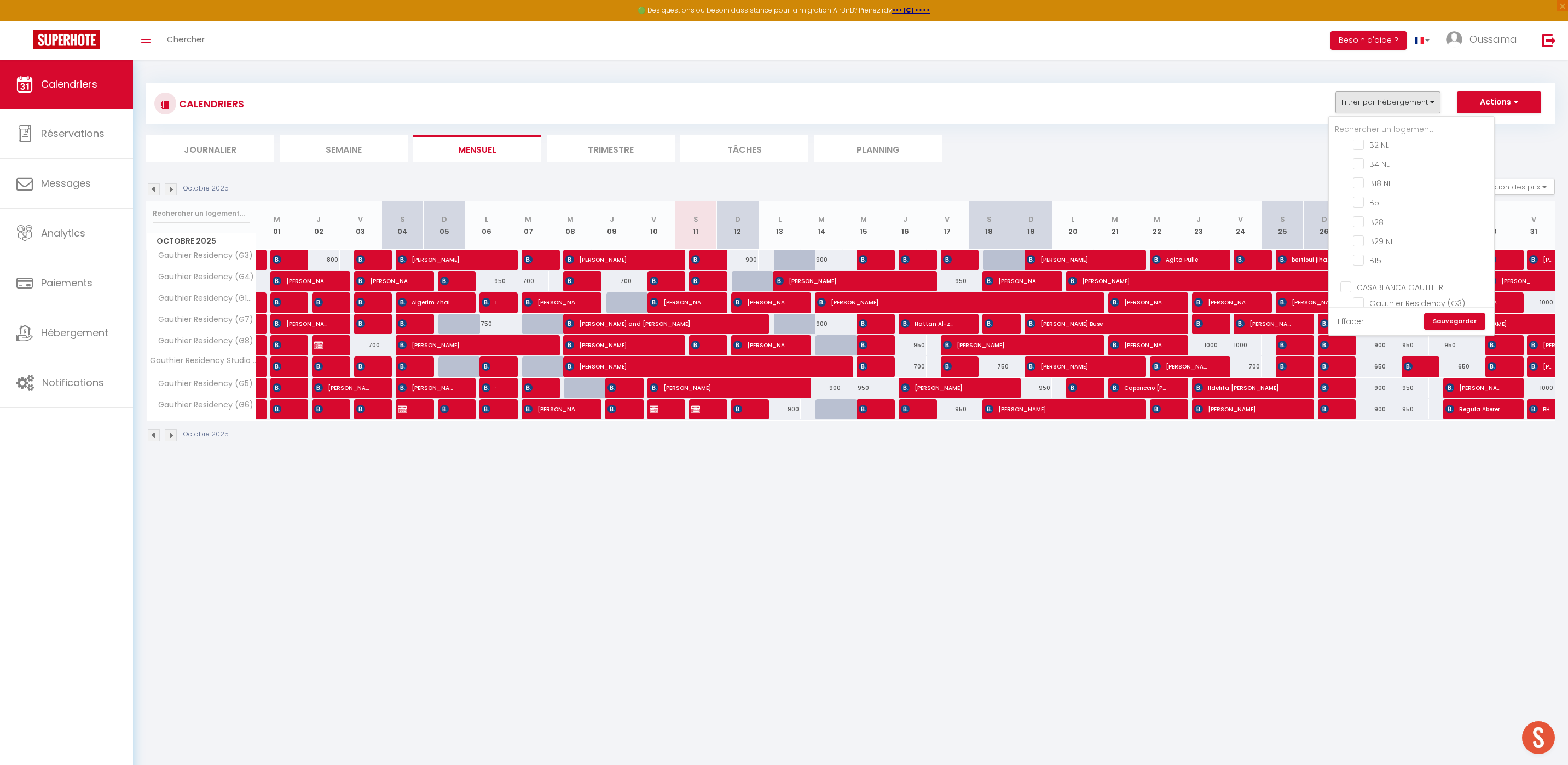
checkbox input "false"
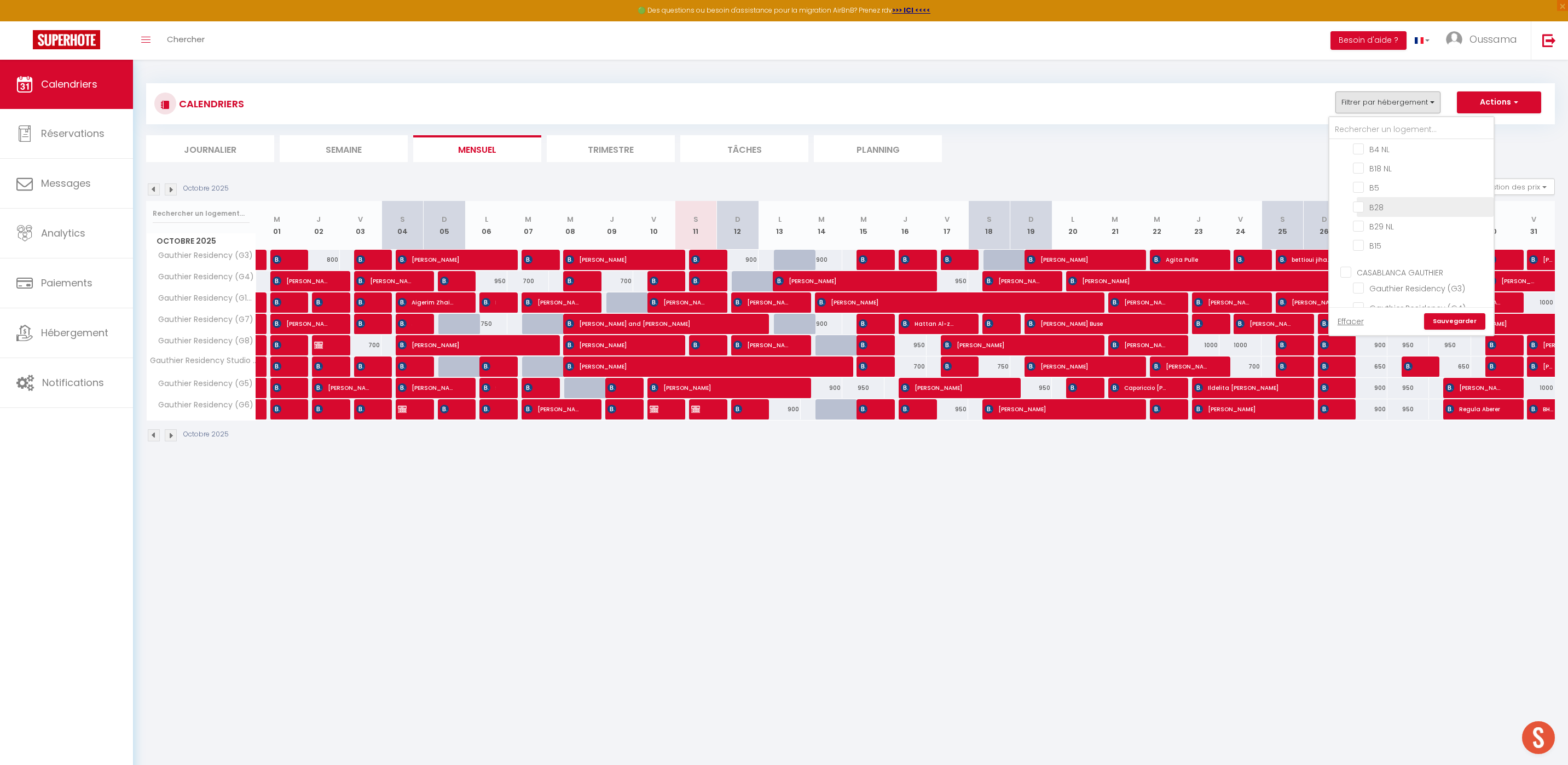
click at [1360, 200] on input "B28" at bounding box center [1421, 206] width 137 height 11
checkbox input "true"
checkbox input "false"
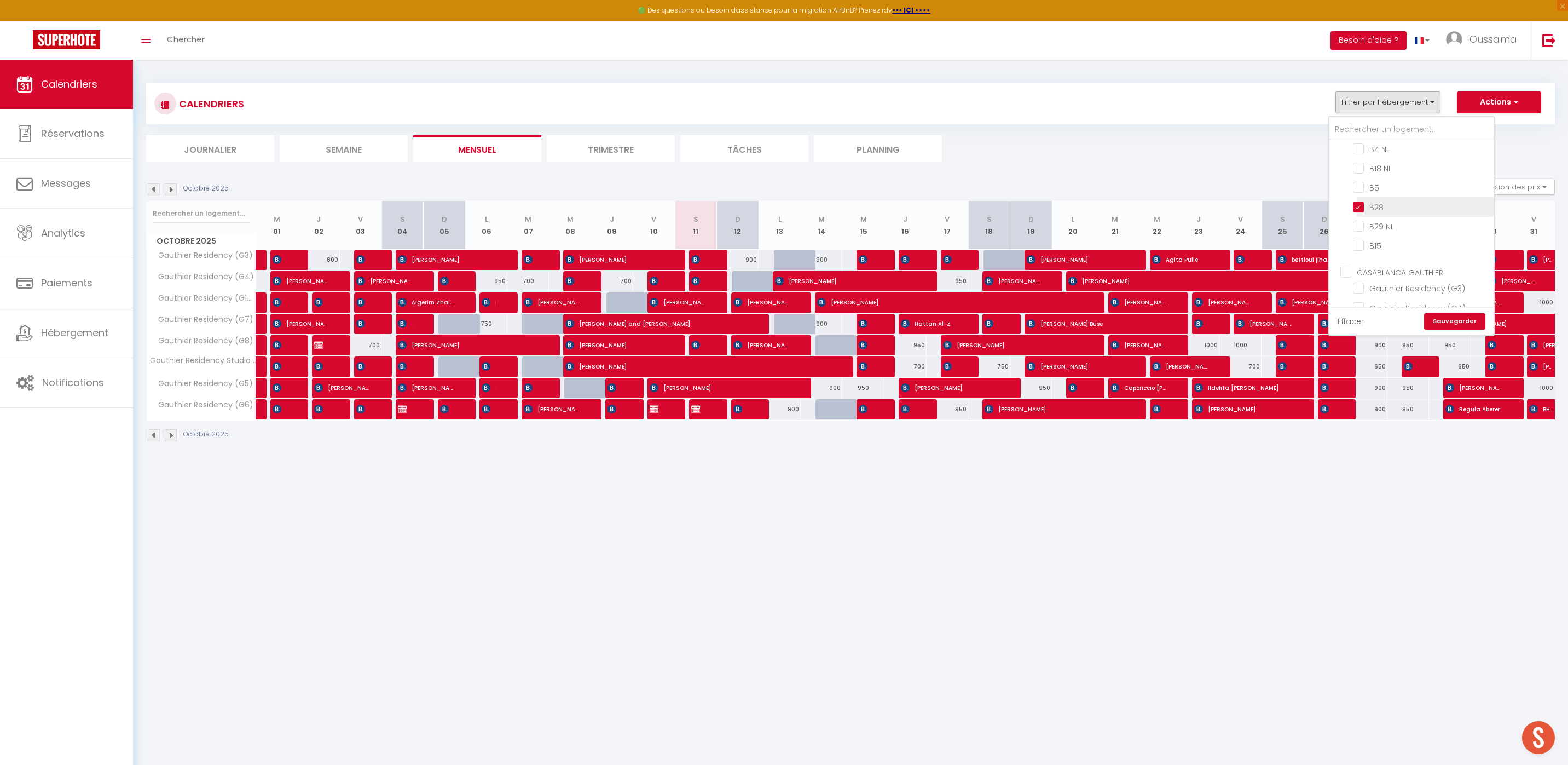
checkbox input "false"
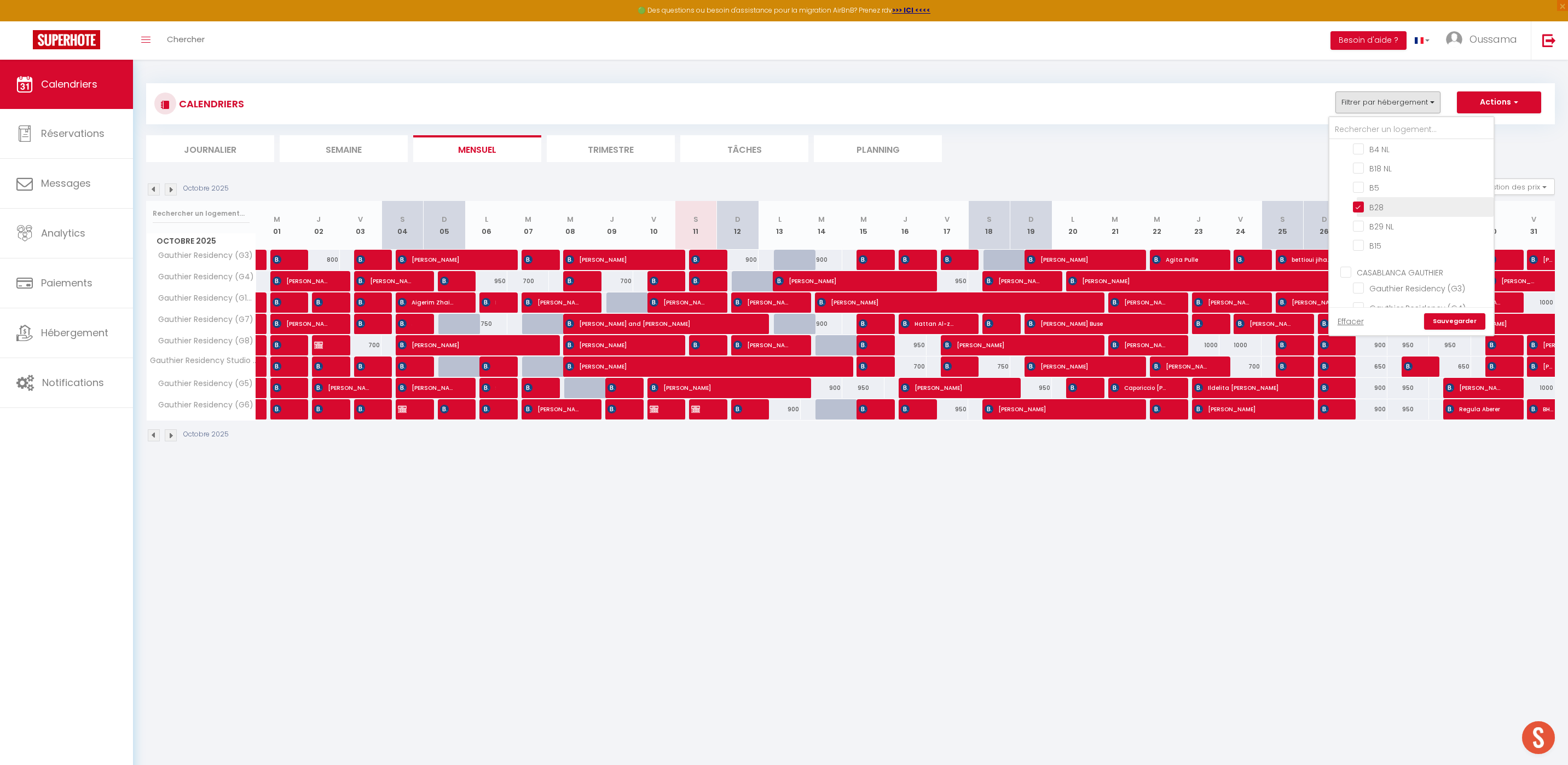
checkbox input "false"
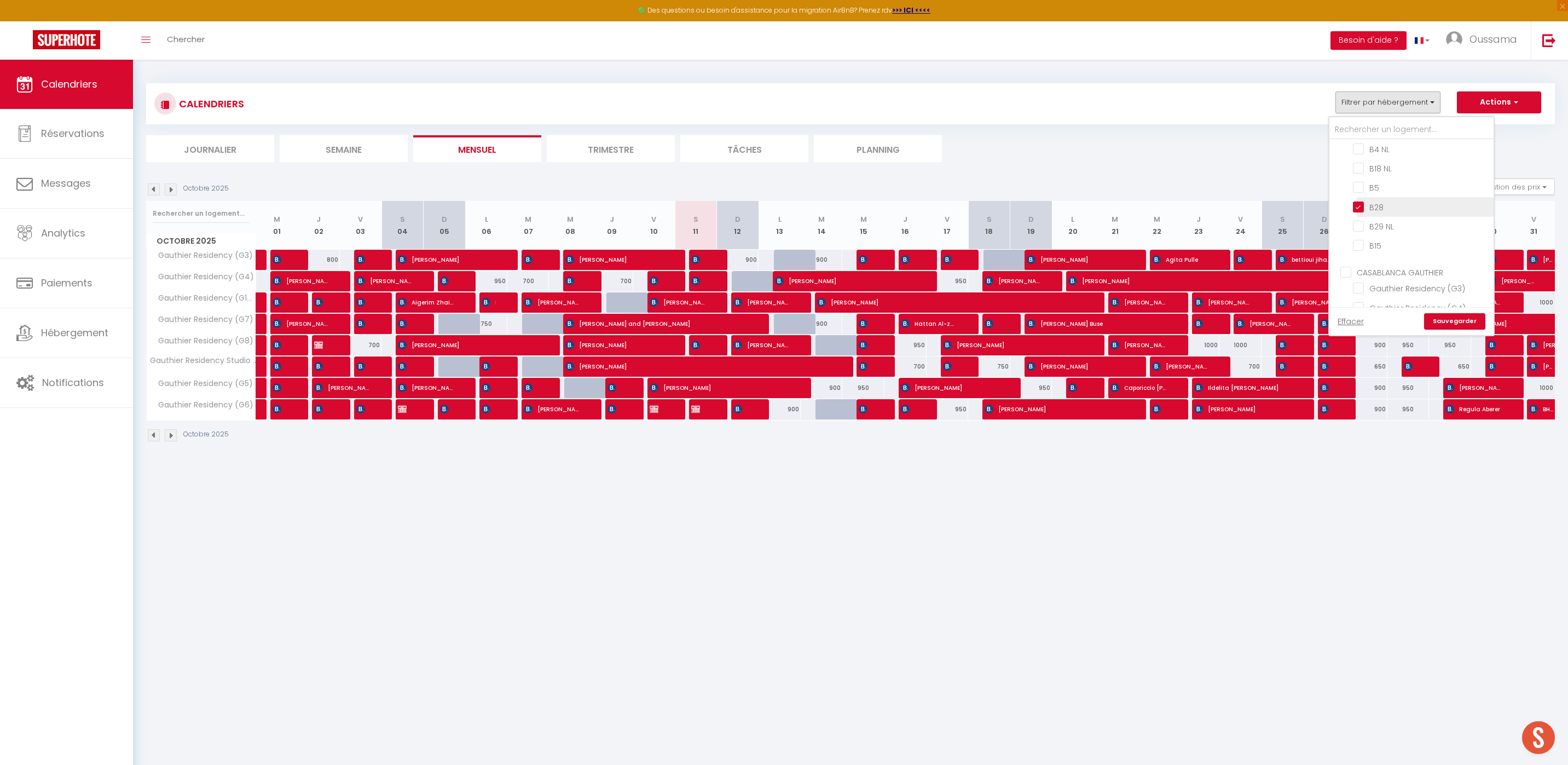
checkbox input "false"
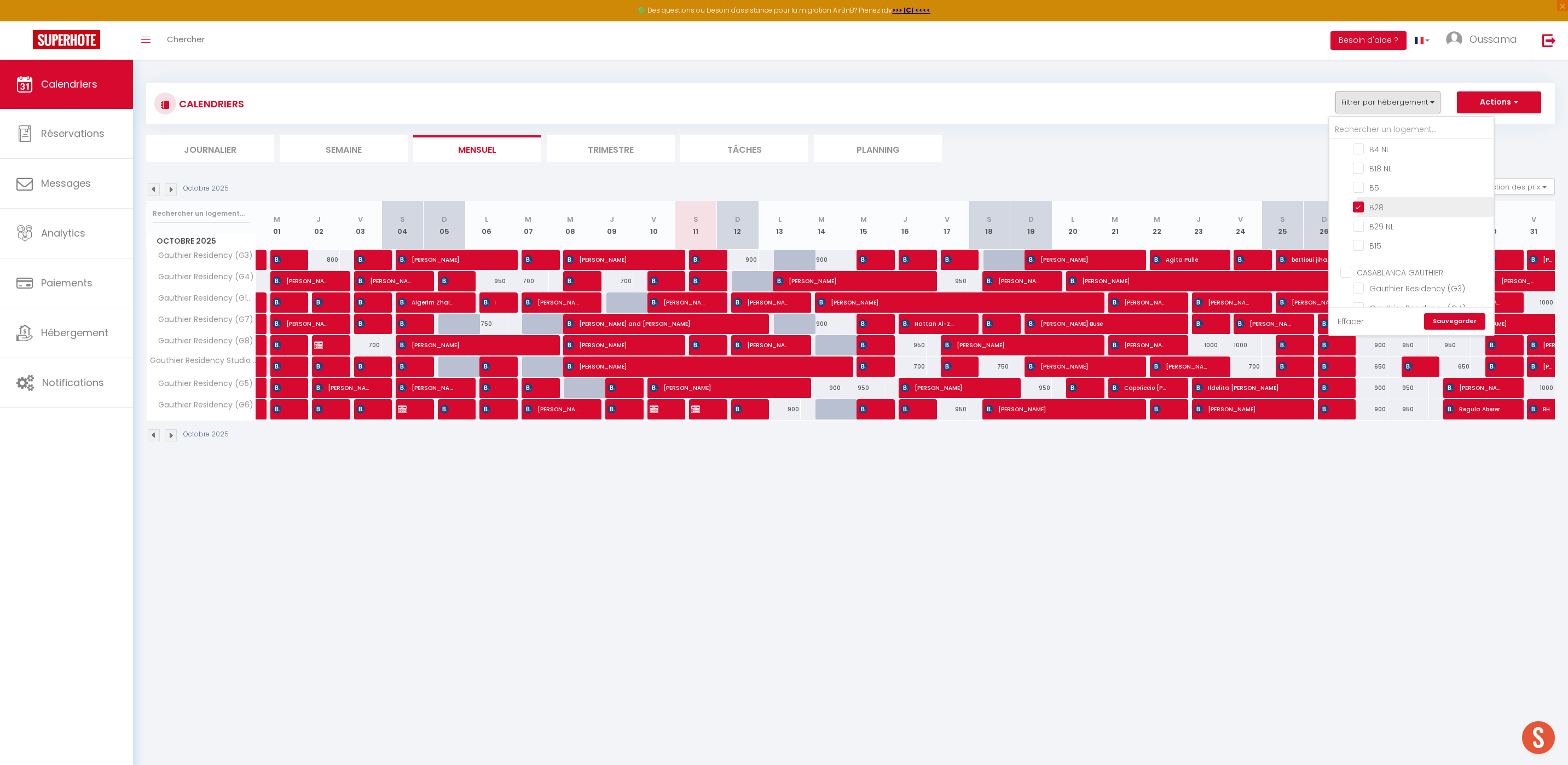
checkbox input "false"
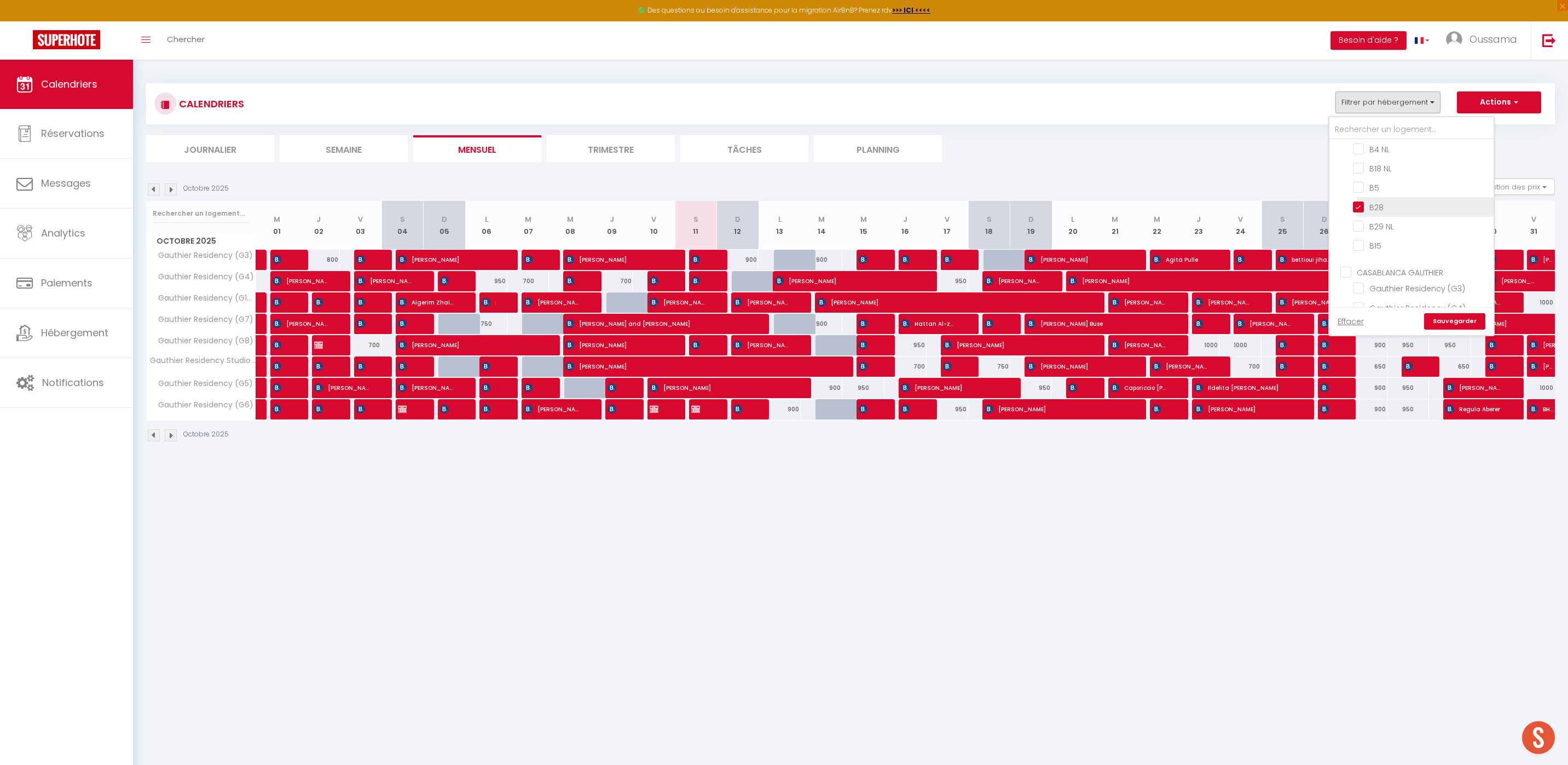
checkbox input "false"
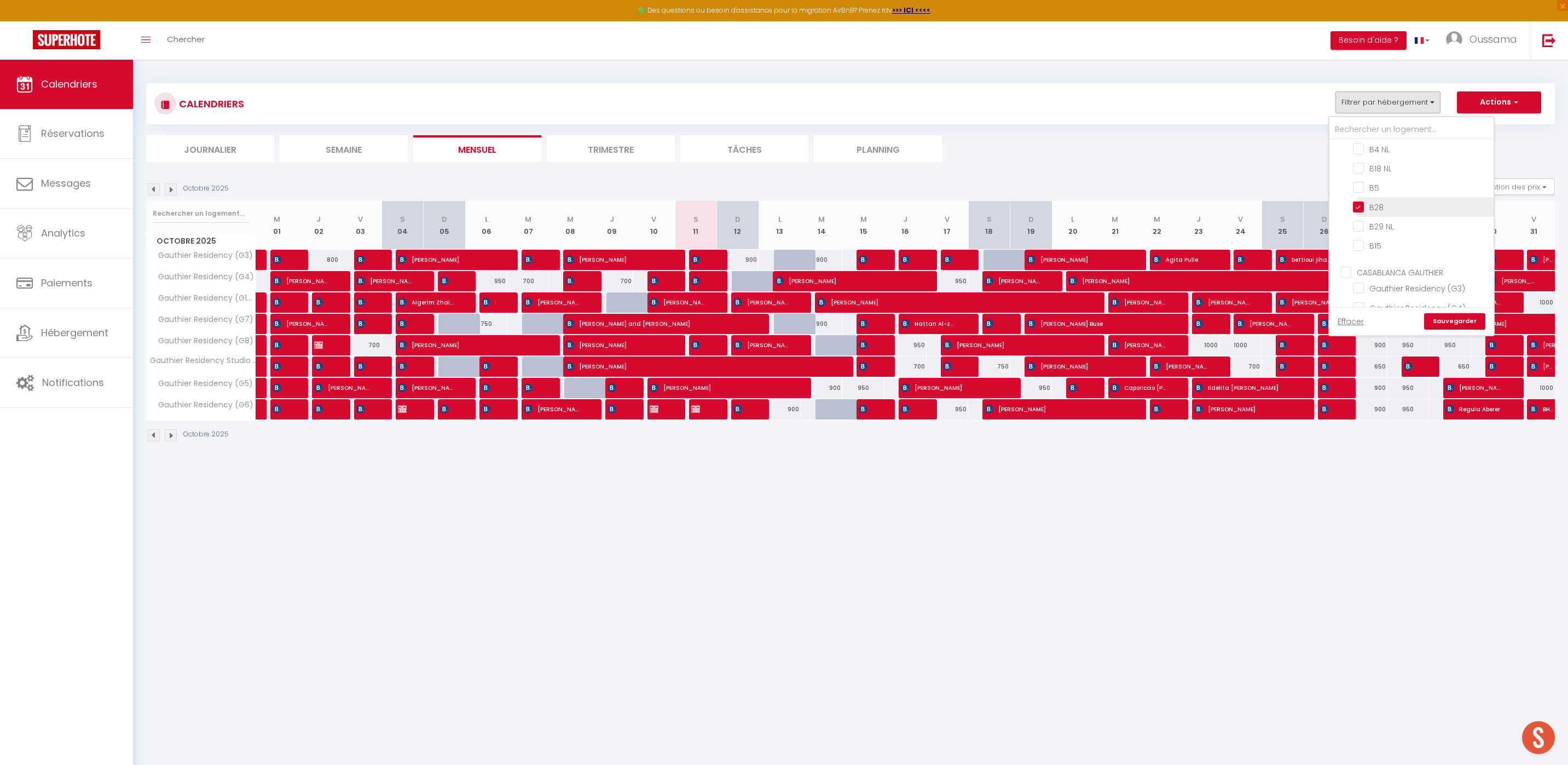
checkbox input "false"
click at [1451, 322] on link "Sauvegarder" at bounding box center [1454, 321] width 61 height 17
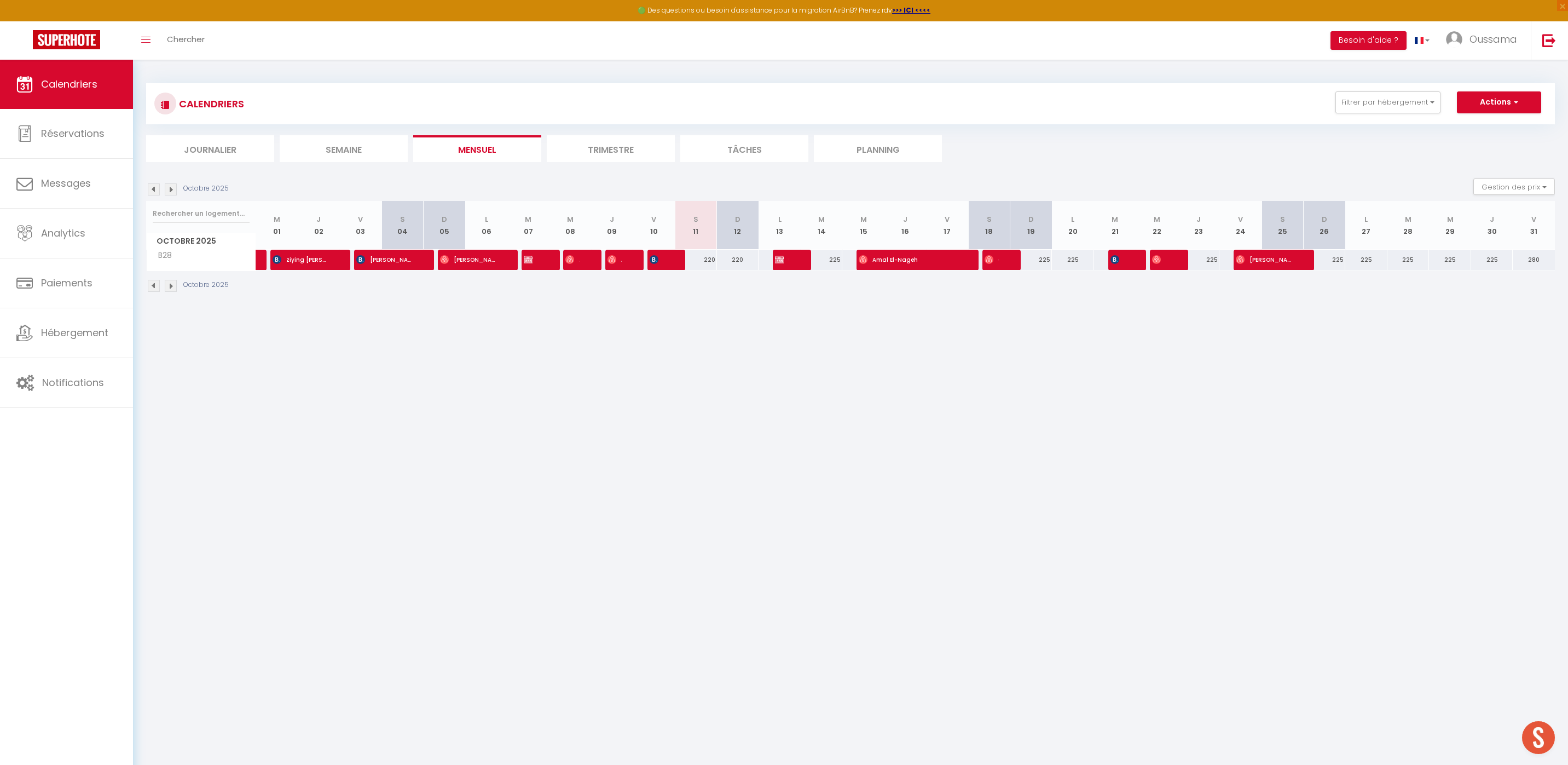
click at [709, 258] on div "220" at bounding box center [696, 259] width 42 height 20
type input "220"
type input "Sam 11 Octobre 2025"
type input "Dim 12 Octobre 2025"
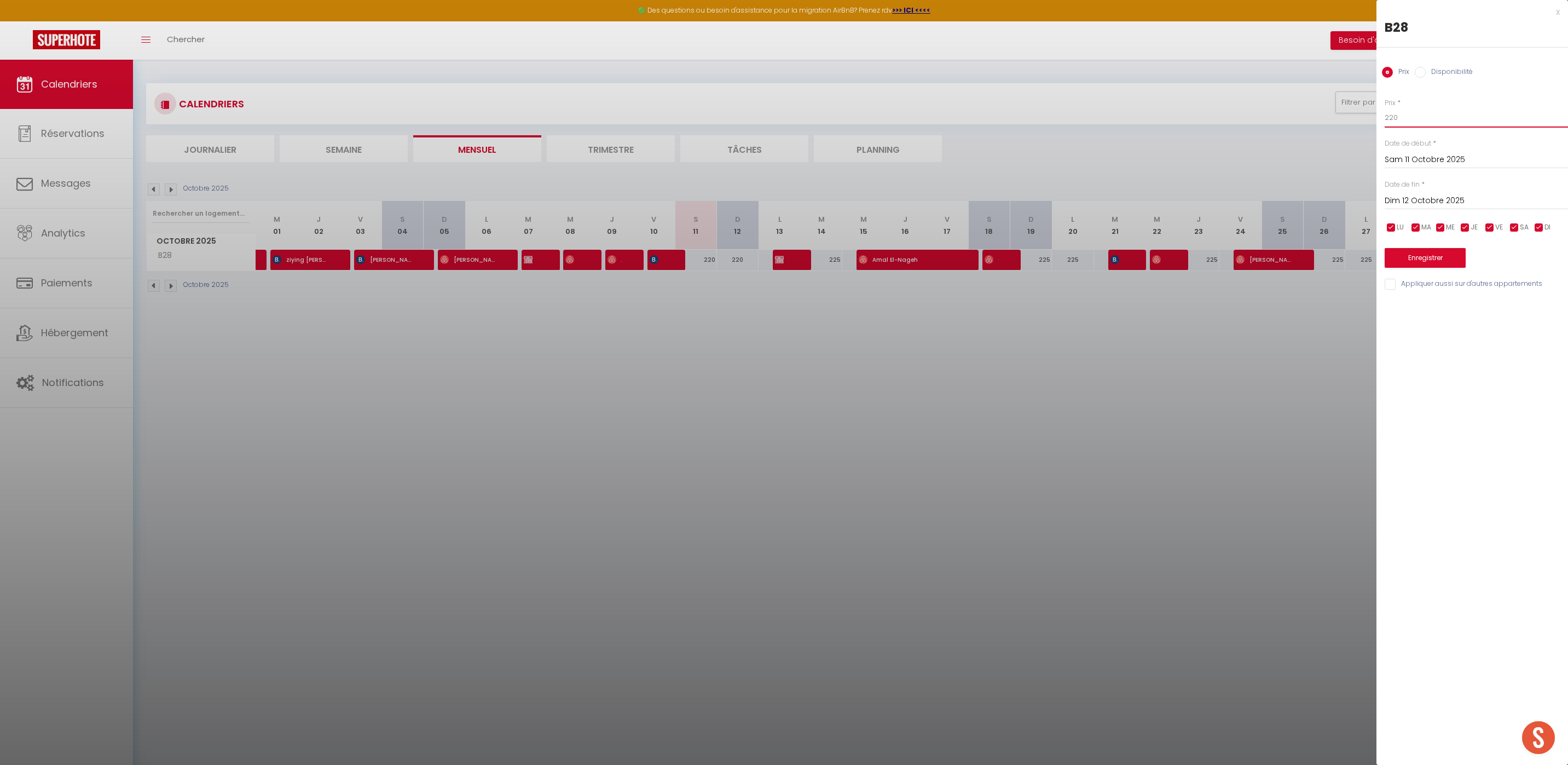
click at [1399, 119] on input "220" at bounding box center [1476, 118] width 184 height 20
click at [1182, 390] on div at bounding box center [784, 382] width 1568 height 765
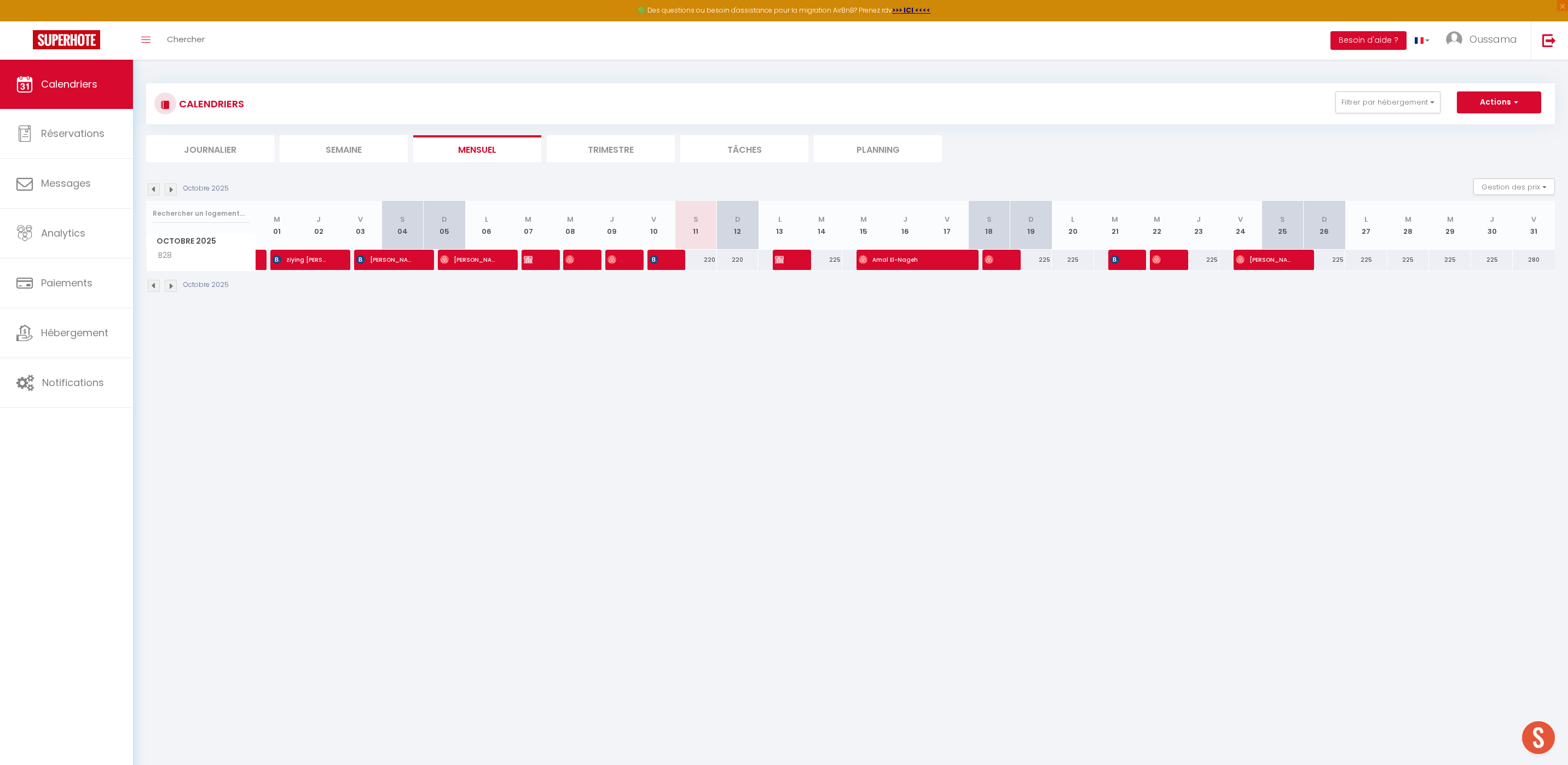
click at [707, 261] on div "220" at bounding box center [696, 259] width 42 height 20
type input "220"
type input "Sam 11 Octobre 2025"
type input "Dim 12 Octobre 2025"
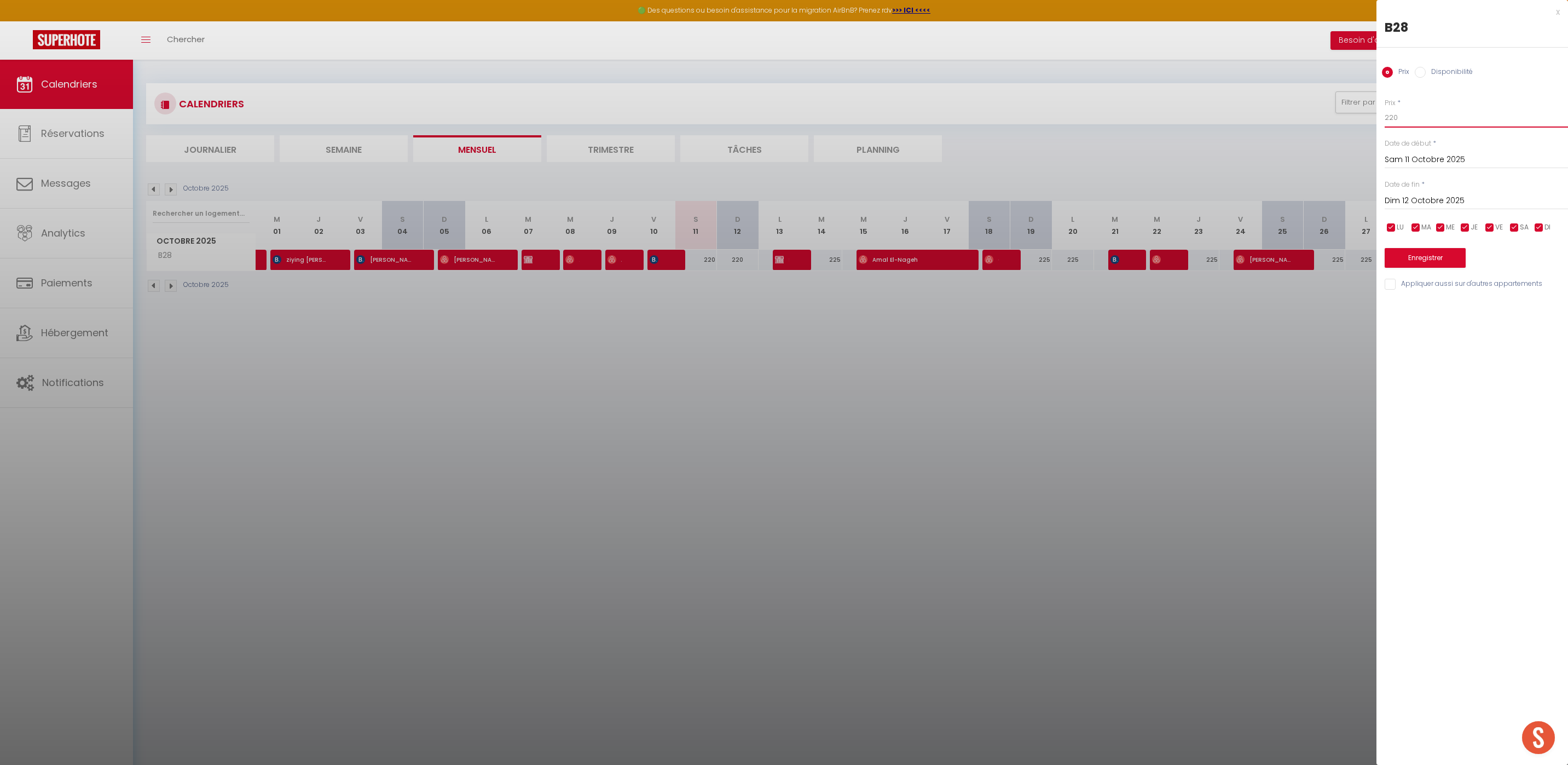
click at [1397, 124] on input "220" at bounding box center [1476, 118] width 184 height 20
click at [1394, 123] on input "220" at bounding box center [1476, 118] width 184 height 20
click at [1419, 117] on input "220" at bounding box center [1476, 118] width 184 height 20
click at [1261, 449] on div at bounding box center [784, 382] width 1568 height 765
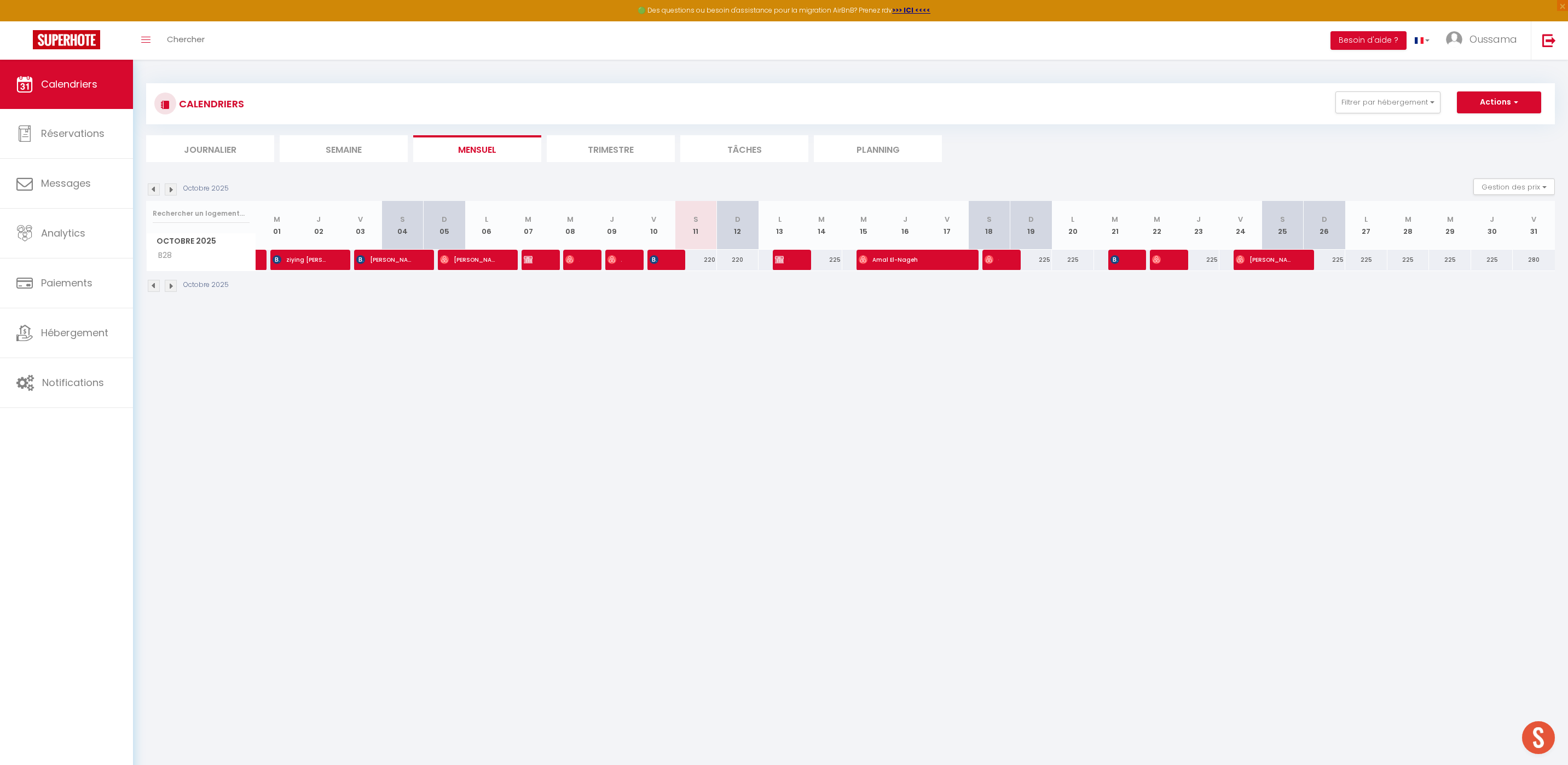
click at [704, 261] on div "220" at bounding box center [696, 259] width 42 height 20
type input "220"
type input "Sam 11 Octobre 2025"
type input "Dim 12 Octobre 2025"
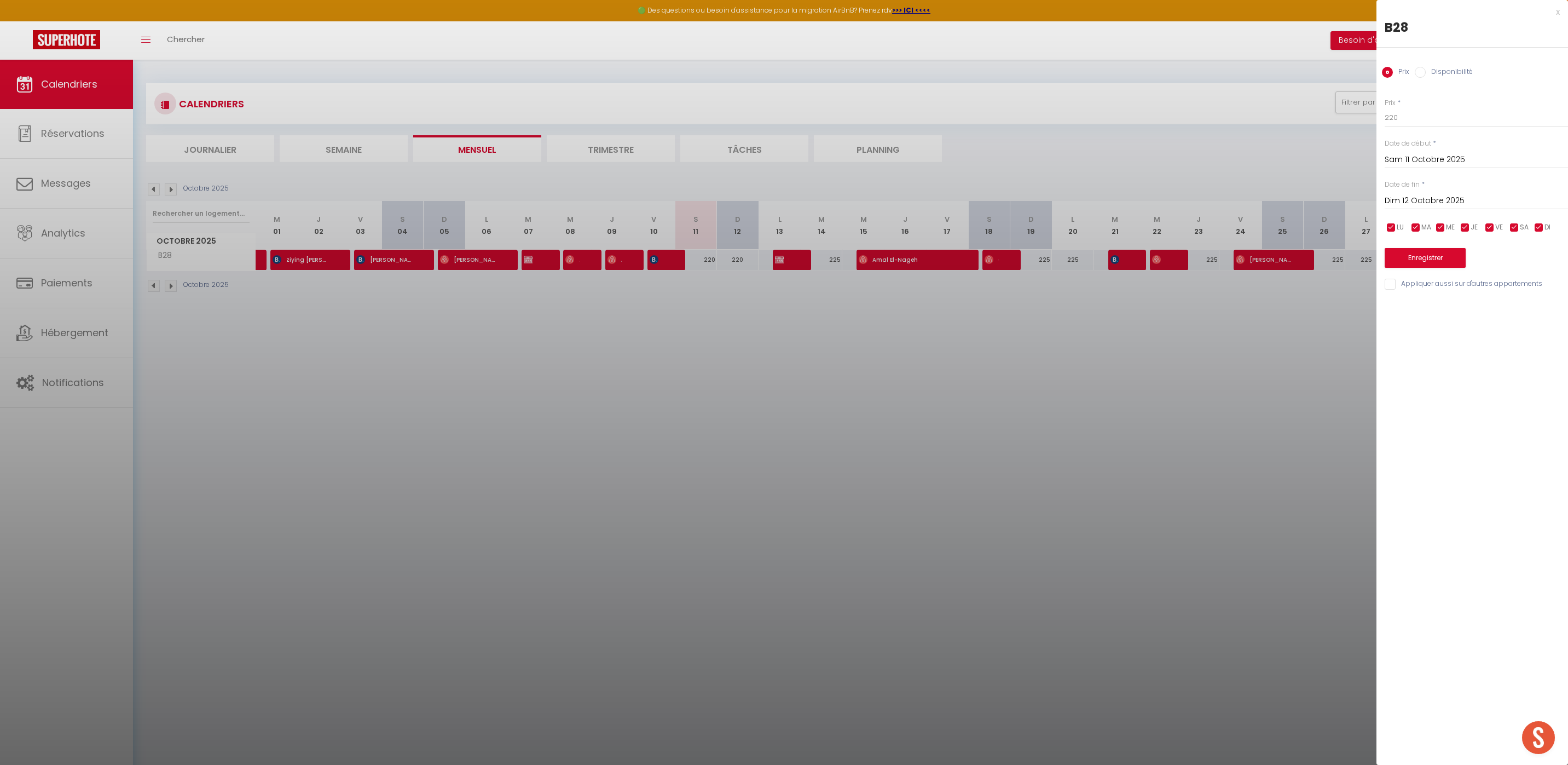
click at [1414, 75] on input "Disponibilité" at bounding box center [1420, 72] width 11 height 11
radio input "true"
click at [1387, 72] on input "Prix" at bounding box center [1387, 72] width 11 height 11
radio input "true"
radio input "false"
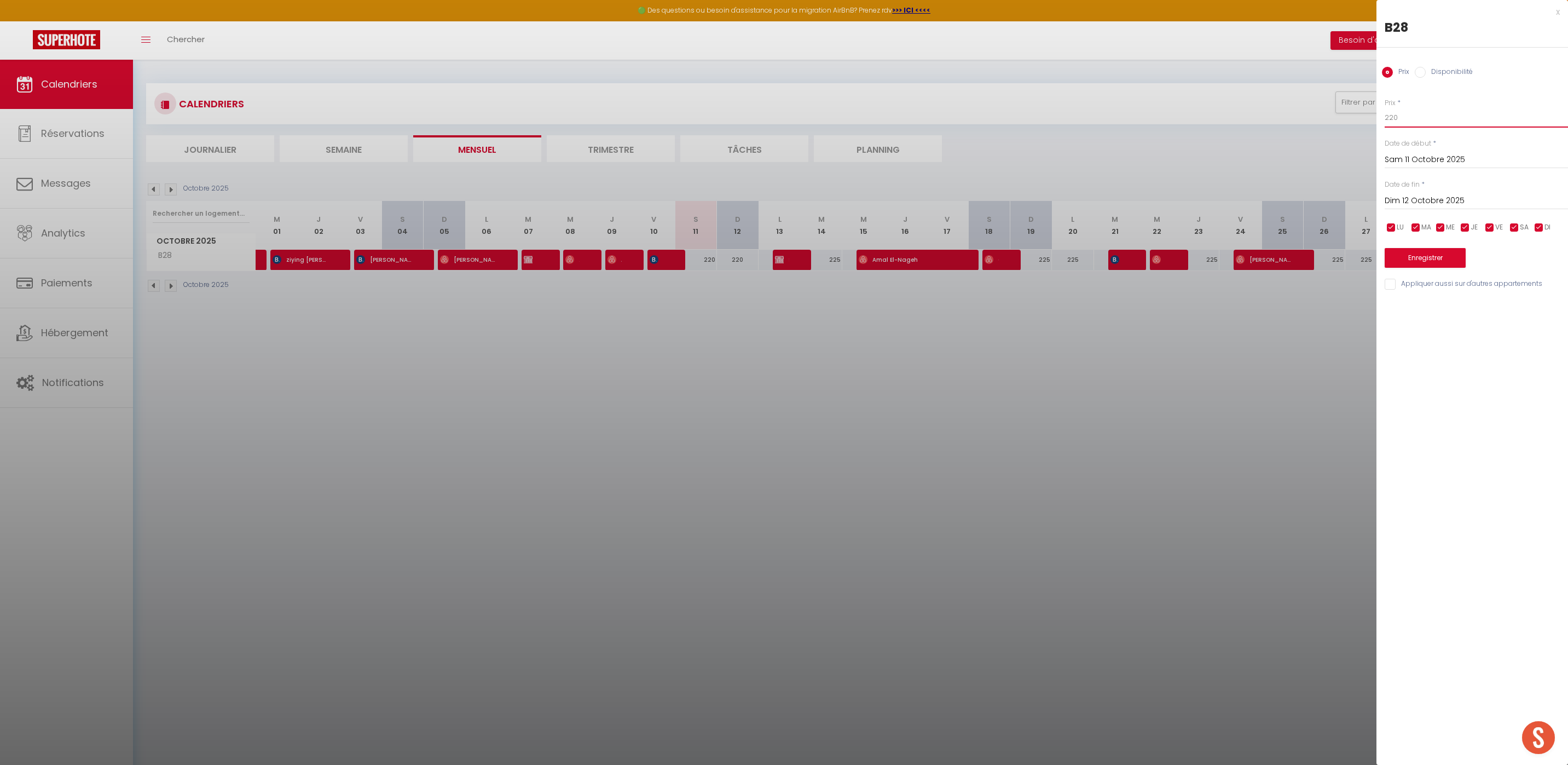
click at [1418, 124] on input "220" at bounding box center [1476, 118] width 184 height 20
click at [1391, 118] on input "220" at bounding box center [1476, 118] width 184 height 20
type input "200"
click at [1447, 262] on button "Enregistrer" at bounding box center [1425, 258] width 81 height 20
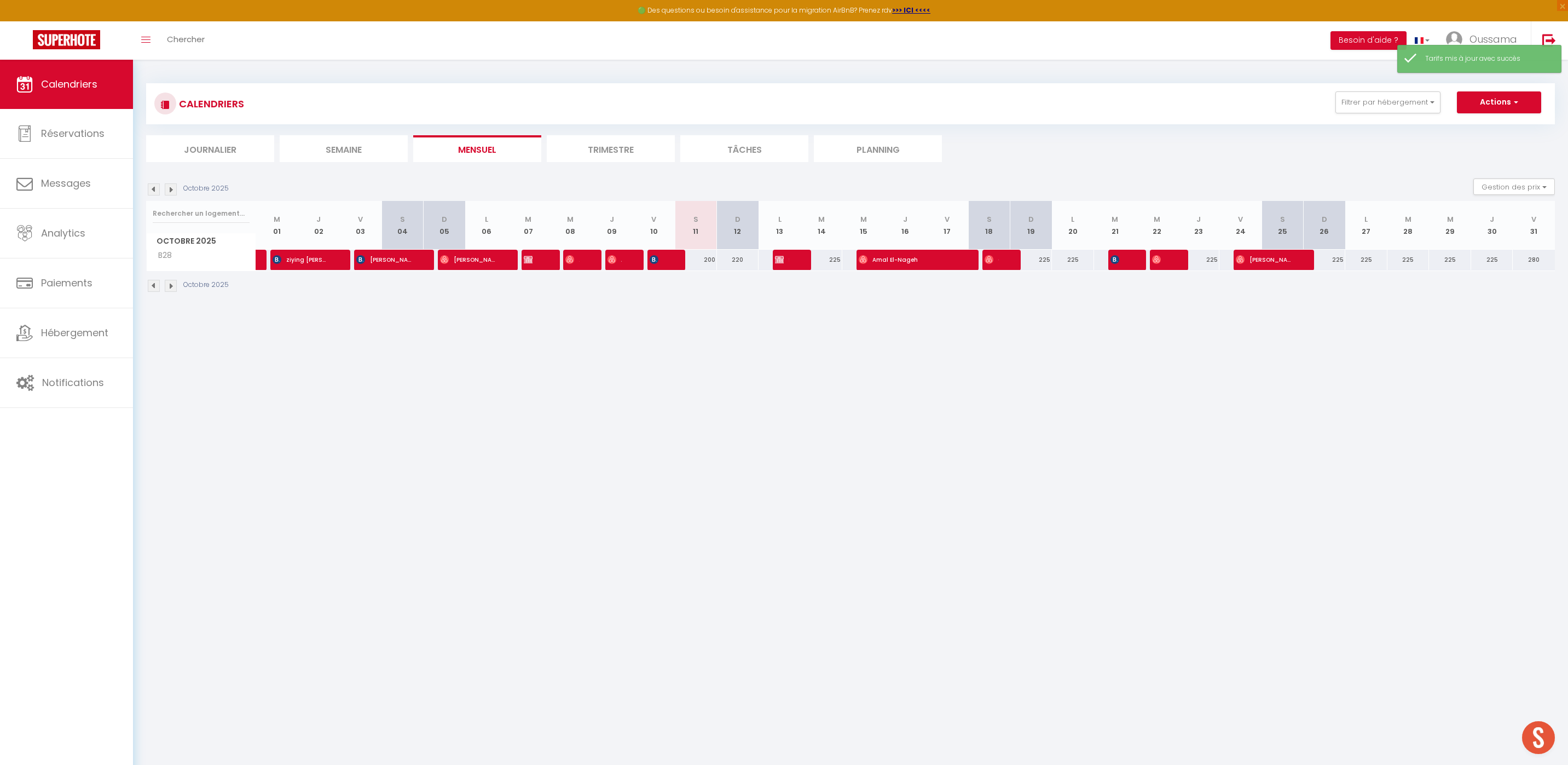
click at [703, 263] on div "200" at bounding box center [696, 259] width 42 height 20
type input "200"
type input "Sam 11 Octobre 2025"
type input "Dim 12 Octobre 2025"
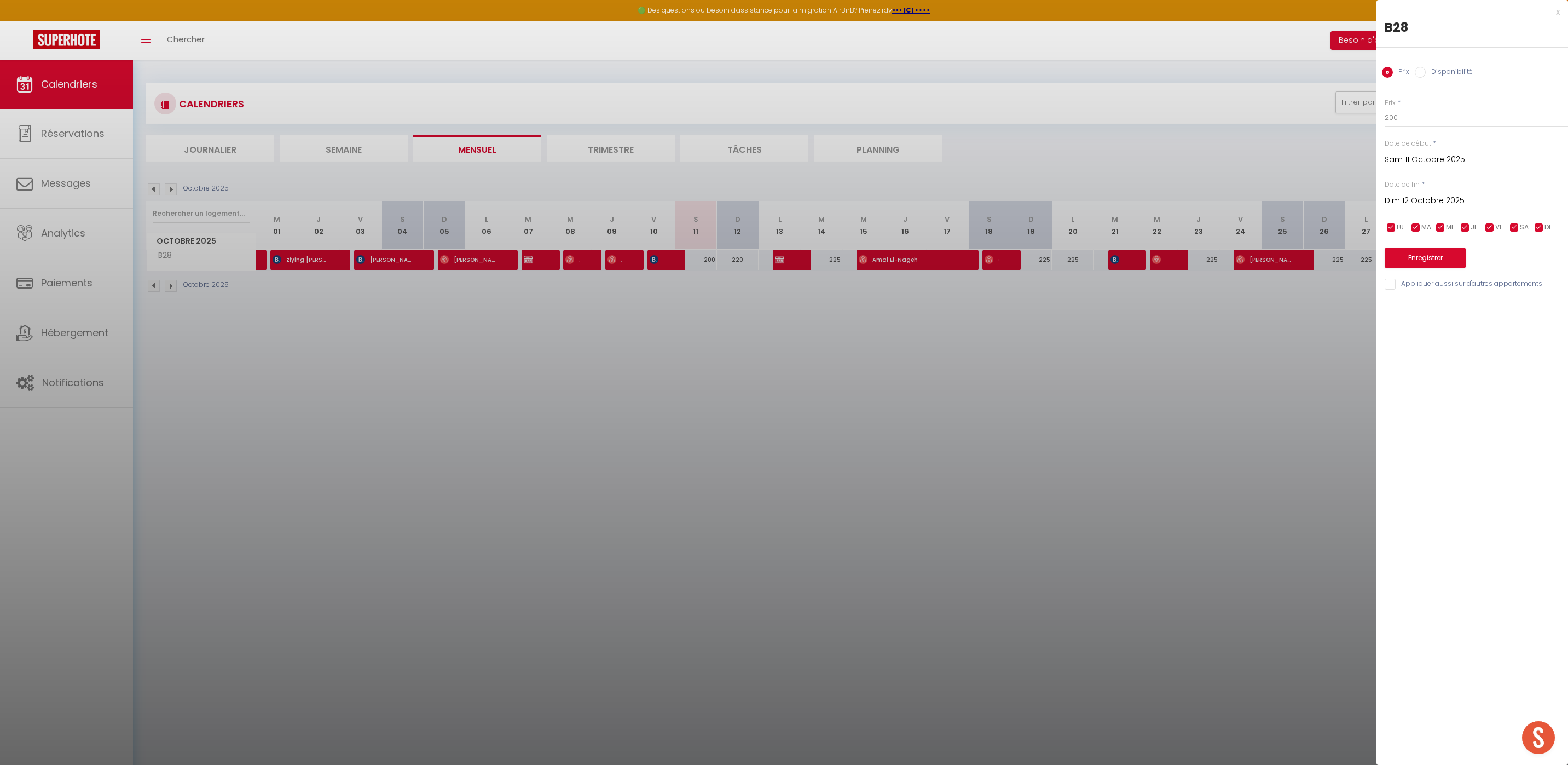
click at [1558, 16] on div "x" at bounding box center [1468, 12] width 184 height 13
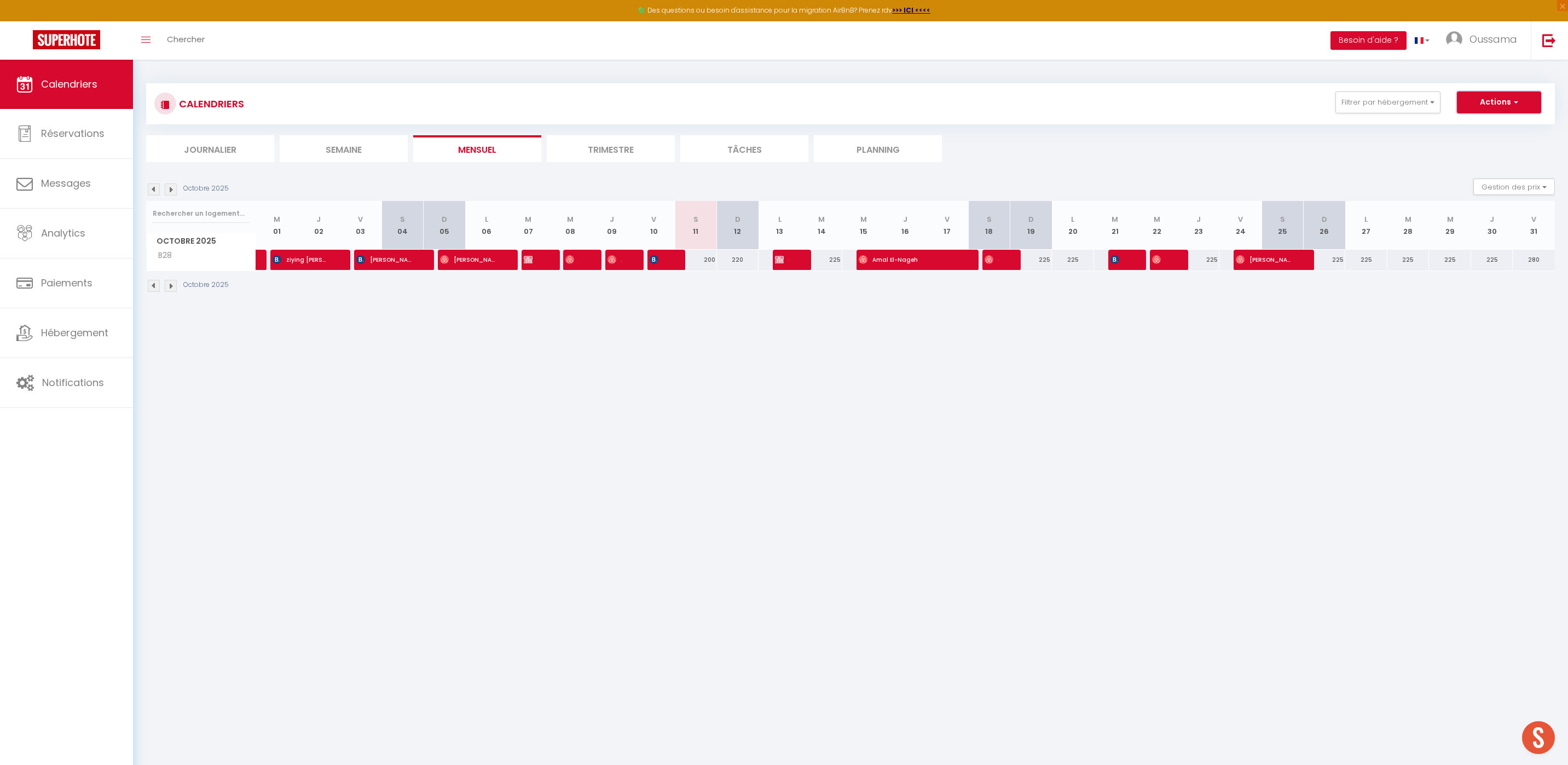
click at [1488, 105] on button "Actions" at bounding box center [1499, 102] width 84 height 22
click at [1485, 127] on link "Nouvelle réservation" at bounding box center [1487, 127] width 95 height 17
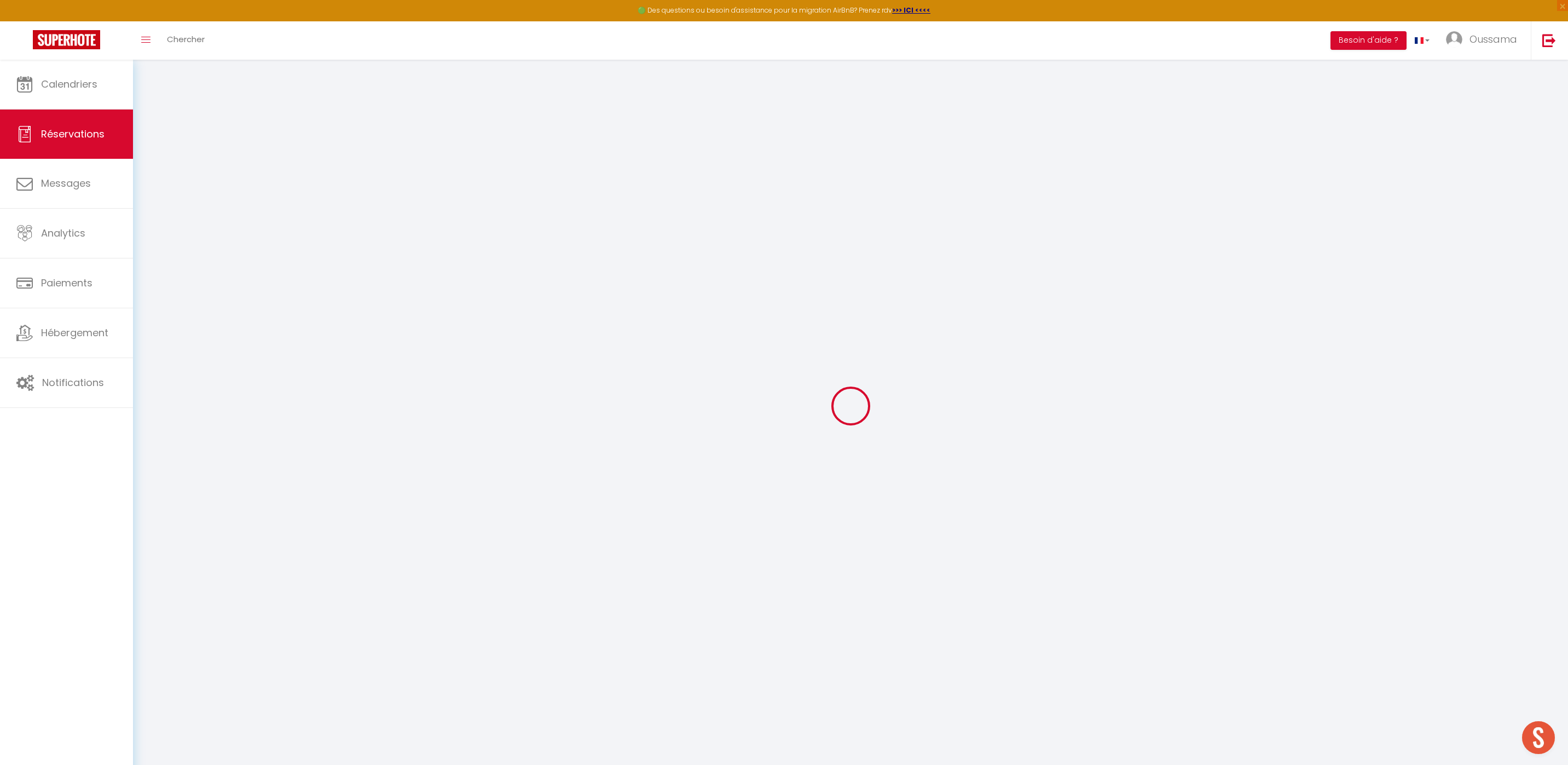
select select
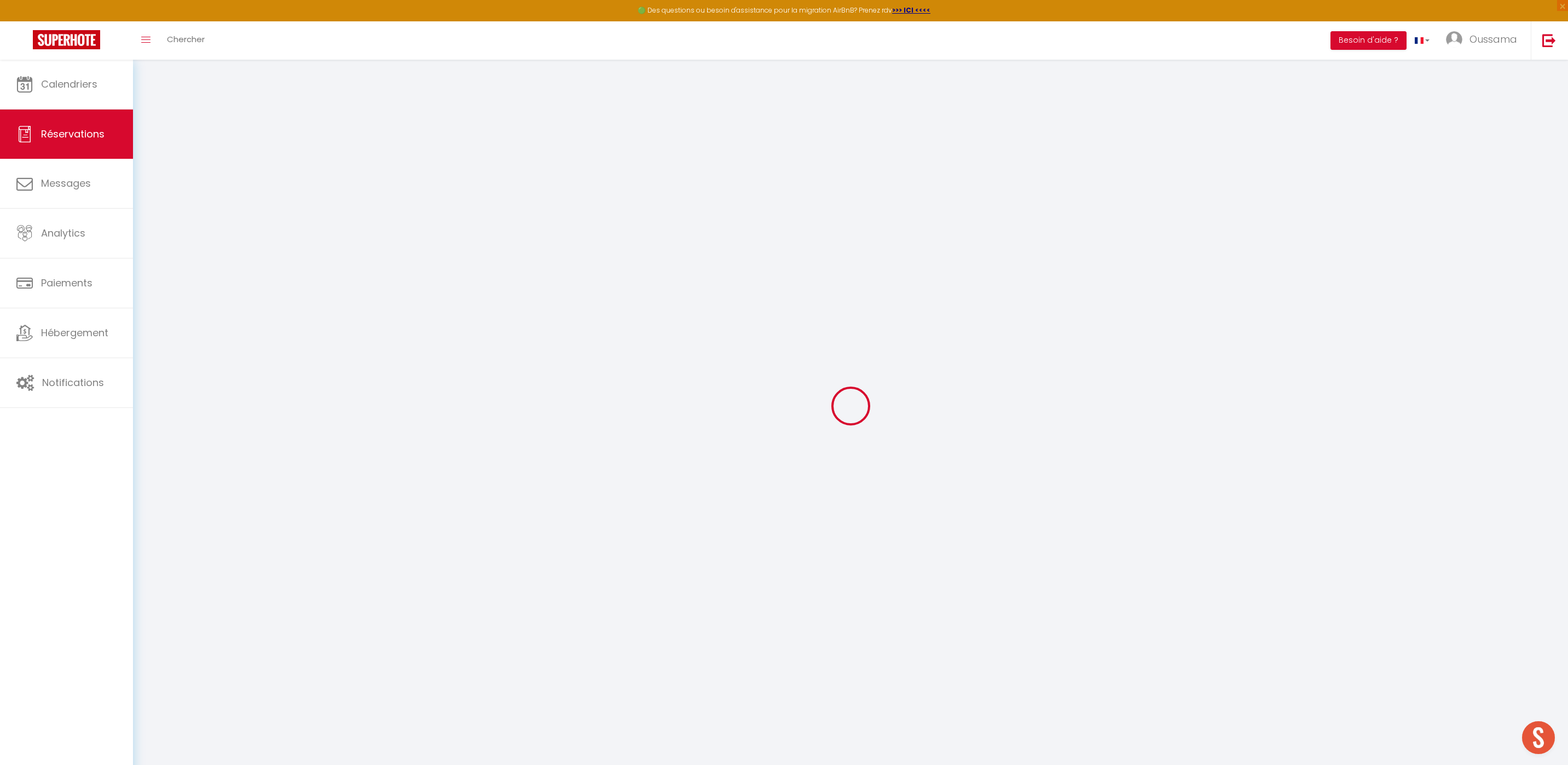
select select
checkbox input "false"
select select
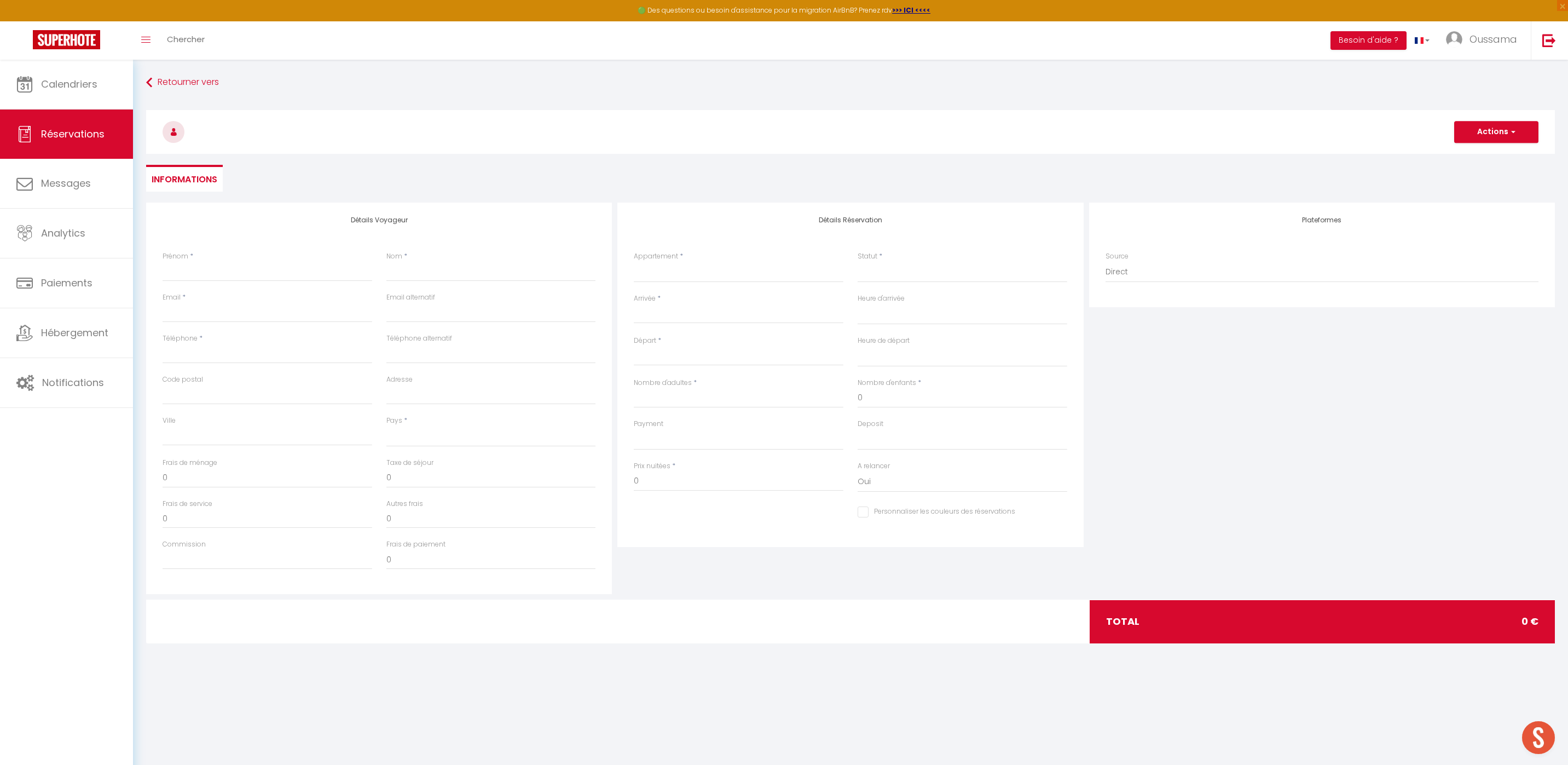
select select
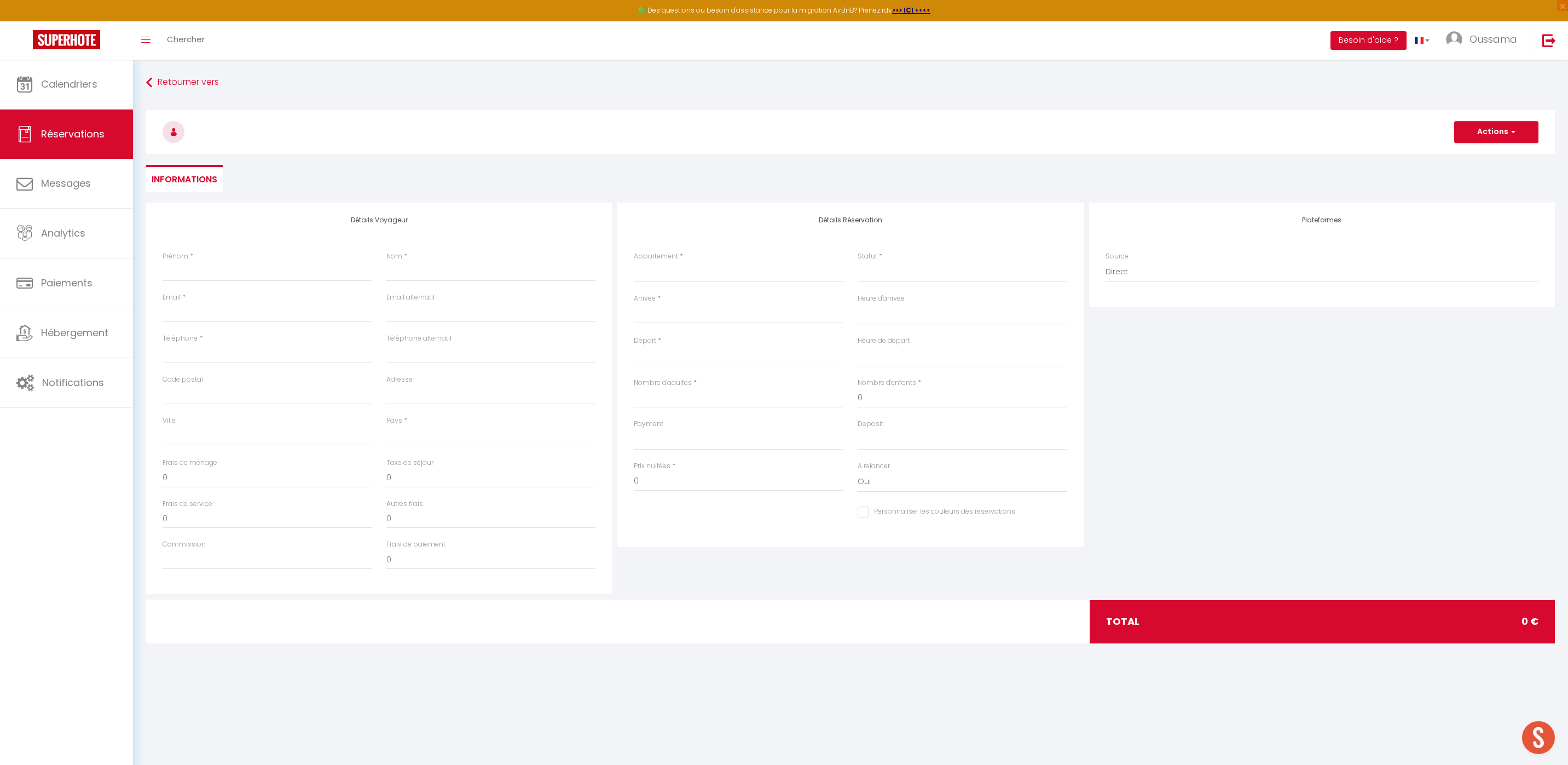
checkbox input "false"
select select
click at [675, 476] on input "0" at bounding box center [738, 481] width 210 height 20
select select
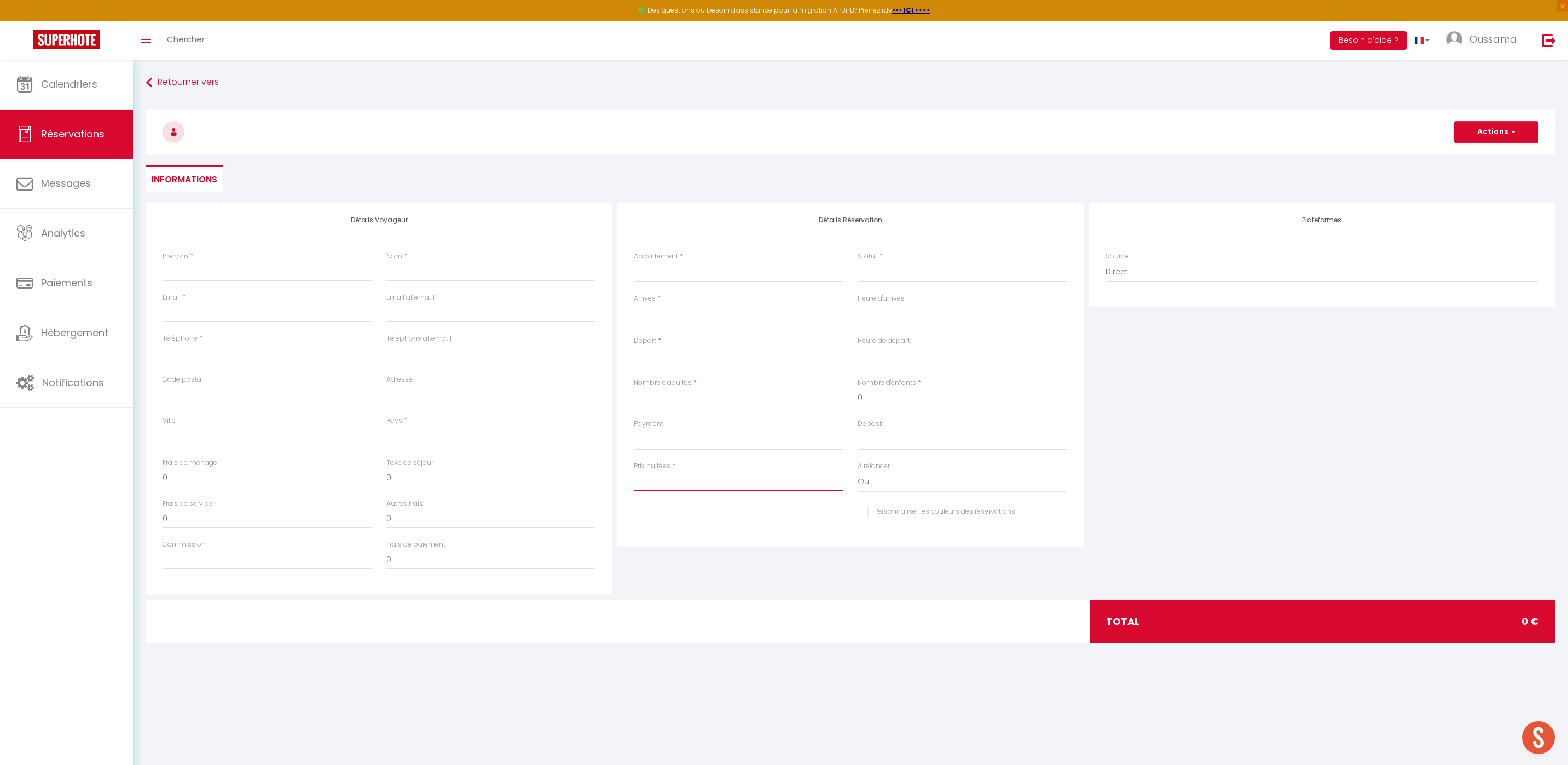
select select
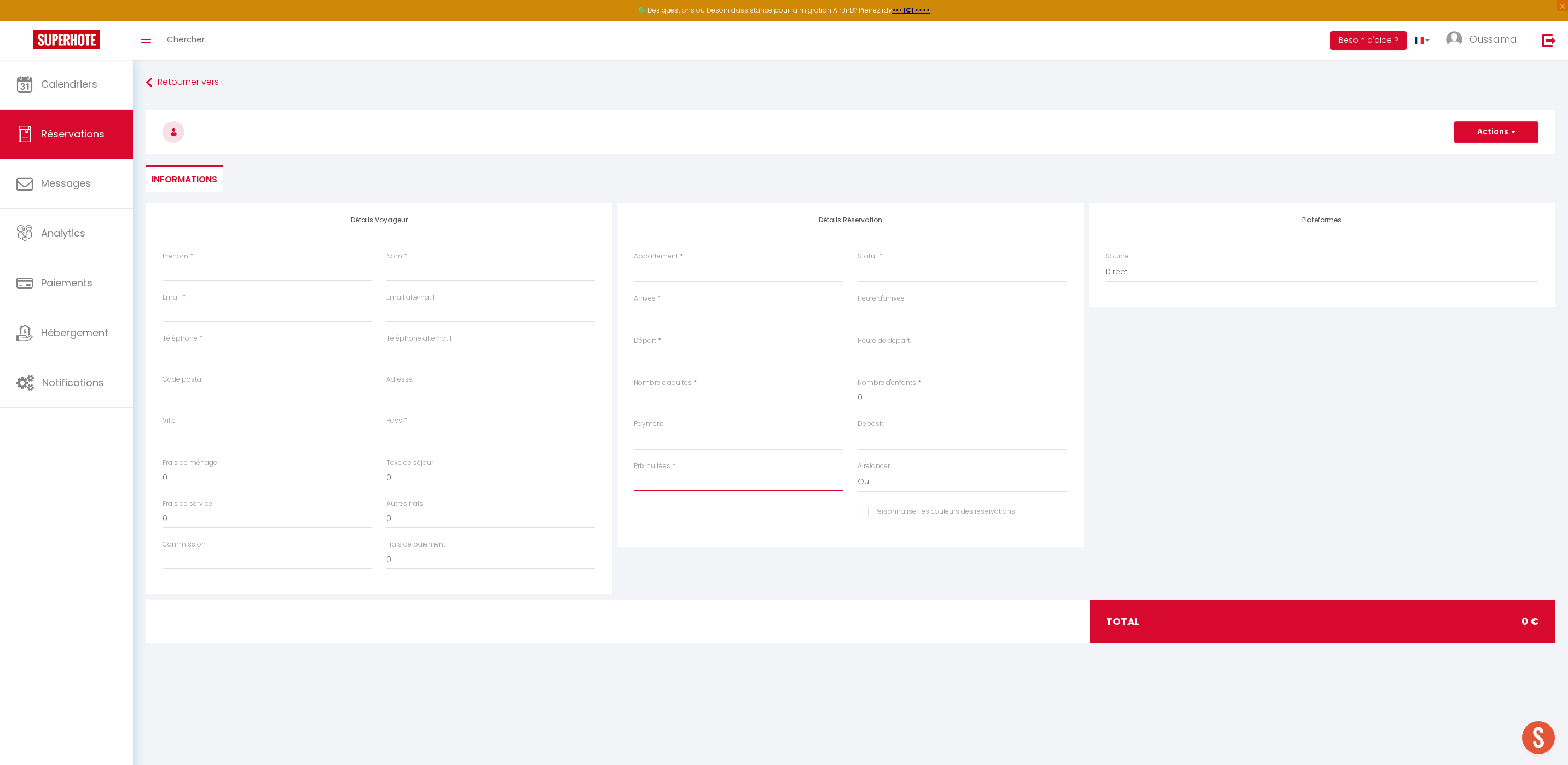
select select
checkbox input "false"
type input "2"
select select
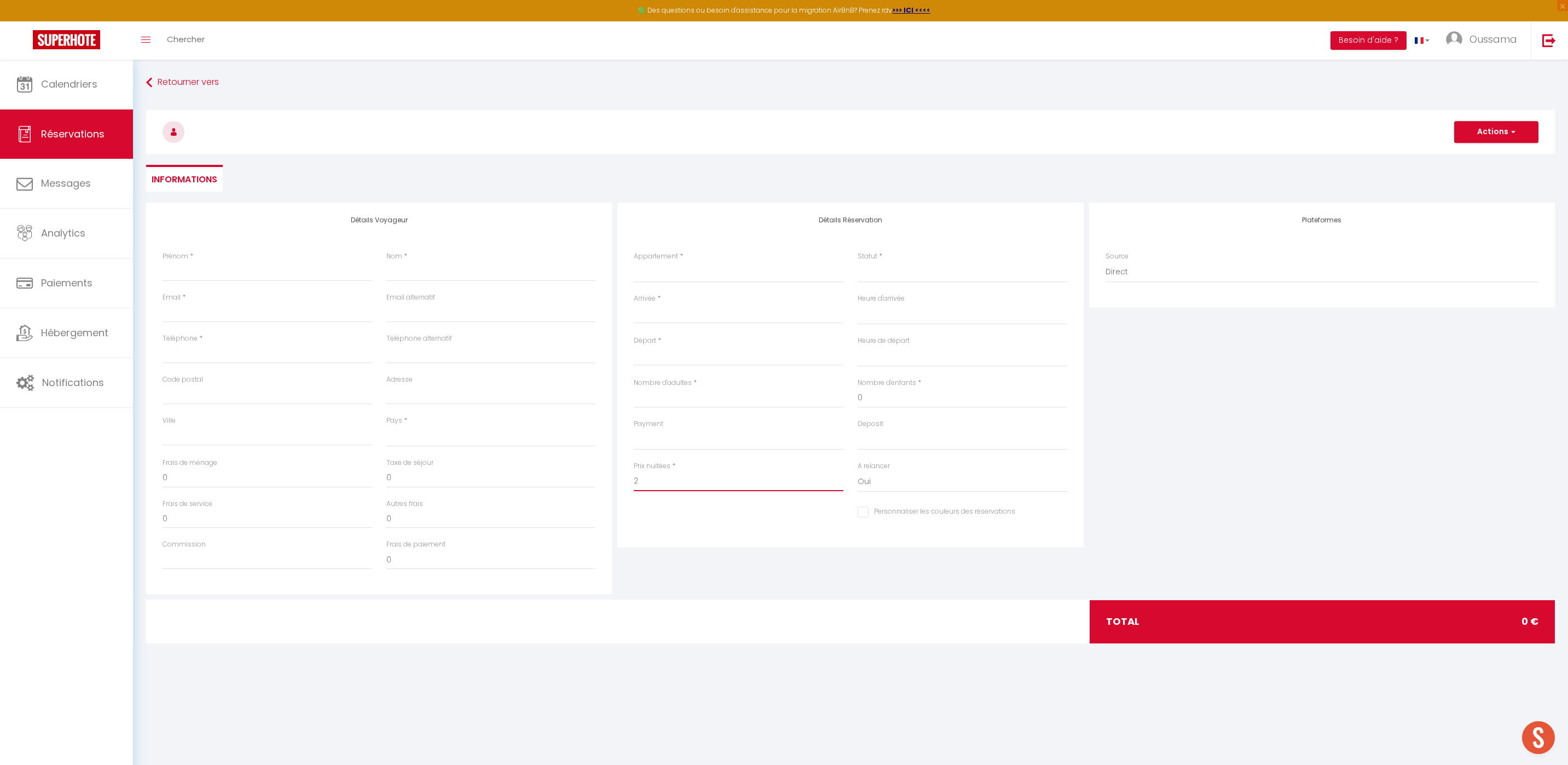
select select
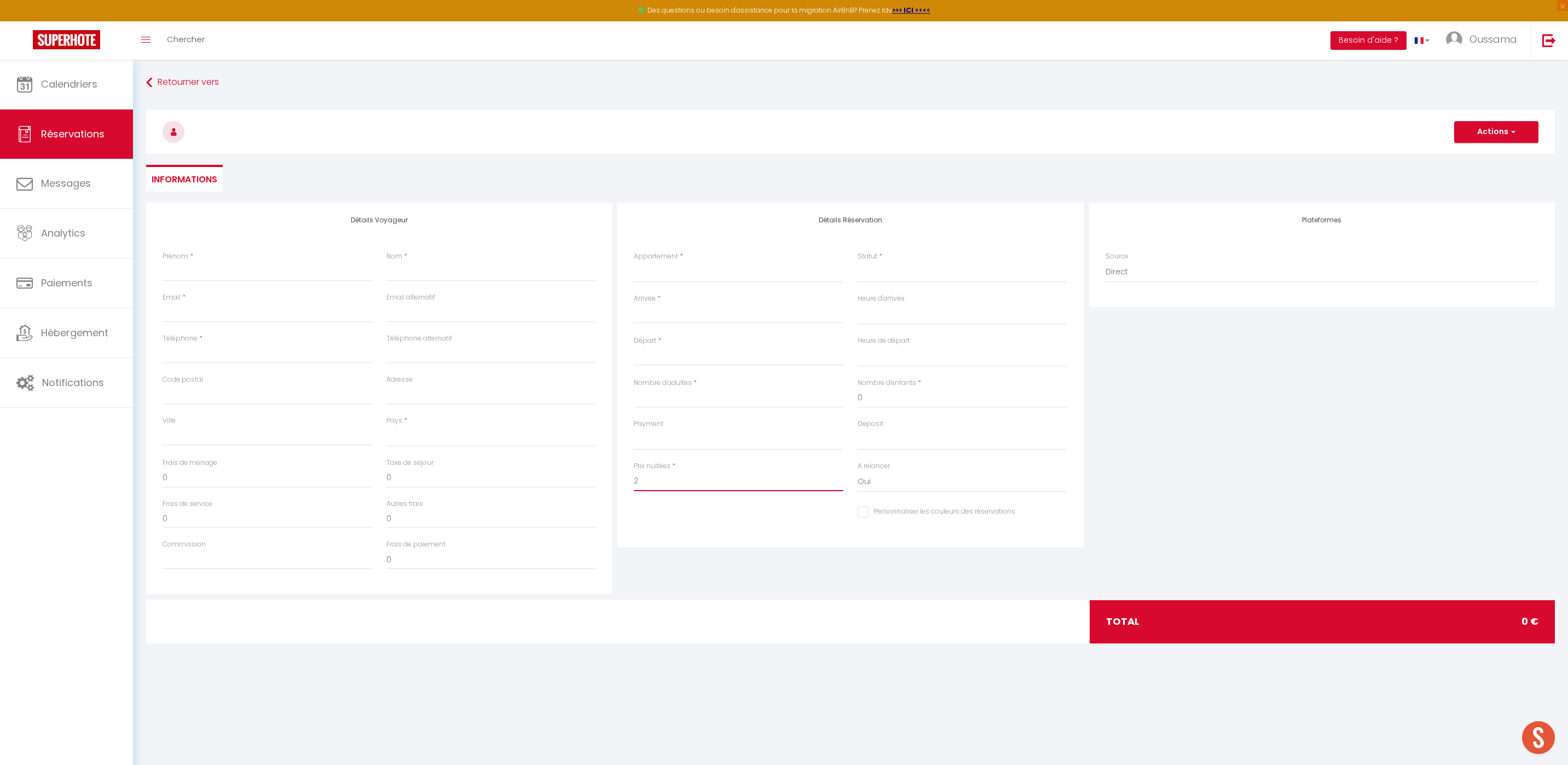
checkbox input "false"
type input "20"
select select
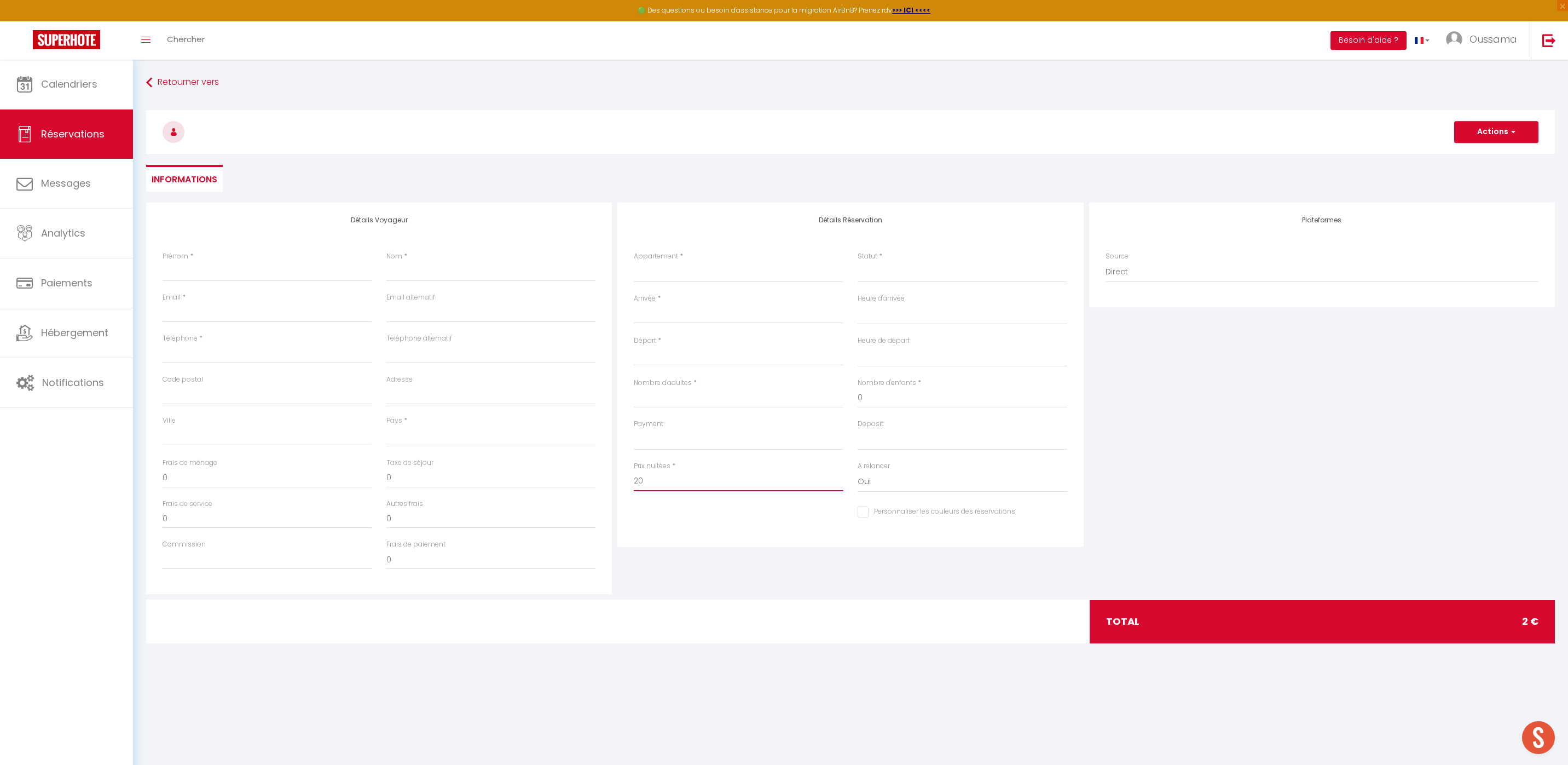
select select
checkbox input "false"
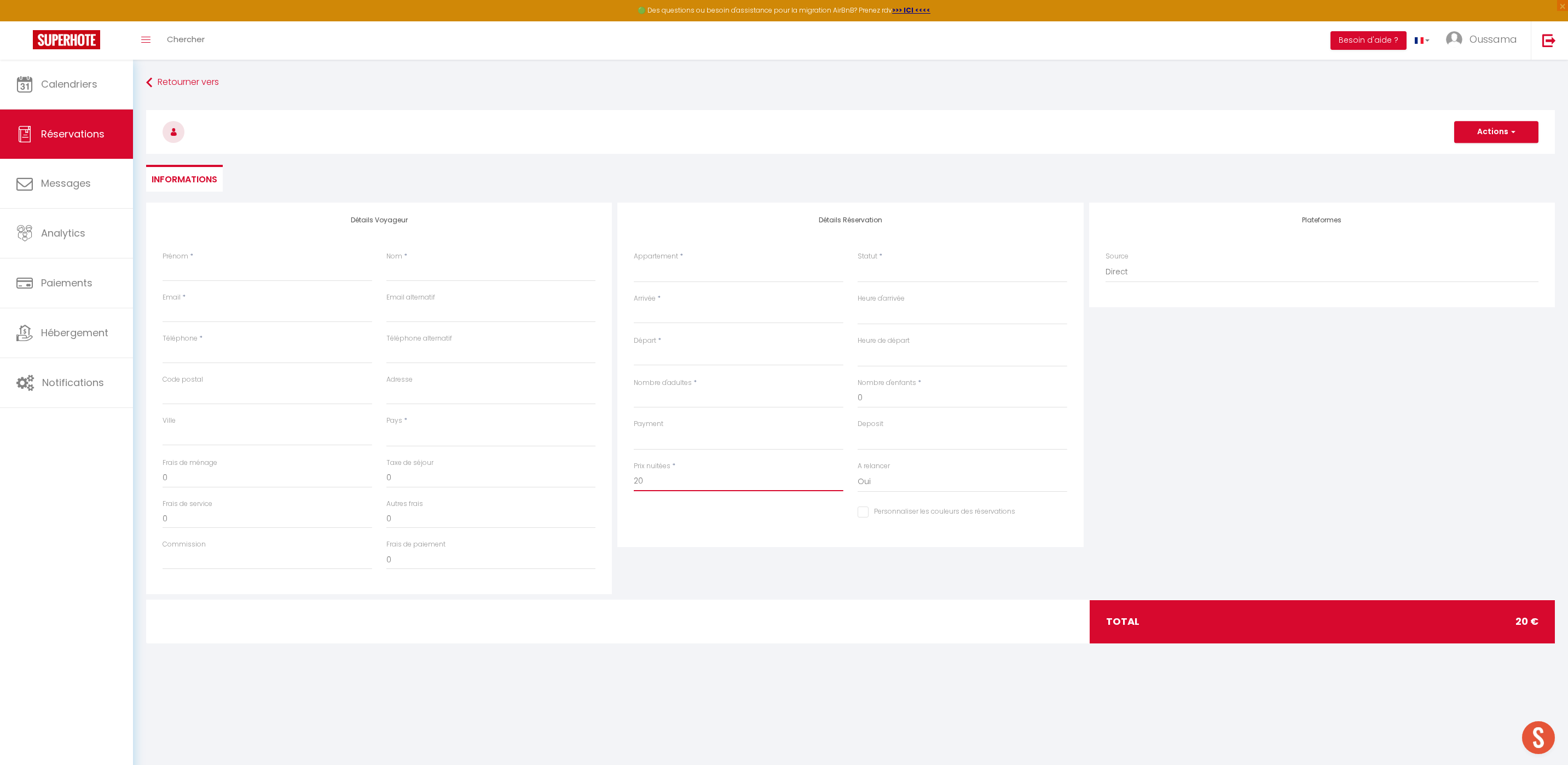
type input "200"
select select
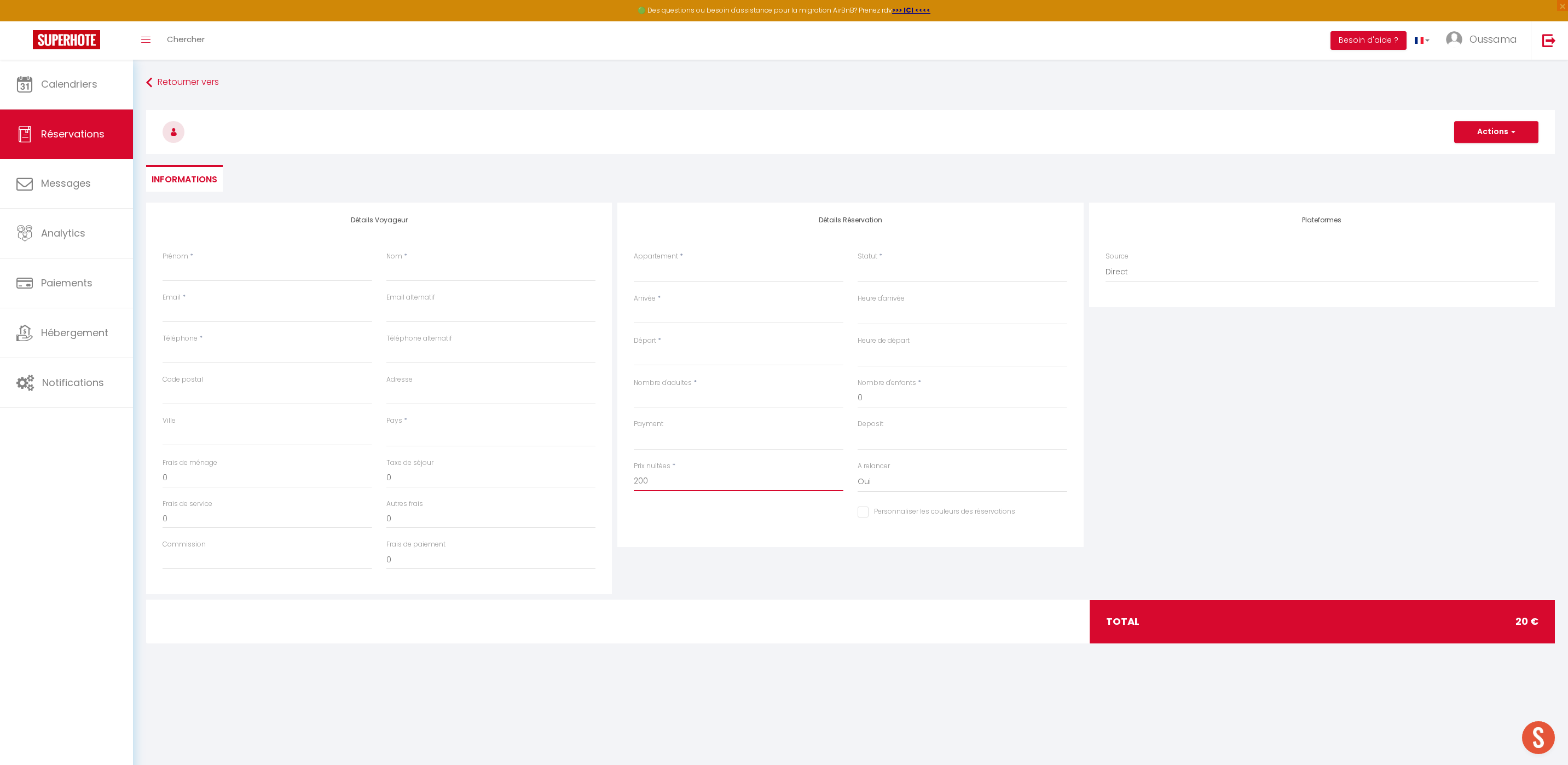
select select
checkbox input "false"
type input "200"
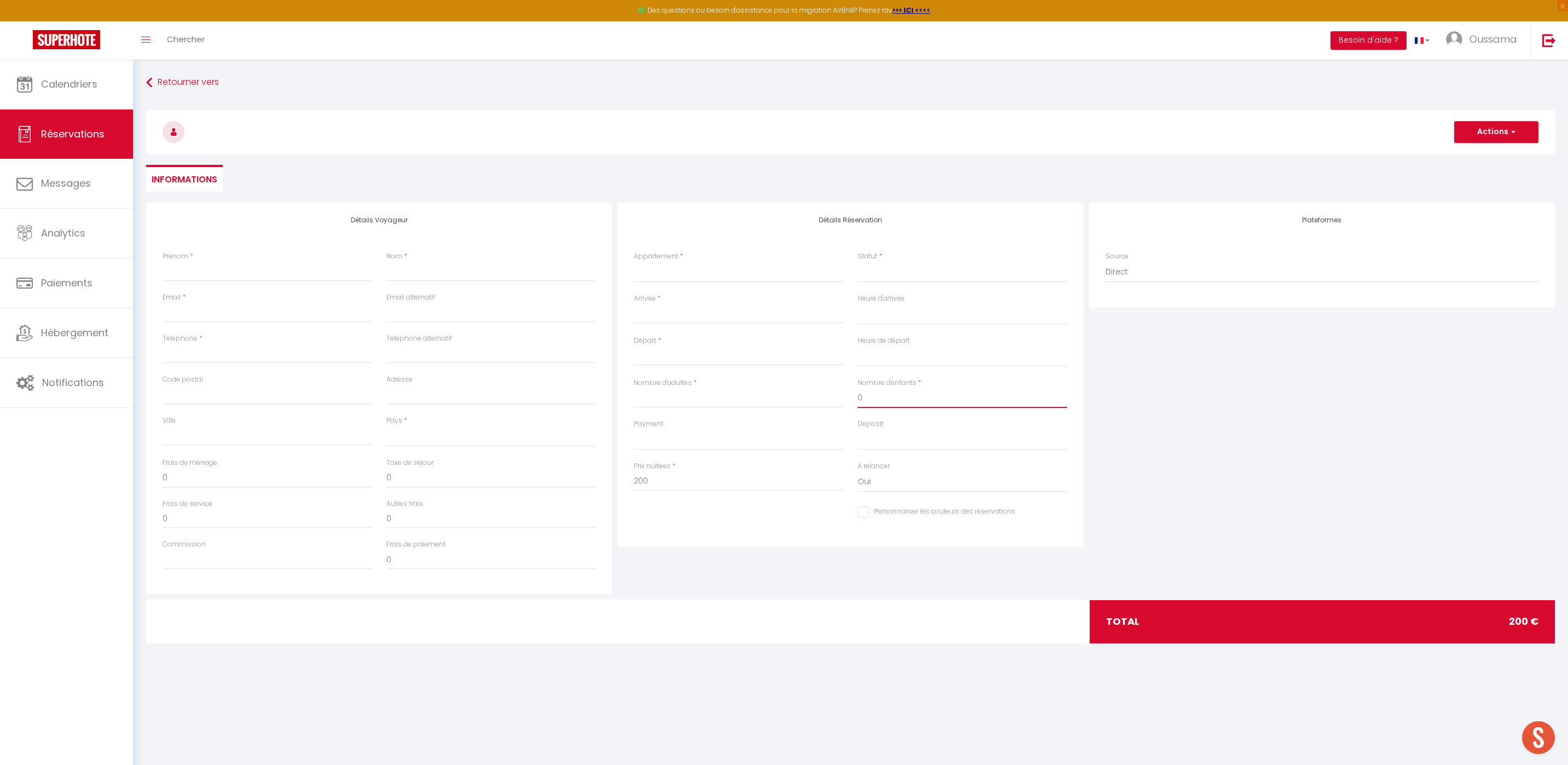
click at [879, 400] on input "0" at bounding box center [962, 398] width 210 height 20
click at [767, 398] on input "Nombre d'adultes" at bounding box center [738, 398] width 210 height 20
type input "4"
select select
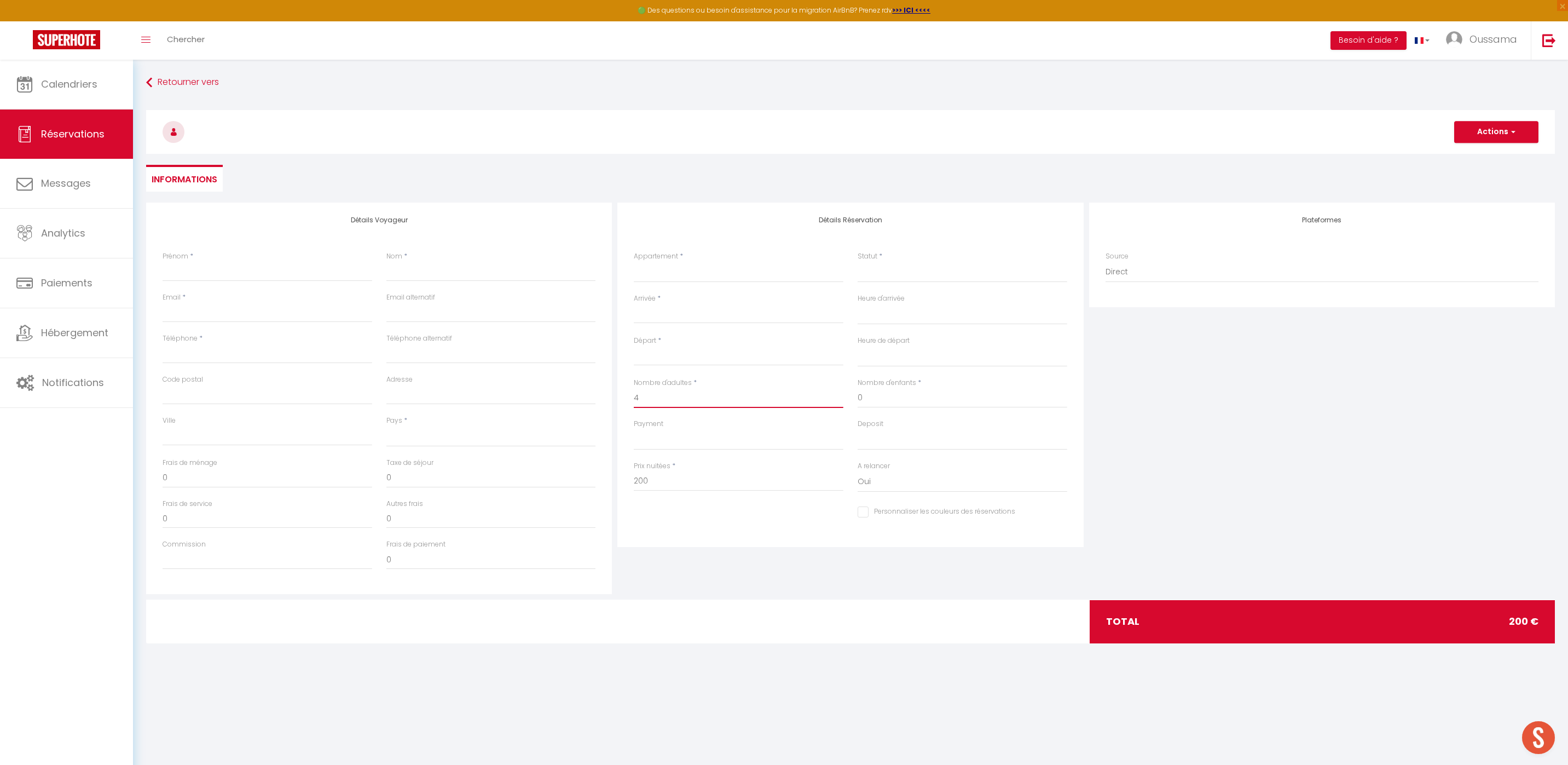
select select
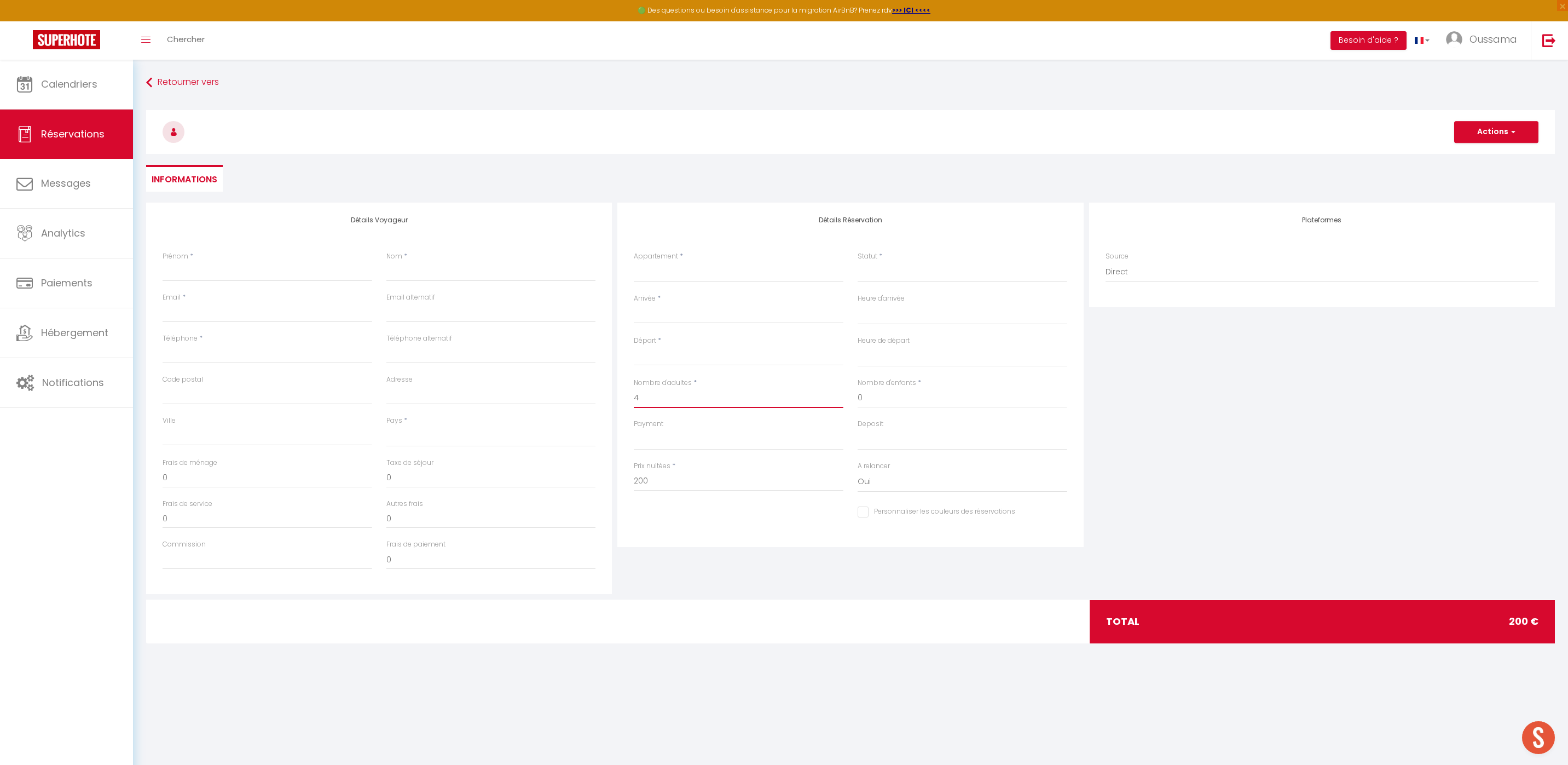
type input "0"
checkbox input "false"
type input "4"
click at [708, 360] on input "Départ" at bounding box center [738, 357] width 210 height 14
click at [707, 312] on input "Arrivée" at bounding box center [738, 315] width 210 height 14
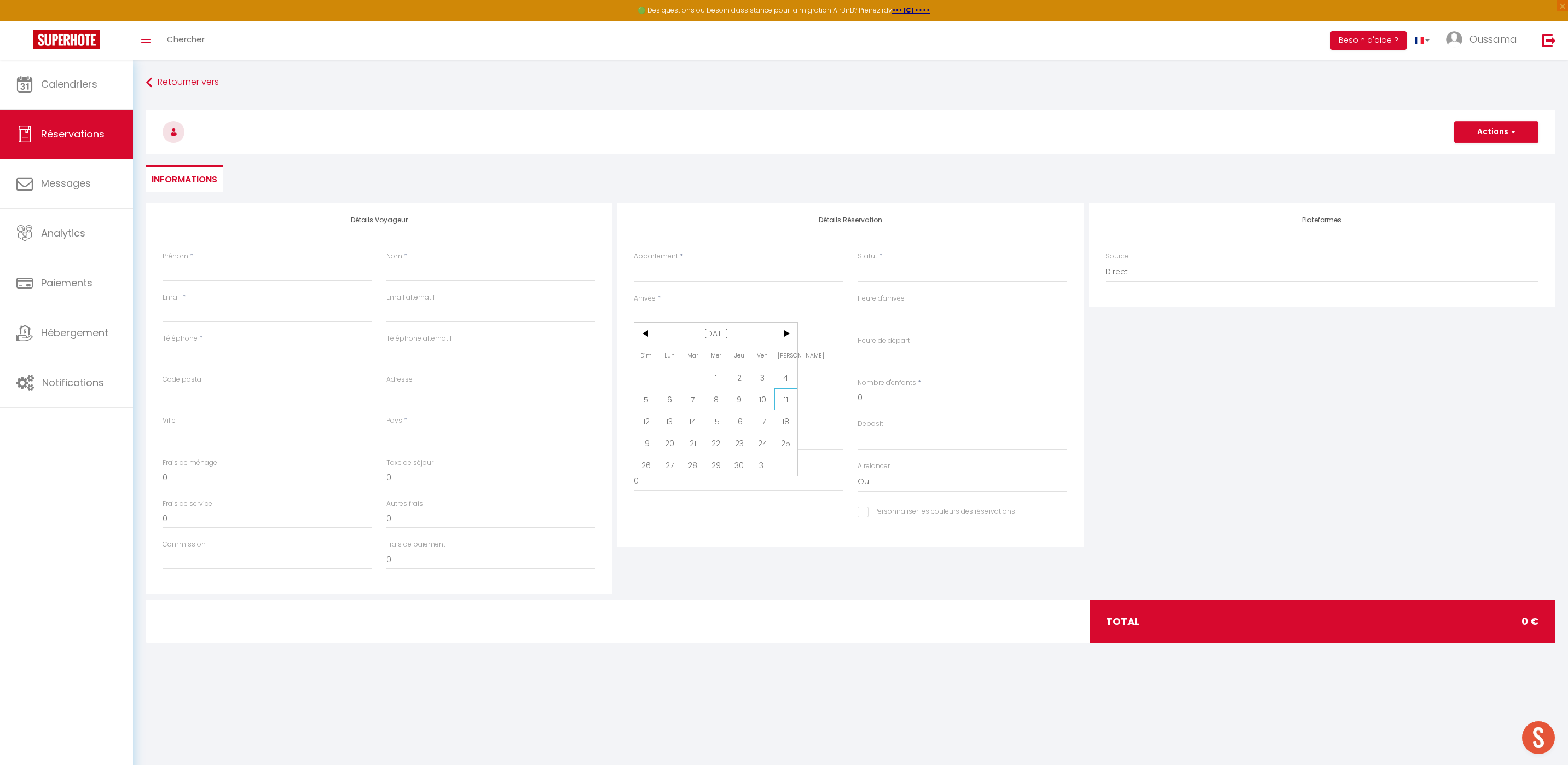
click at [783, 398] on span "11" at bounding box center [786, 399] width 23 height 22
select select
type input "Sam 11 Octobre 2025"
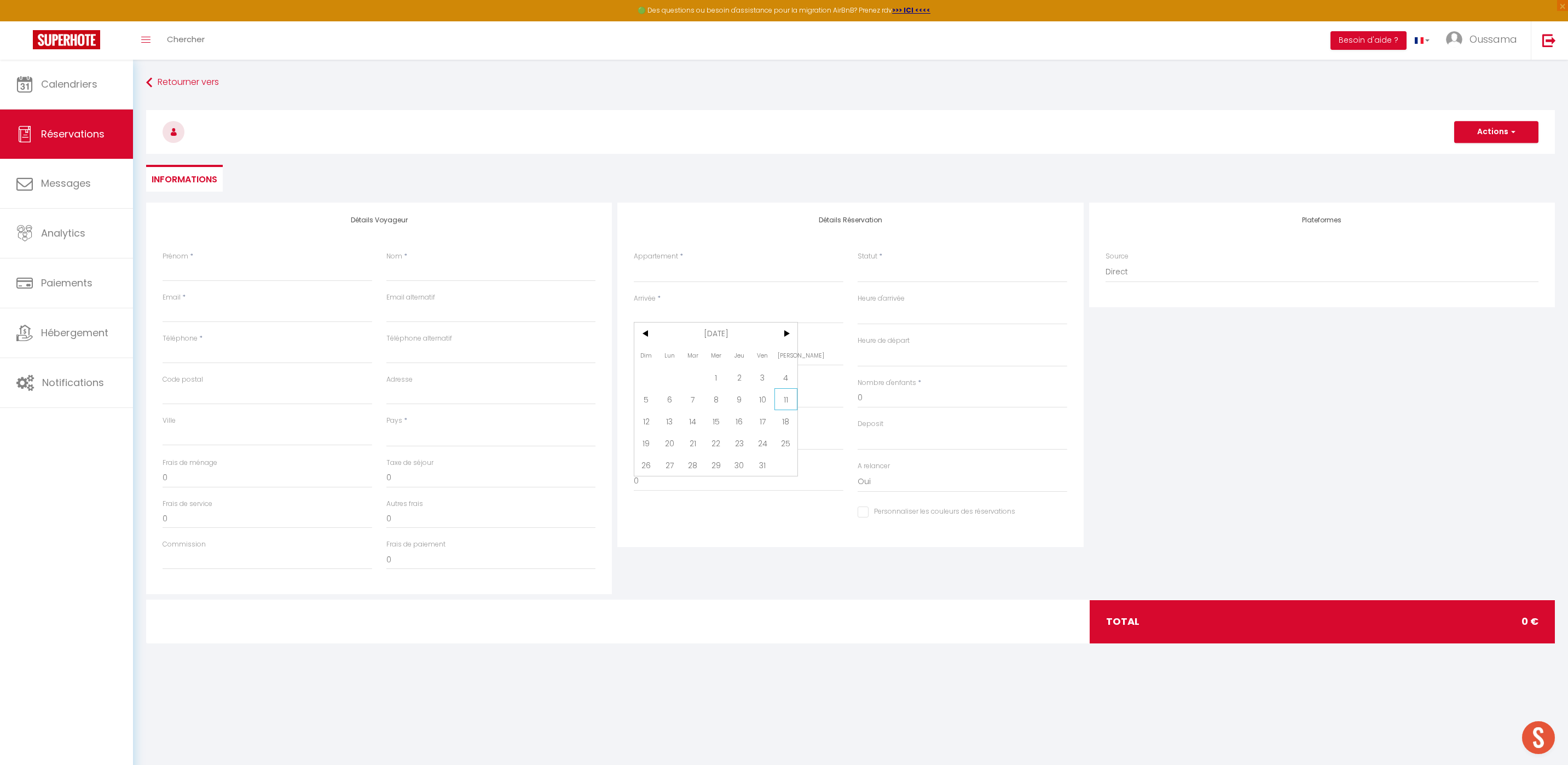
select select
type input "Dim 12 Octobre 2025"
select select
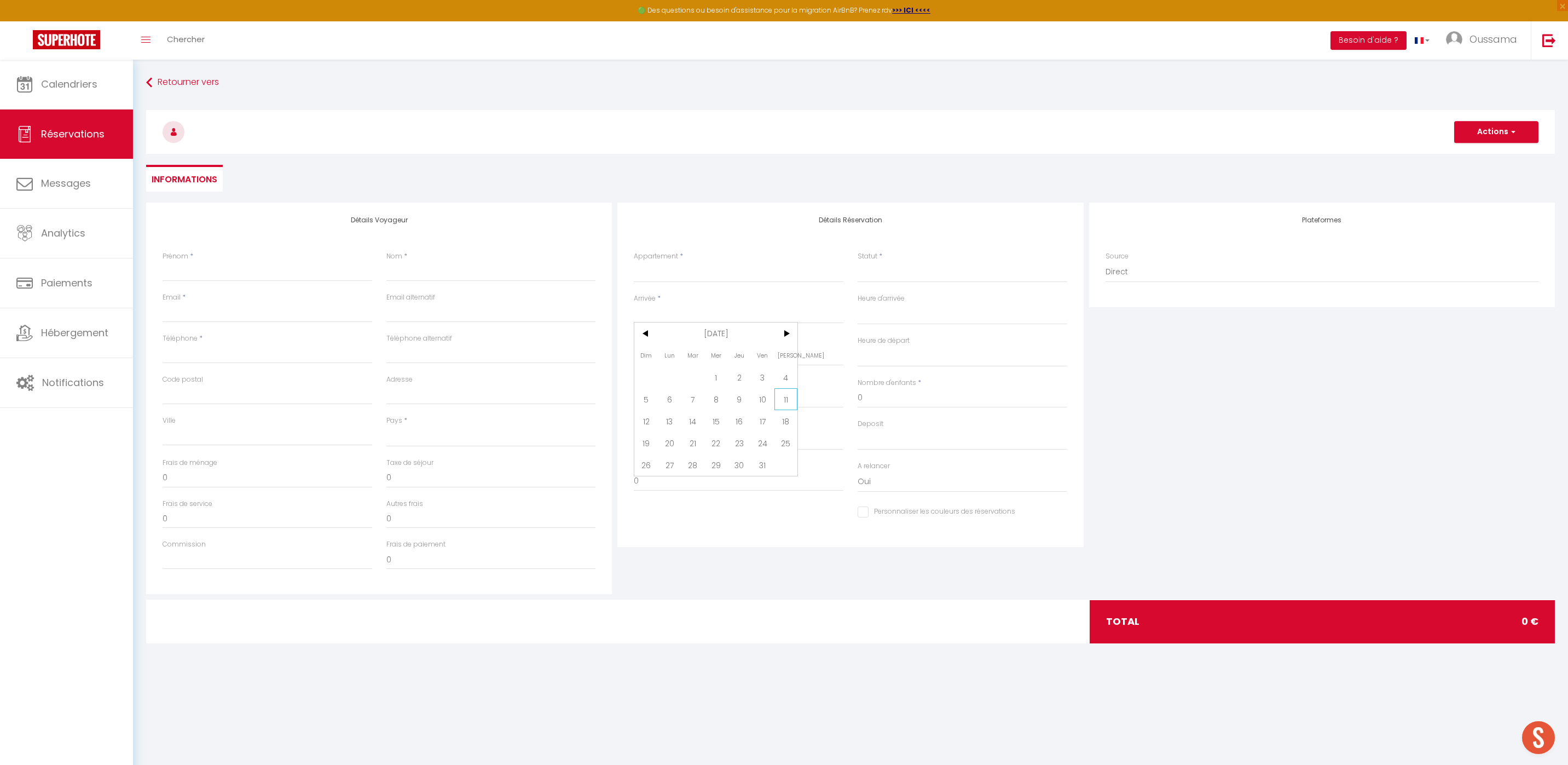
checkbox input "false"
click at [748, 276] on select "[GEOGRAPHIC_DATA] studio A2 by TCE [GEOGRAPHIC_DATA] studio A3 by TCE B27 NL [G…" at bounding box center [738, 272] width 210 height 21
select select "48776"
click at [634, 262] on select "[GEOGRAPHIC_DATA] studio A2 by TCE [GEOGRAPHIC_DATA] studio A3 by TCE B27 NL [G…" at bounding box center [738, 272] width 210 height 21
select select
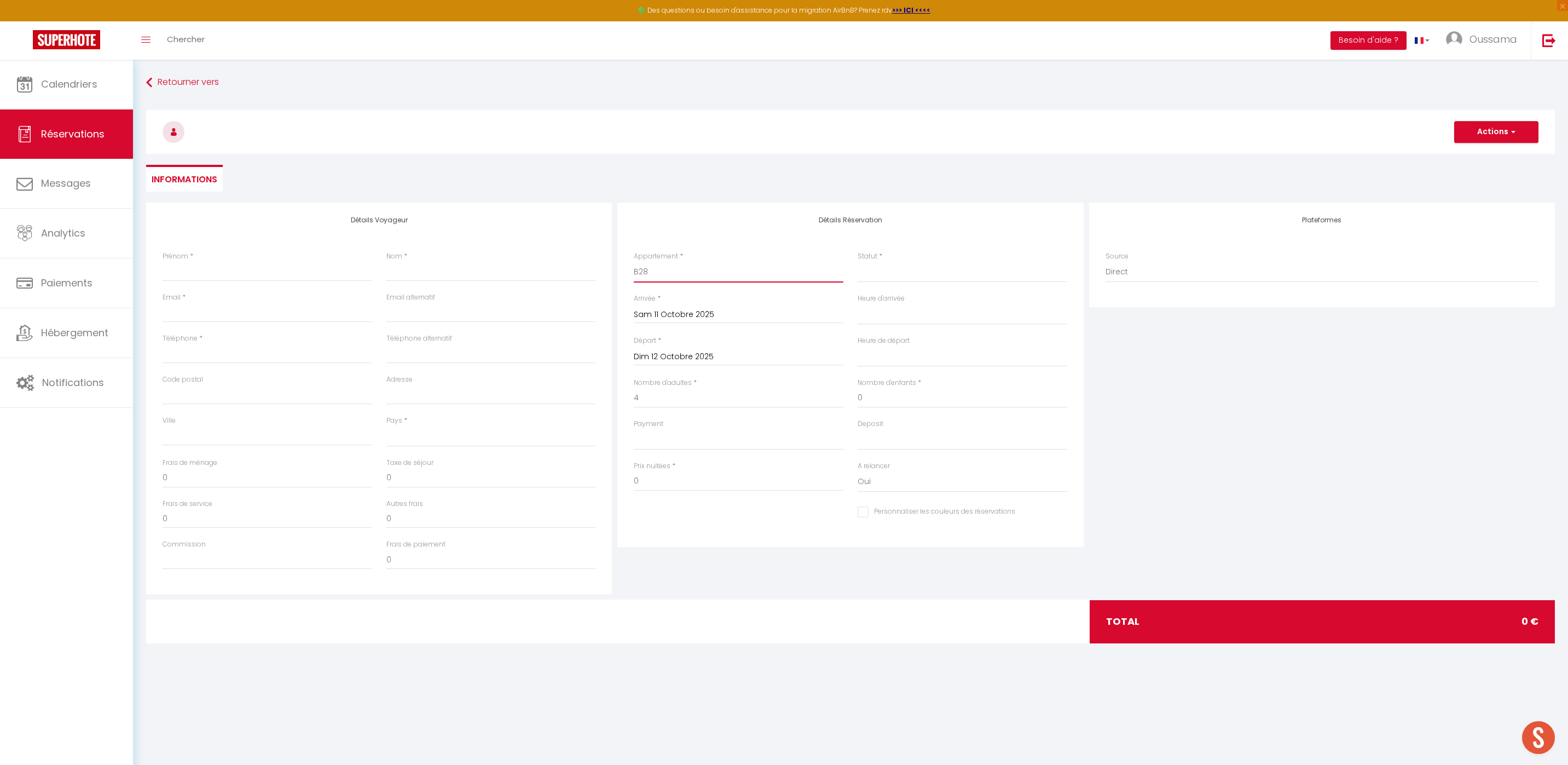
select select
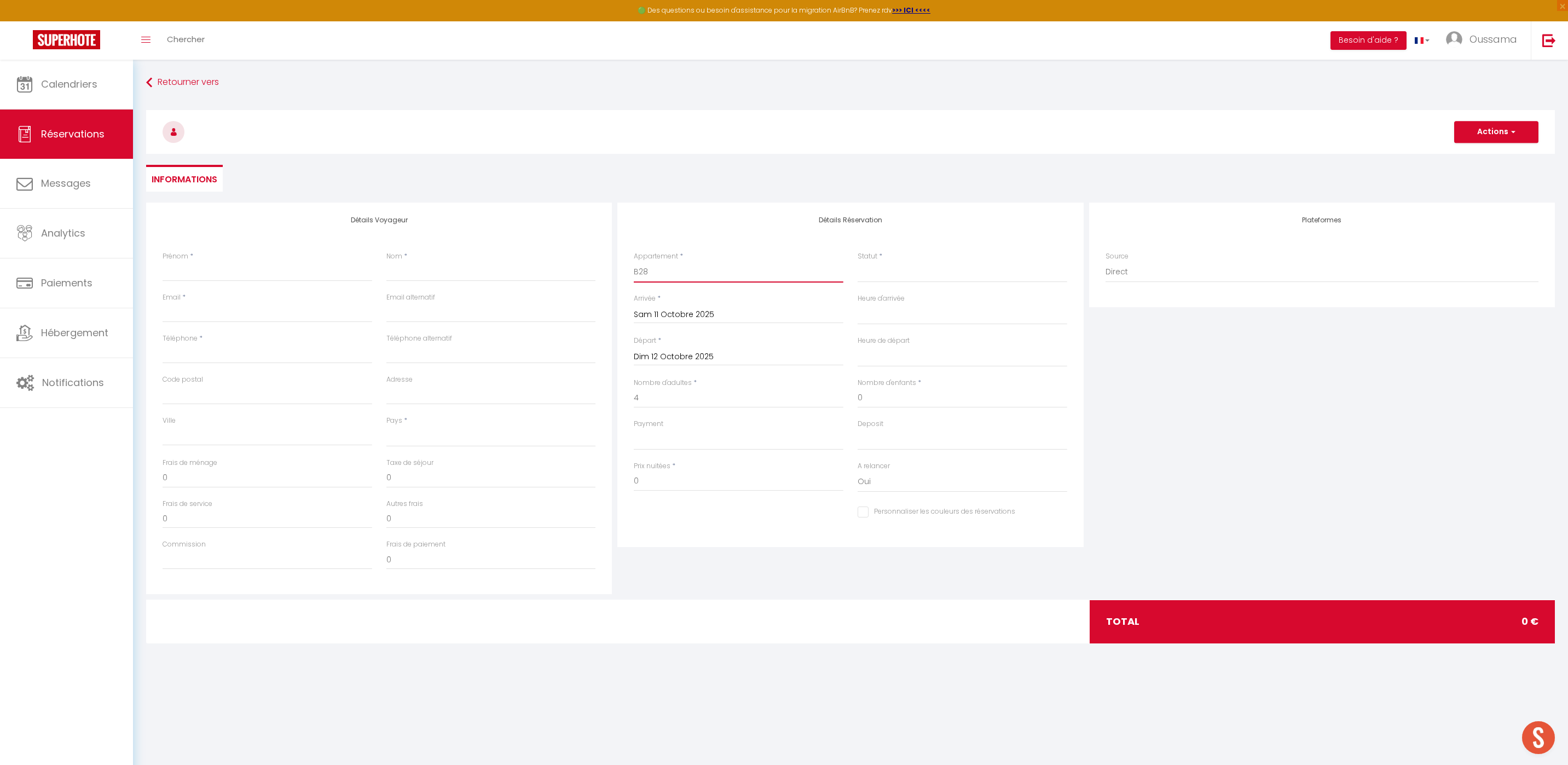
checkbox input "false"
click at [920, 267] on select "Confirmé Non Confirmé [PERSON_NAME] par le voyageur No Show Request" at bounding box center [962, 272] width 210 height 21
click at [921, 277] on select "Confirmé Non Confirmé [PERSON_NAME] par le voyageur No Show Request" at bounding box center [962, 272] width 210 height 21
select select
type input "8"
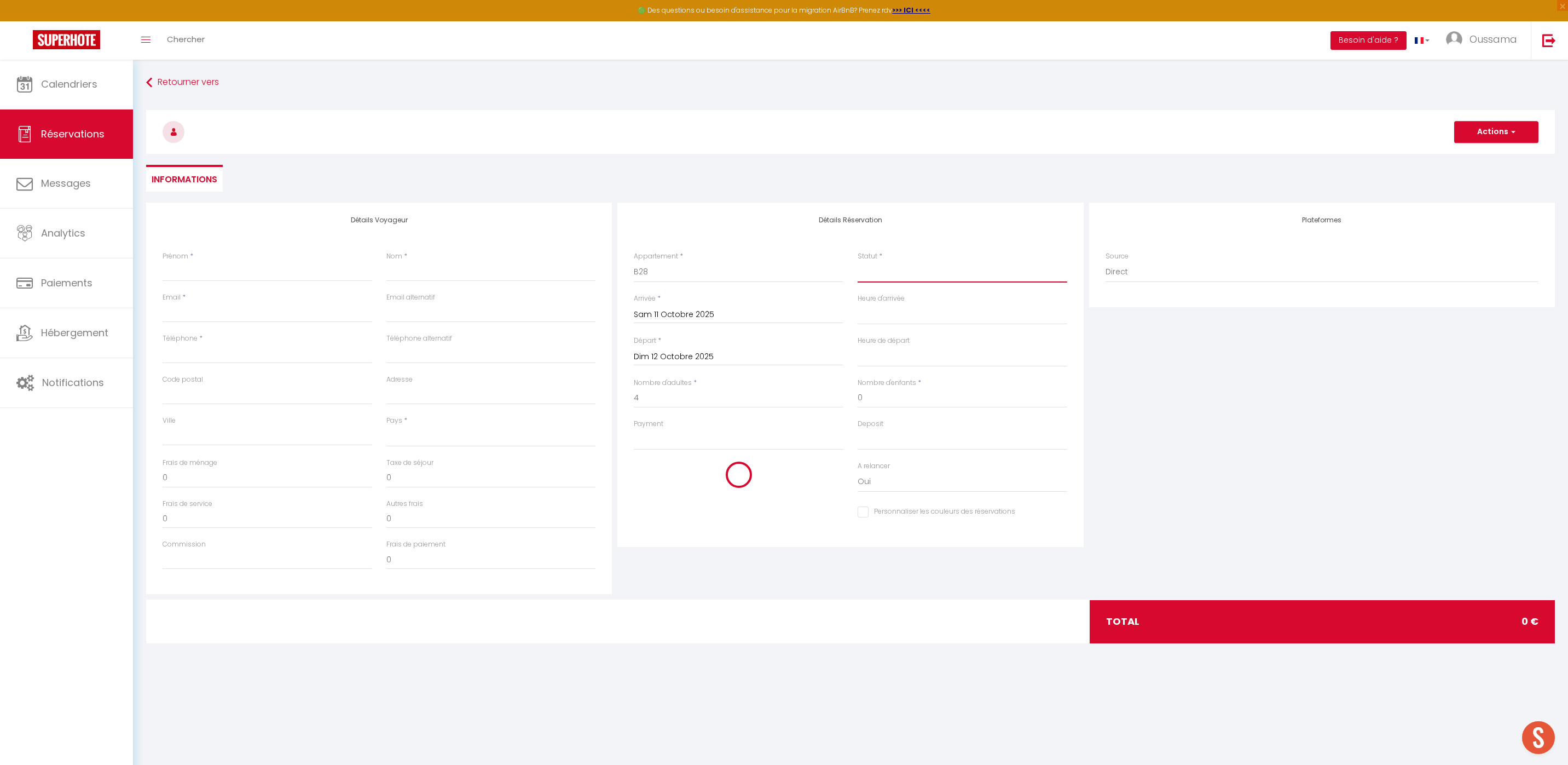
select select
click at [879, 272] on select "Confirmé Non Confirmé [PERSON_NAME] par le voyageur No Show Request" at bounding box center [962, 272] width 210 height 21
click at [858, 262] on select "Confirmé Non Confirmé [PERSON_NAME] par le voyageur No Show Request" at bounding box center [962, 272] width 210 height 21
click at [251, 277] on input "Prénom" at bounding box center [267, 272] width 210 height 20
click at [406, 267] on input "Nom" at bounding box center [491, 272] width 210 height 20
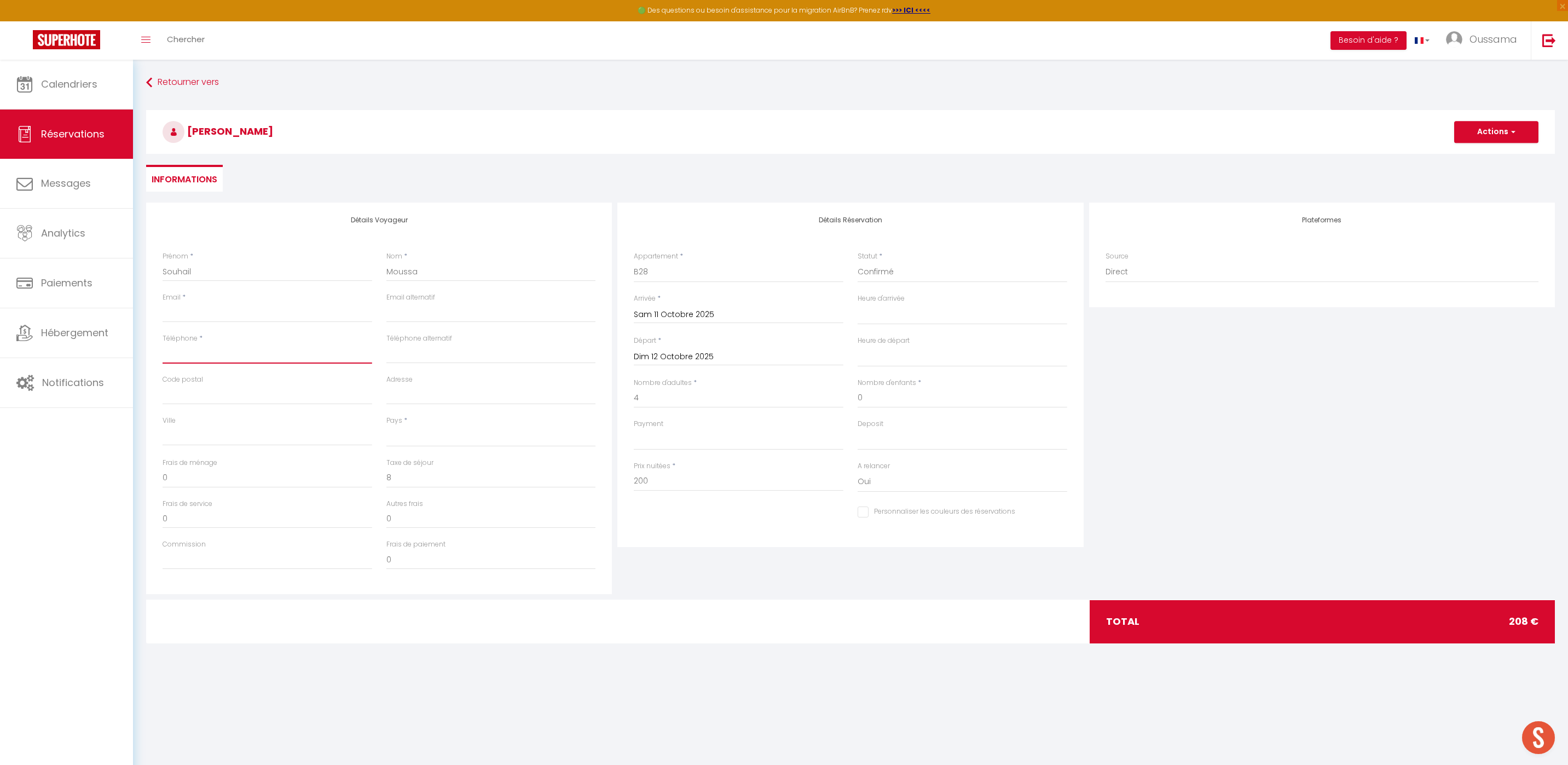
click at [219, 356] on input "Téléphone" at bounding box center [267, 354] width 210 height 20
click at [237, 319] on input "Email client" at bounding box center [267, 313] width 210 height 20
click at [316, 354] on input "Téléphone" at bounding box center [267, 354] width 210 height 20
click at [428, 345] on input "Téléphone alternatif" at bounding box center [491, 354] width 210 height 20
click at [247, 308] on input "Email client" at bounding box center [267, 313] width 210 height 20
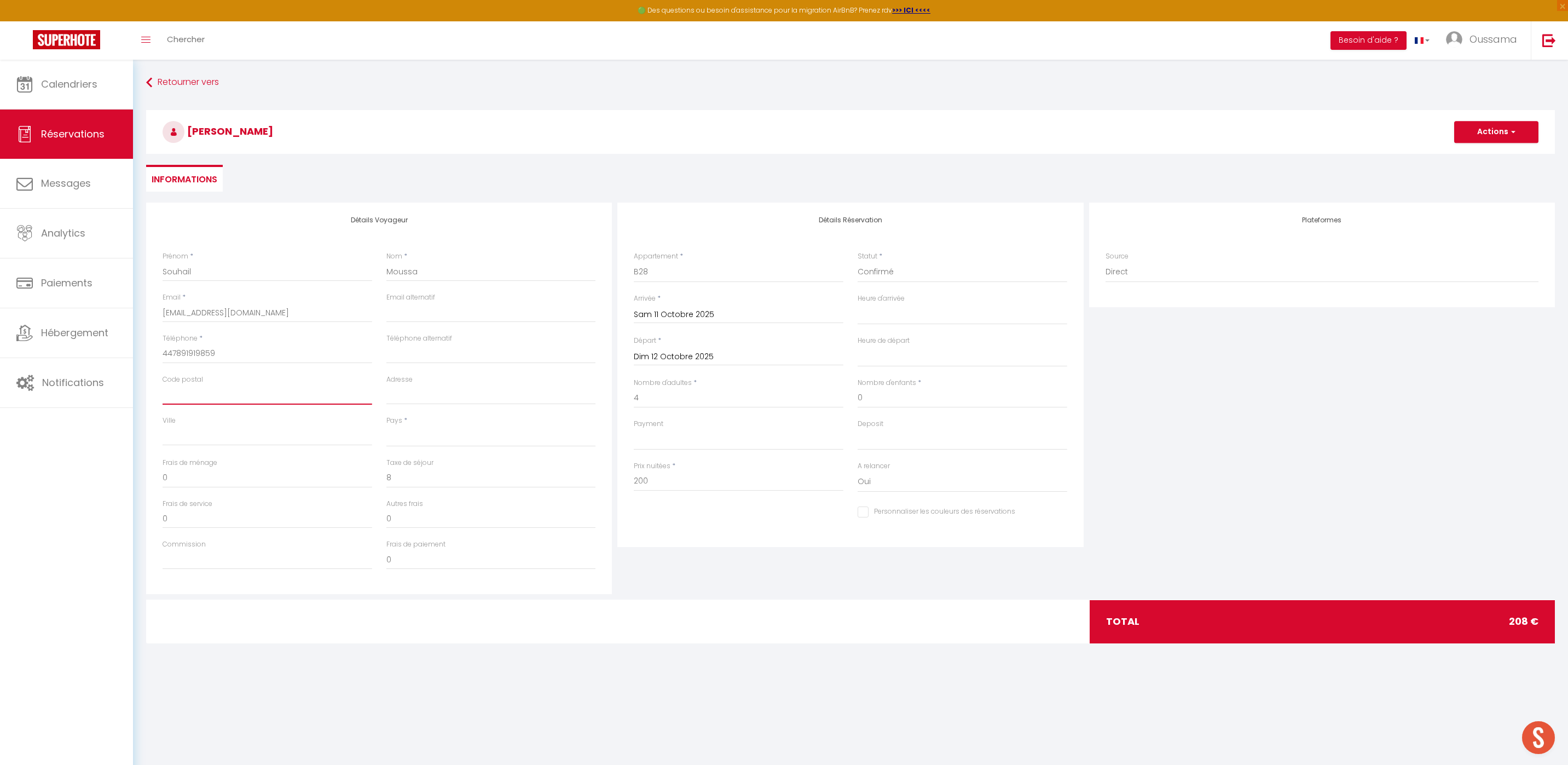
click at [333, 387] on input "Code postal" at bounding box center [267, 395] width 210 height 20
click at [474, 435] on select "[GEOGRAPHIC_DATA] [GEOGRAPHIC_DATA] [GEOGRAPHIC_DATA] [GEOGRAPHIC_DATA] [GEOGRA…" at bounding box center [491, 436] width 210 height 21
click at [386, 426] on select "[GEOGRAPHIC_DATA] [GEOGRAPHIC_DATA] [GEOGRAPHIC_DATA] [GEOGRAPHIC_DATA] [GEOGRA…" at bounding box center [491, 436] width 210 height 21
click at [1514, 139] on button "Actions" at bounding box center [1496, 132] width 84 height 22
click at [1487, 154] on link "Enregistrer" at bounding box center [1485, 155] width 86 height 14
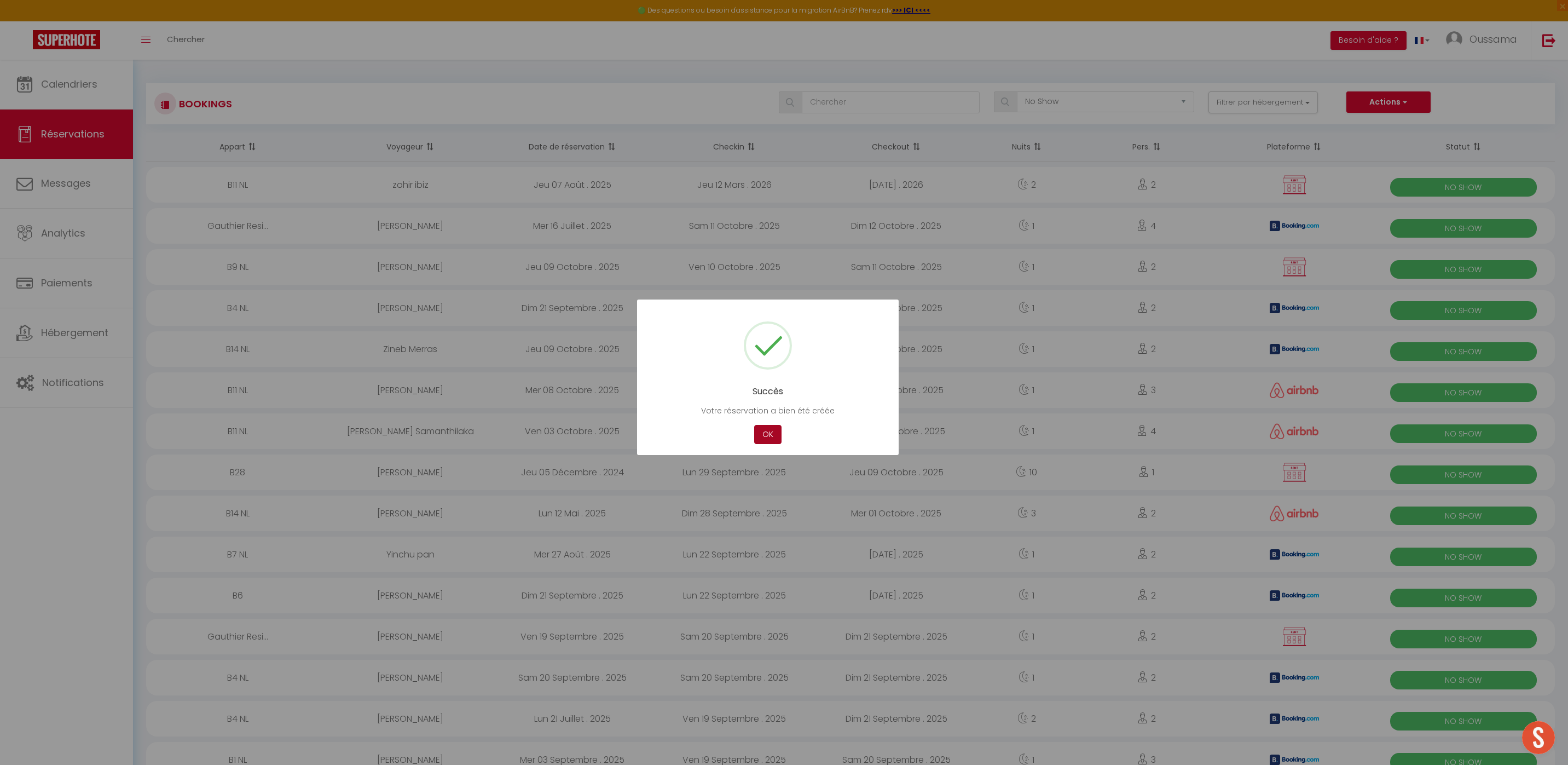
click at [758, 437] on button "OK" at bounding box center [768, 434] width 28 height 19
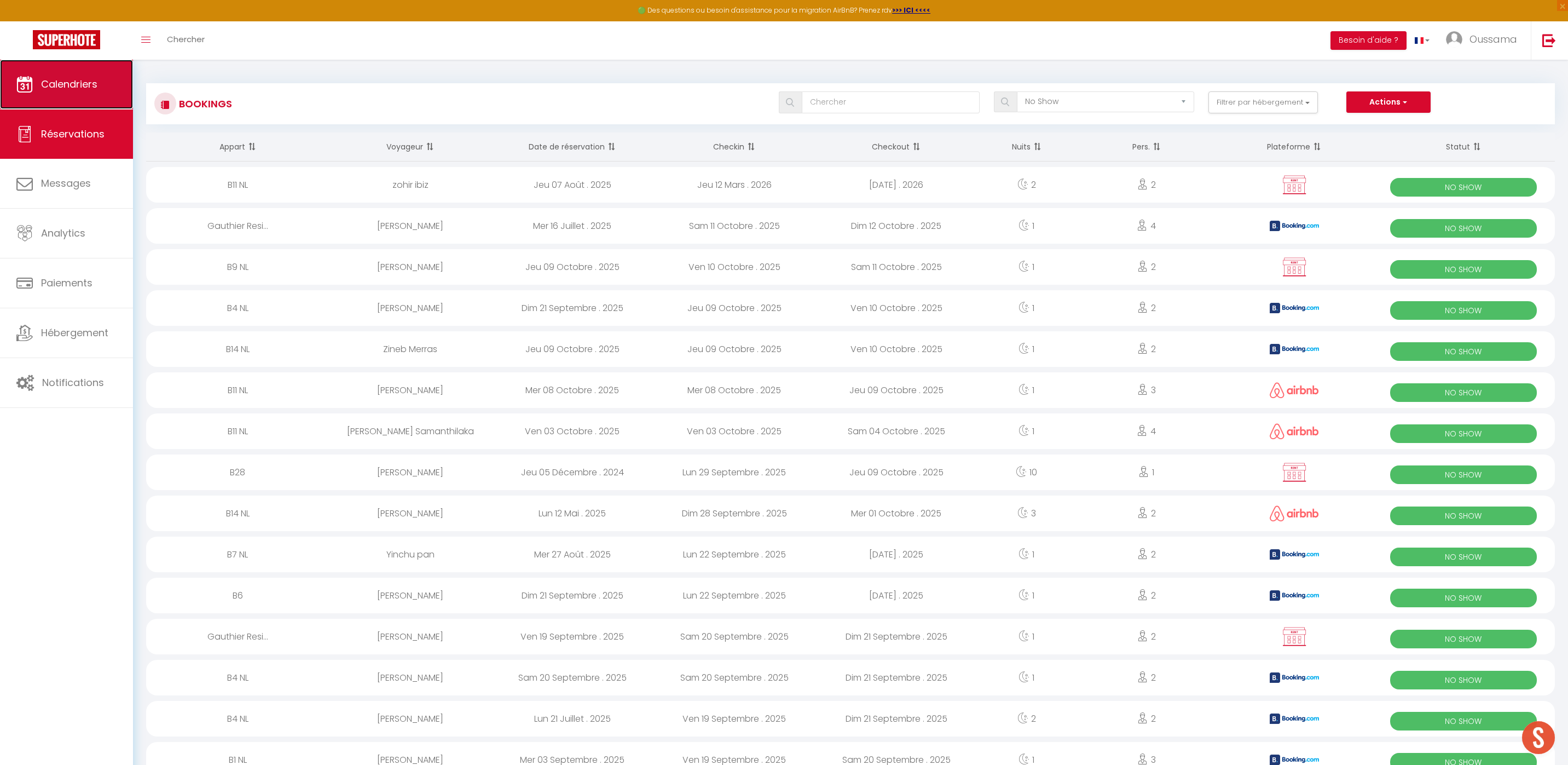
click at [54, 74] on link "Calendriers" at bounding box center [66, 84] width 133 height 49
